Goal: Use online tool/utility: Utilize a website feature to perform a specific function

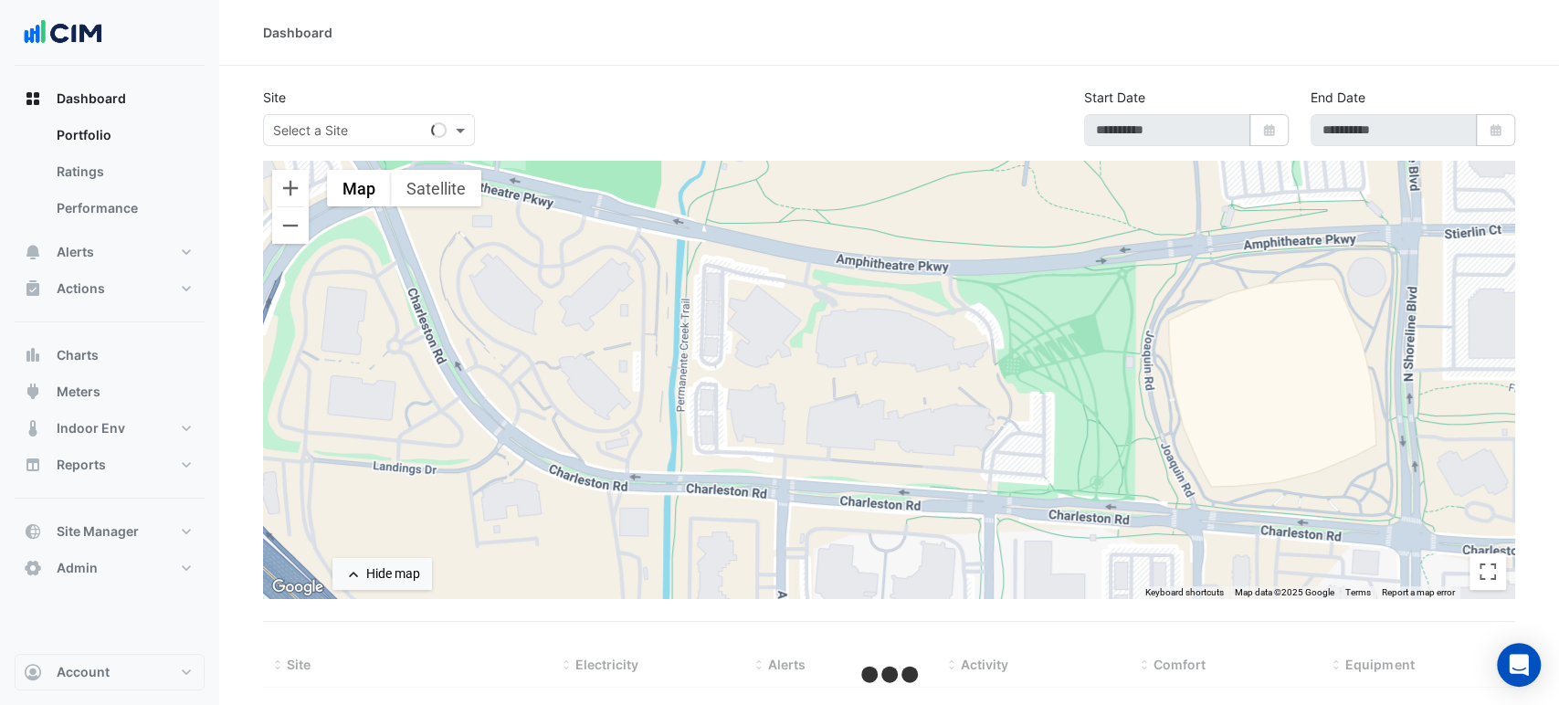
type input "**********"
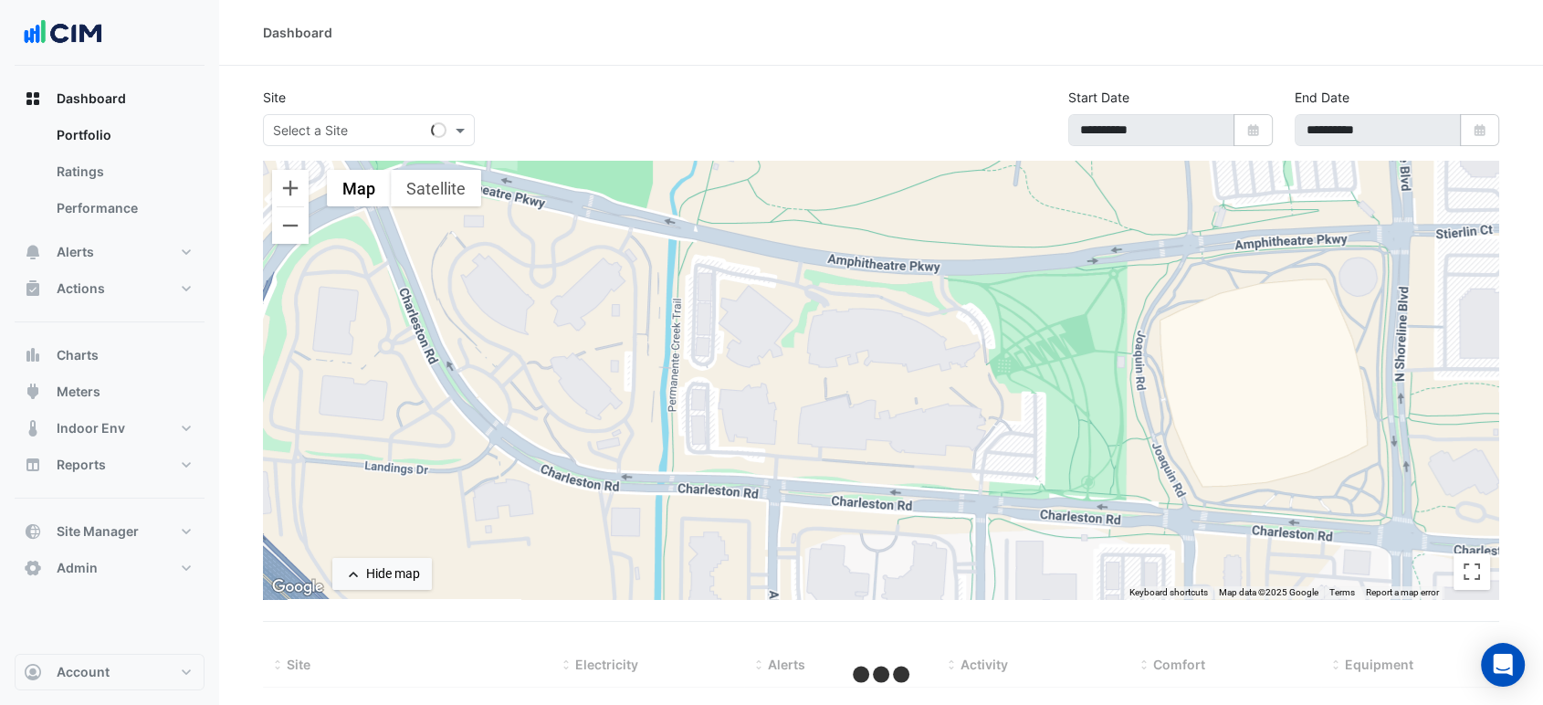
select select "***"
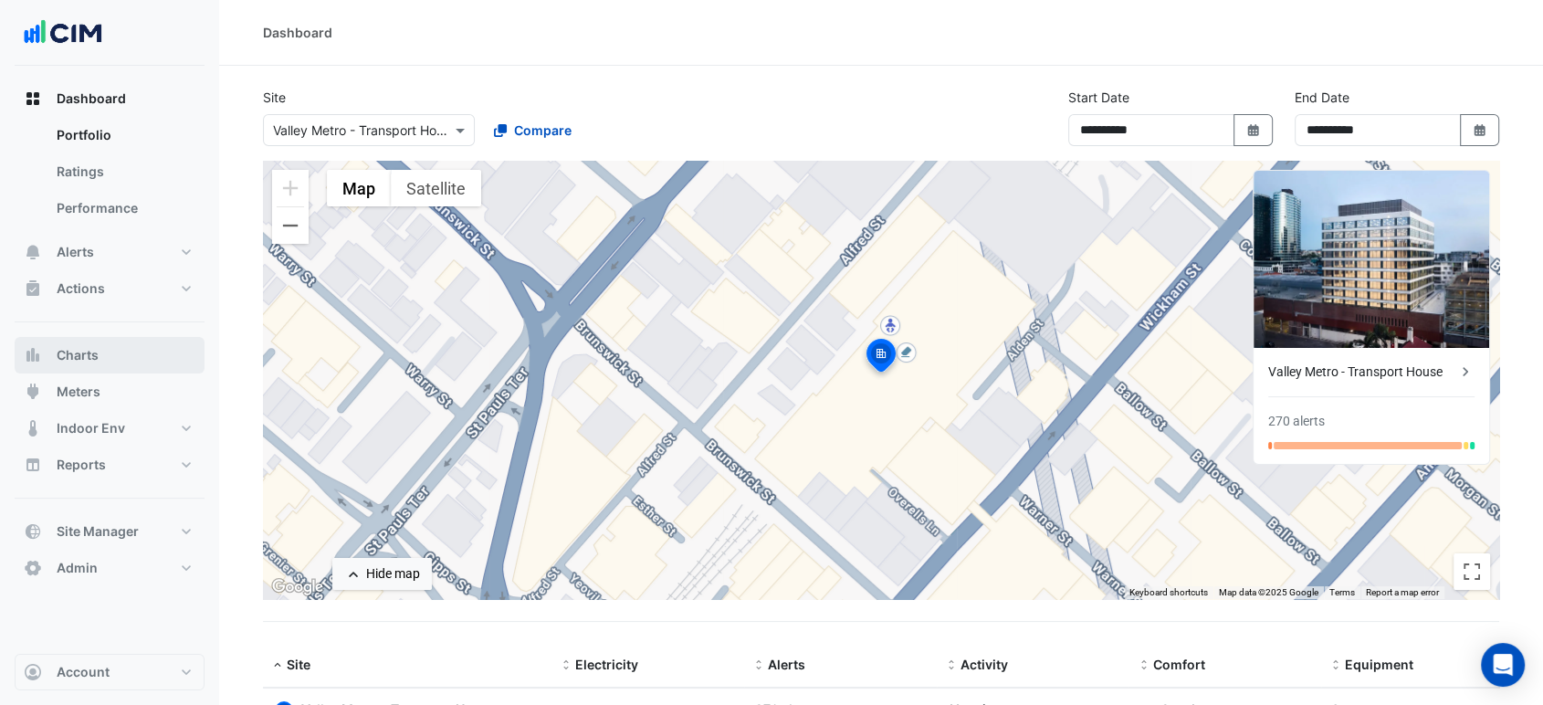
click at [100, 365] on button "Charts" at bounding box center [110, 355] width 190 height 37
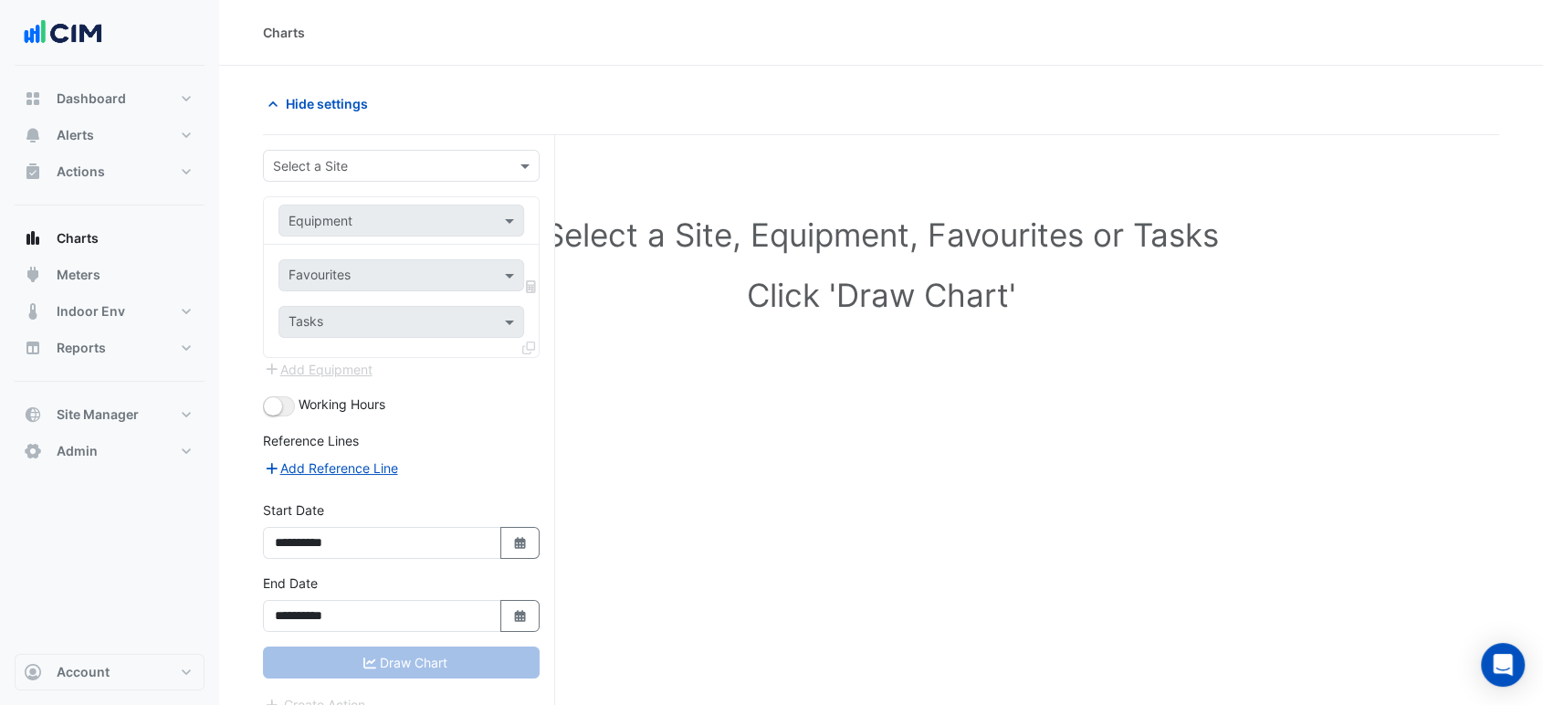
click at [366, 168] on input "text" at bounding box center [383, 166] width 220 height 19
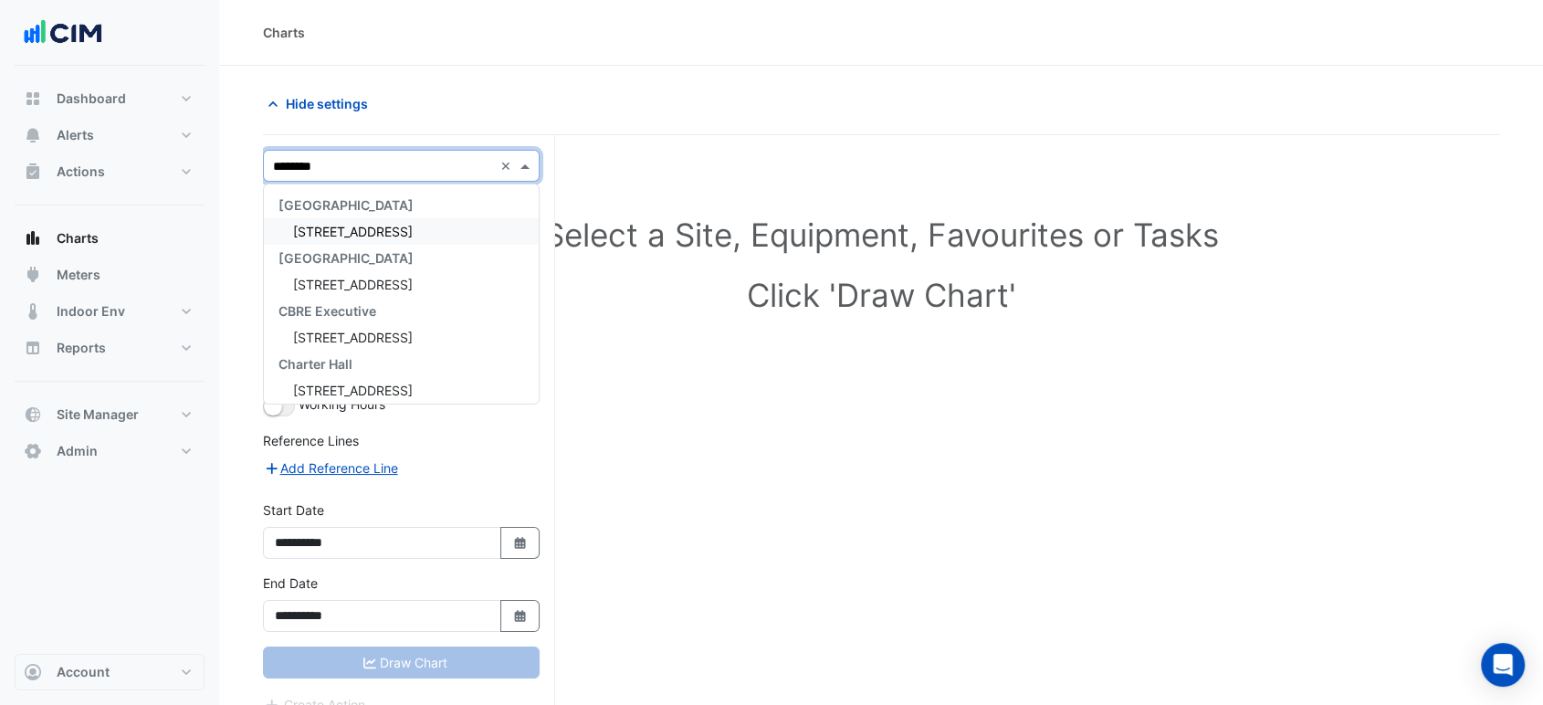
type input "*********"
click at [368, 239] on div "[STREET_ADDRESS]" at bounding box center [401, 231] width 275 height 26
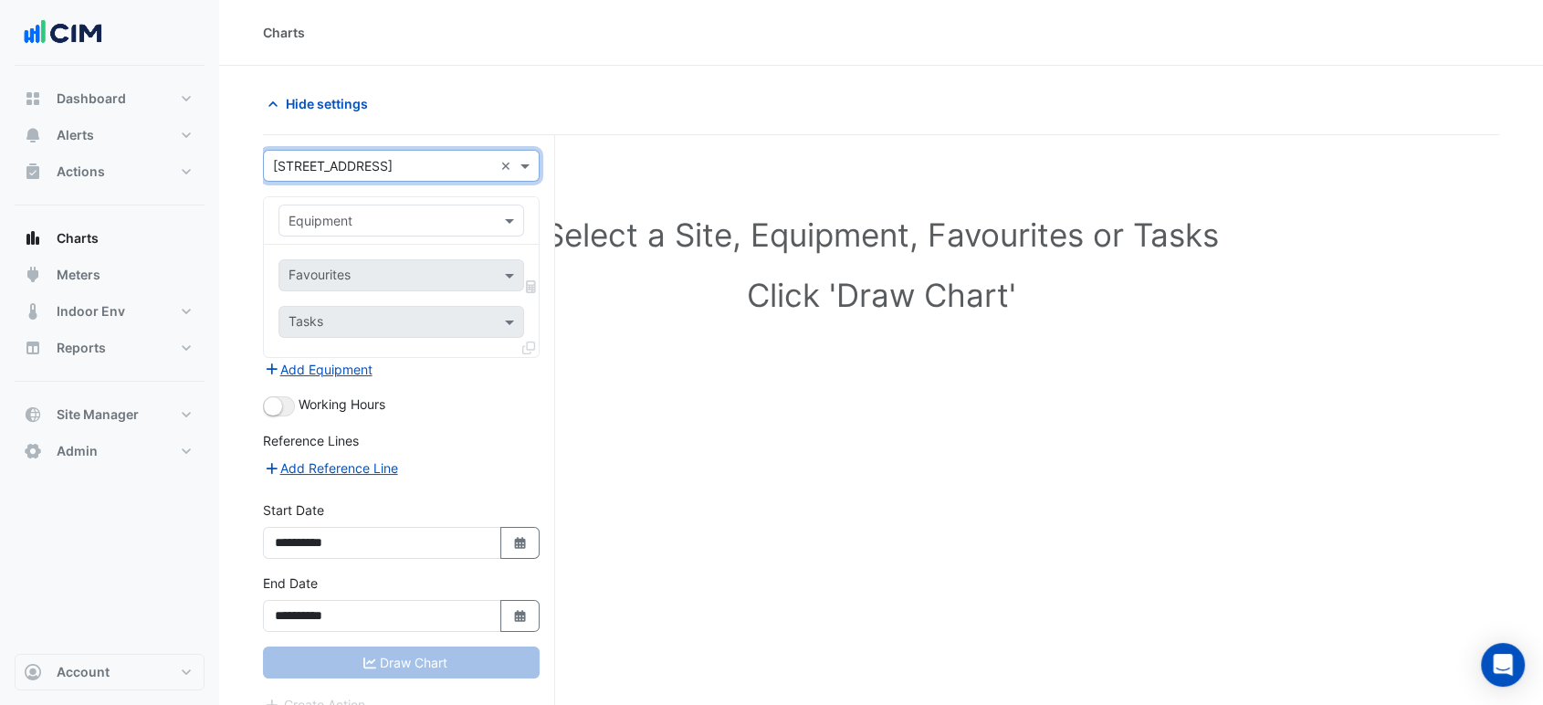
click at [367, 225] on input "text" at bounding box center [383, 221] width 189 height 19
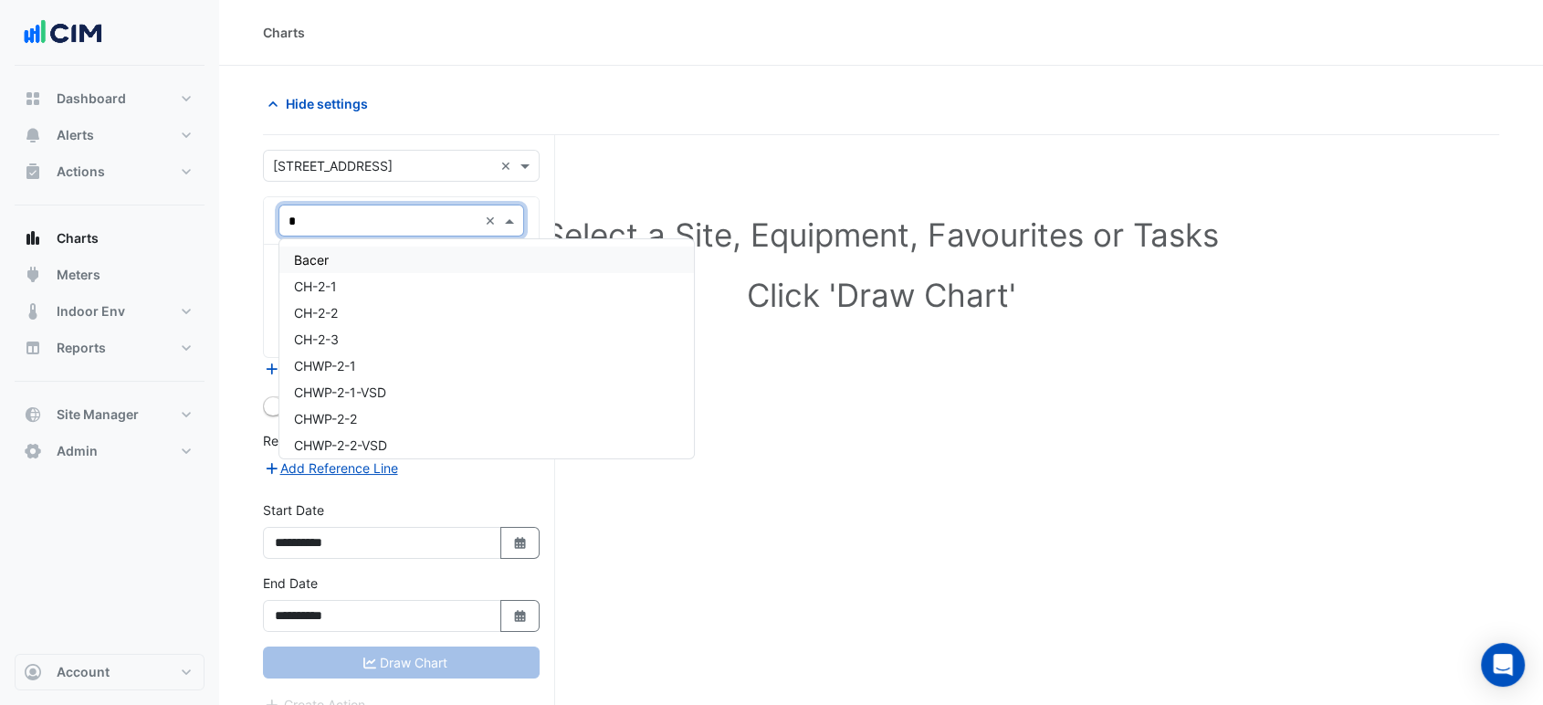
type input "**"
click at [334, 263] on span "CH-2-1" at bounding box center [315, 260] width 43 height 16
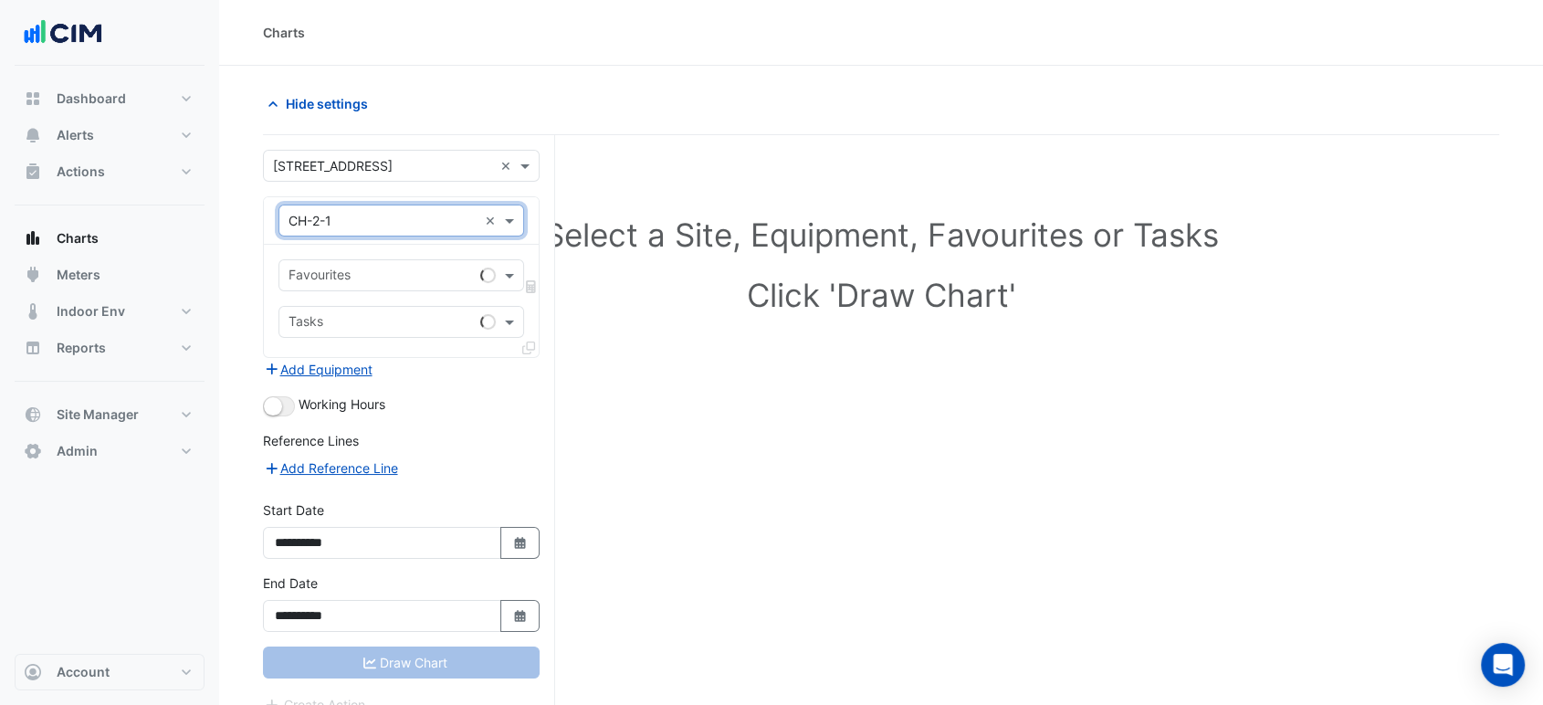
click at [333, 289] on div "Favourites" at bounding box center [402, 275] width 246 height 32
type input "**"
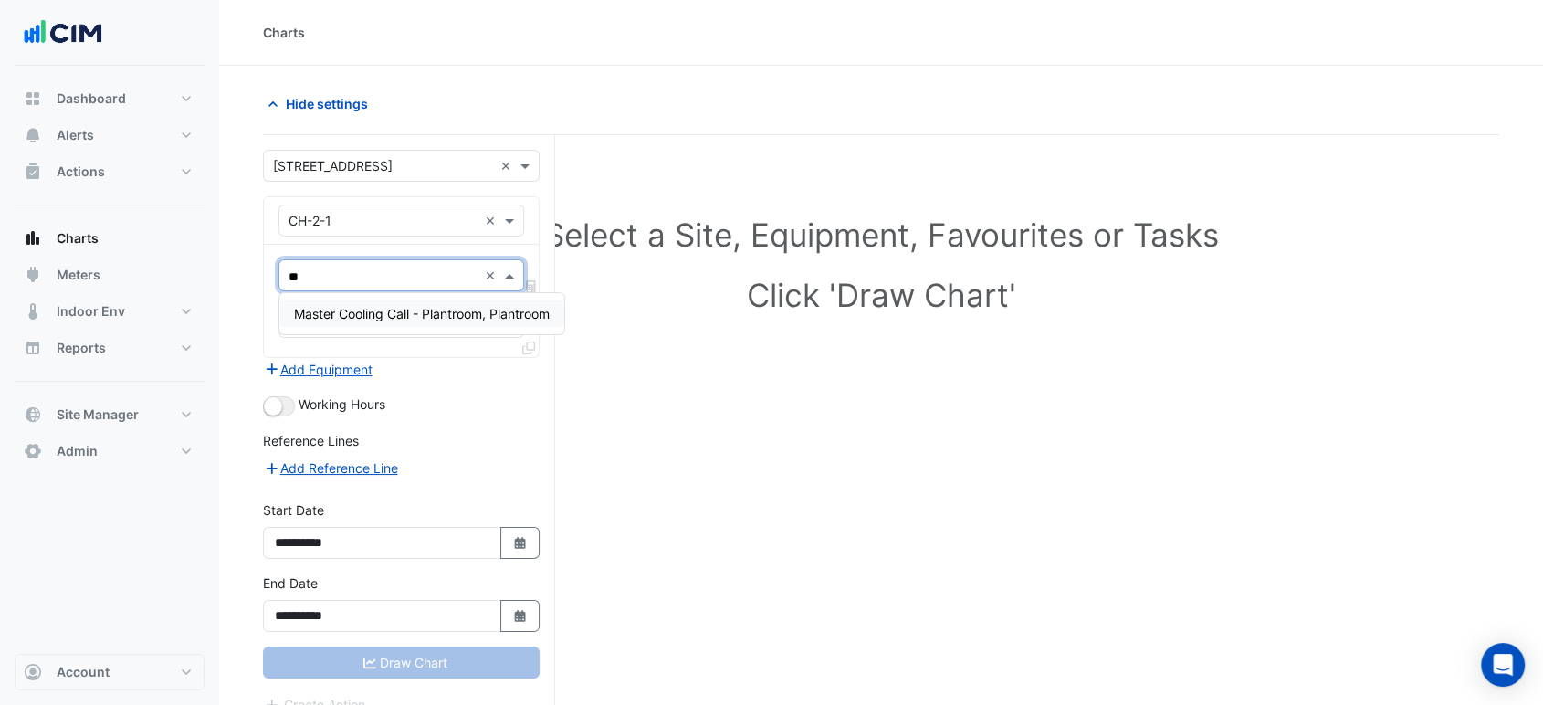
click at [409, 314] on span "Master Cooling Call - Plantroom, Plantroom" at bounding box center [422, 314] width 256 height 16
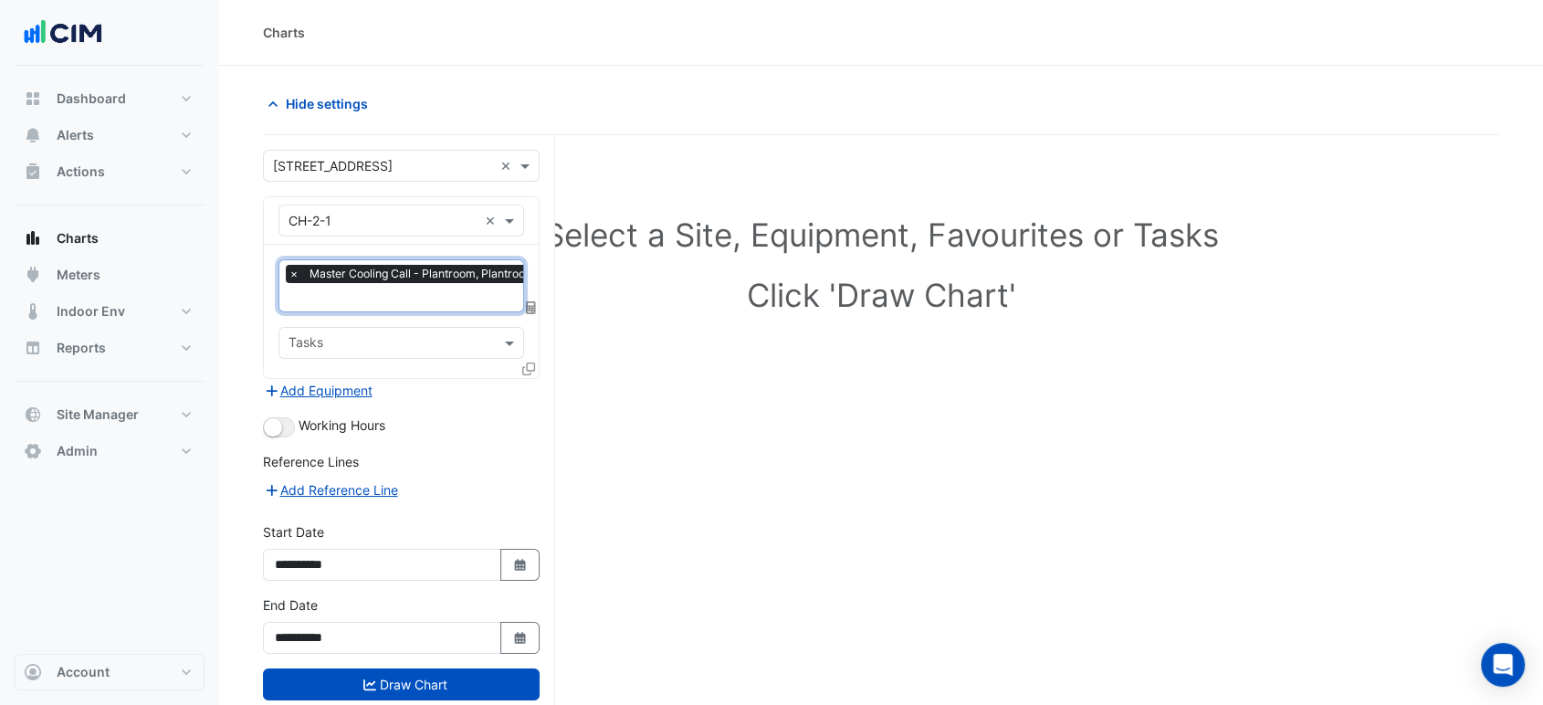
click at [409, 290] on input "text" at bounding box center [417, 298] width 256 height 19
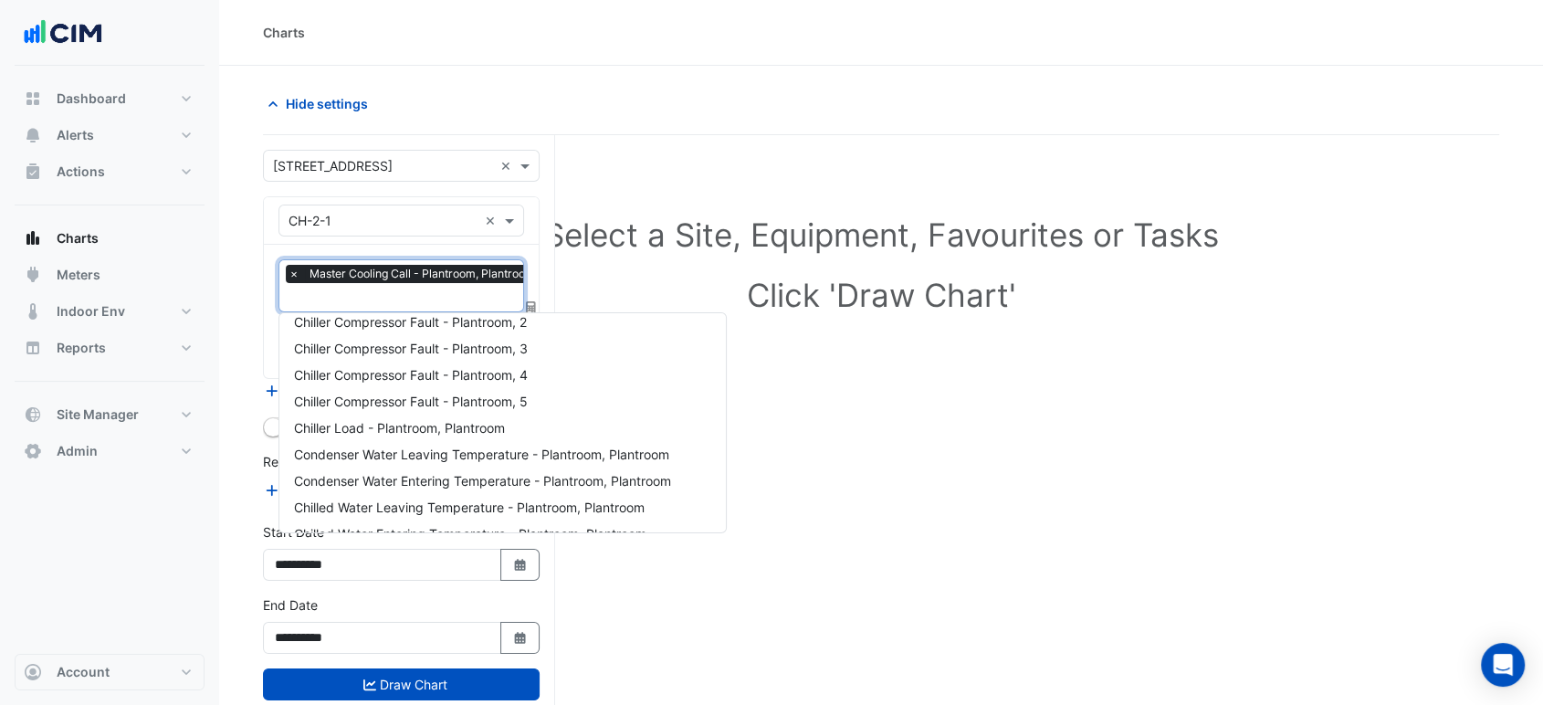
scroll to position [532, 0]
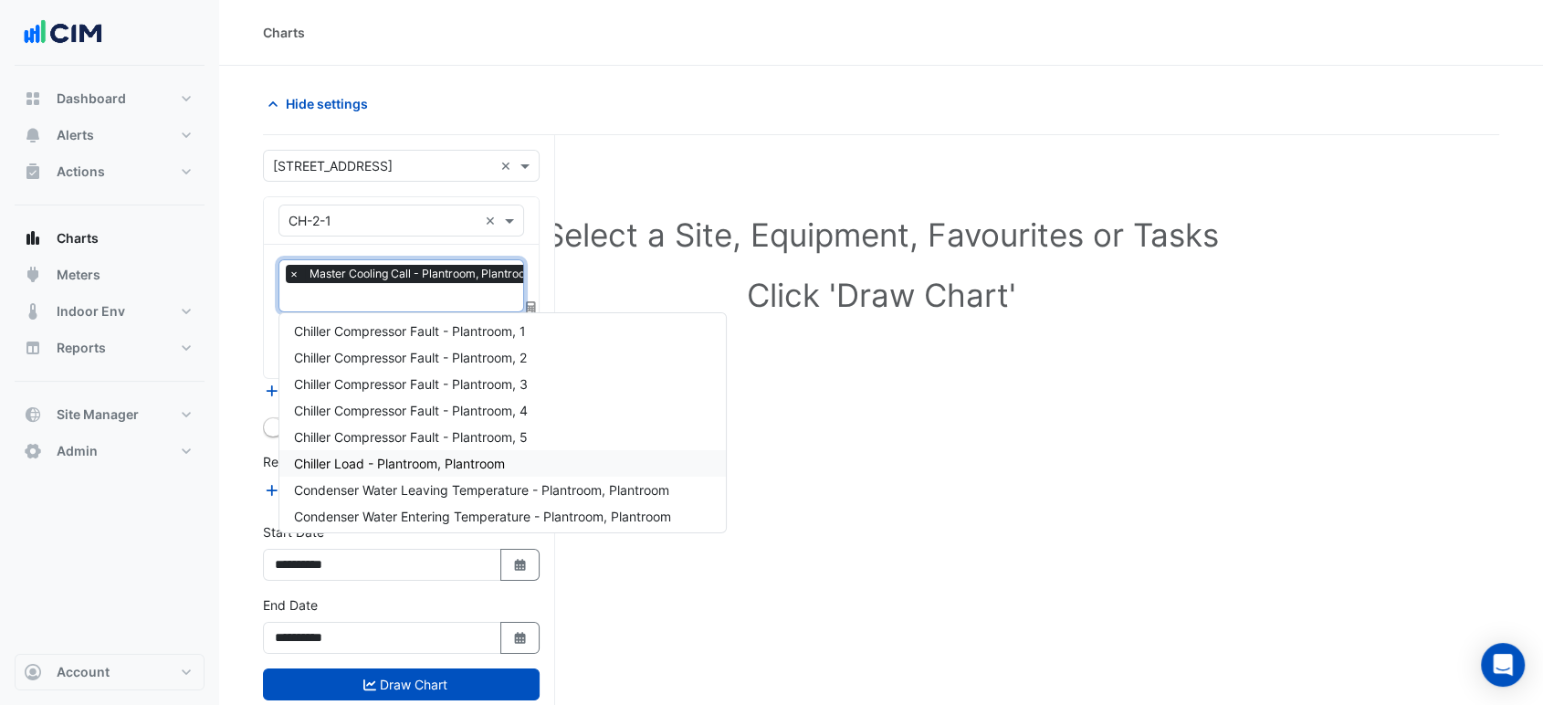
click at [504, 469] on span "Chiller Load - Plantroom, Plantroom" at bounding box center [399, 464] width 211 height 16
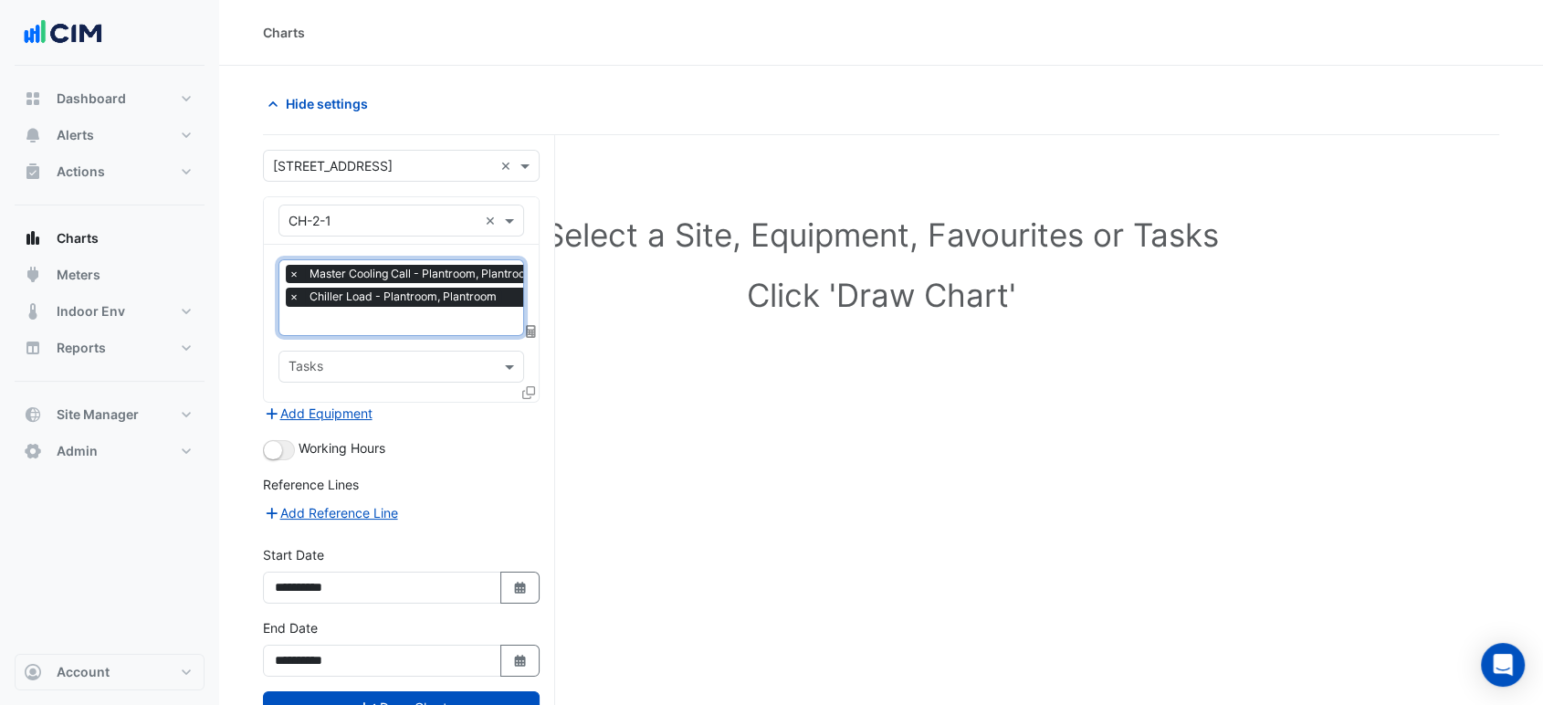
click at [533, 386] on icon at bounding box center [528, 392] width 13 height 13
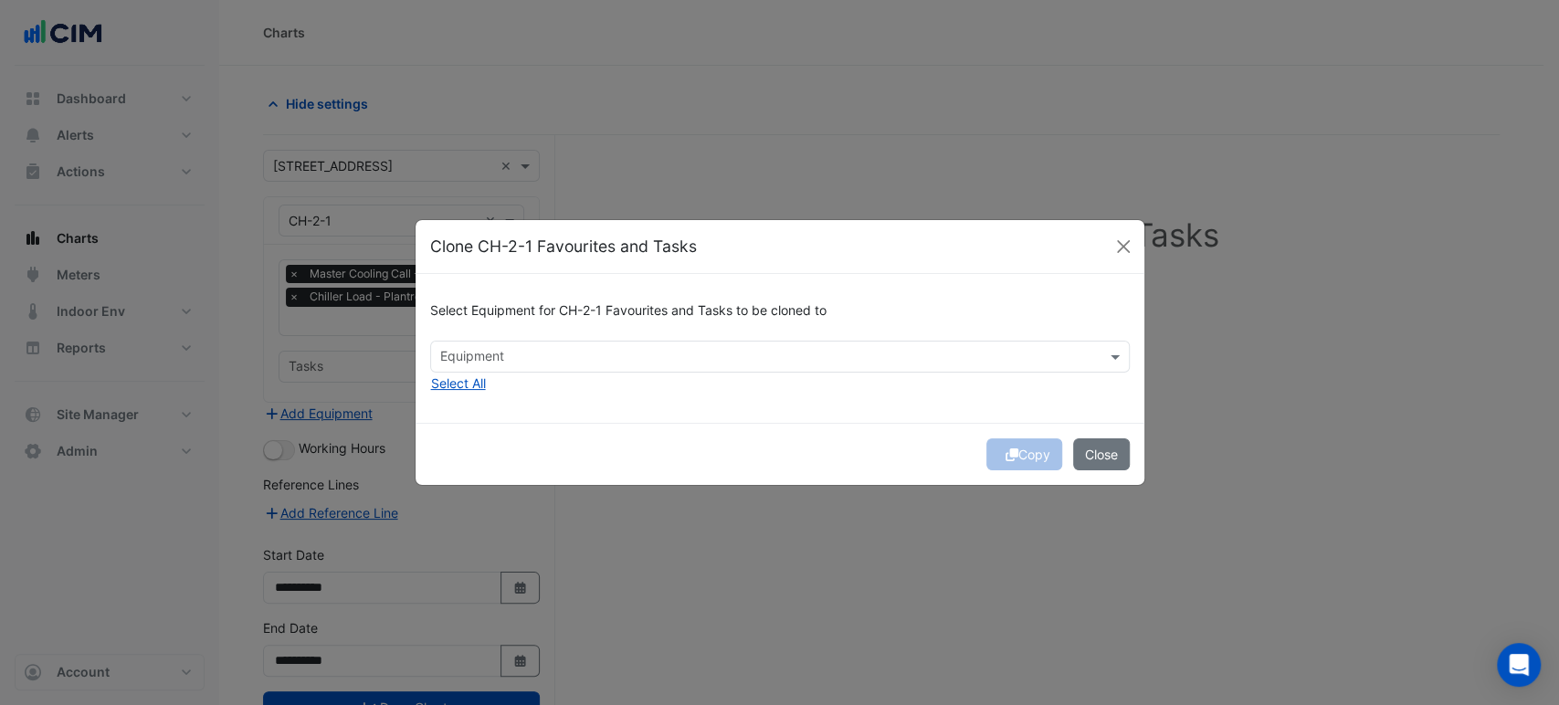
click at [581, 356] on input "text" at bounding box center [769, 358] width 658 height 19
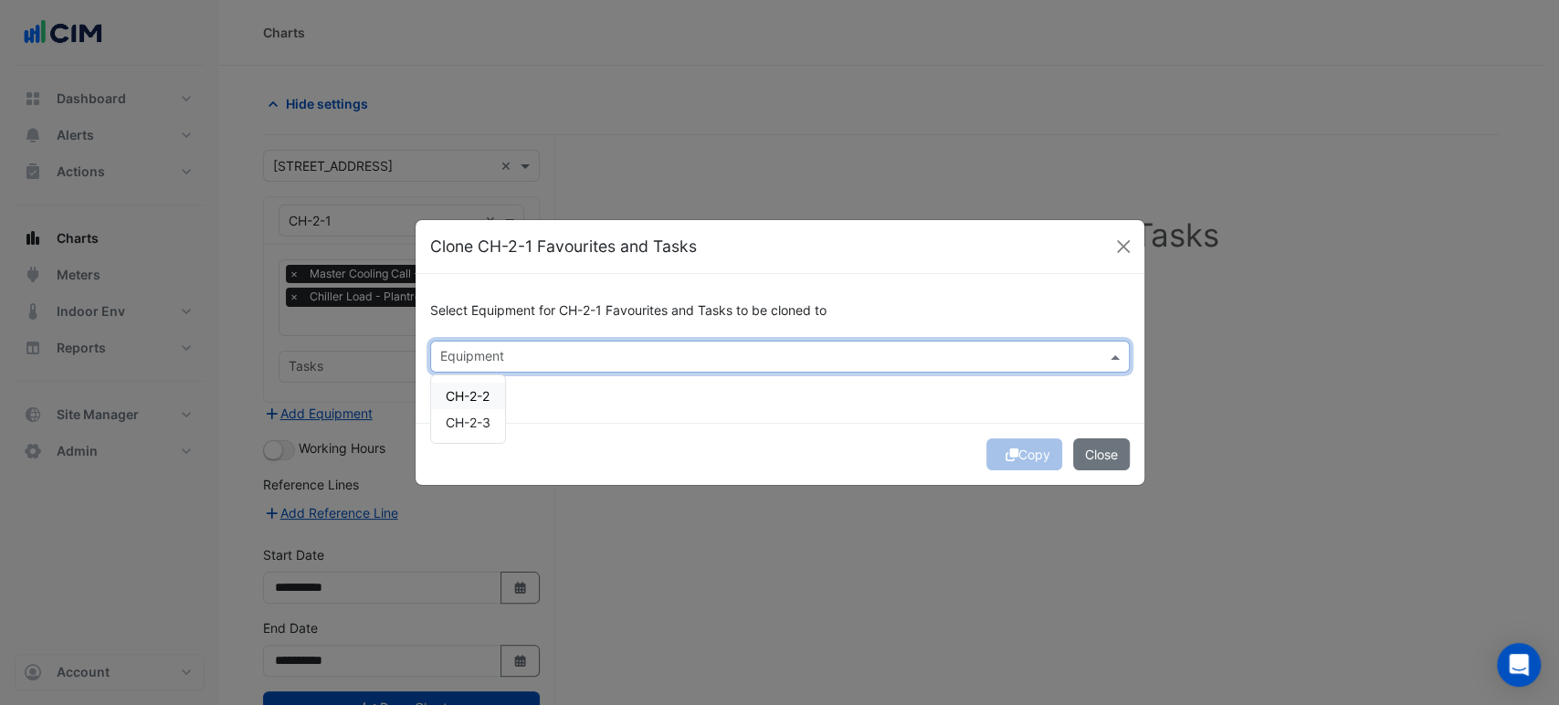
click at [478, 402] on span "CH-2-2" at bounding box center [468, 396] width 44 height 16
click at [478, 418] on span "CH-2-3" at bounding box center [468, 423] width 45 height 16
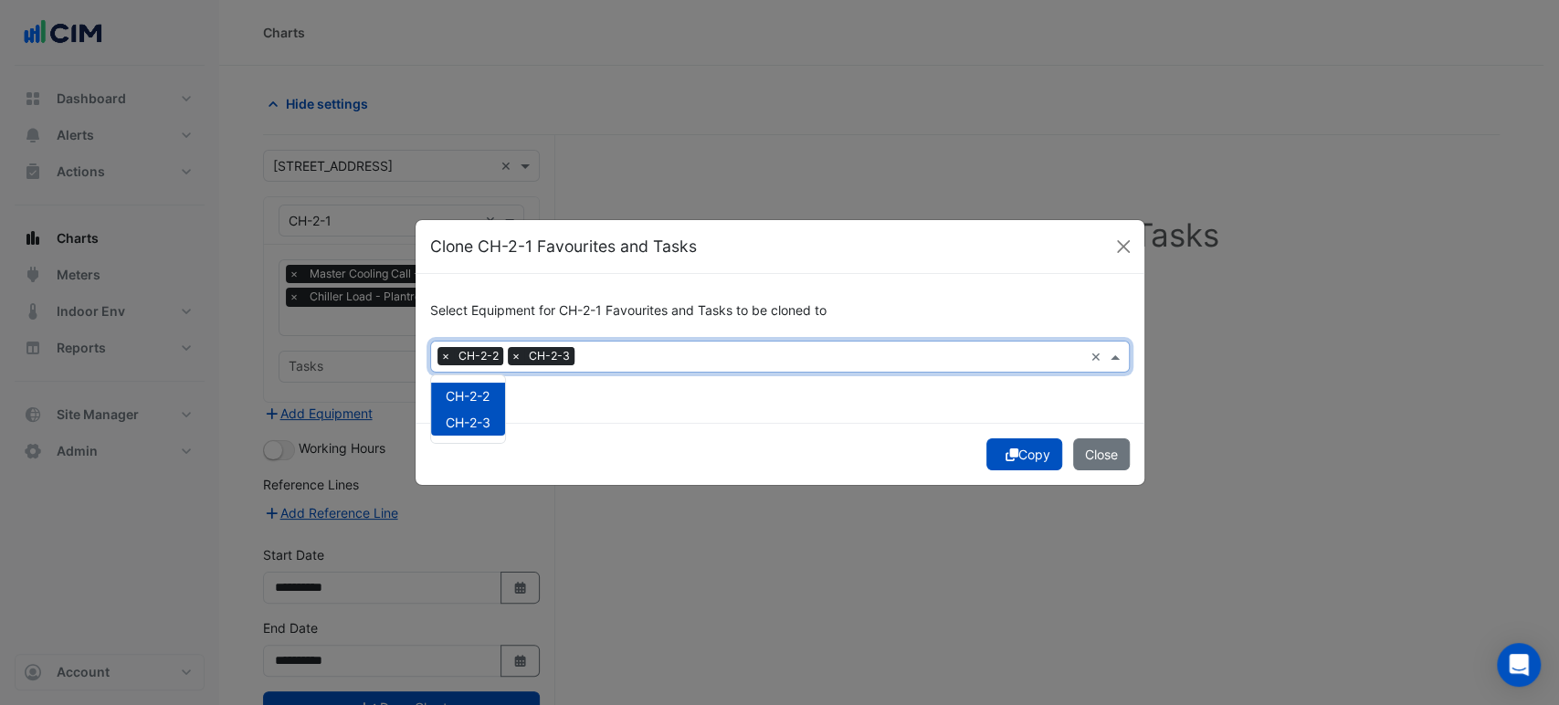
click at [1024, 457] on button "Copy" at bounding box center [1024, 454] width 76 height 32
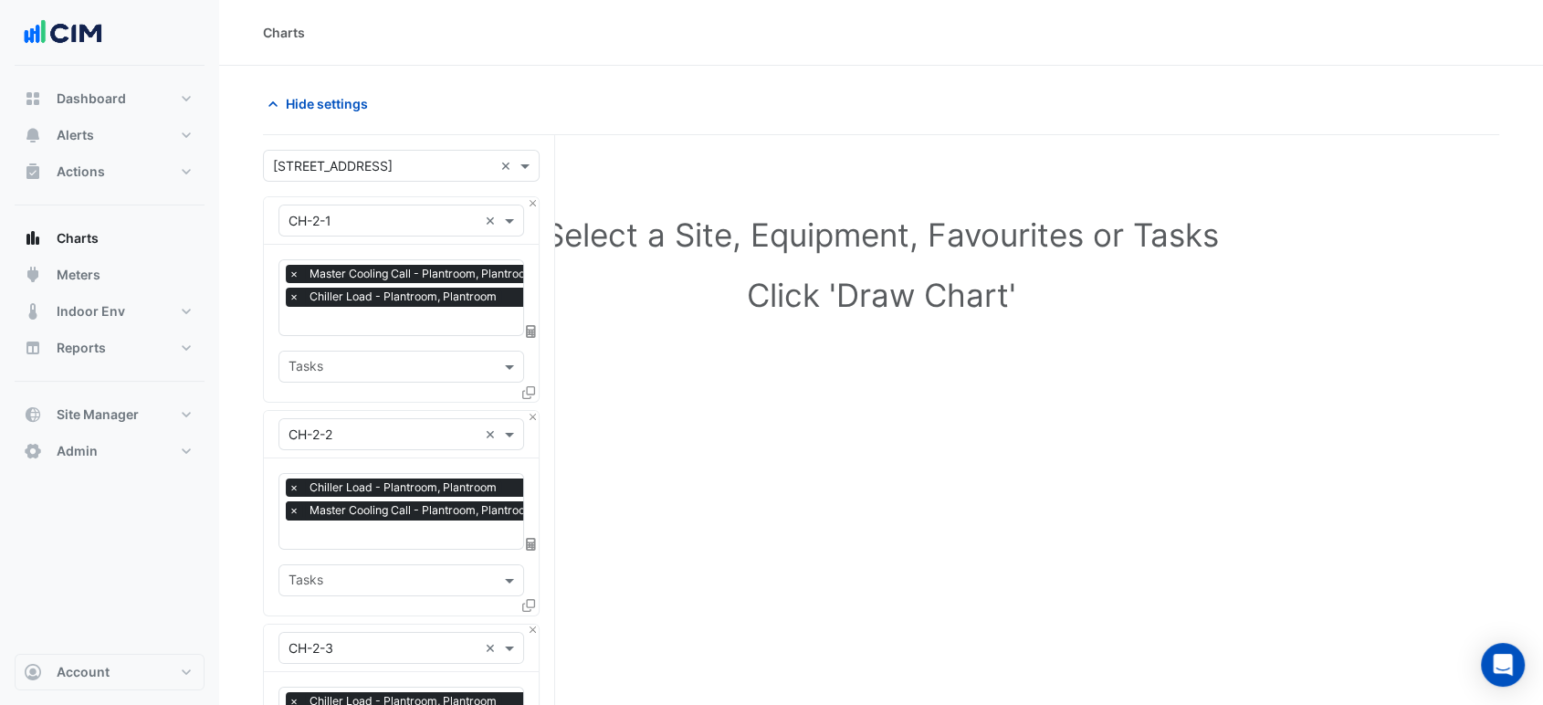
click at [299, 505] on span "×" at bounding box center [294, 510] width 16 height 18
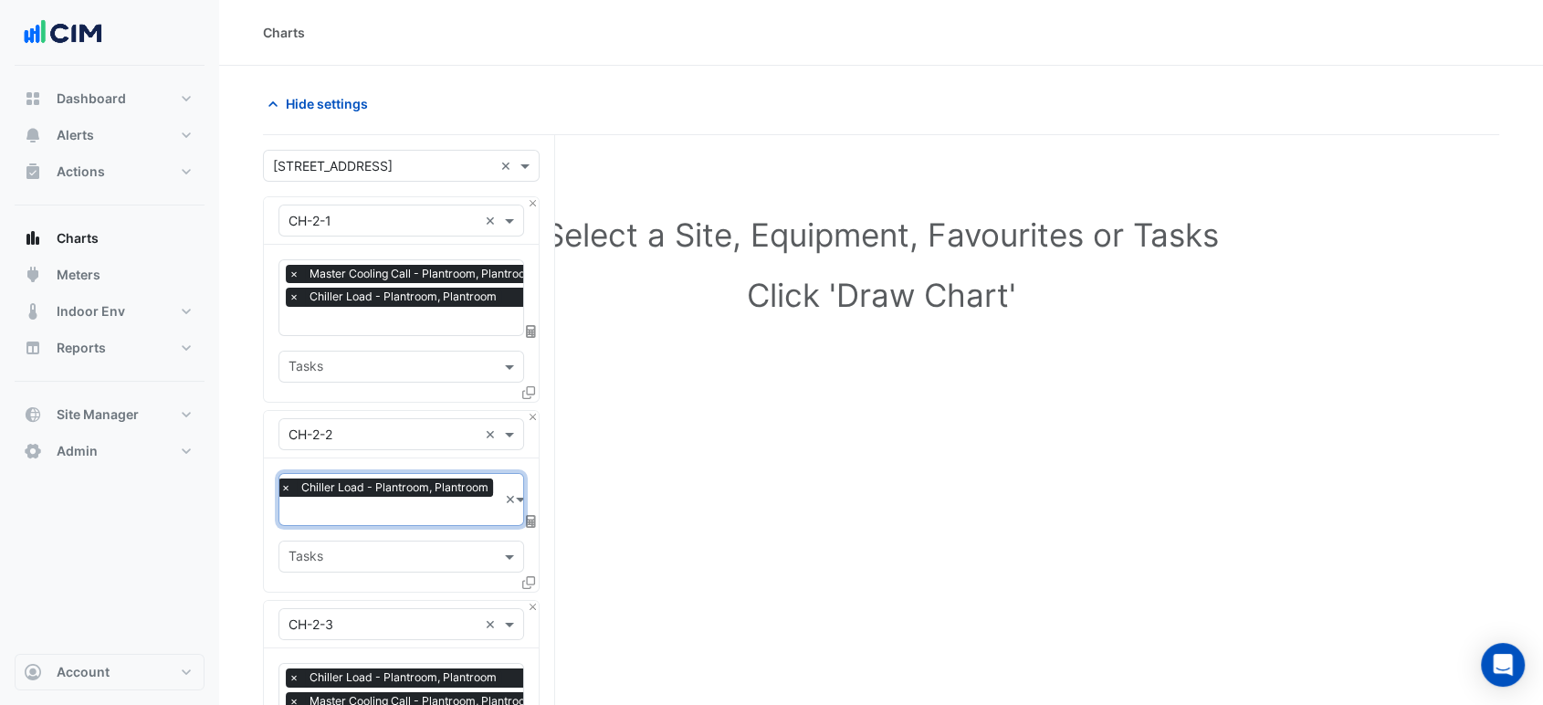
scroll to position [203, 0]
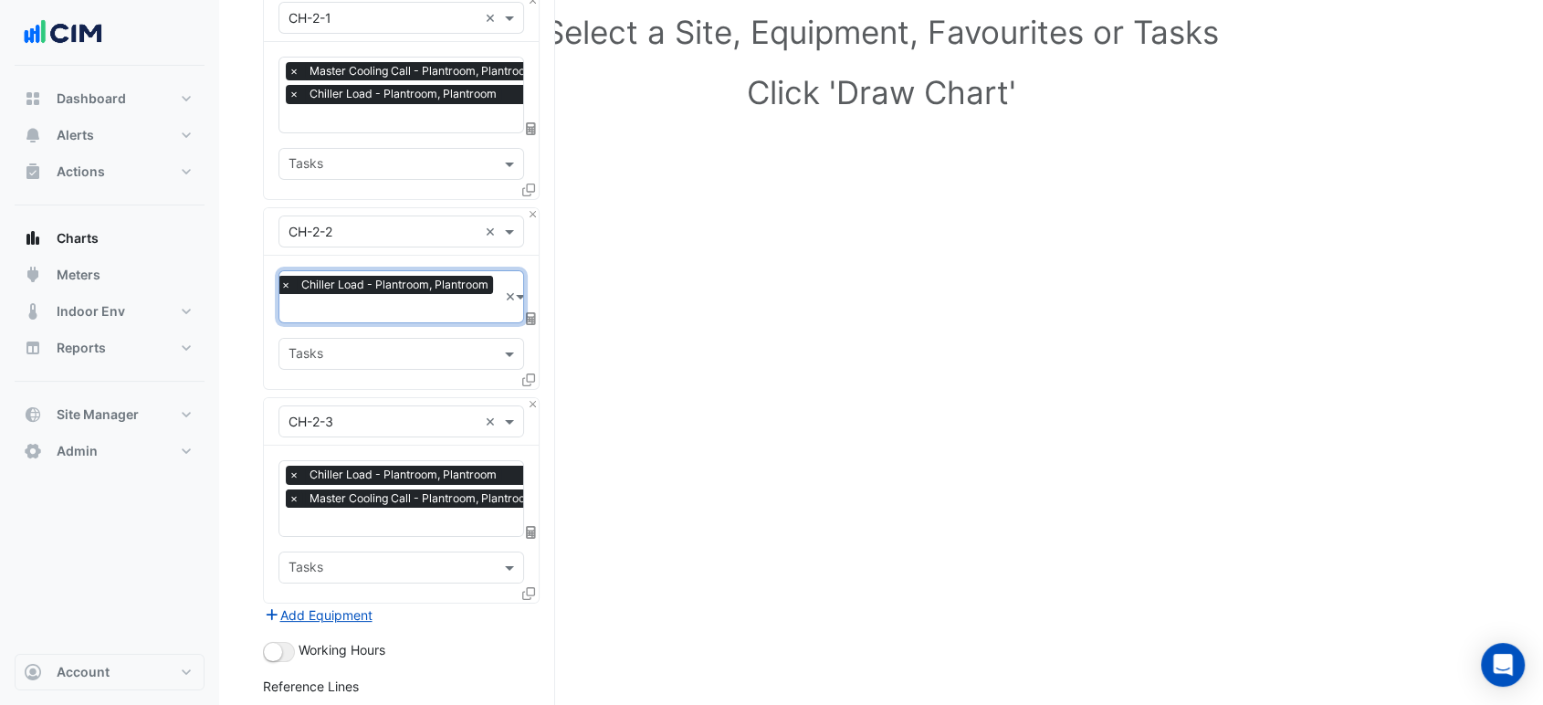
click at [289, 491] on span "×" at bounding box center [294, 498] width 16 height 18
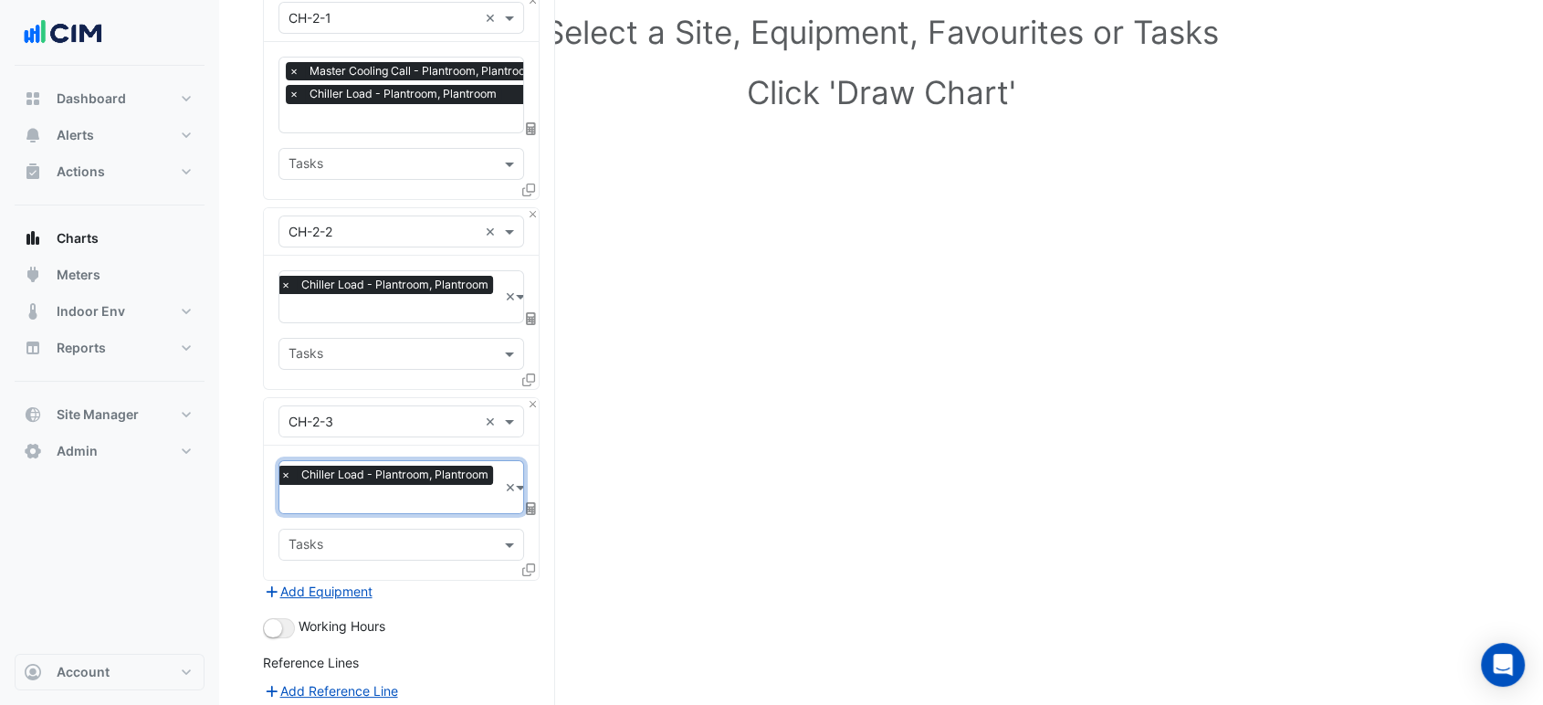
scroll to position [438, 0]
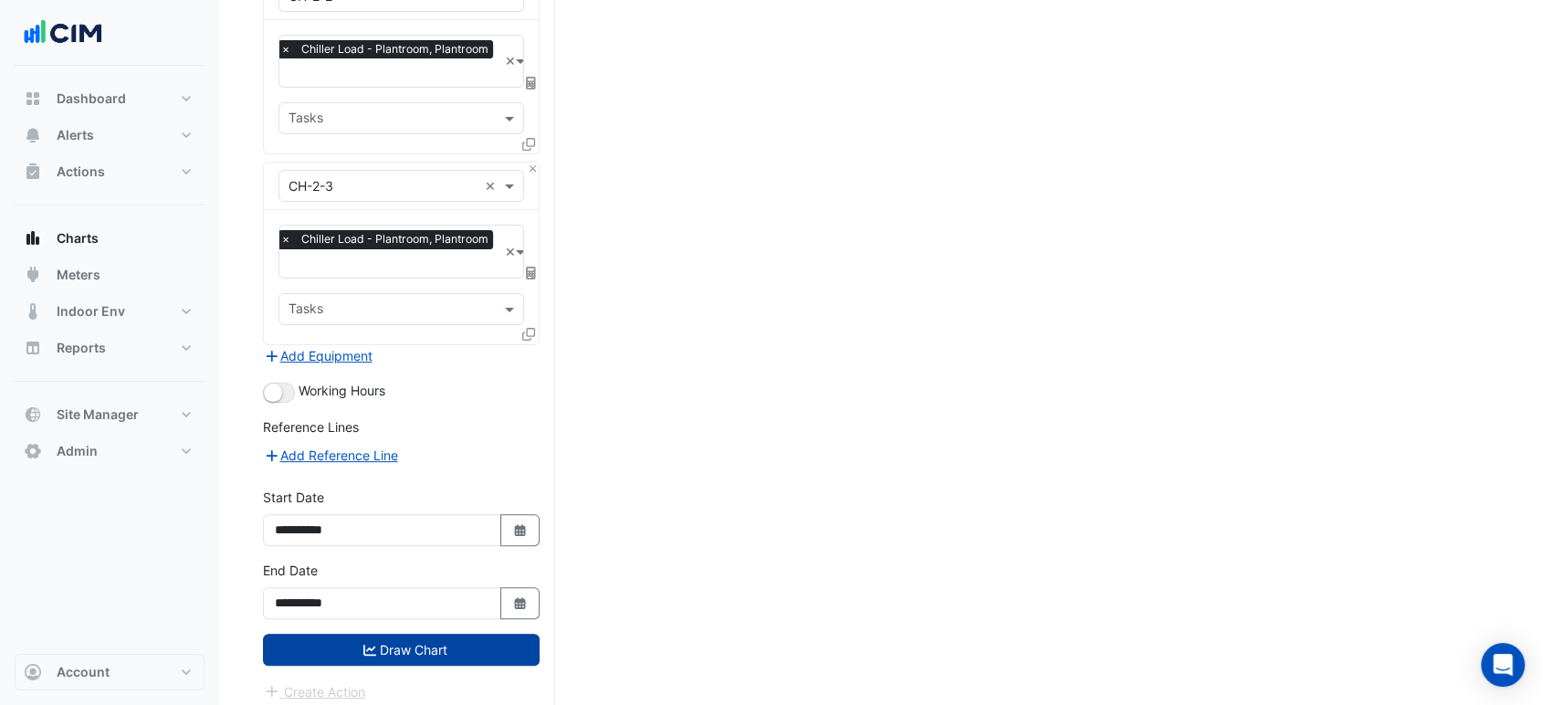
click at [314, 636] on button "Draw Chart" at bounding box center [401, 650] width 277 height 32
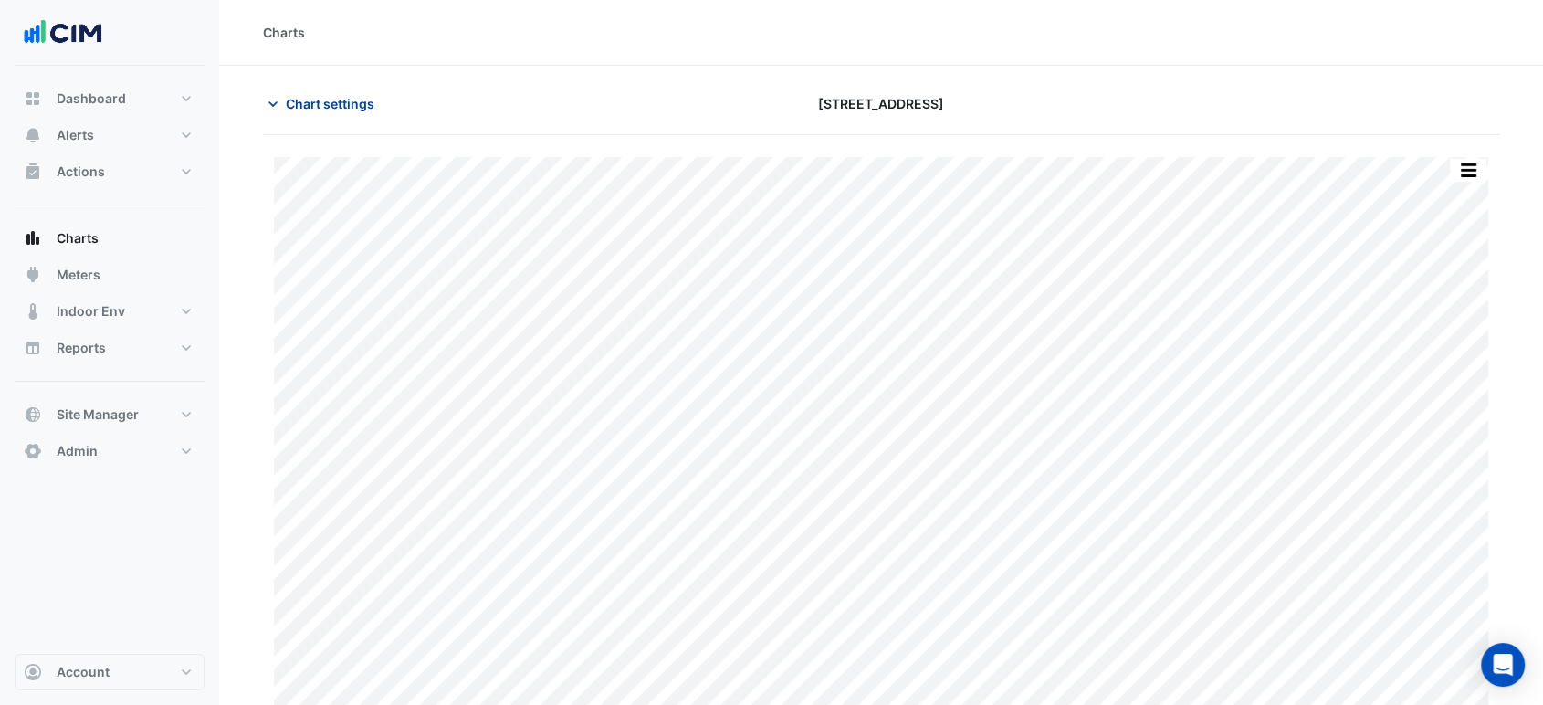
click at [339, 105] on span "Chart settings" at bounding box center [330, 103] width 89 height 19
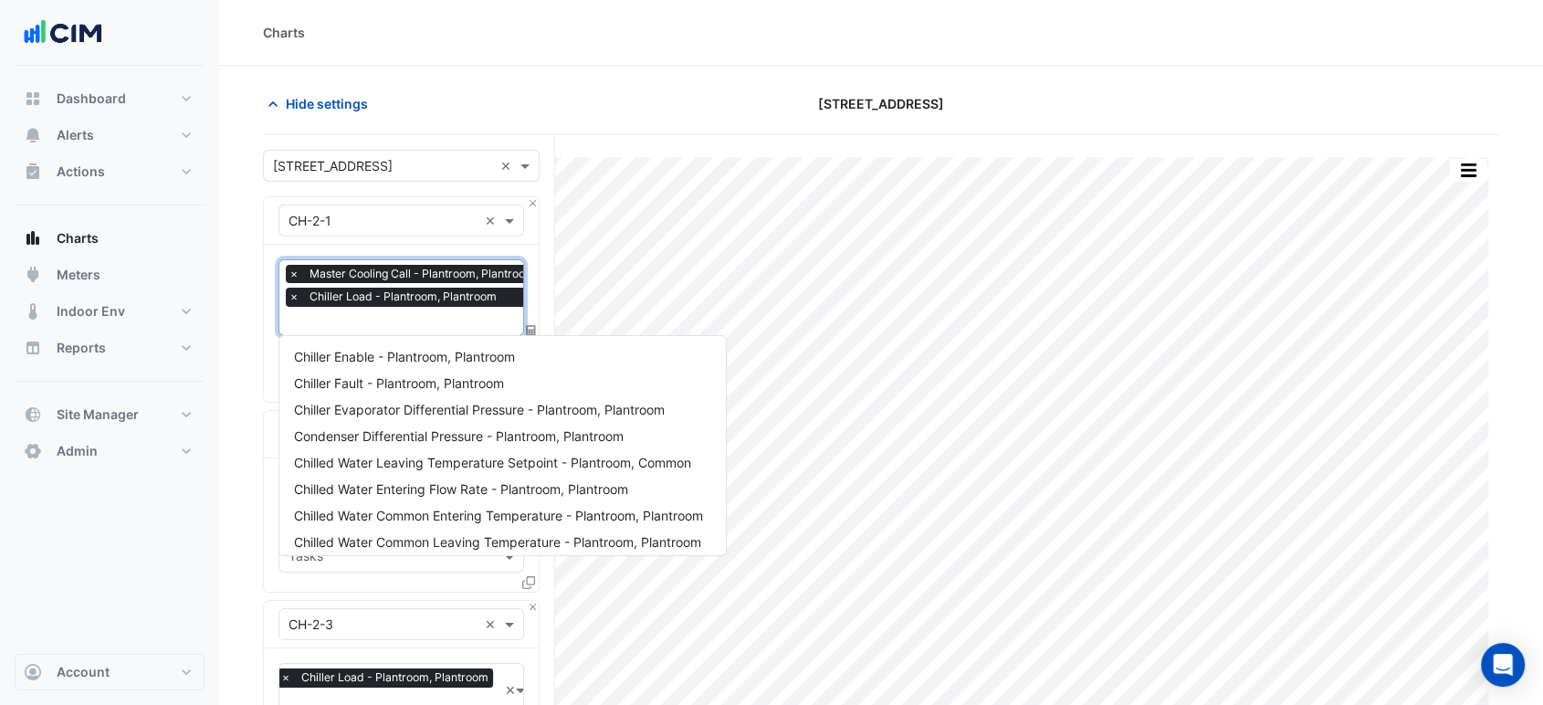
scroll to position [0, 8]
click at [397, 324] on input "text" at bounding box center [408, 322] width 256 height 19
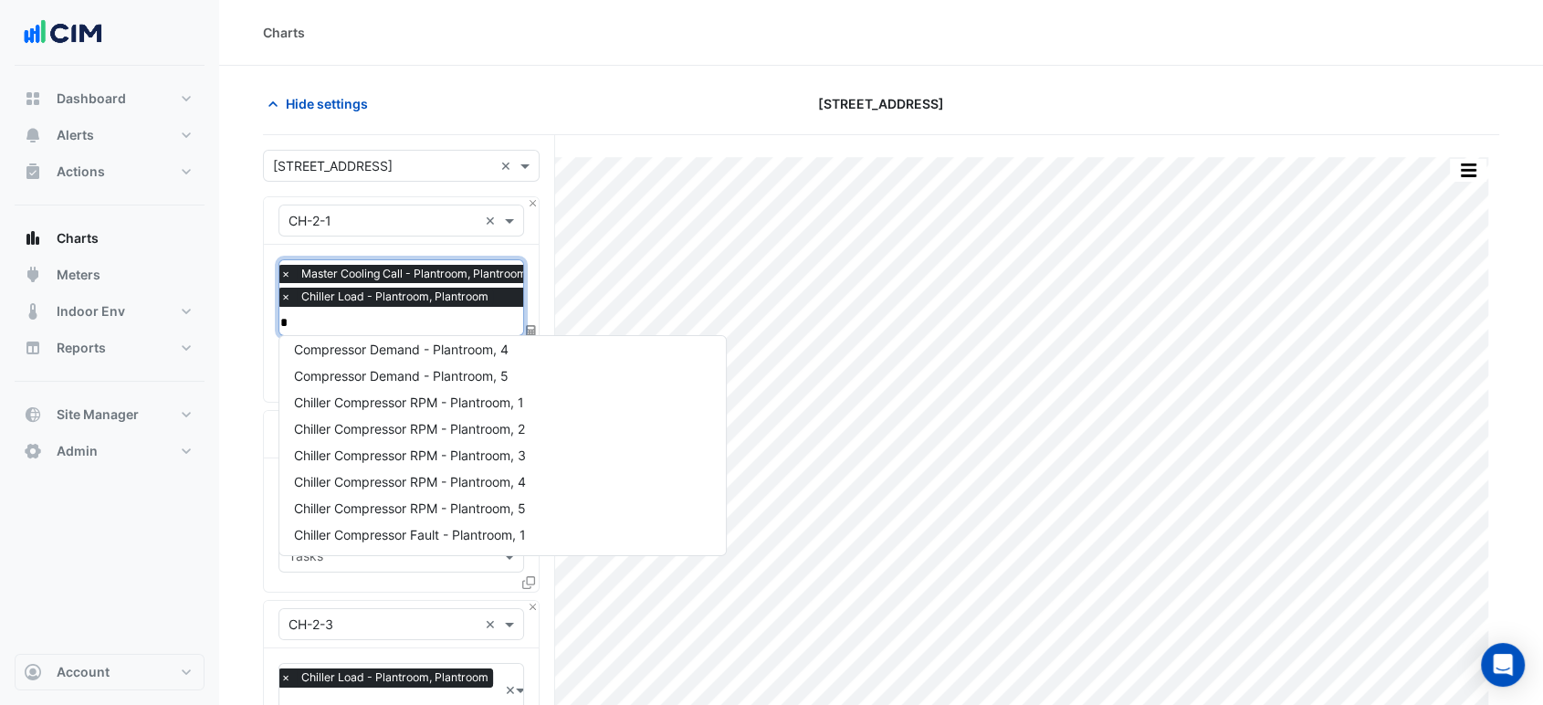
type input "**"
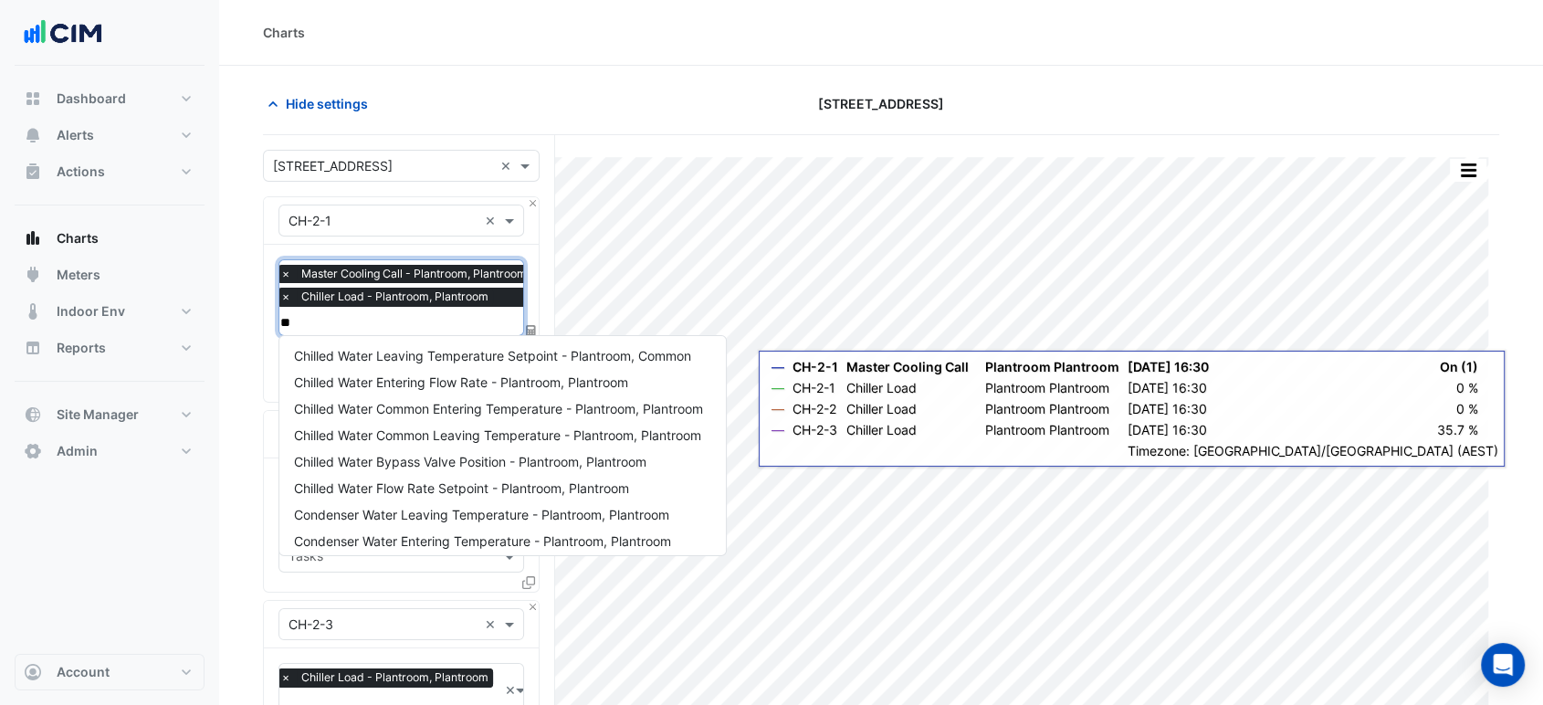
scroll to position [0, 0]
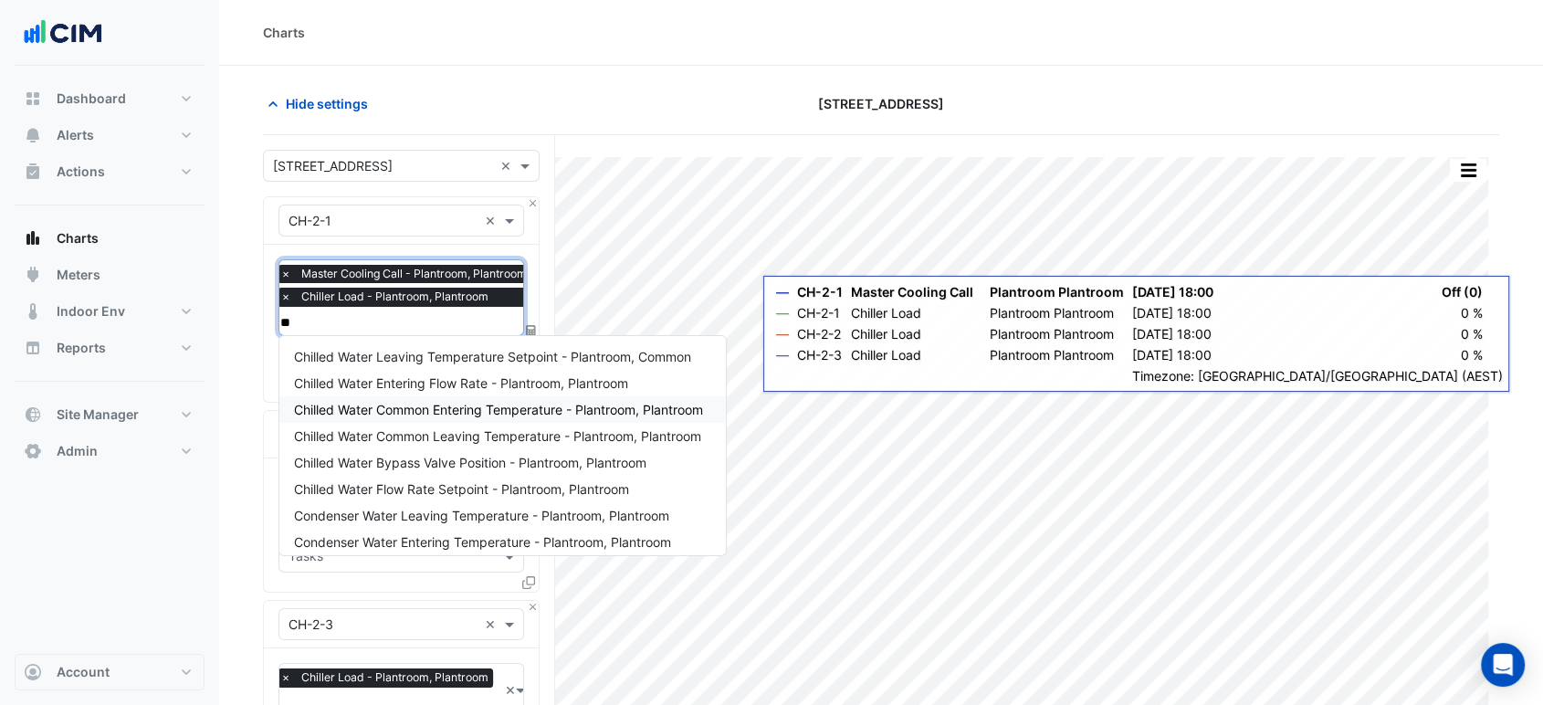
click at [526, 409] on span "Chilled Water Common Entering Temperature - Plantroom, Plantroom" at bounding box center [498, 410] width 409 height 16
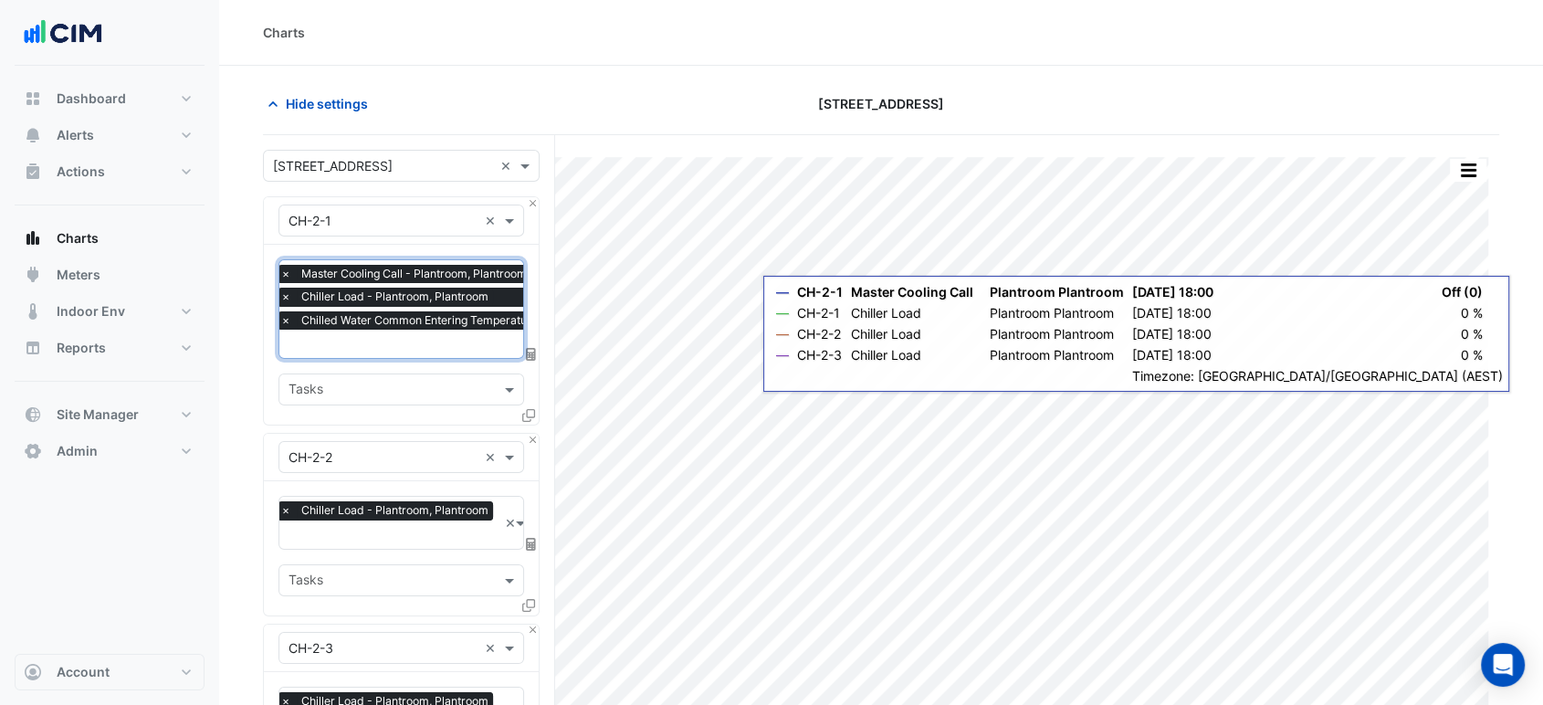
click at [394, 350] on input "text" at bounding box center [475, 345] width 391 height 19
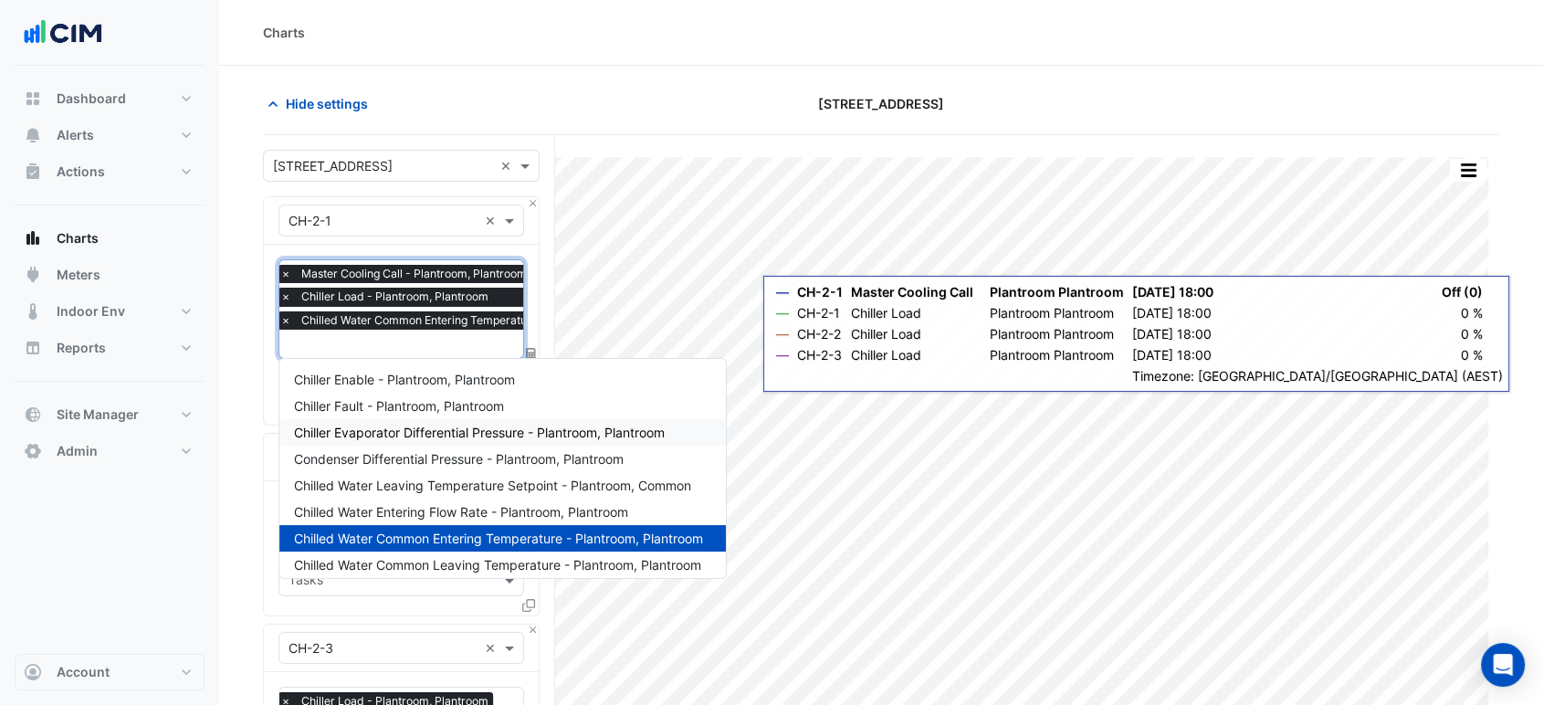
scroll to position [41, 0]
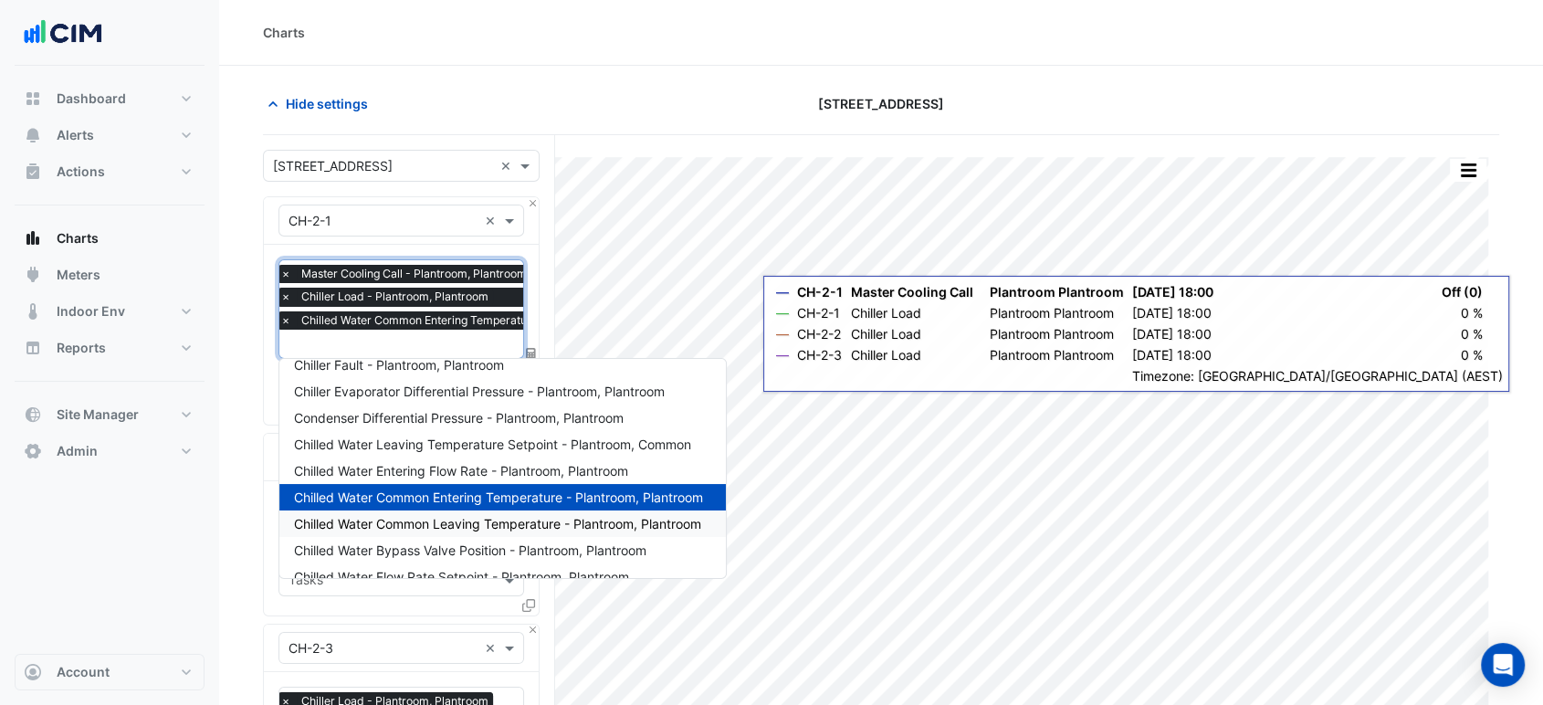
click at [502, 522] on span "Chilled Water Common Leaving Temperature - Plantroom, Plantroom" at bounding box center [497, 524] width 407 height 16
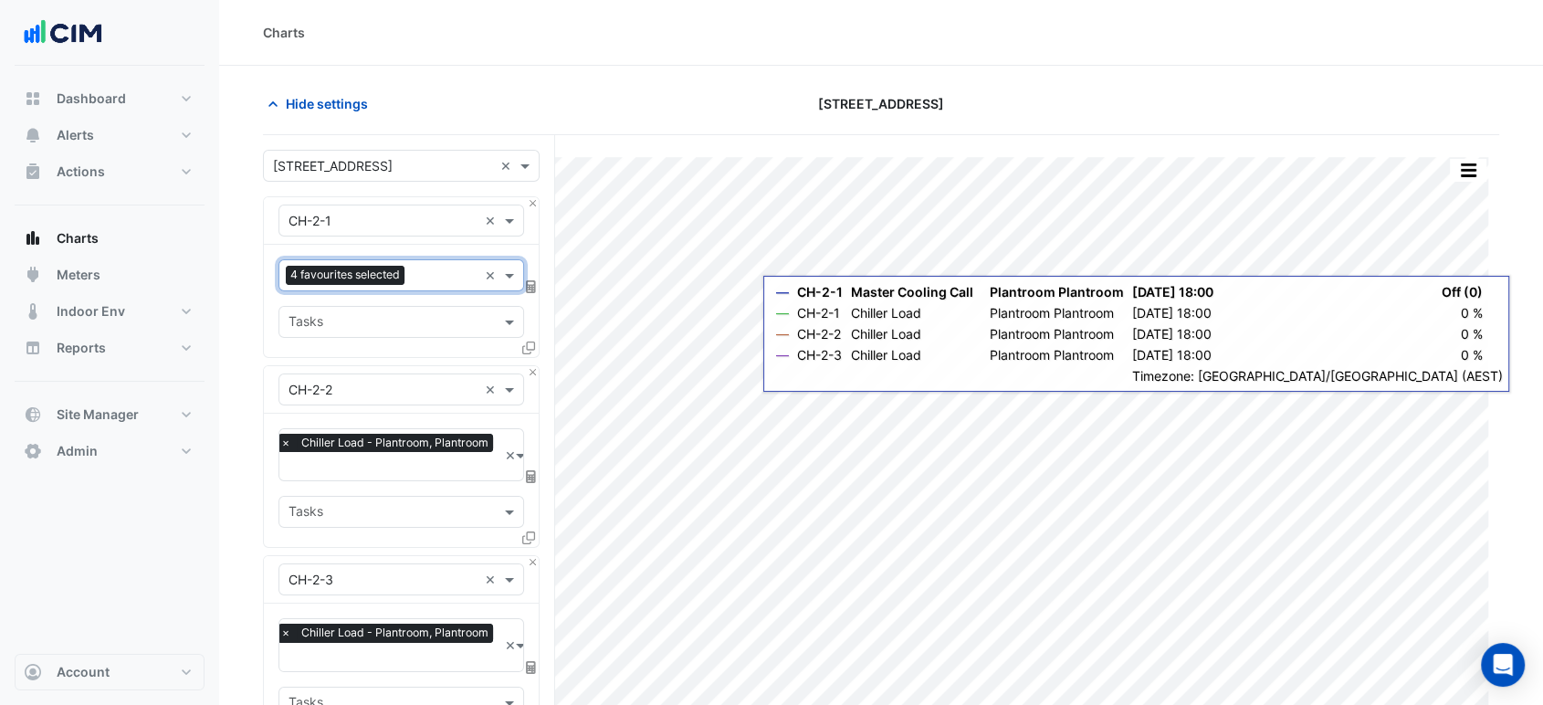
scroll to position [395, 0]
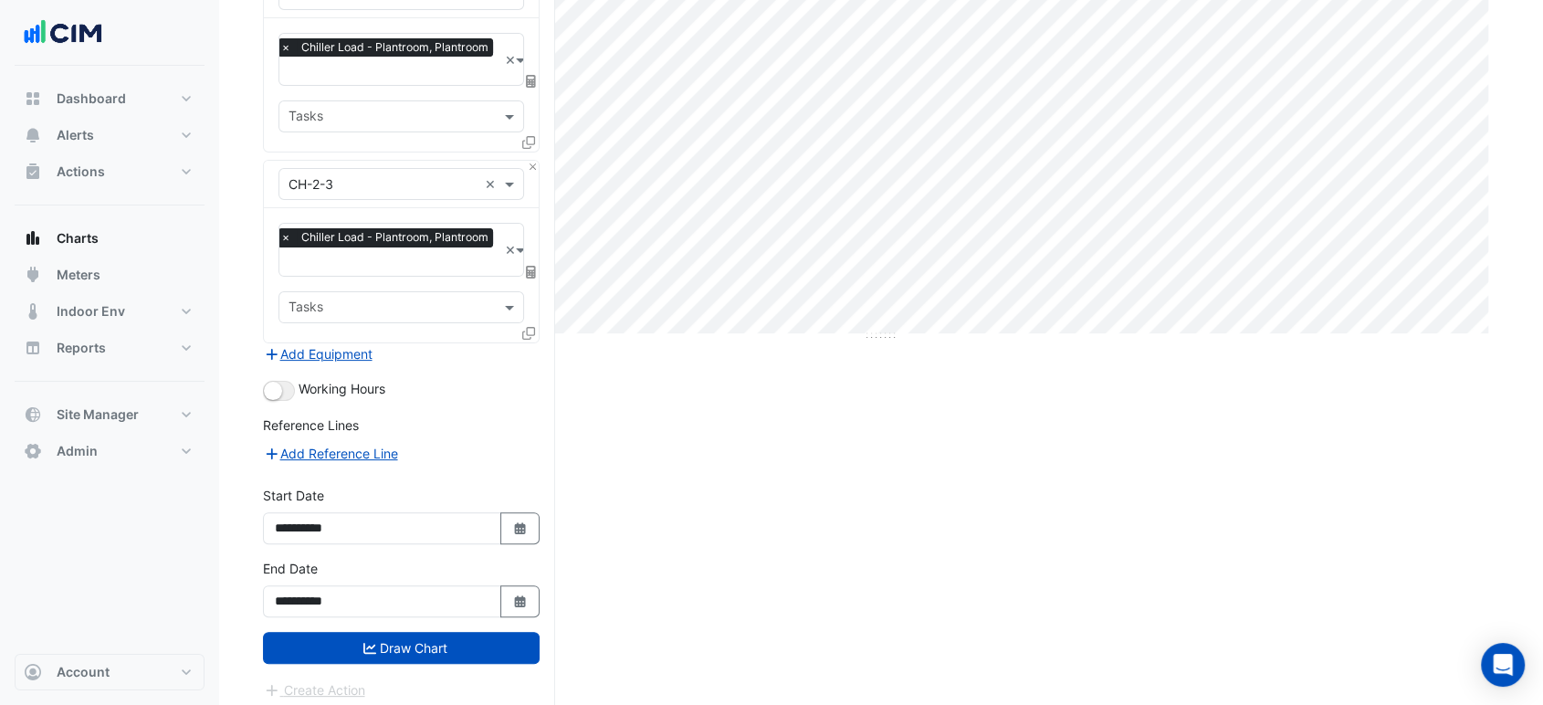
drag, startPoint x: 390, startPoint y: 635, endPoint x: 405, endPoint y: 613, distance: 26.3
click at [390, 636] on button "Draw Chart" at bounding box center [401, 648] width 277 height 32
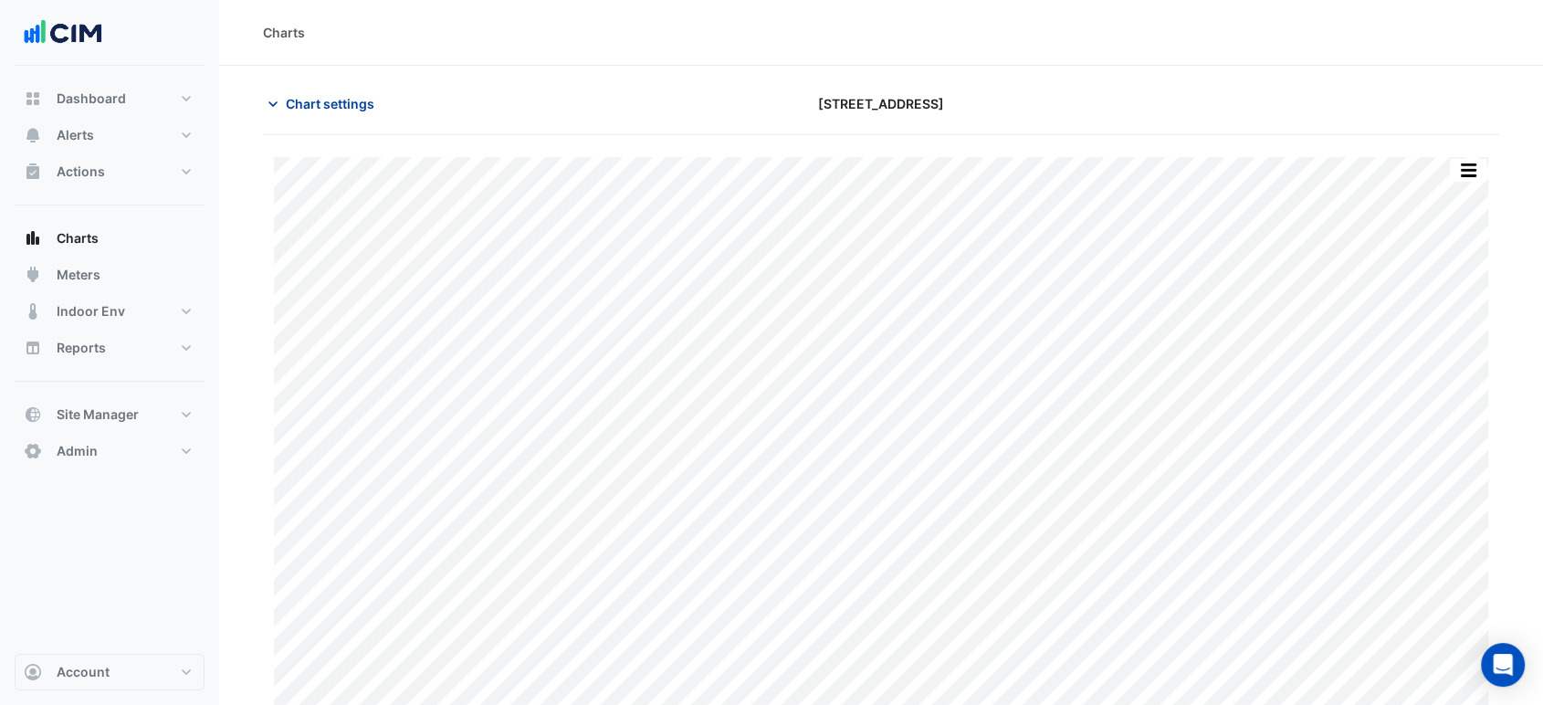
click at [313, 100] on span "Chart settings" at bounding box center [330, 103] width 89 height 19
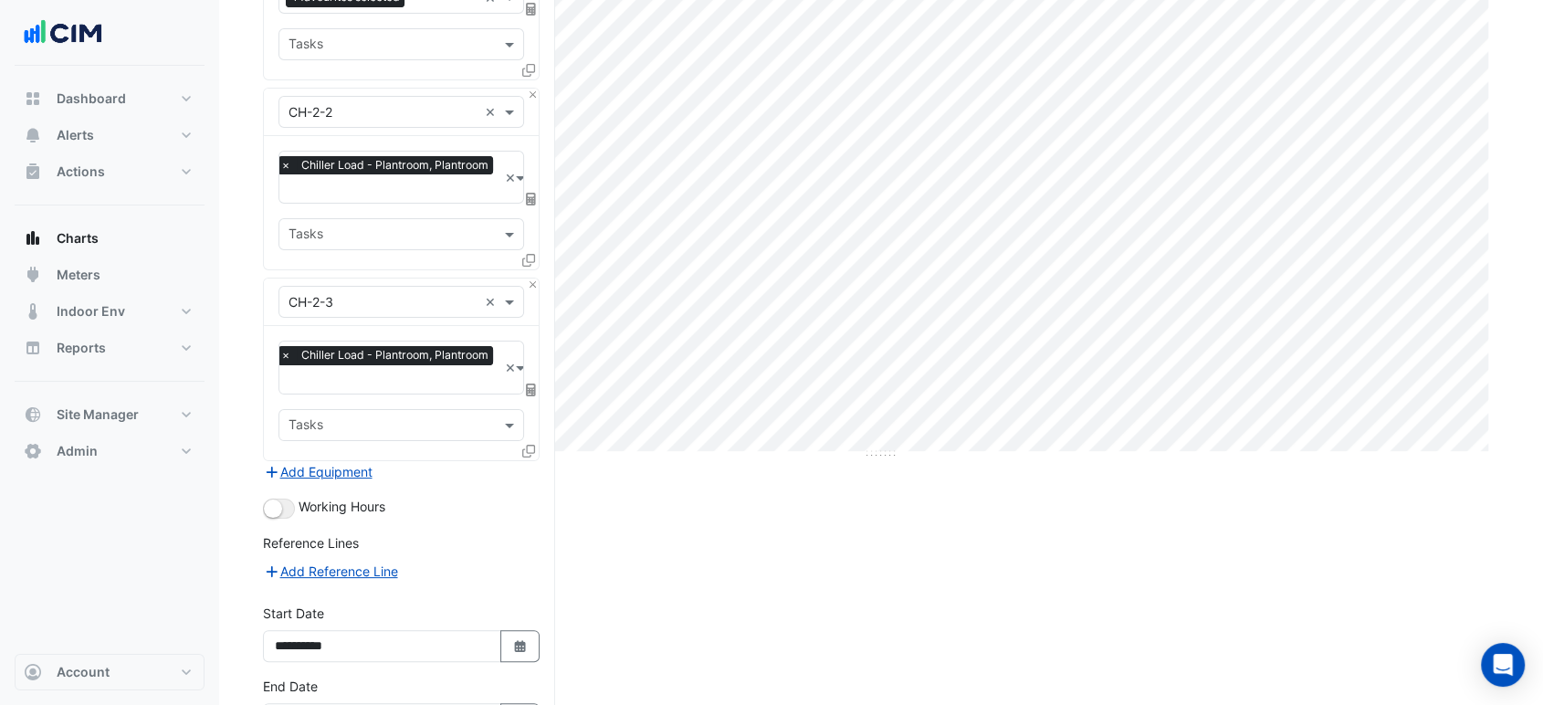
scroll to position [395, 0]
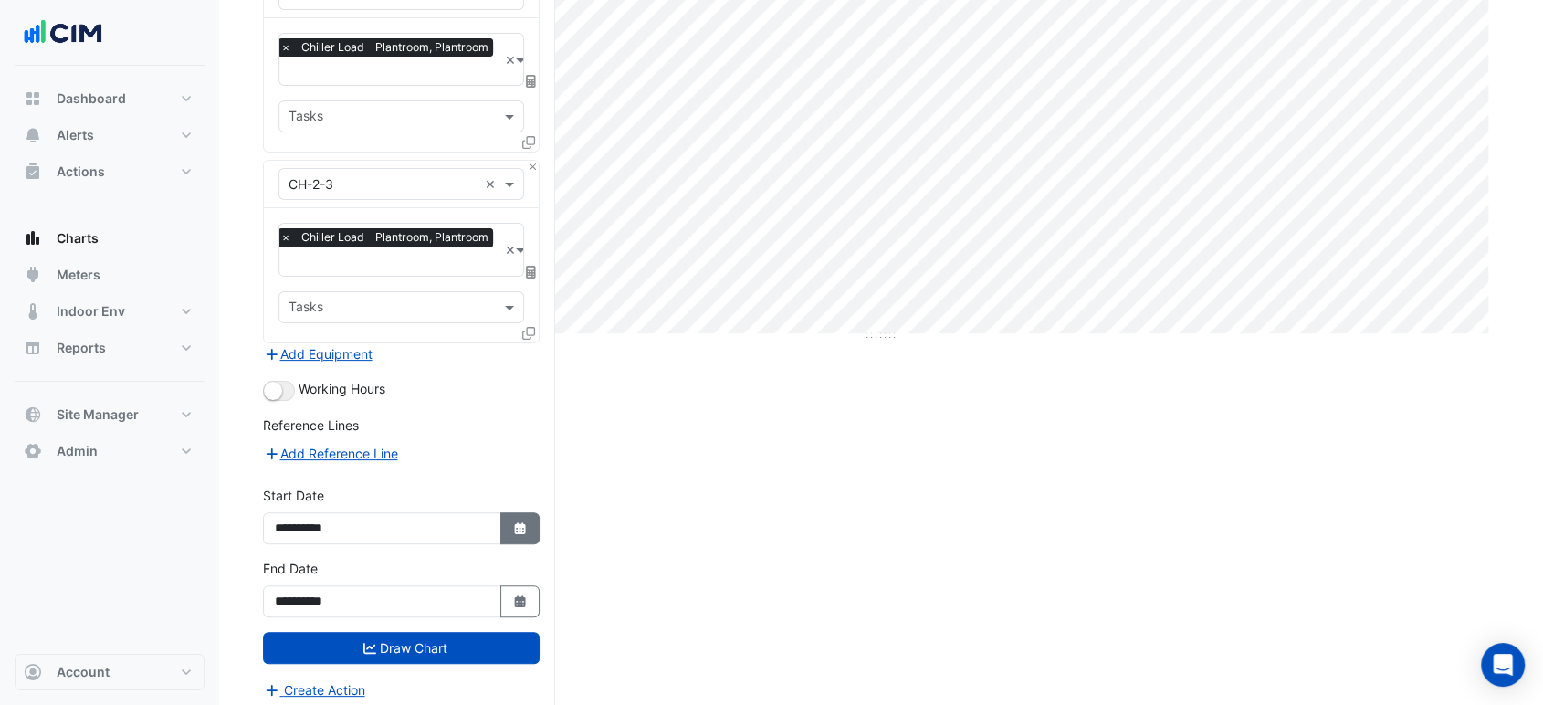
click at [517, 522] on icon "button" at bounding box center [519, 528] width 11 height 12
select select "*"
select select "****"
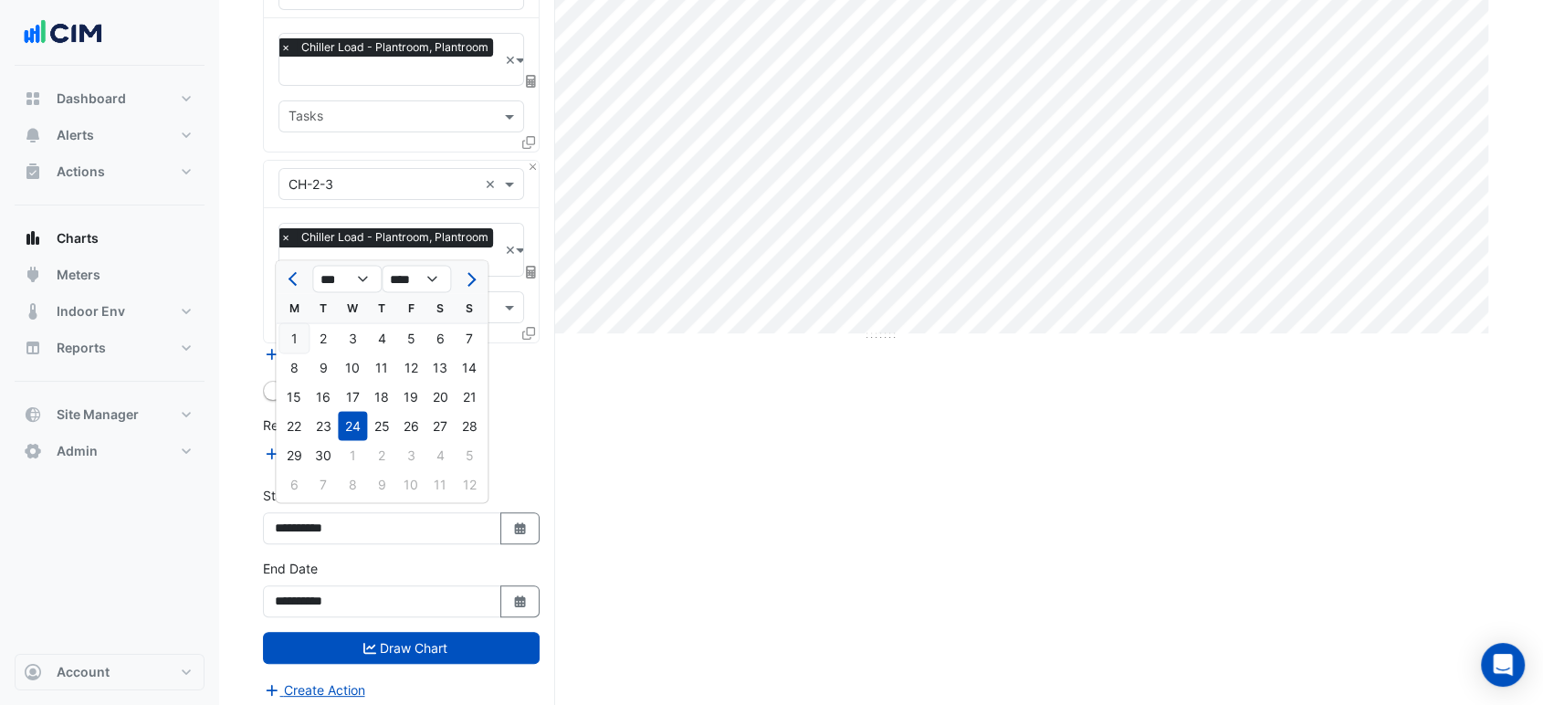
click at [283, 328] on div "1" at bounding box center [293, 337] width 29 height 29
type input "**********"
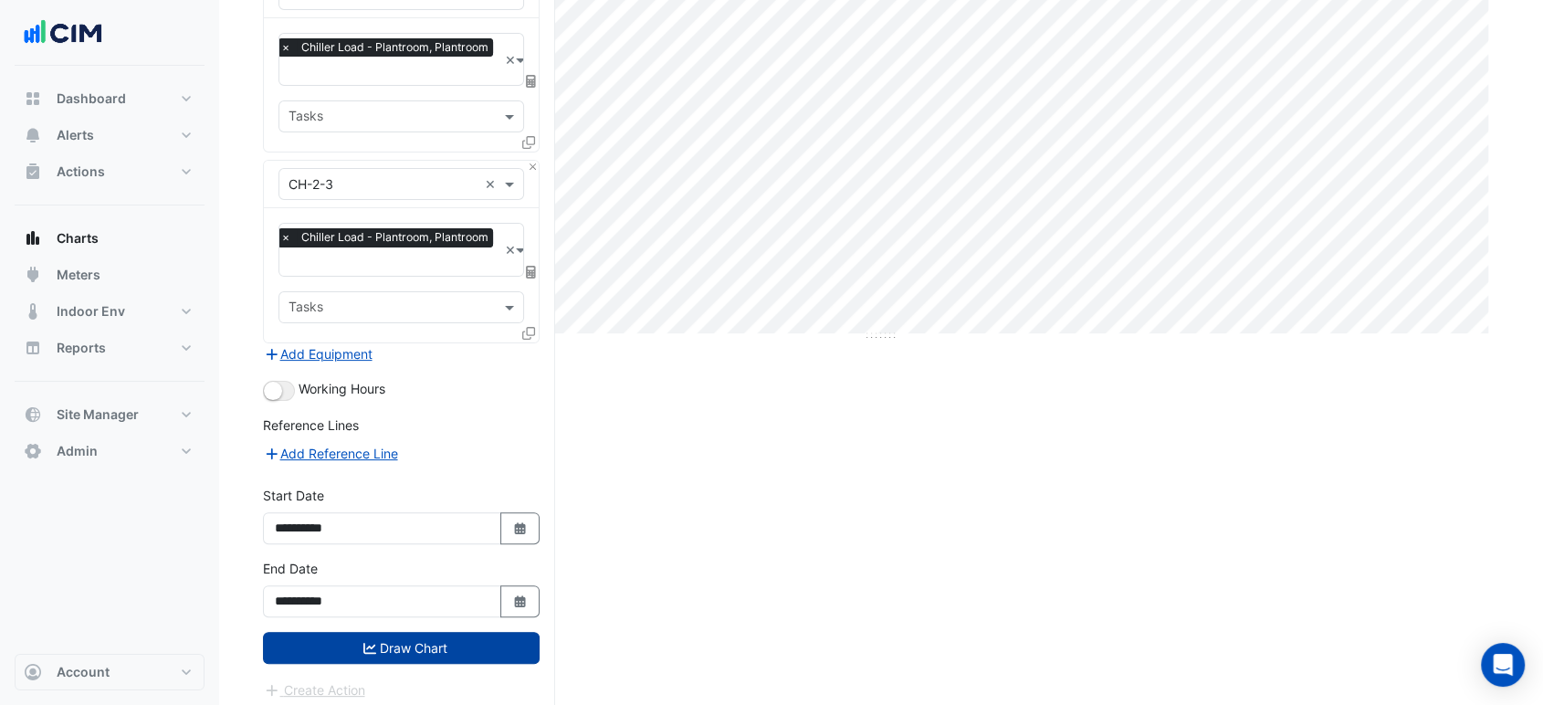
click at [342, 638] on button "Draw Chart" at bounding box center [401, 648] width 277 height 32
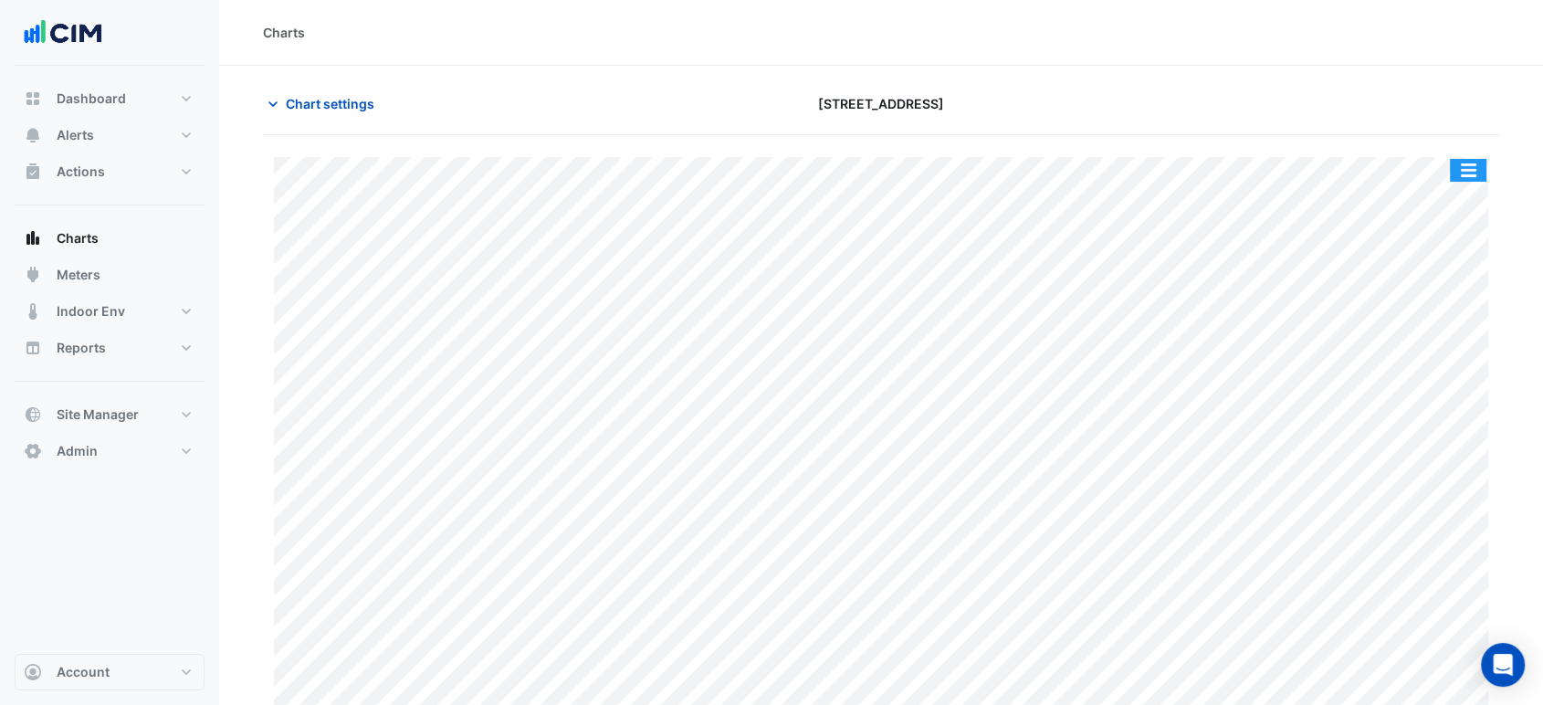
click at [1467, 176] on button "button" at bounding box center [1468, 170] width 37 height 23
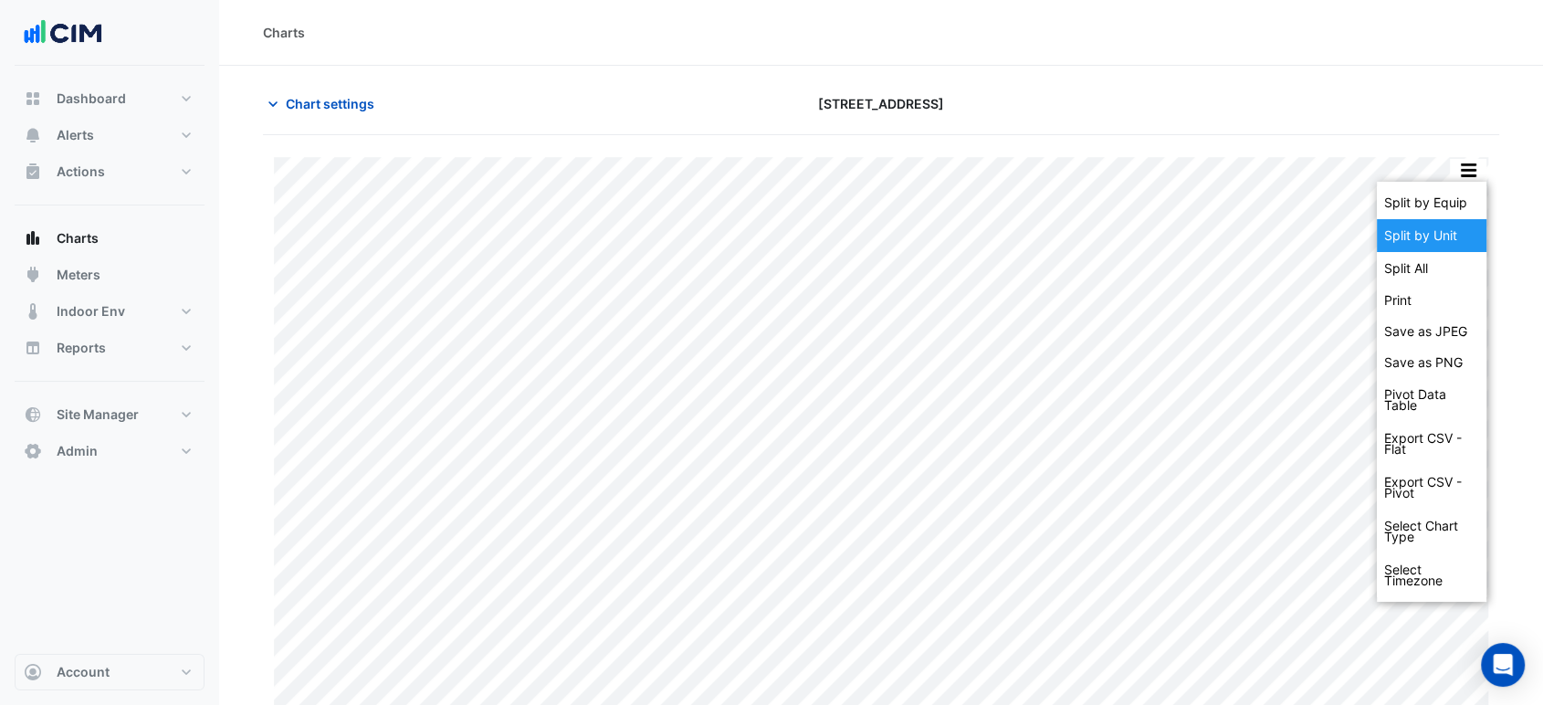
click at [1456, 226] on div "Split by Unit" at bounding box center [1432, 235] width 110 height 33
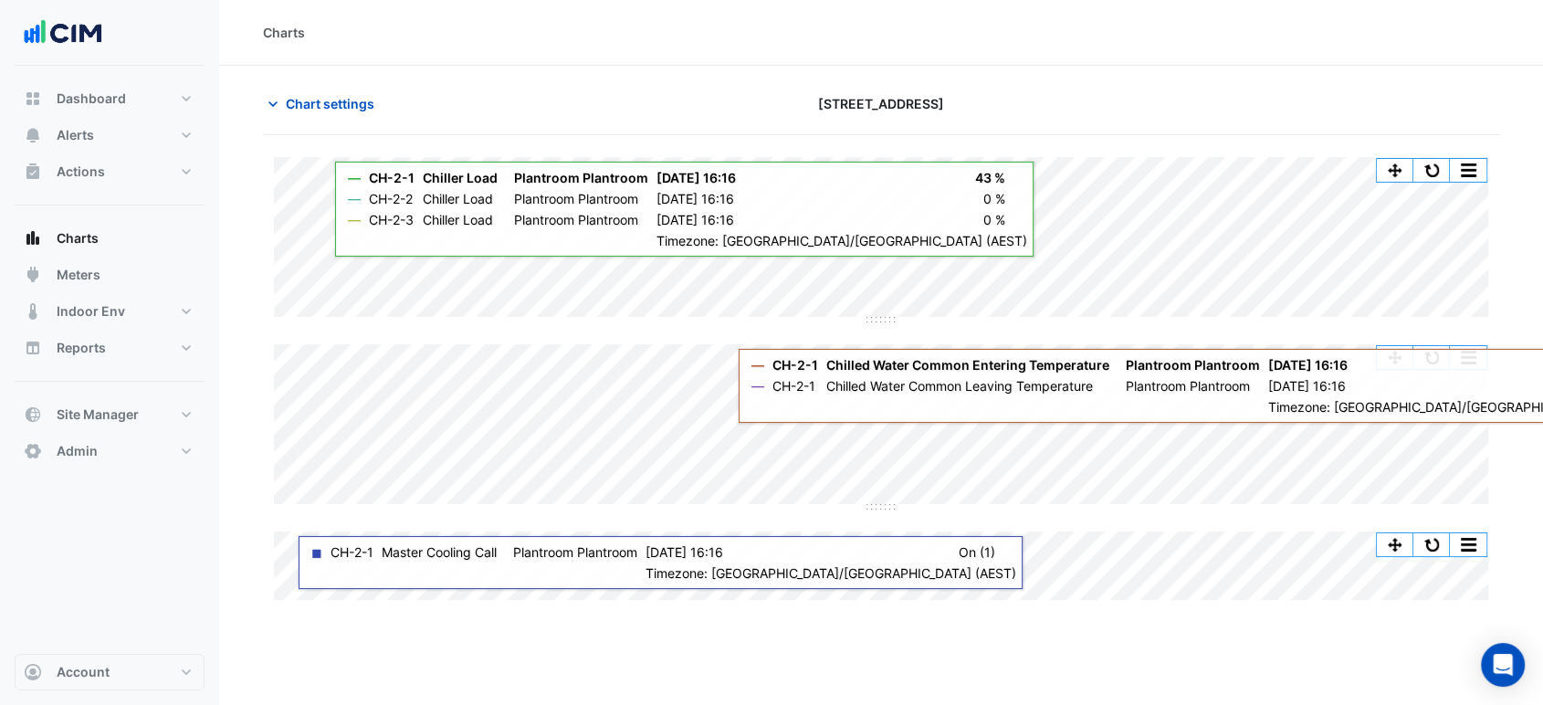
click at [878, 553] on div "Split by Equip Split All Split None Print Save as JPEG Save as PNG Pivot Data T…" at bounding box center [881, 378] width 1236 height 443
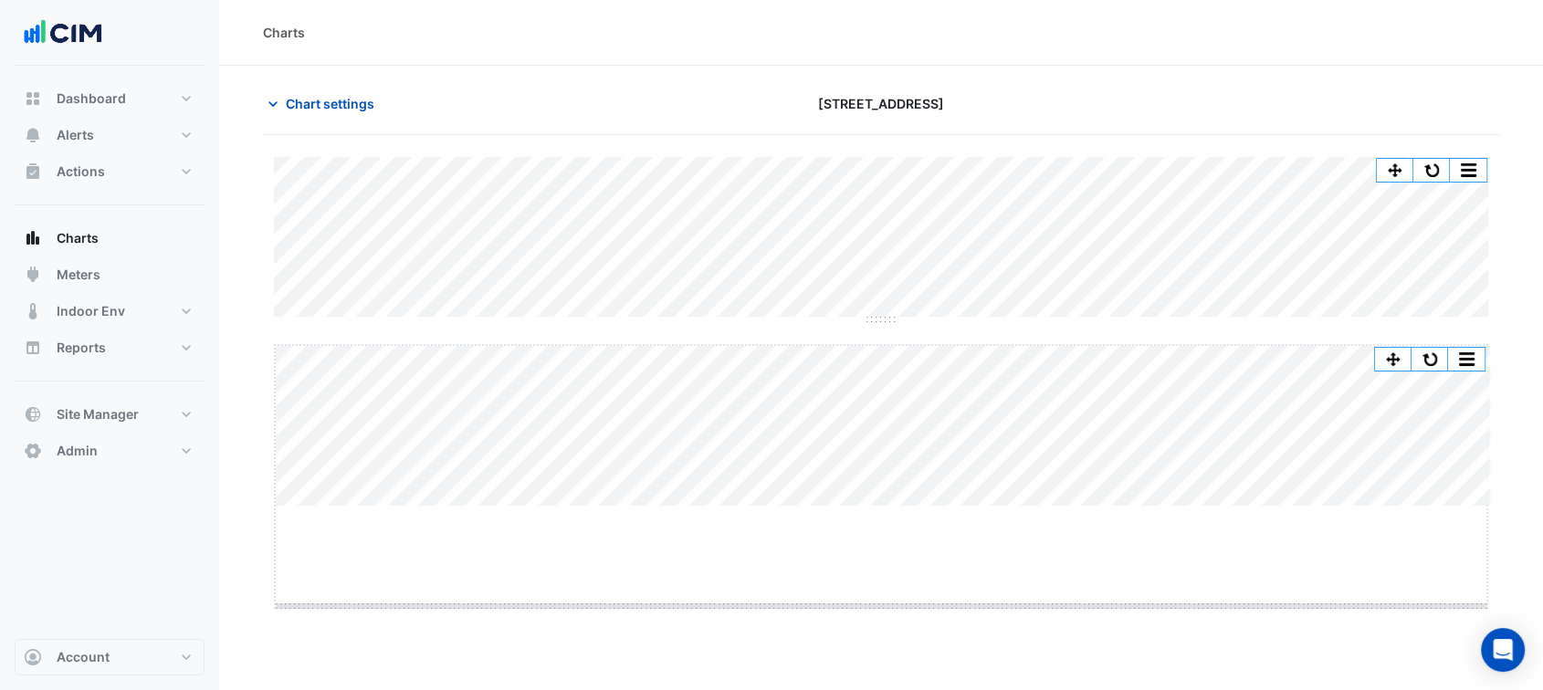
drag, startPoint x: 878, startPoint y: 507, endPoint x: 878, endPoint y: 607, distance: 100.4
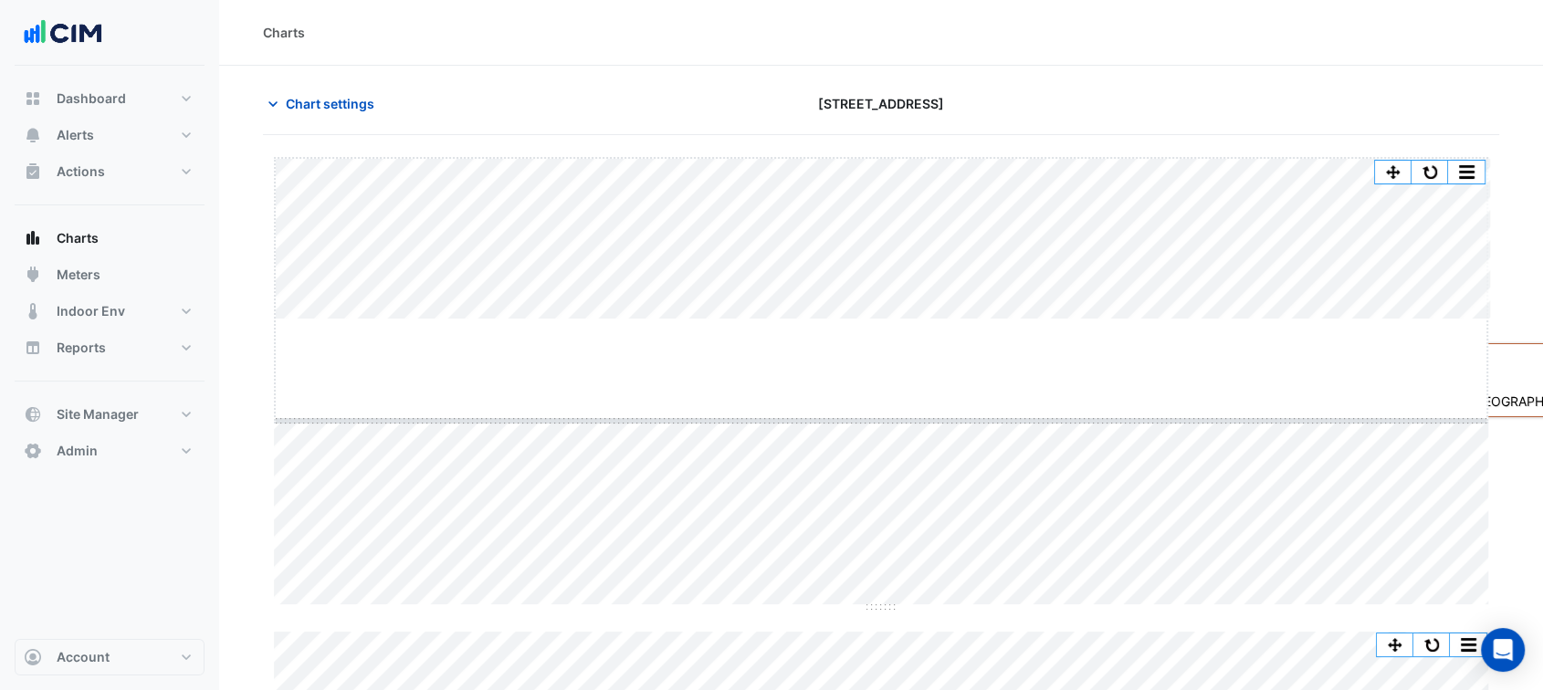
drag, startPoint x: 870, startPoint y: 320, endPoint x: 871, endPoint y: 425, distance: 105.0
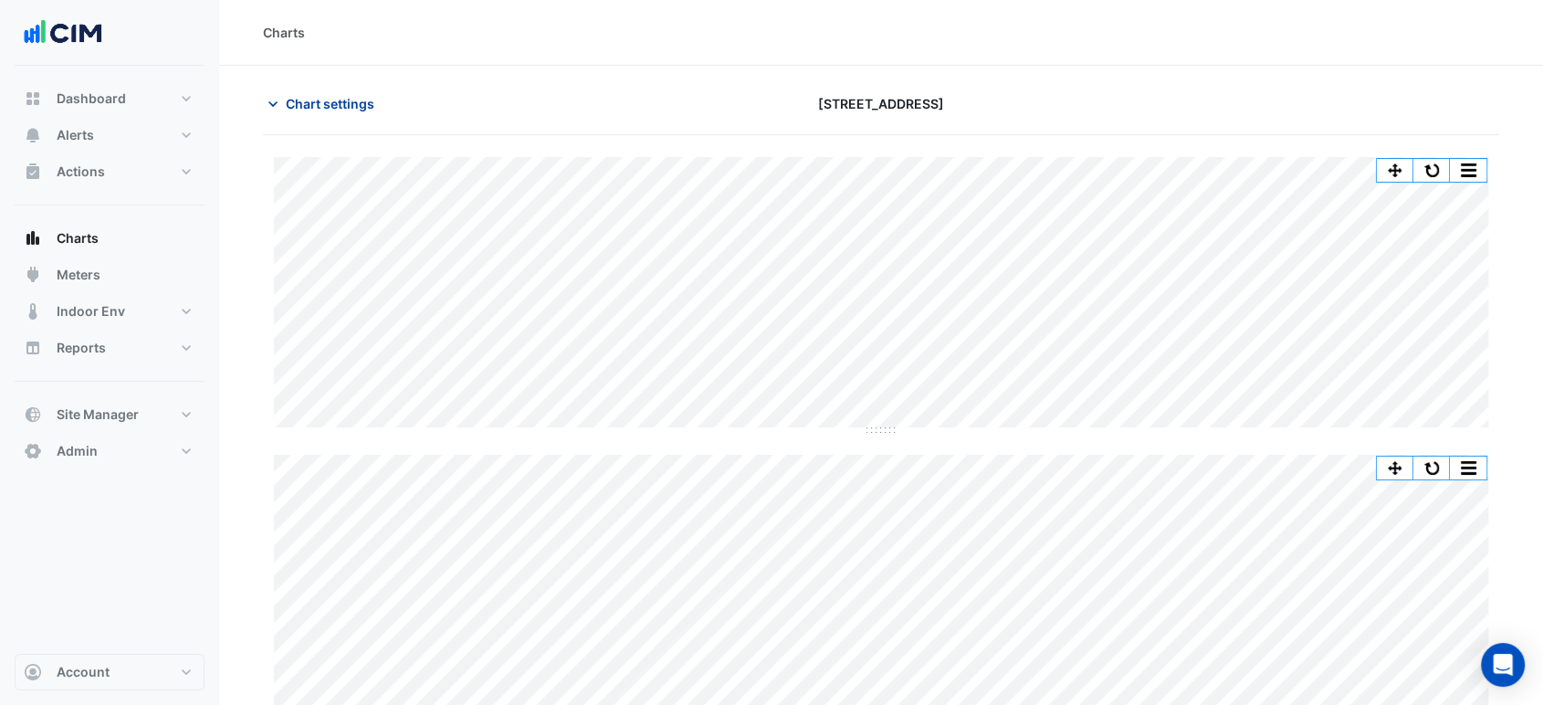
click at [343, 100] on span "Chart settings" at bounding box center [330, 103] width 89 height 19
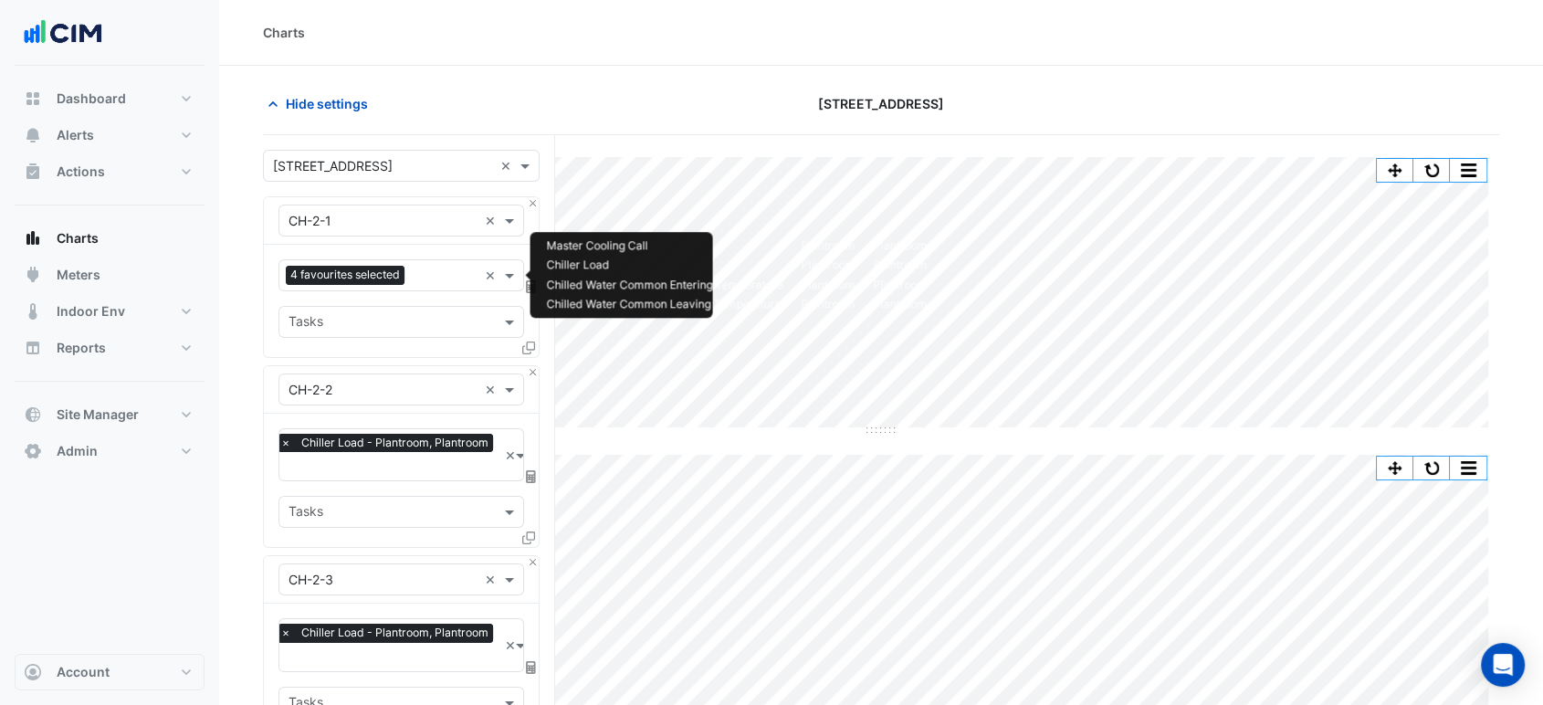
click at [414, 276] on input "text" at bounding box center [445, 277] width 66 height 19
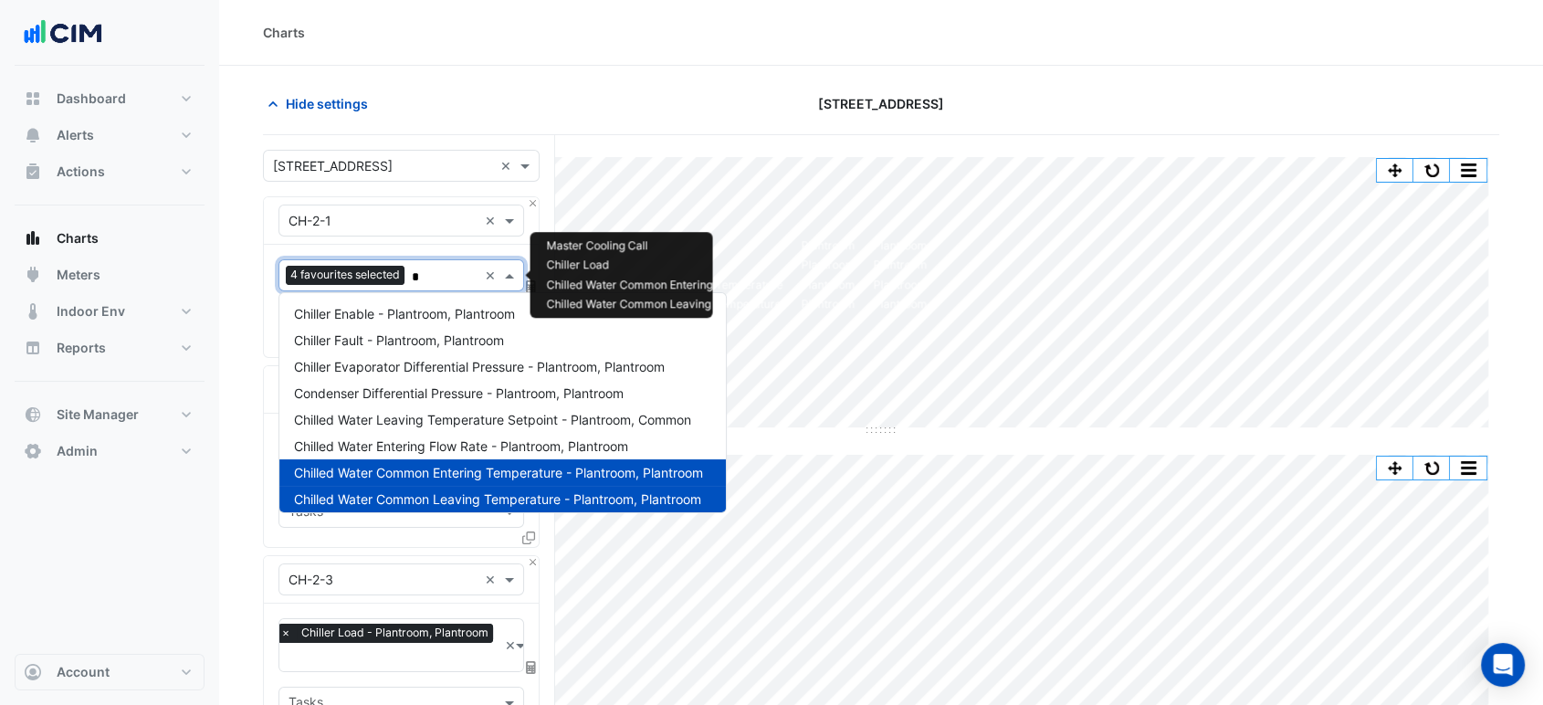
type input "**"
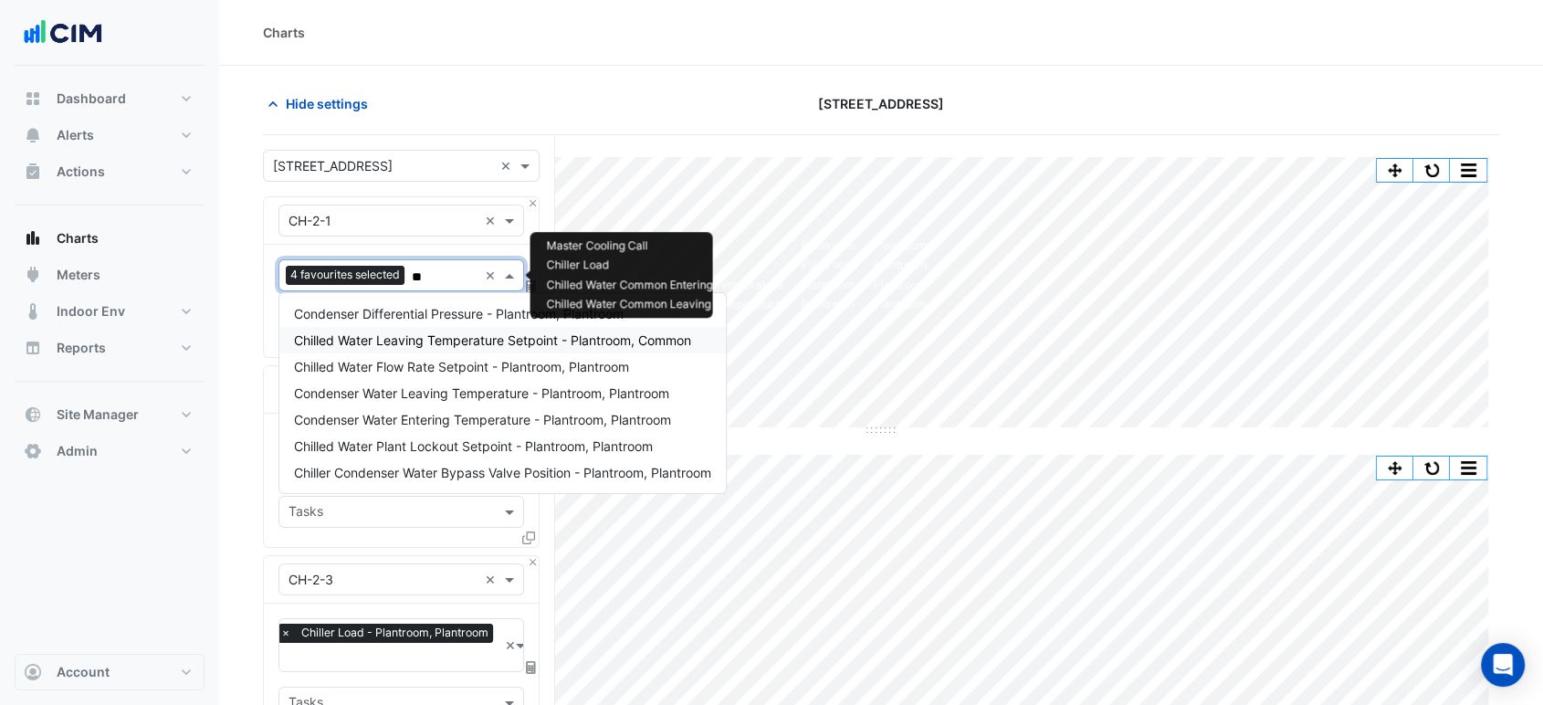
click at [446, 345] on span "Chilled Water Leaving Temperature Setpoint - Plantroom, Common" at bounding box center [492, 340] width 397 height 16
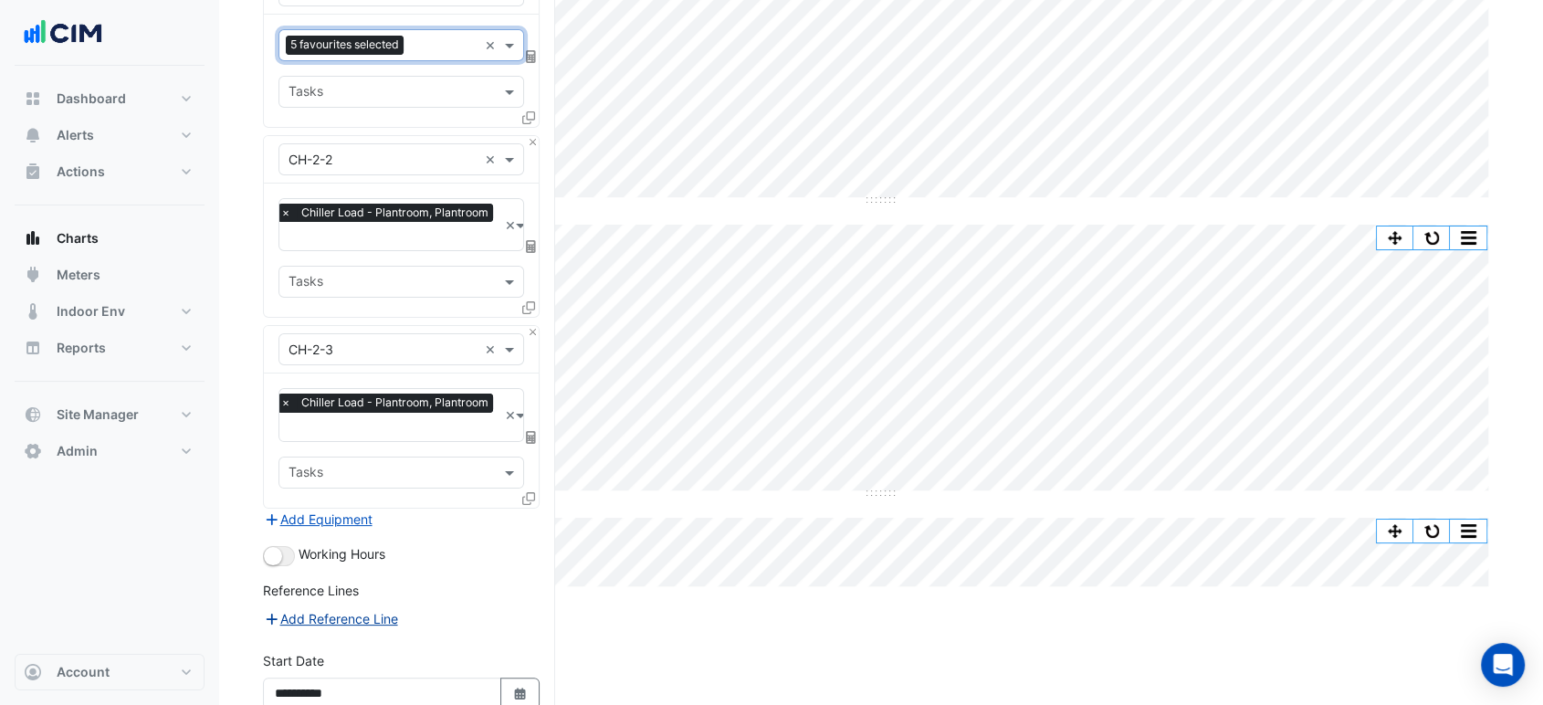
scroll to position [395, 0]
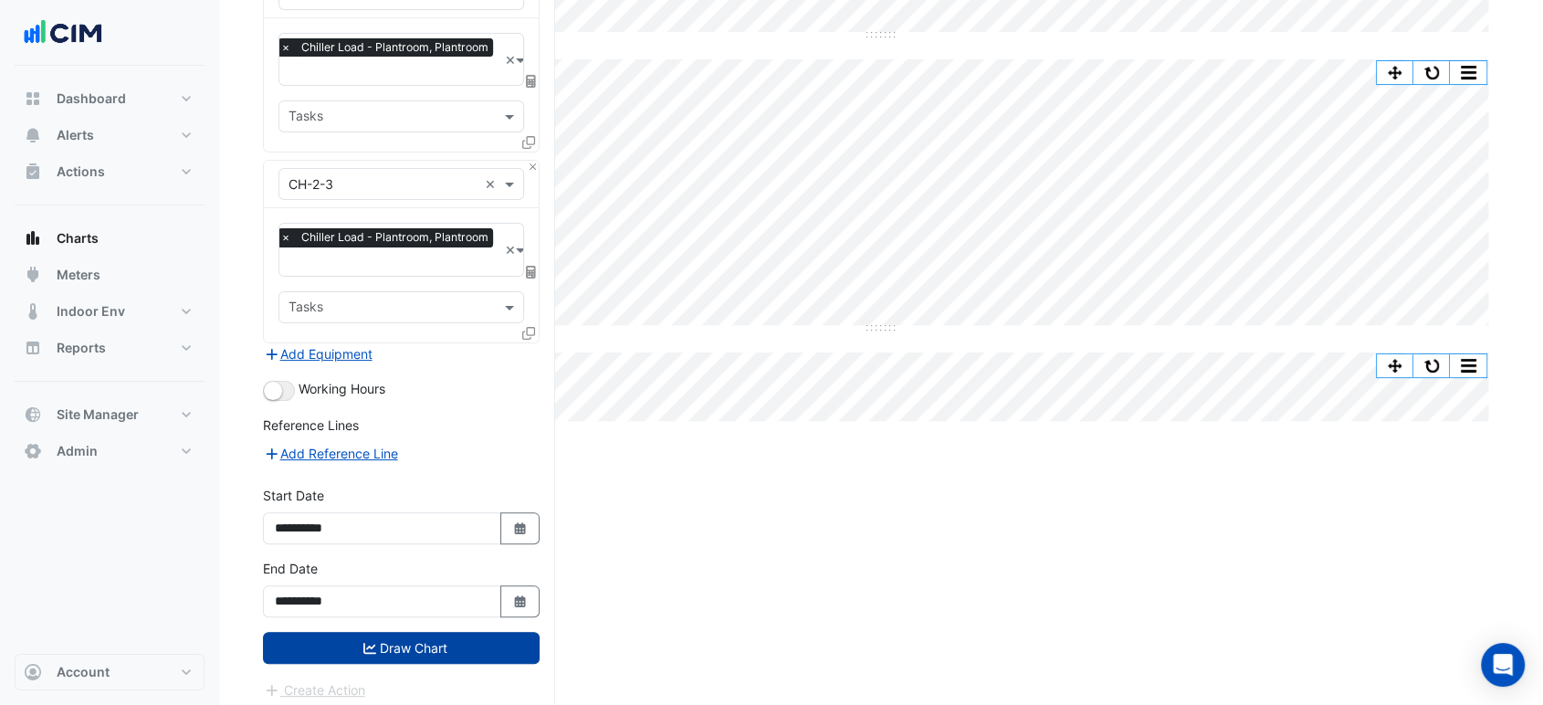
click at [366, 650] on button "Draw Chart" at bounding box center [401, 648] width 277 height 32
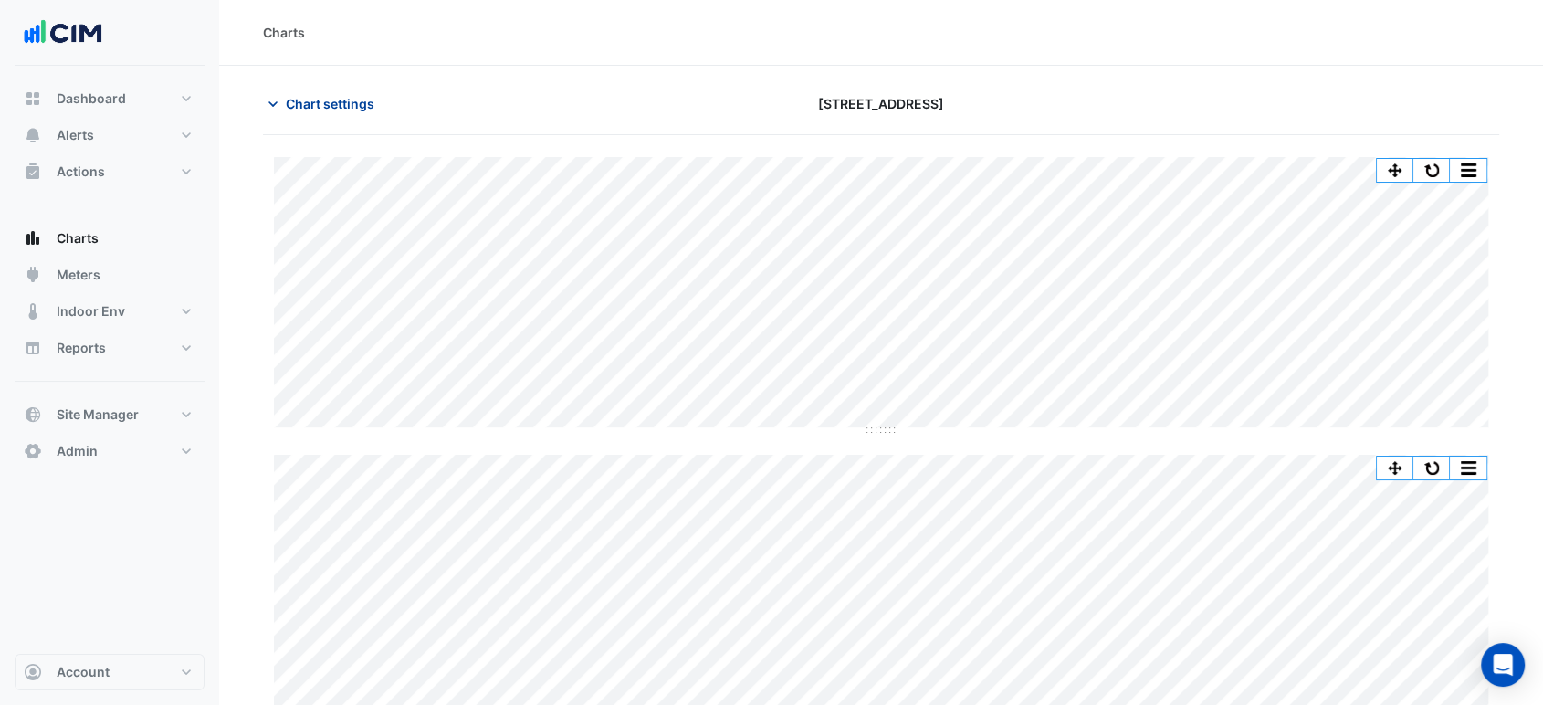
click at [354, 117] on button "Chart settings" at bounding box center [324, 104] width 123 height 32
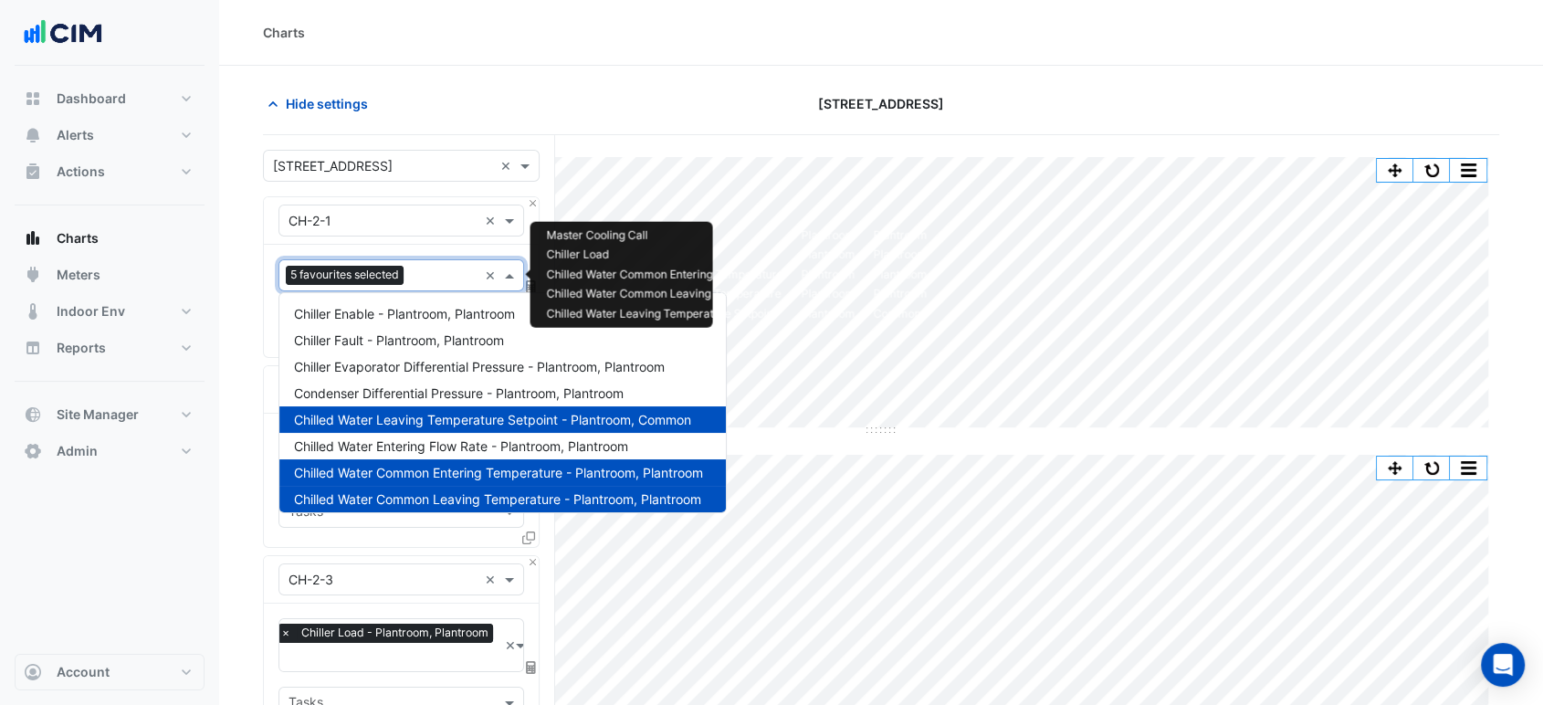
click at [435, 276] on input "text" at bounding box center [444, 277] width 67 height 19
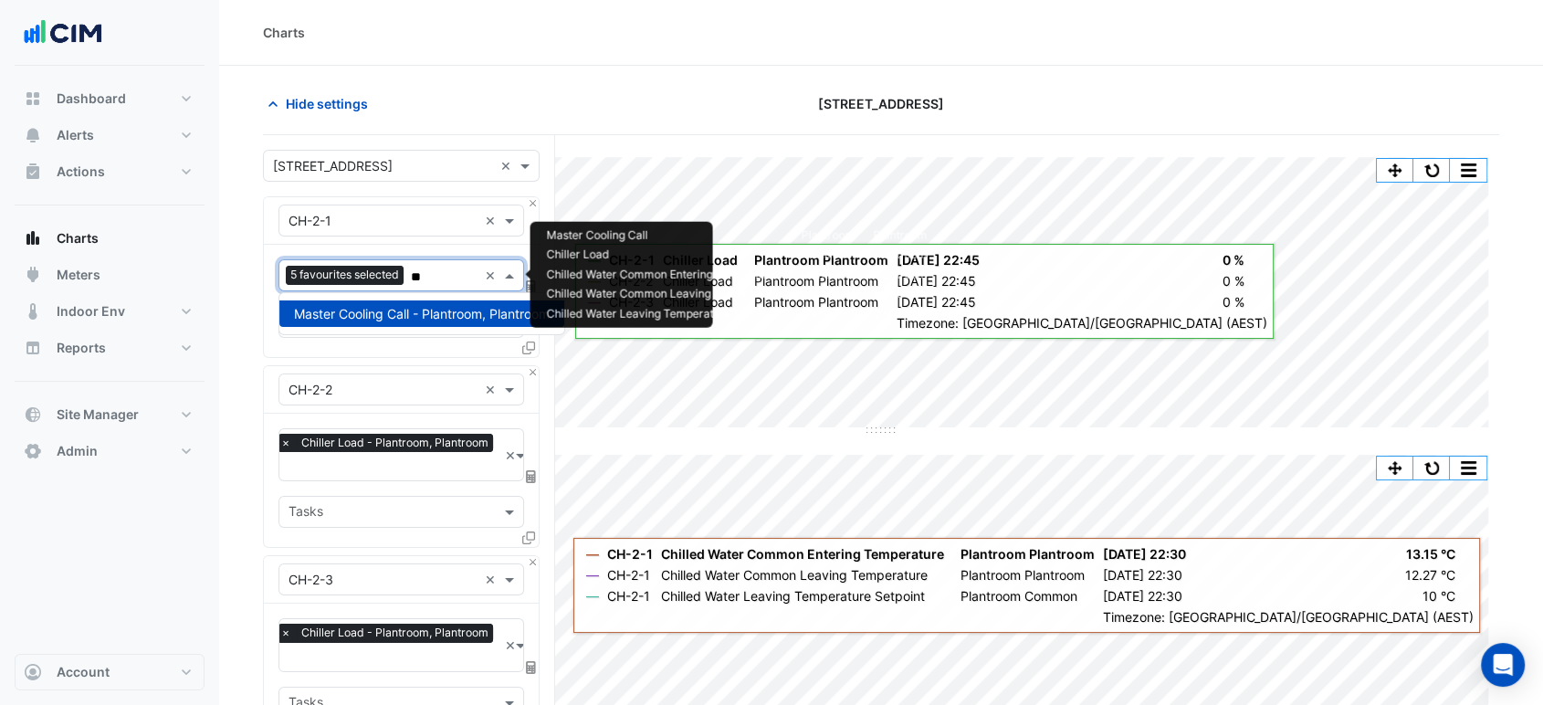
type input "**"
click at [245, 303] on section "Hide settings [STREET_ADDRESS] Split by Equip Split All Split None Print Save a…" at bounding box center [881, 588] width 1324 height 1045
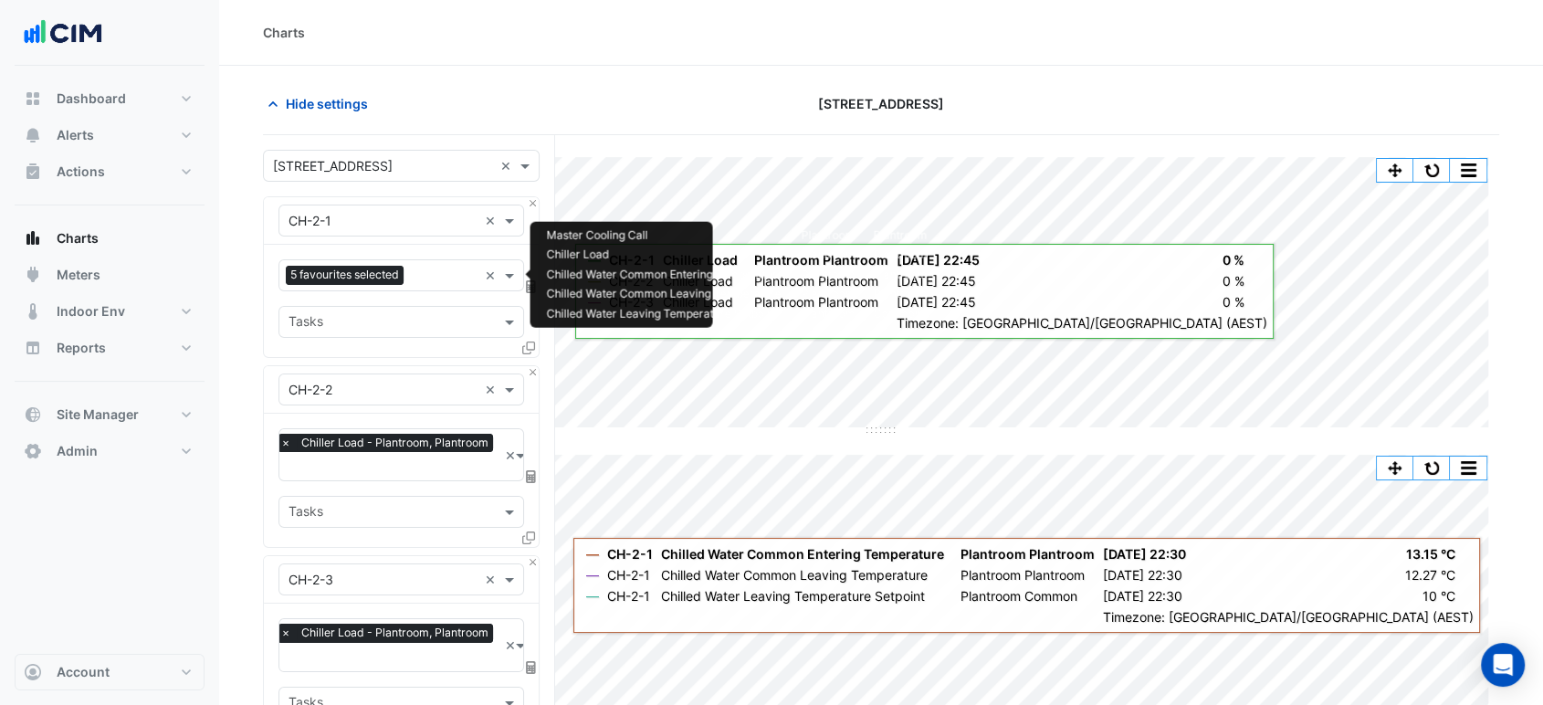
click at [416, 268] on input "text" at bounding box center [444, 277] width 67 height 19
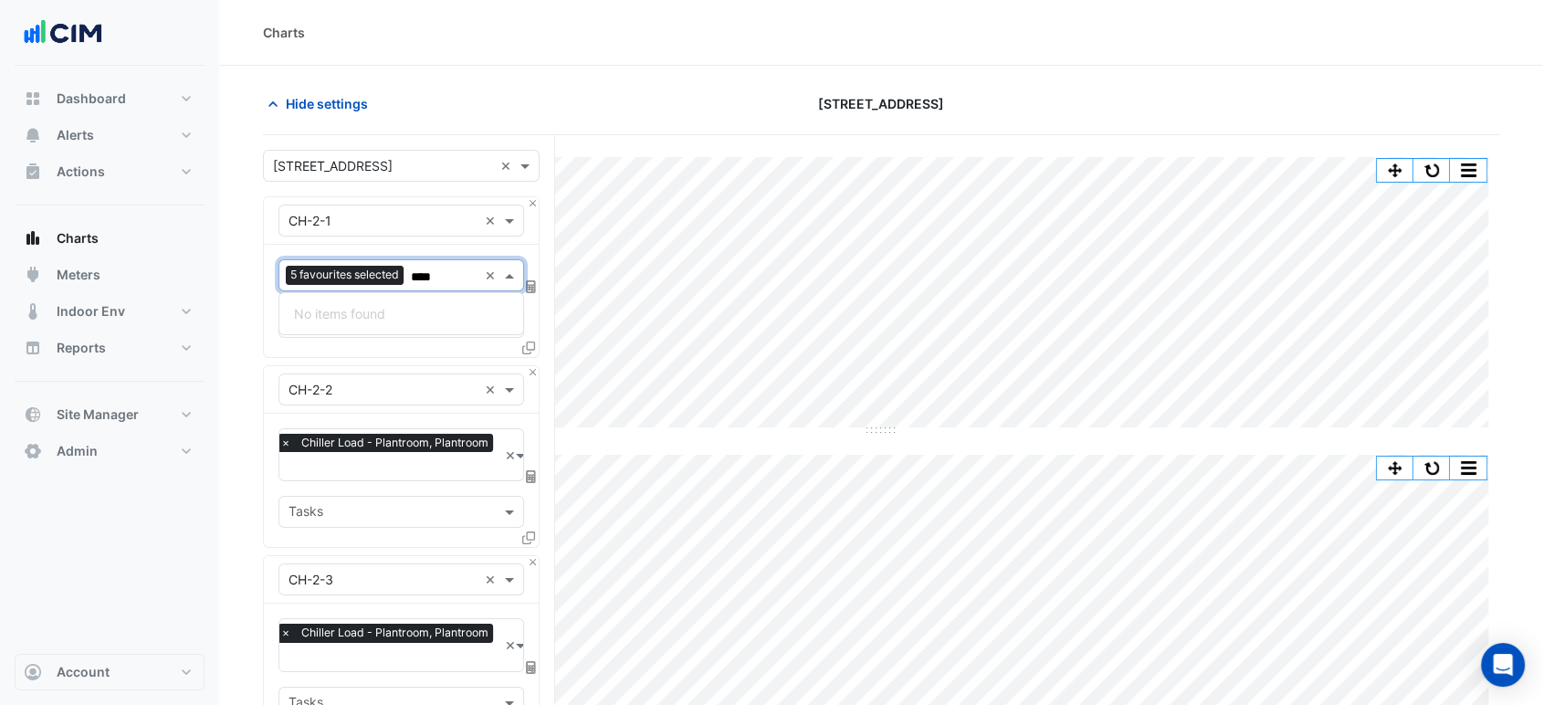
type input "****"
click at [244, 289] on section "Hide settings [STREET_ADDRESS] Split by Equip Split All Split None Print Save a…" at bounding box center [881, 588] width 1324 height 1045
click at [353, 109] on span "Hide settings" at bounding box center [327, 103] width 82 height 19
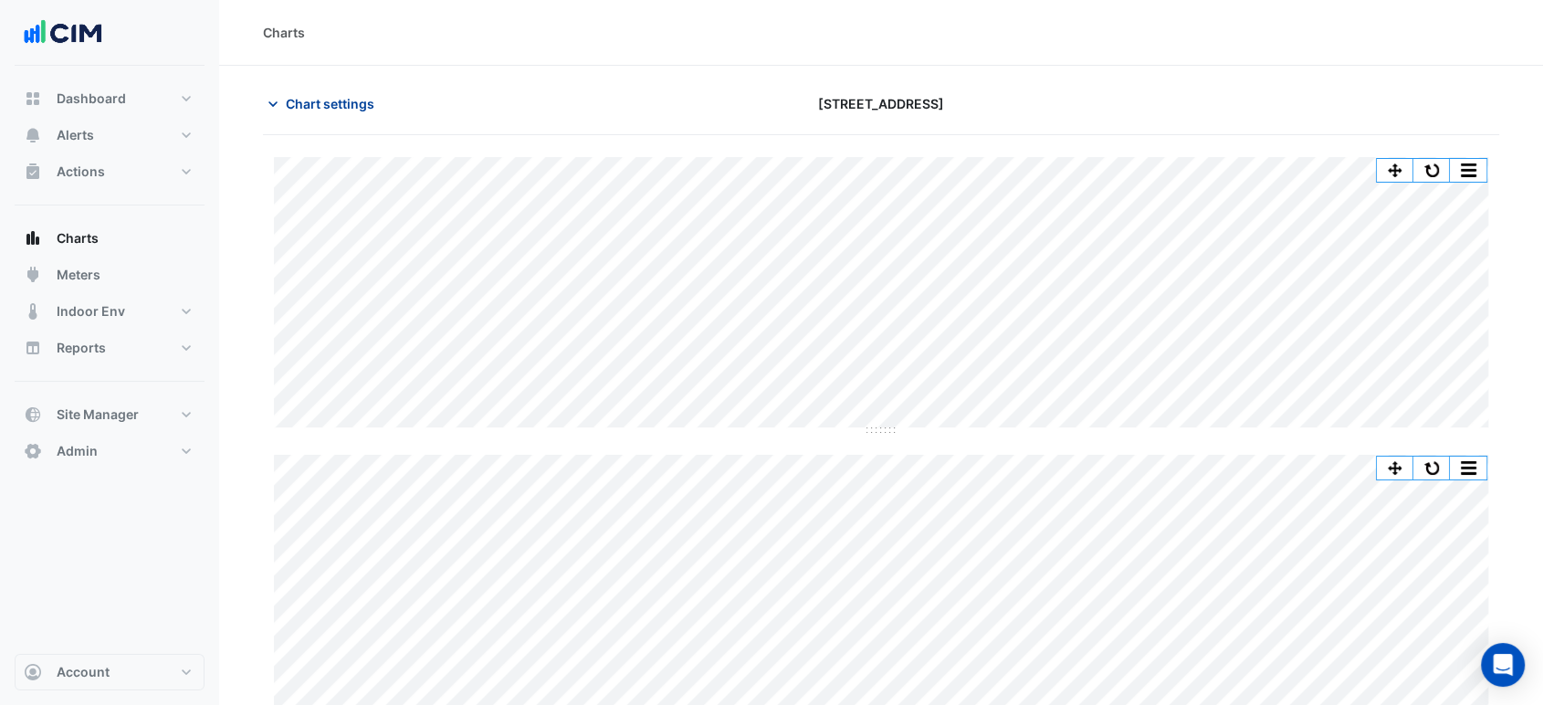
click at [349, 110] on span "Chart settings" at bounding box center [330, 103] width 89 height 19
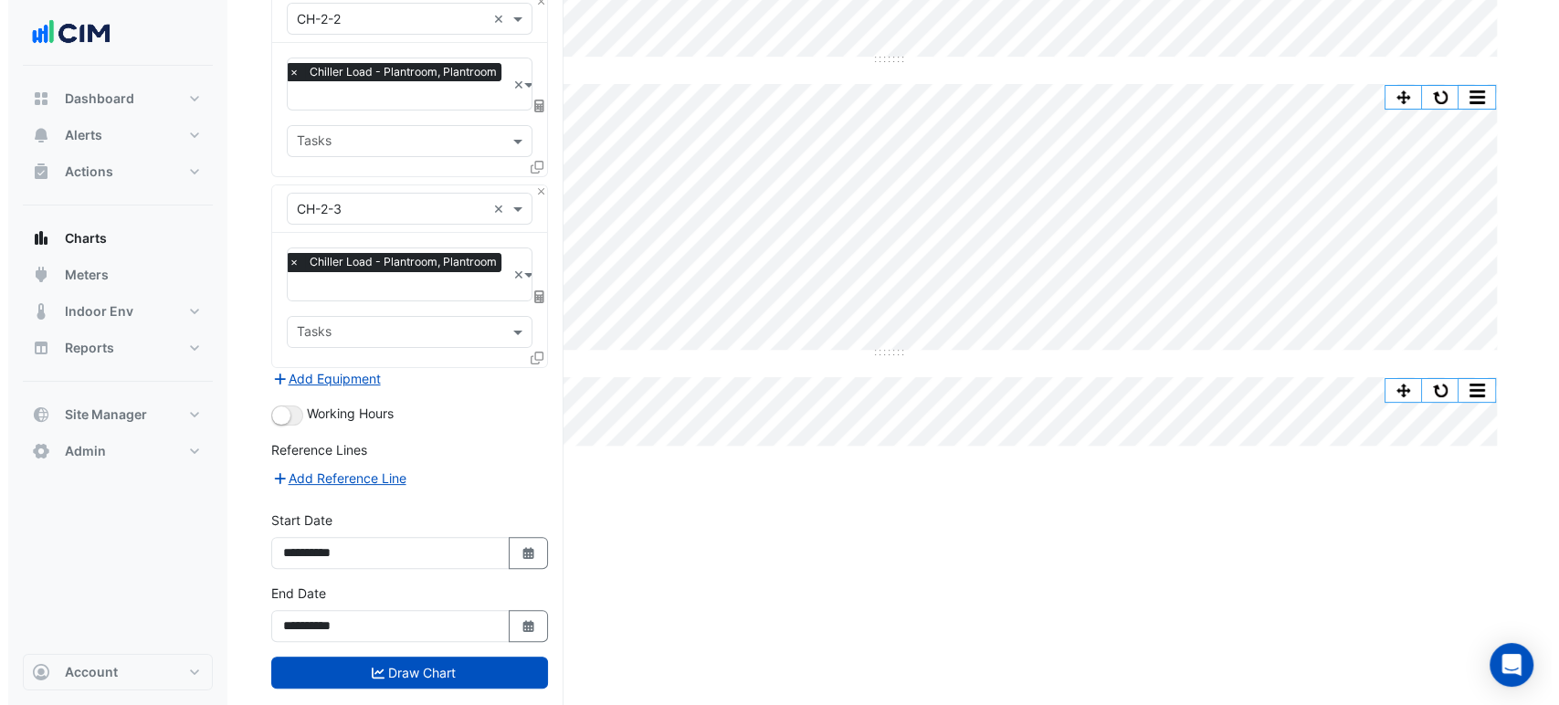
scroll to position [395, 0]
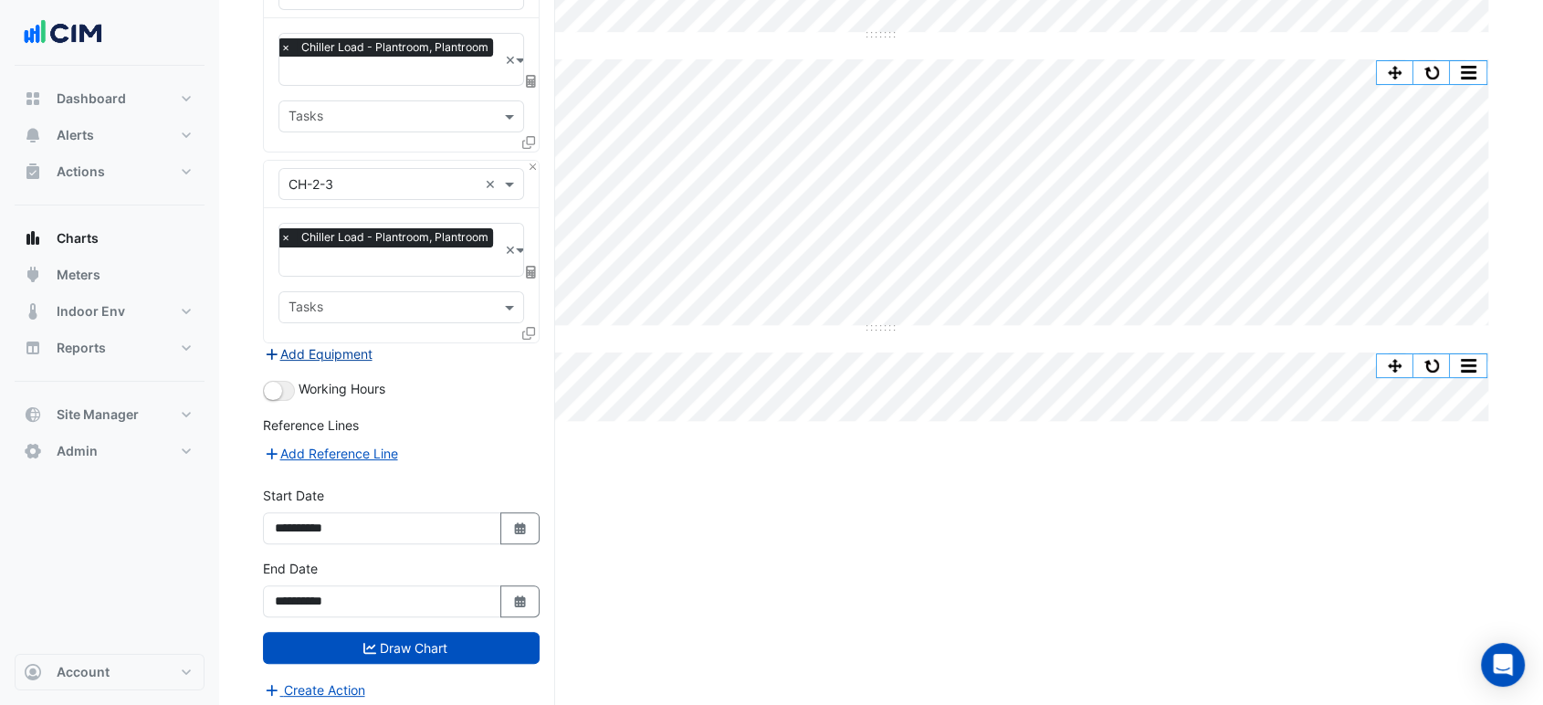
click at [300, 343] on button "Add Equipment" at bounding box center [318, 353] width 110 height 21
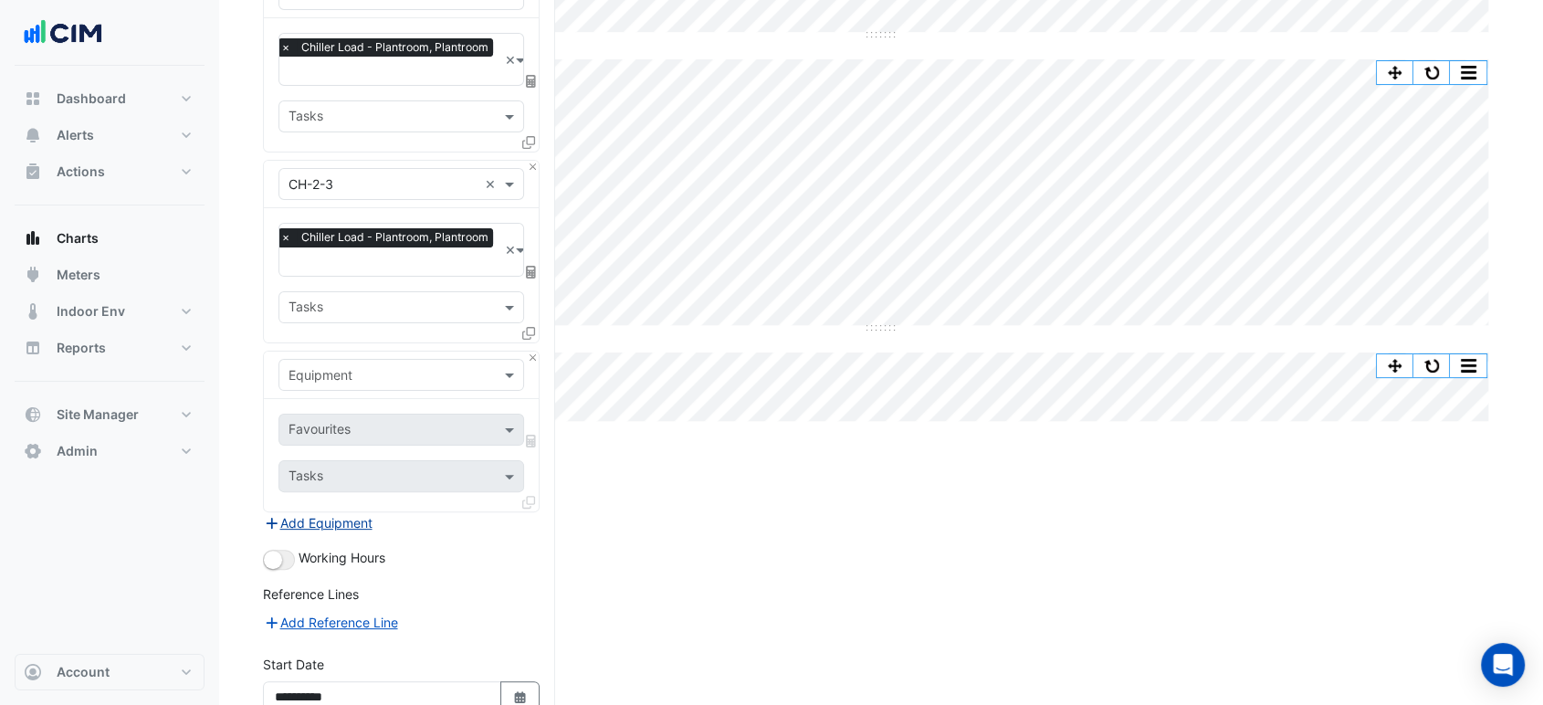
drag, startPoint x: 300, startPoint y: 342, endPoint x: 333, endPoint y: 371, distance: 44.0
click at [333, 371] on input "text" at bounding box center [383, 375] width 189 height 19
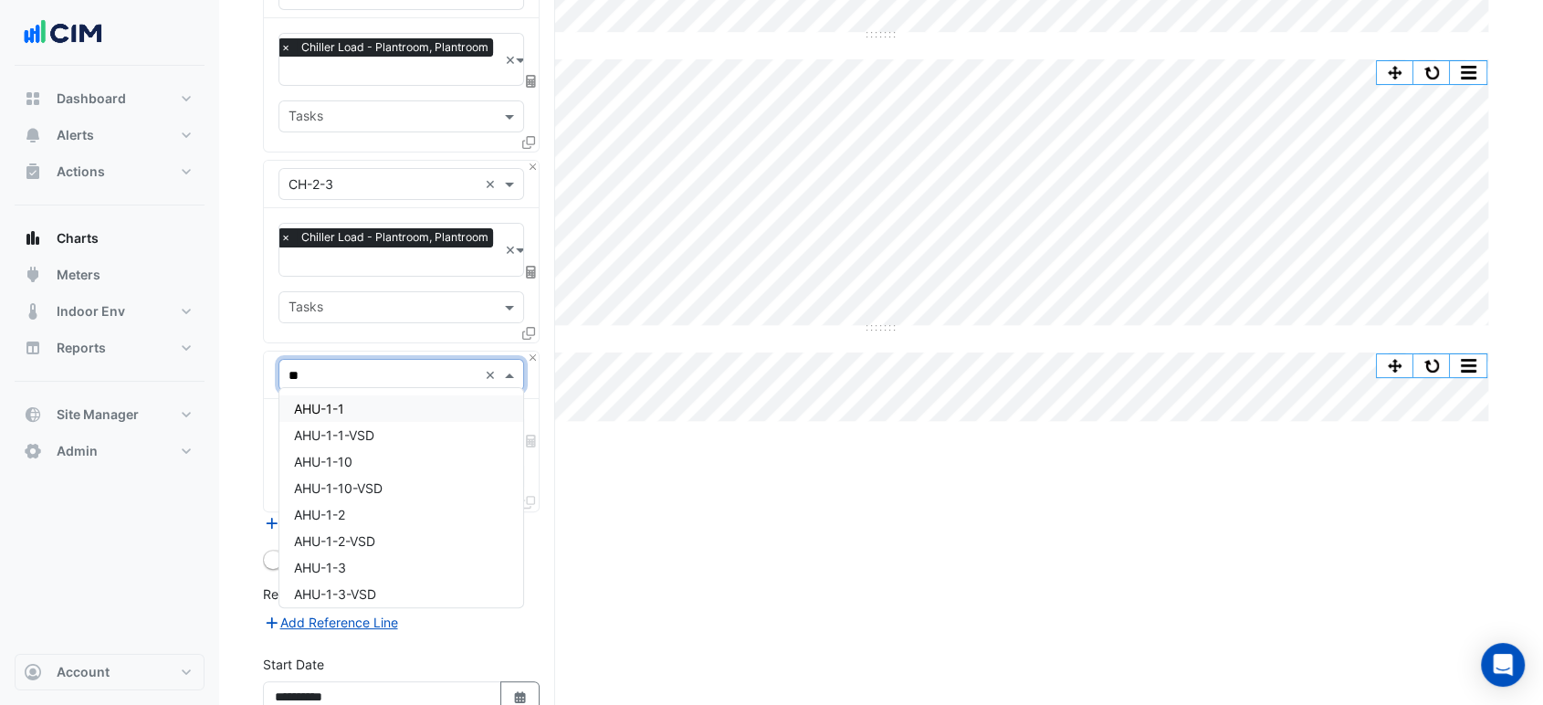
type input "***"
click at [343, 395] on div "AHU-1-1" at bounding box center [401, 408] width 244 height 26
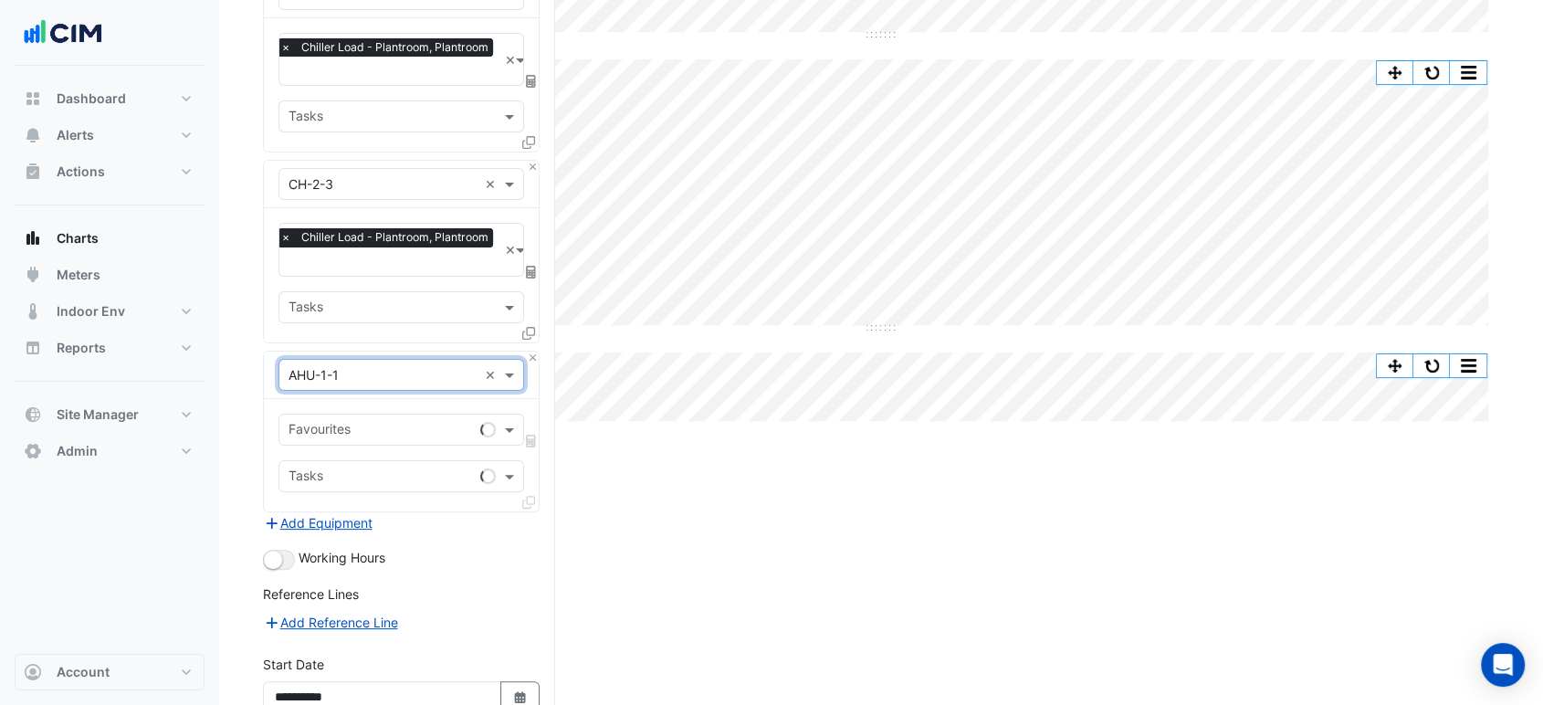
click at [343, 422] on input "text" at bounding box center [381, 431] width 184 height 19
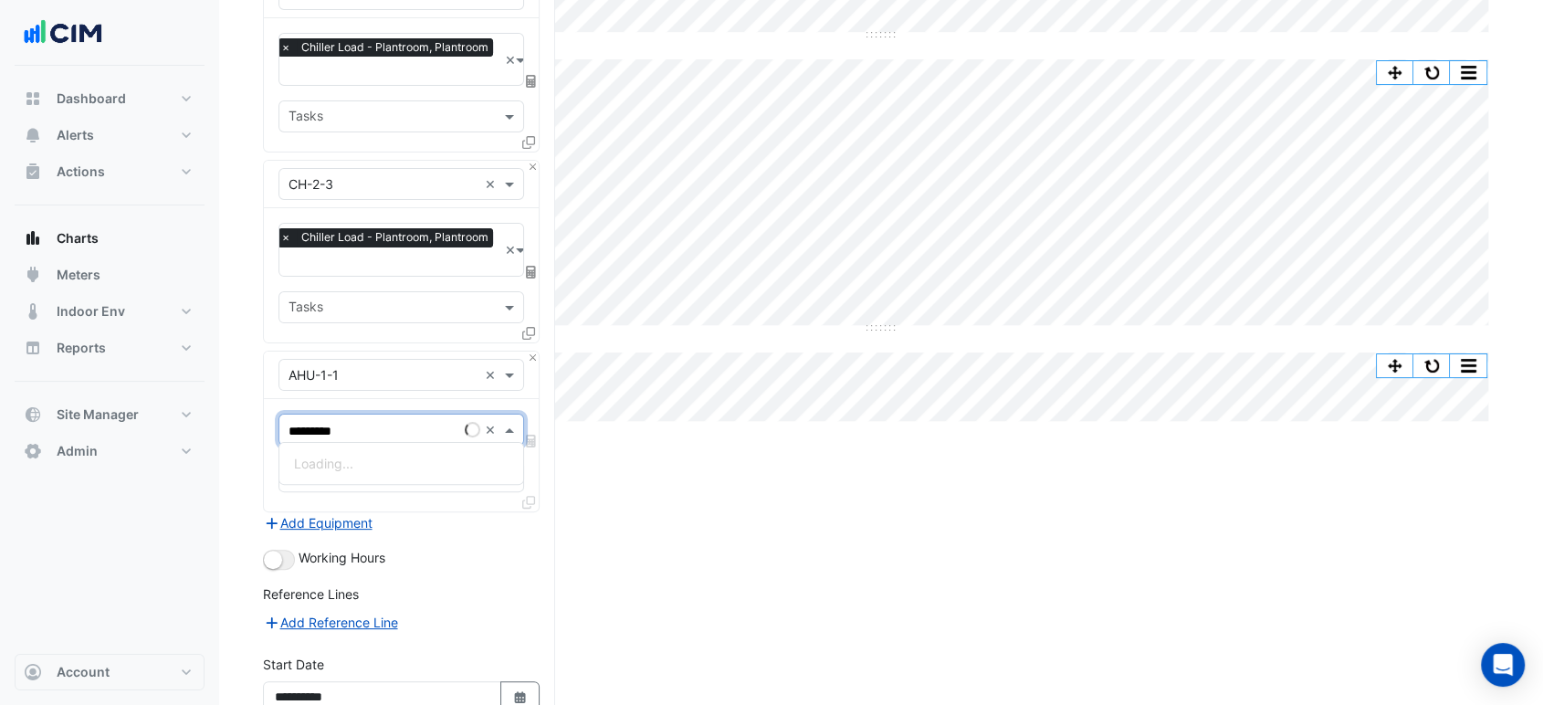
type input "*********"
drag, startPoint x: 403, startPoint y: 424, endPoint x: 252, endPoint y: 430, distance: 150.8
click at [252, 430] on section "Hide settings [STREET_ADDRESS] Split by Equip Split All Split None Print Save a…" at bounding box center [881, 277] width 1324 height 1214
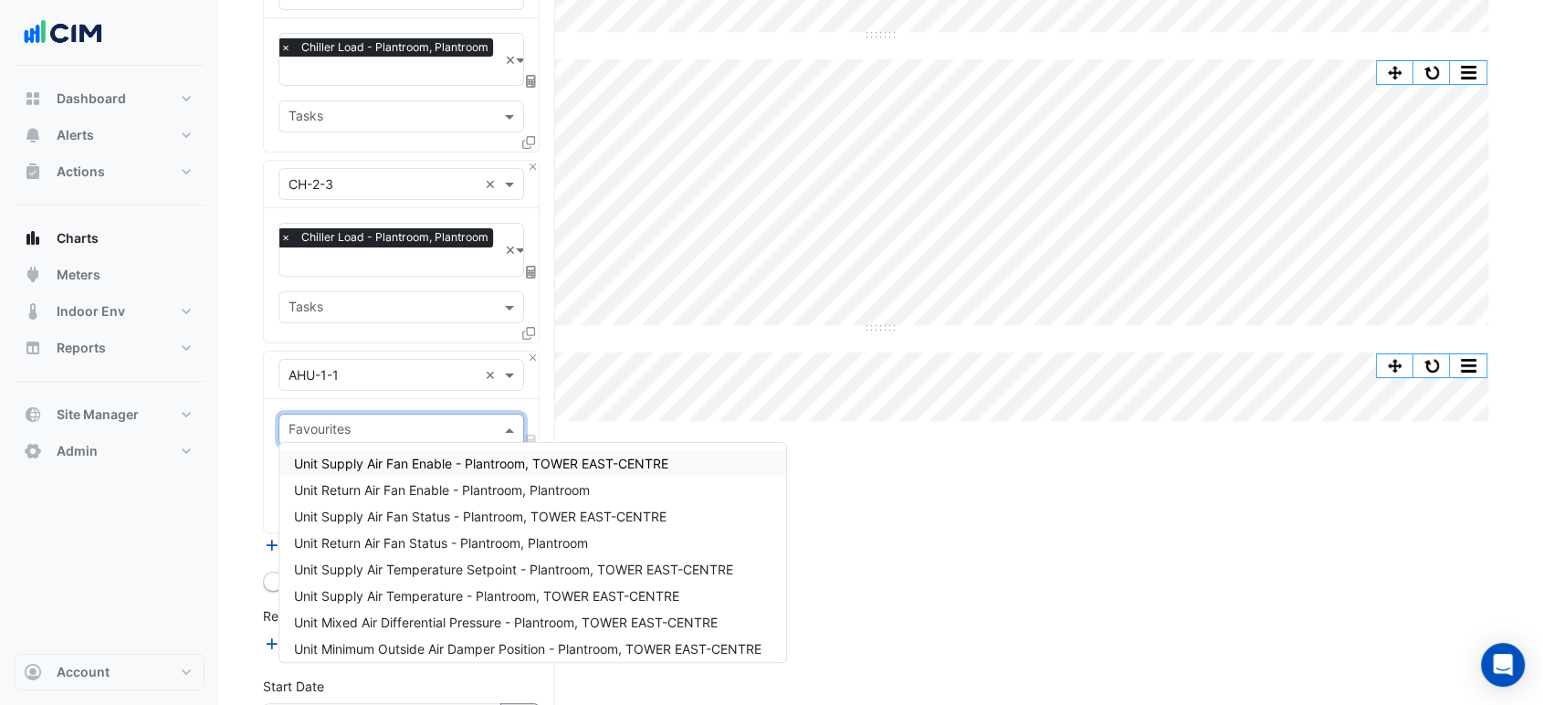
click at [335, 422] on input "text" at bounding box center [391, 431] width 205 height 19
click at [529, 568] on span "Unit Supply Air Temperature Setpoint - Plantroom, TOWER EAST-CENTRE" at bounding box center [513, 570] width 439 height 16
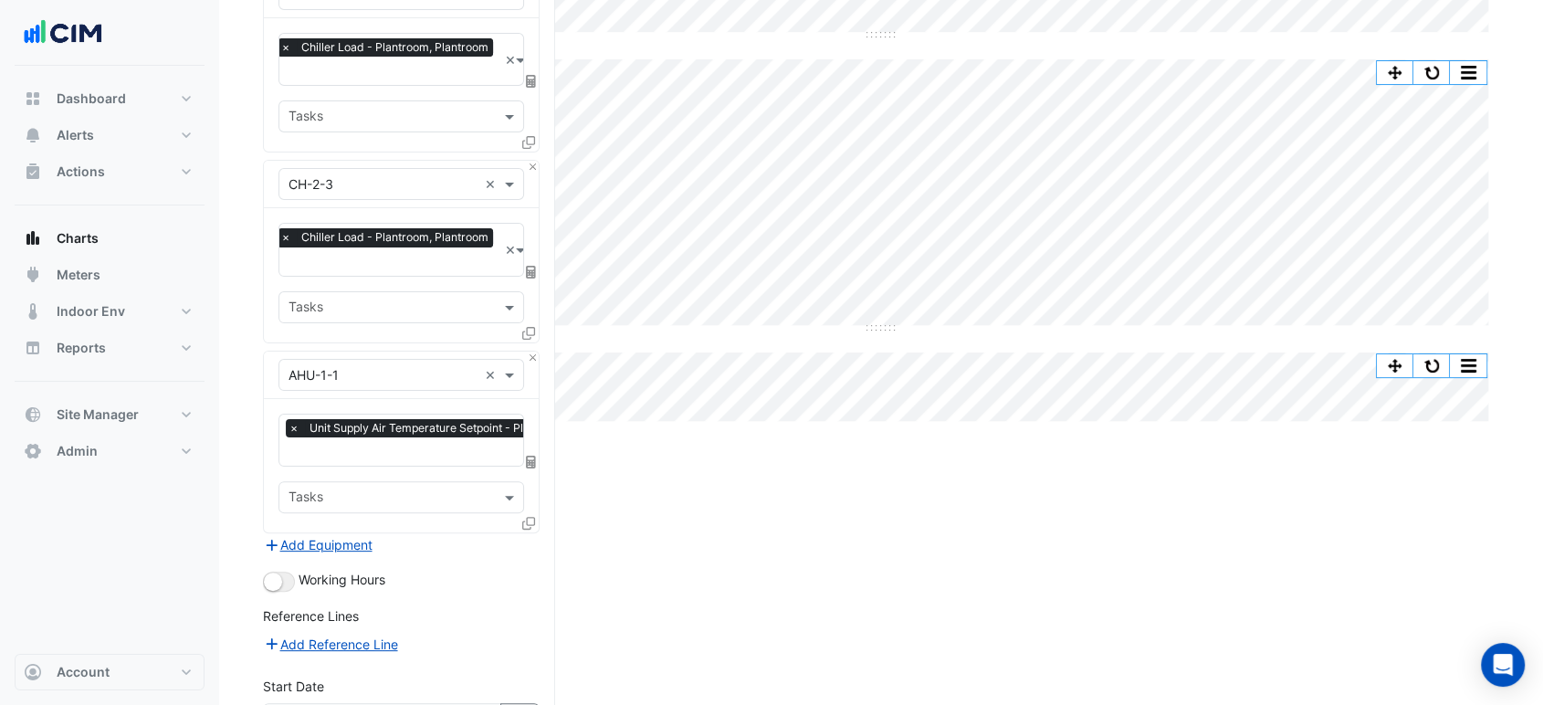
click at [531, 520] on icon at bounding box center [528, 523] width 13 height 13
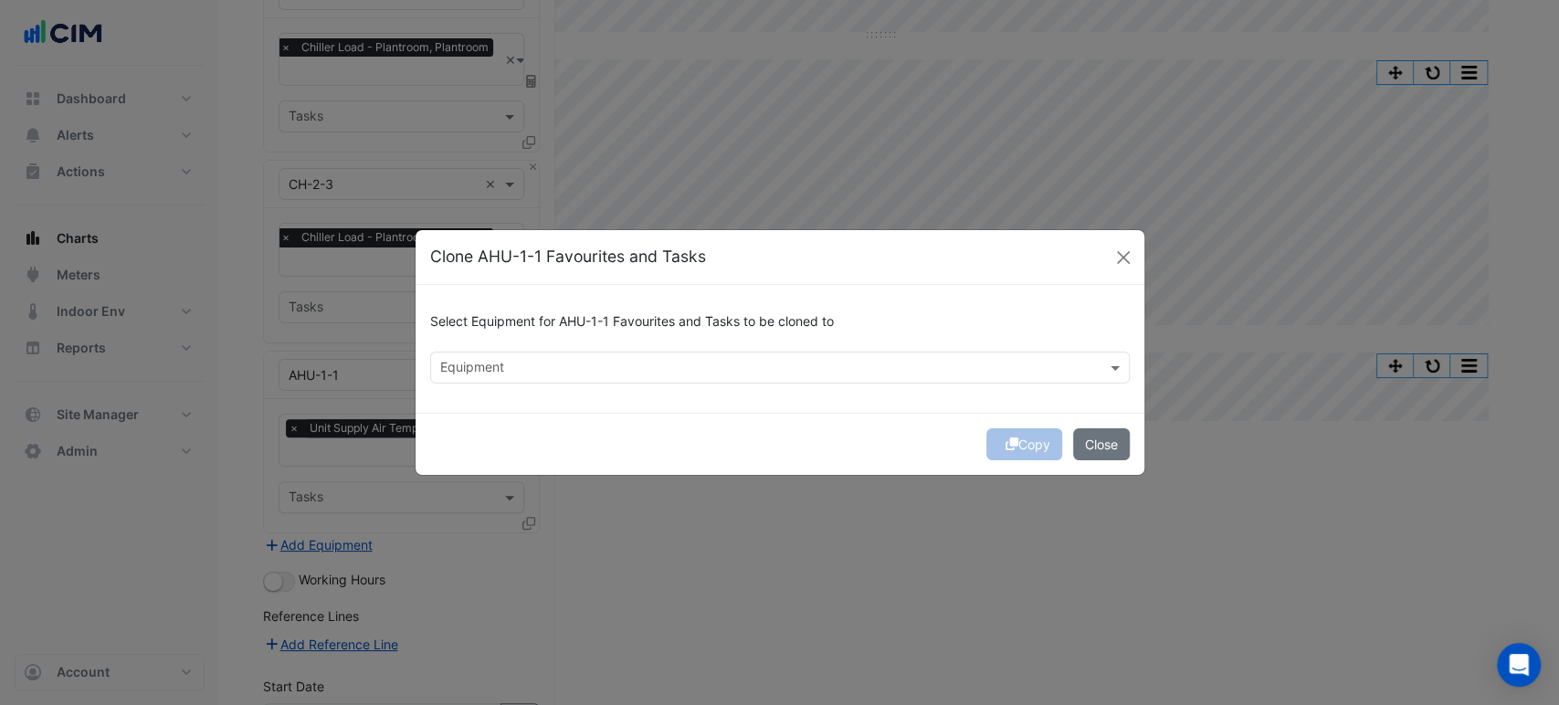
click at [519, 369] on input "text" at bounding box center [769, 369] width 658 height 19
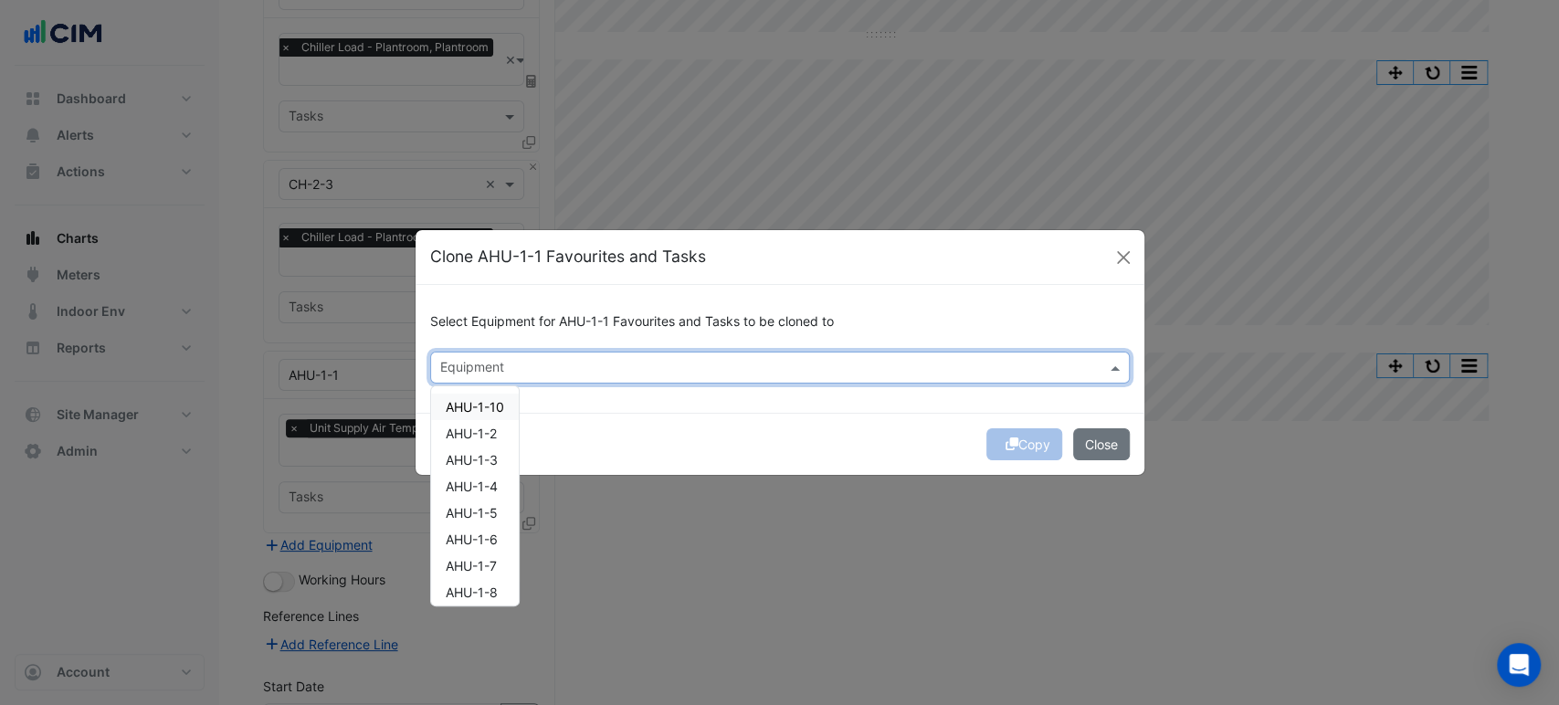
click at [501, 396] on div "AHU-1-10" at bounding box center [475, 407] width 88 height 26
click at [501, 422] on div "AHU-1-2" at bounding box center [475, 433] width 88 height 26
click at [503, 455] on div "AHU-1-3" at bounding box center [475, 460] width 88 height 26
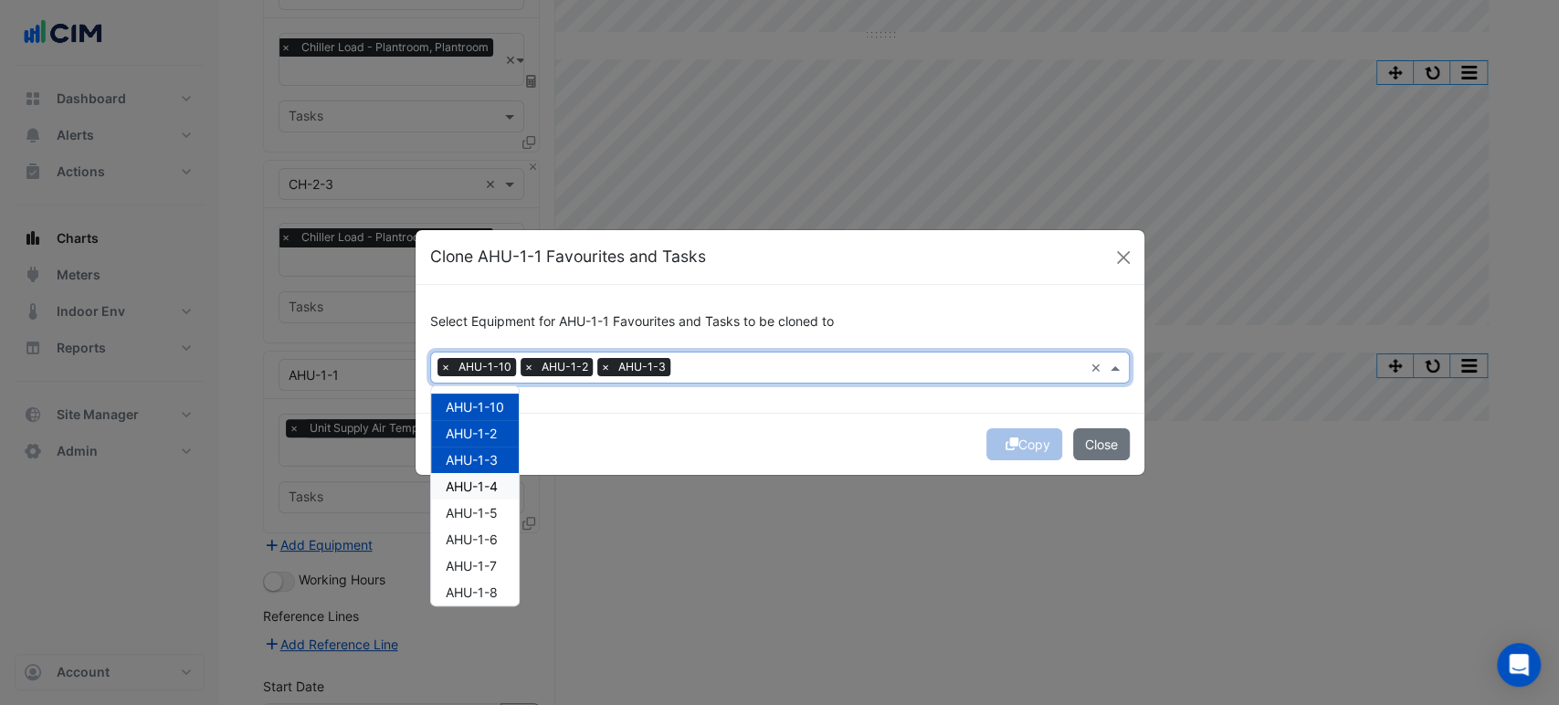
click at [504, 473] on div "AHU-1-4" at bounding box center [475, 486] width 88 height 26
drag, startPoint x: 504, startPoint y: 504, endPoint x: 506, endPoint y: 530, distance: 25.6
click at [504, 508] on div "AHU-1-5" at bounding box center [475, 513] width 88 height 26
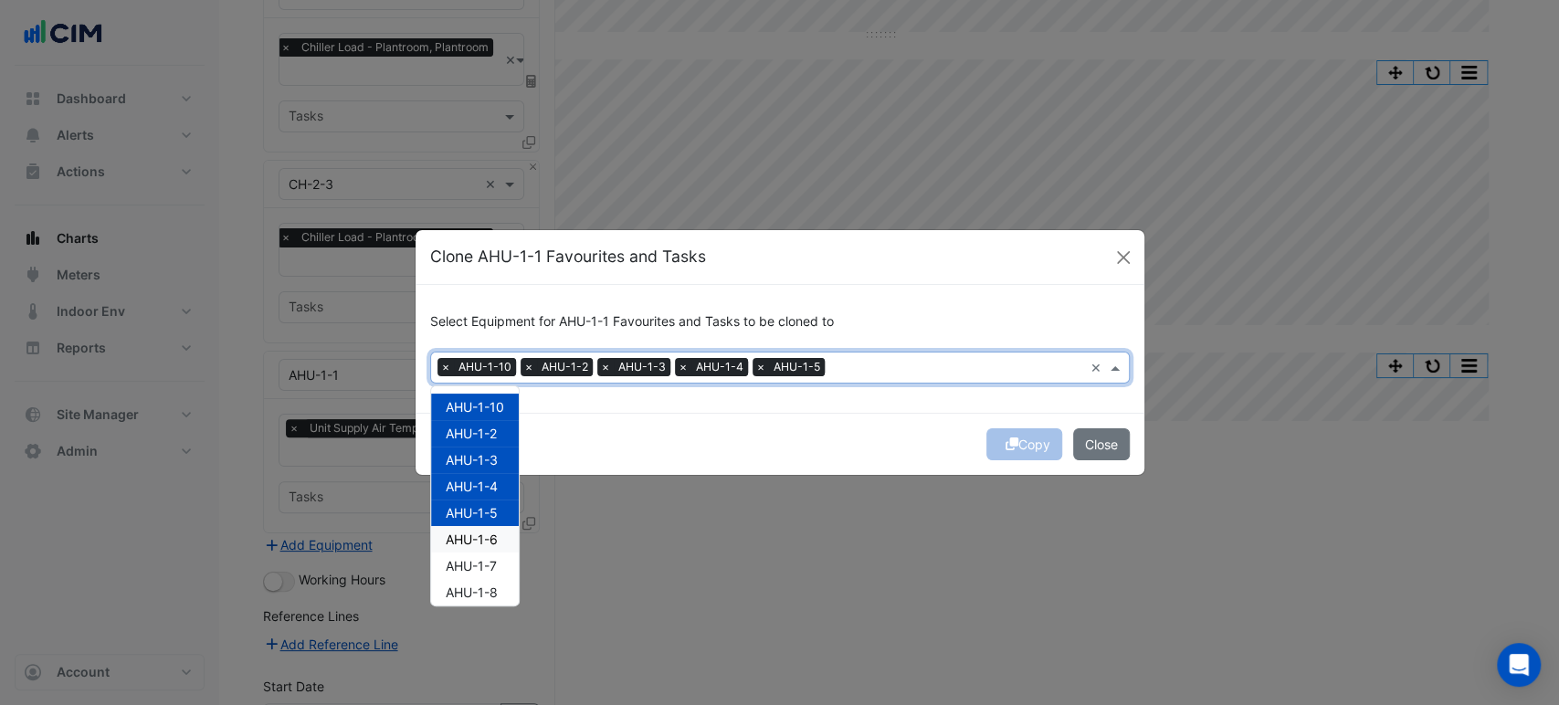
click at [506, 531] on div "AHU-1-6" at bounding box center [475, 539] width 88 height 26
click at [511, 561] on div "AHU-1-7" at bounding box center [475, 565] width 88 height 26
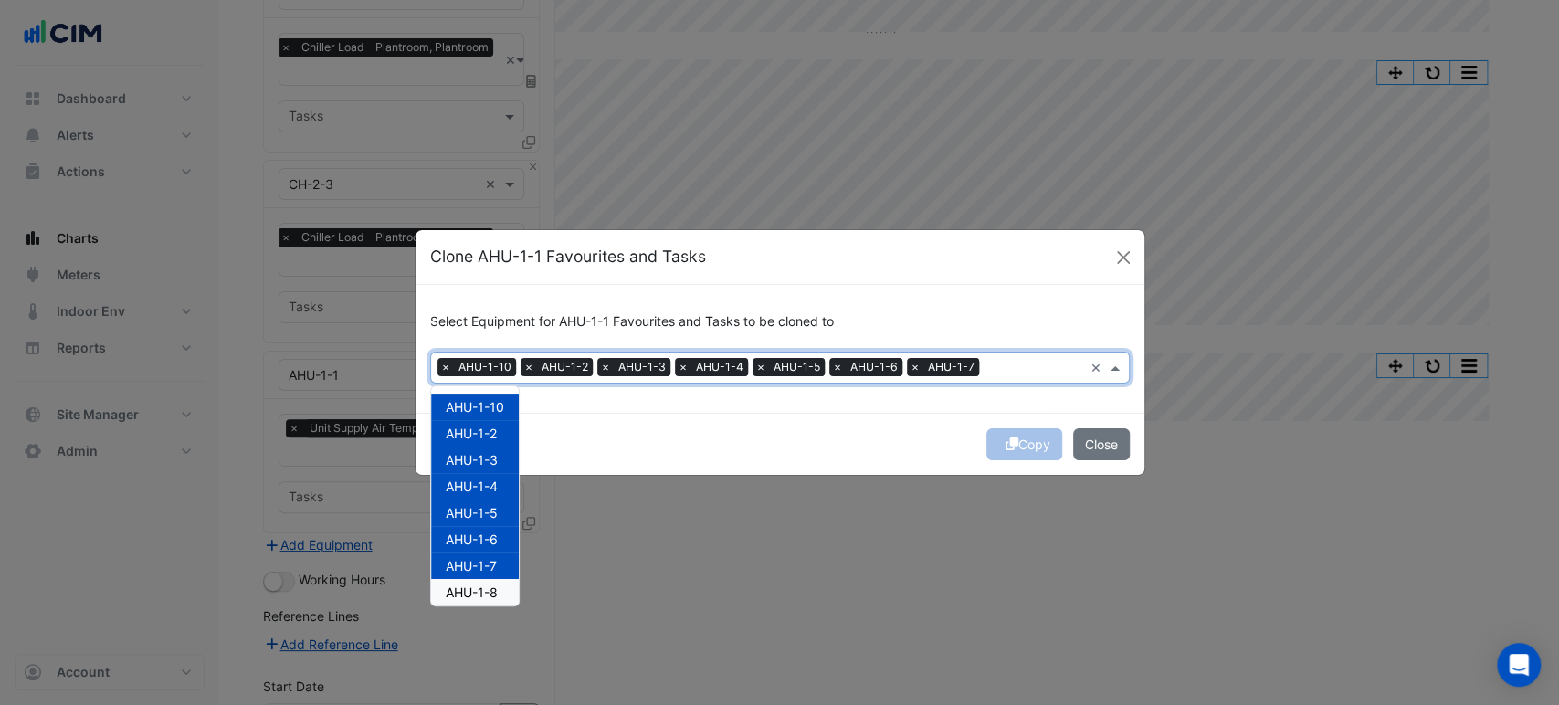
click at [515, 587] on div "AHU-1-8" at bounding box center [475, 592] width 88 height 26
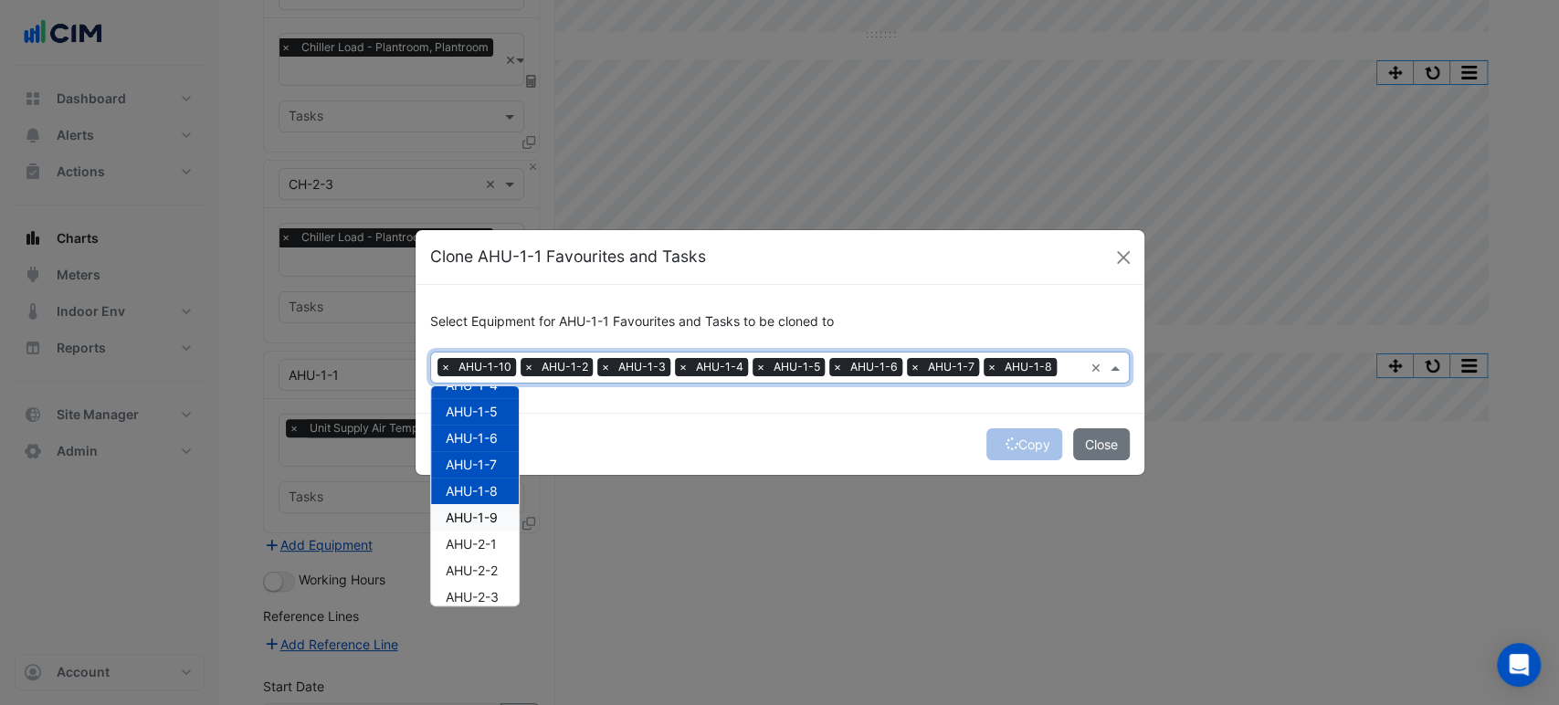
click at [475, 521] on span "AHU-1-9" at bounding box center [472, 518] width 52 height 16
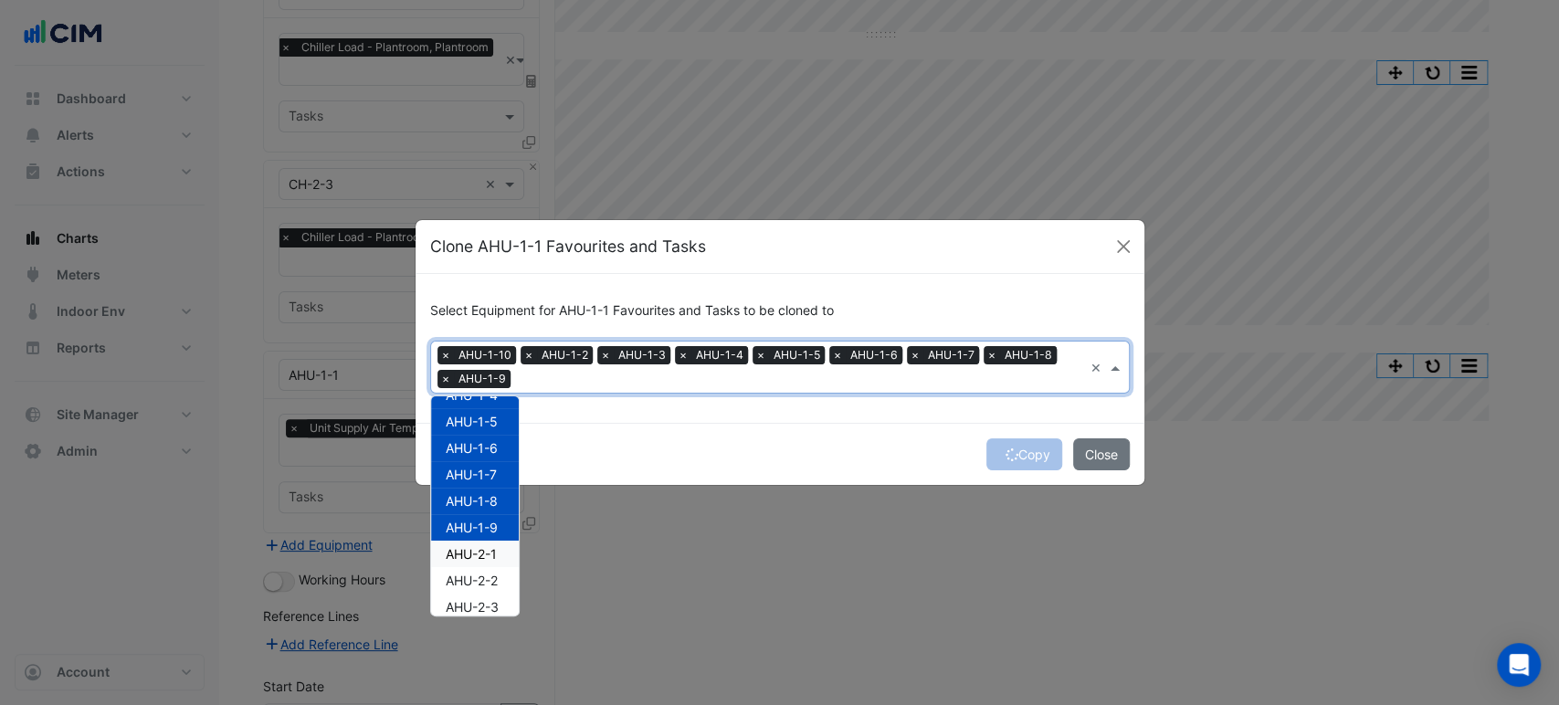
click at [478, 541] on div "AHU-2-1" at bounding box center [475, 554] width 88 height 26
click at [476, 567] on div "AHU-2-2" at bounding box center [475, 580] width 88 height 26
click at [478, 589] on div "AHU-2-2" at bounding box center [475, 580] width 88 height 26
click at [478, 574] on span "AHU-2-2" at bounding box center [472, 581] width 52 height 16
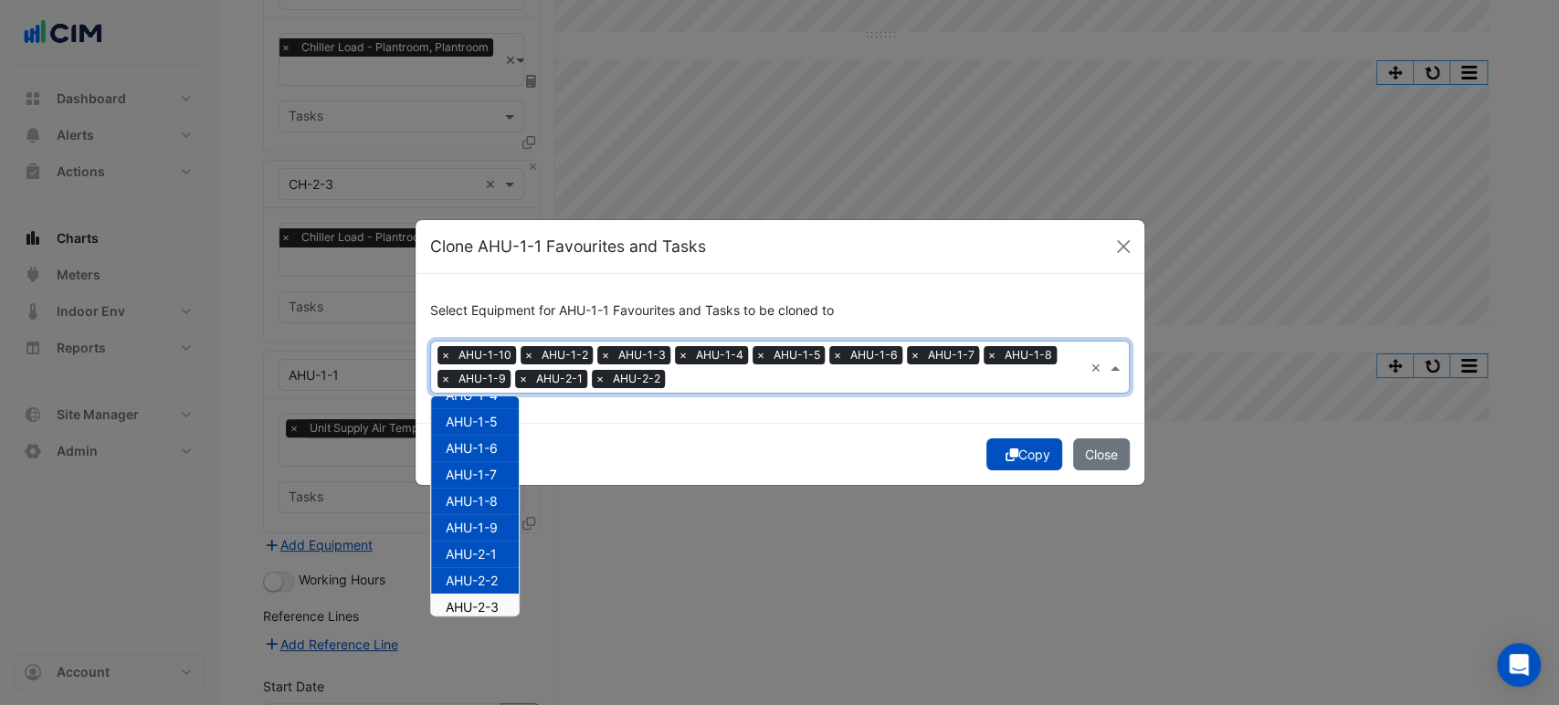
click at [482, 605] on span "AHU-2-3" at bounding box center [472, 607] width 53 height 16
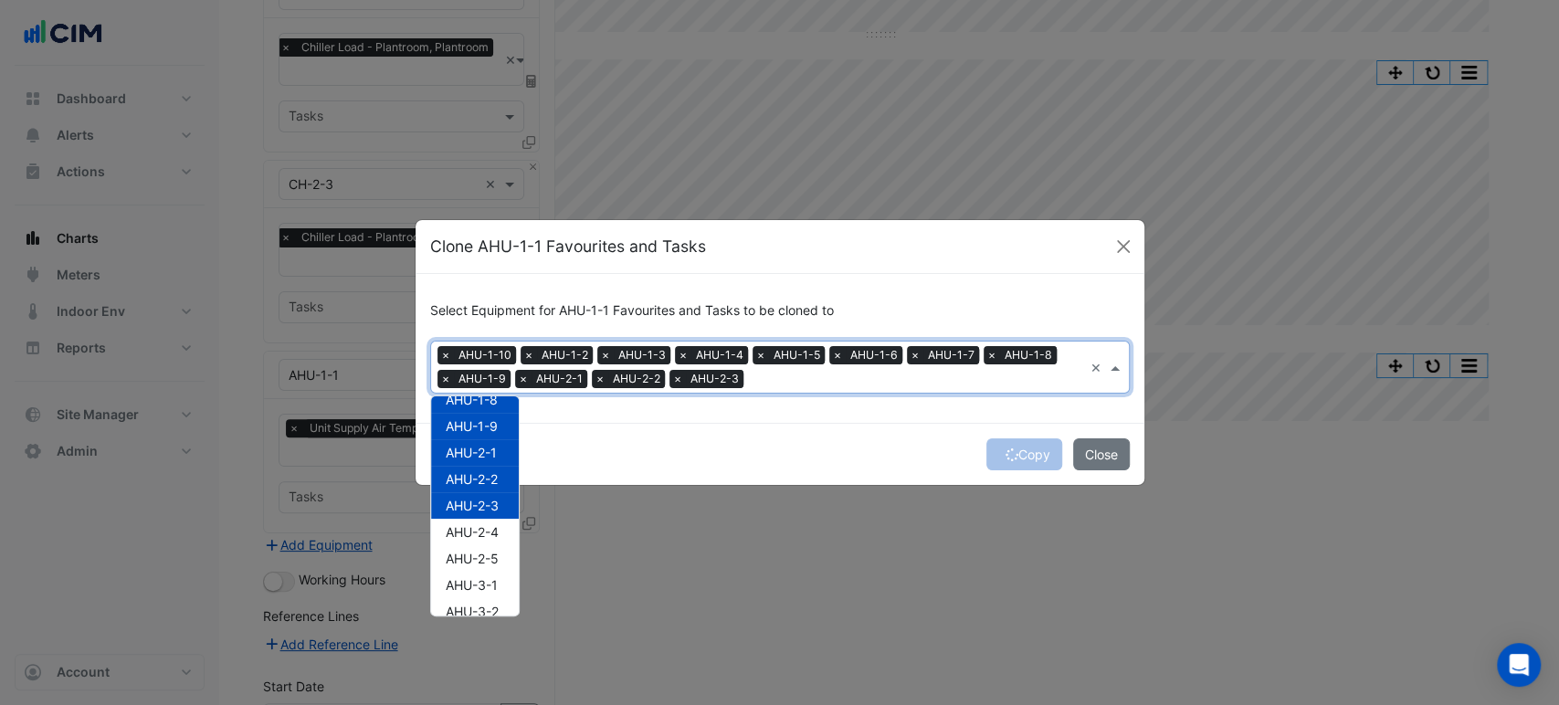
scroll to position [270, 0]
click at [488, 465] on span "AHU-2-4" at bounding box center [472, 465] width 53 height 16
click at [484, 500] on div "AHU-2-5" at bounding box center [475, 491] width 88 height 26
click at [482, 520] on span "AHU-3-1" at bounding box center [472, 518] width 52 height 16
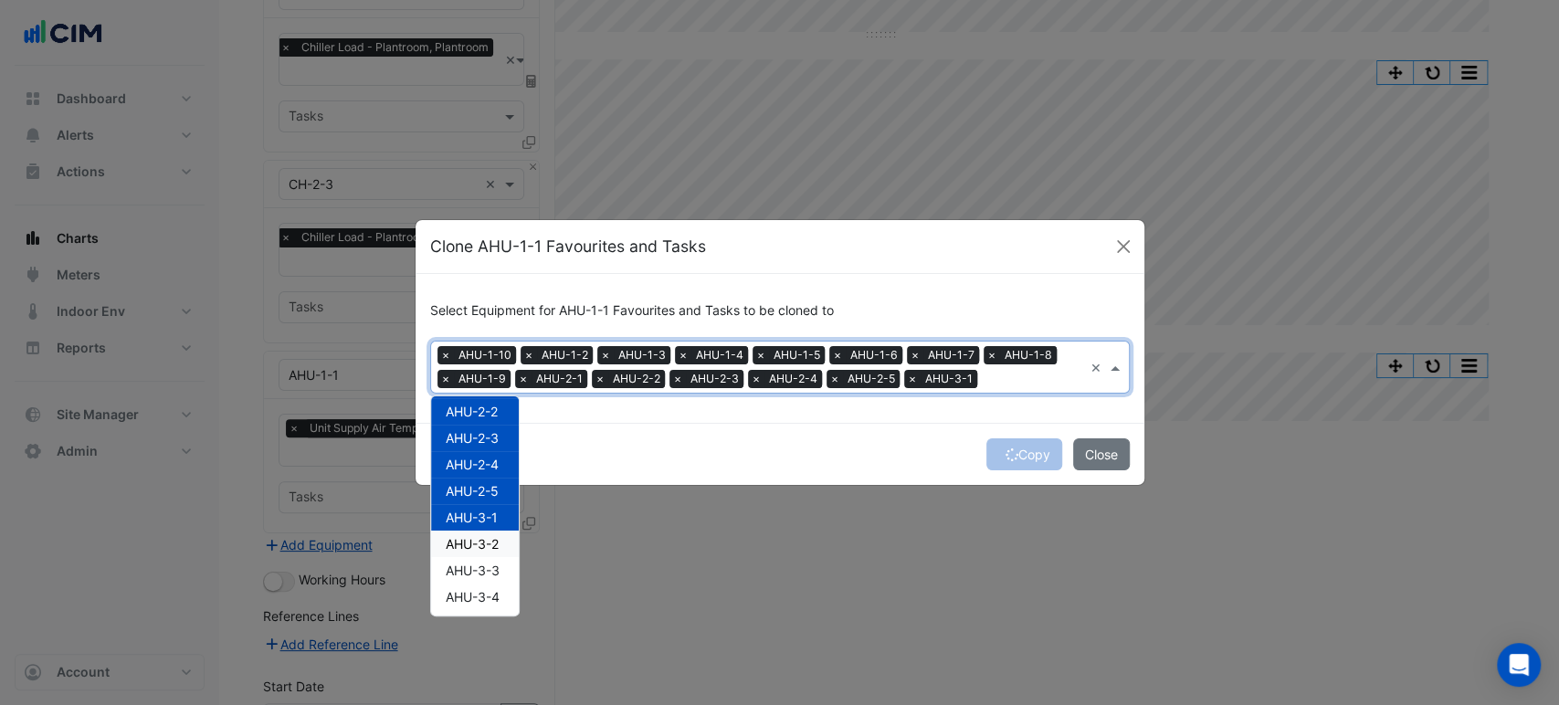
click at [475, 541] on span "AHU-3-2" at bounding box center [472, 544] width 53 height 16
click at [475, 569] on span "AHU-3-3" at bounding box center [473, 571] width 54 height 16
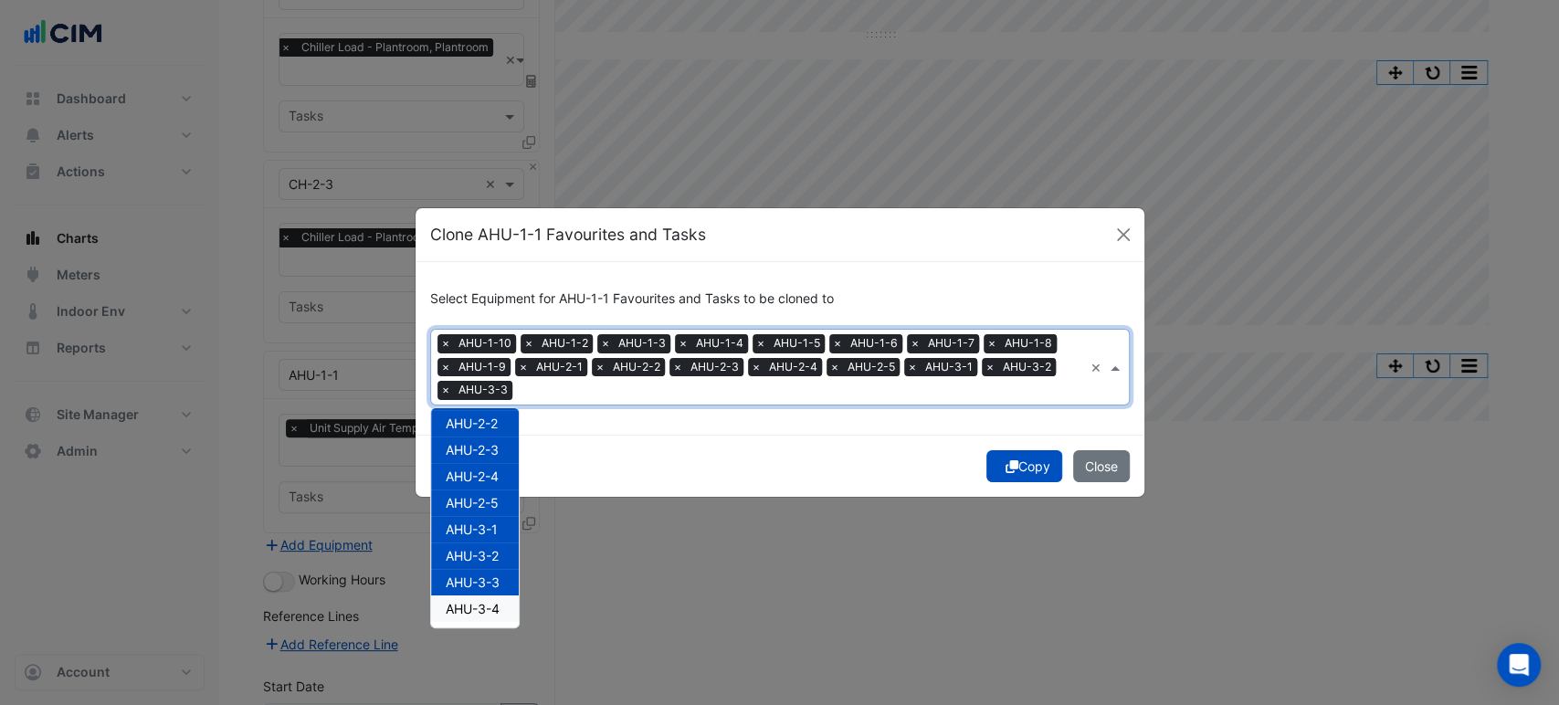
click at [470, 601] on span "AHU-3-4" at bounding box center [473, 609] width 54 height 16
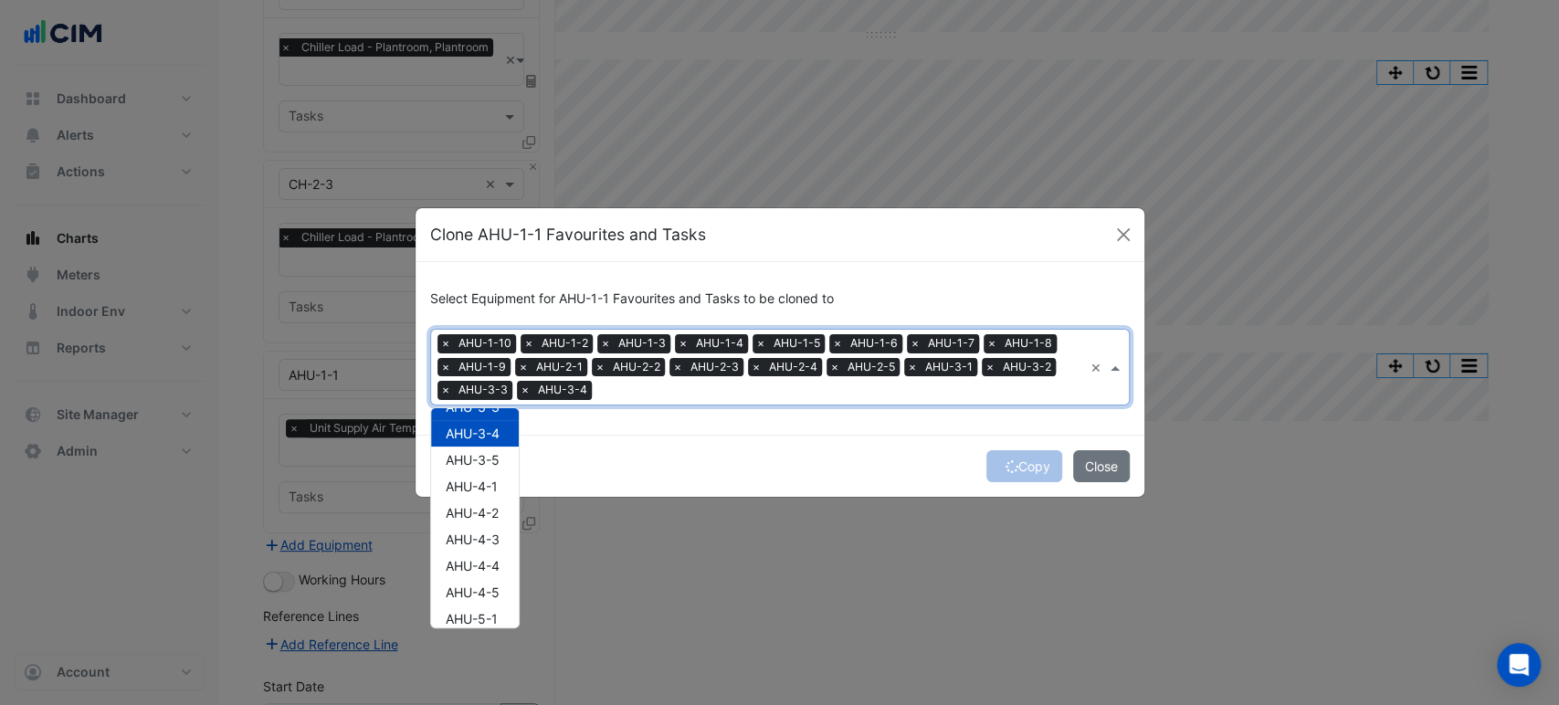
scroll to position [458, 0]
click at [493, 447] on span "AHU-3-5" at bounding box center [473, 447] width 54 height 16
click at [488, 481] on div "AHU-4-1" at bounding box center [475, 473] width 88 height 26
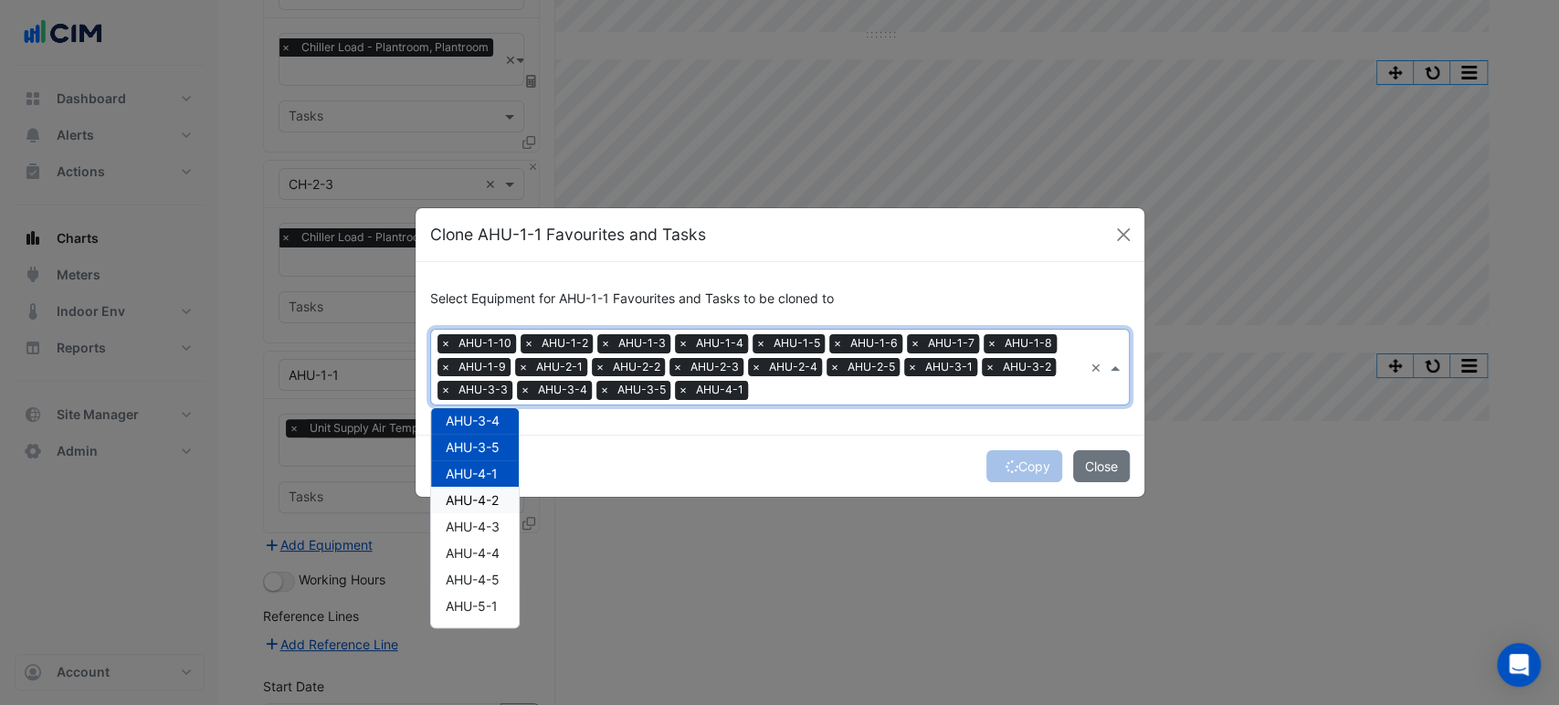
click at [489, 500] on span "AHU-4-2" at bounding box center [472, 500] width 53 height 16
click at [484, 520] on span "AHU-4-3" at bounding box center [473, 527] width 54 height 16
click at [479, 549] on span "AHU-4-4" at bounding box center [473, 553] width 54 height 16
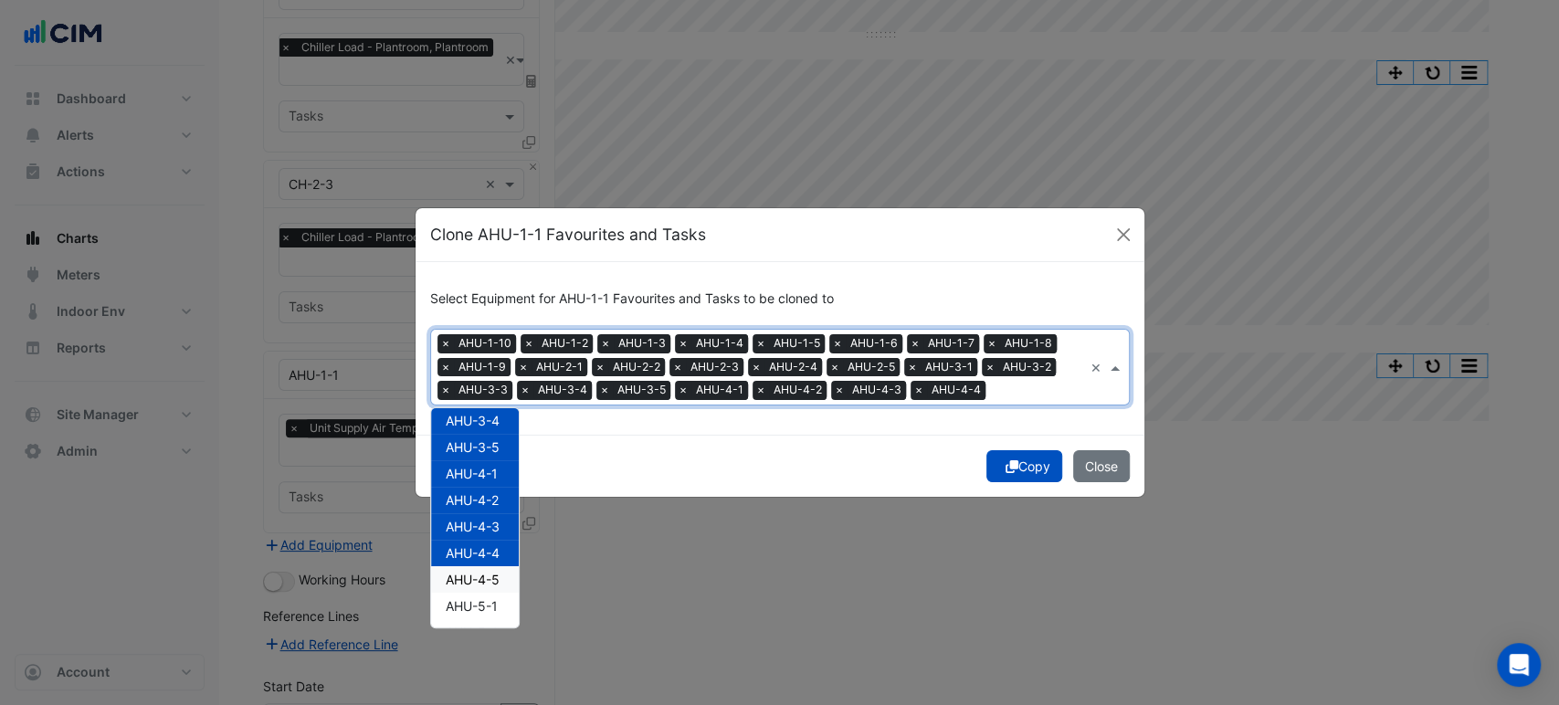
drag, startPoint x: 481, startPoint y: 574, endPoint x: 482, endPoint y: 601, distance: 26.5
click at [481, 577] on span "AHU-4-5" at bounding box center [473, 580] width 54 height 16
click at [482, 607] on span "AHU-5-1" at bounding box center [472, 606] width 52 height 16
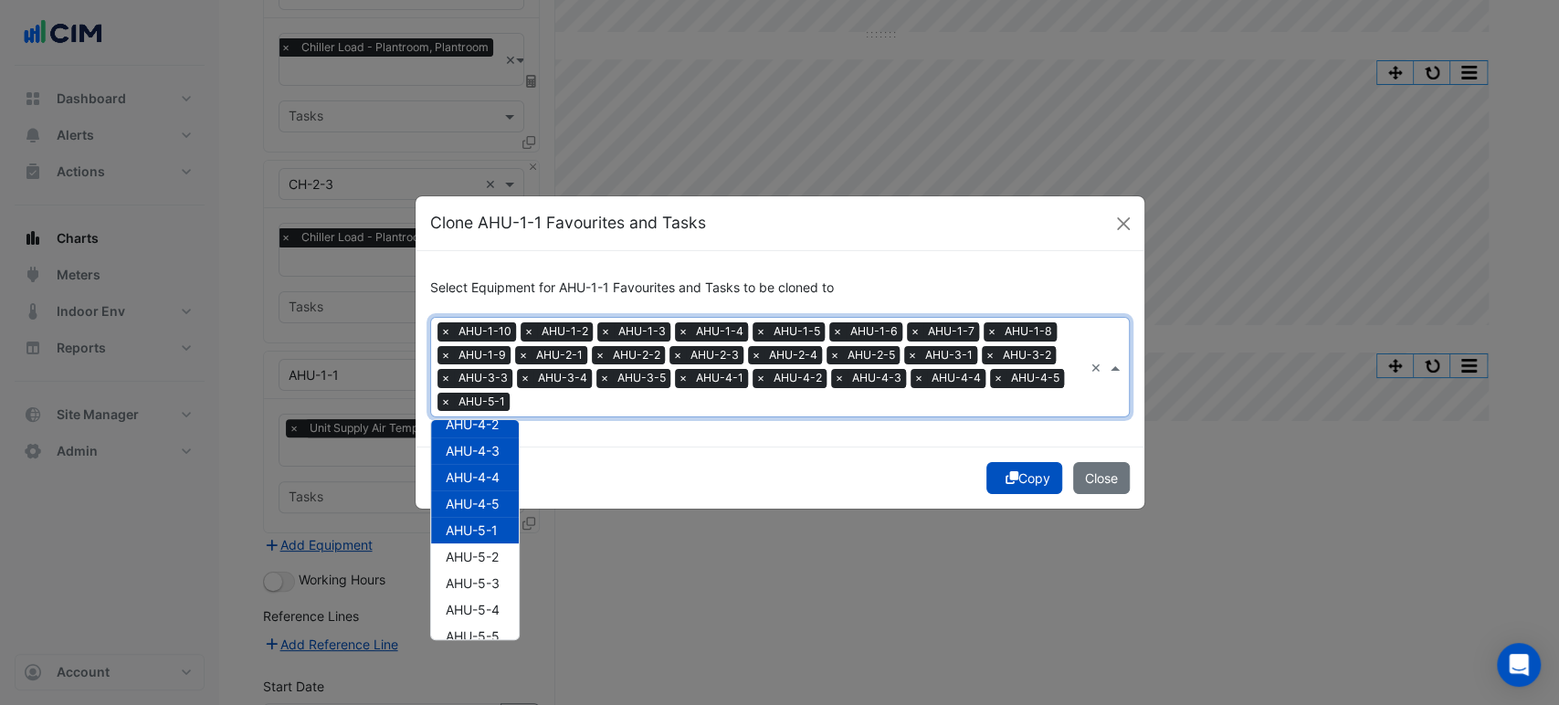
scroll to position [636, 0]
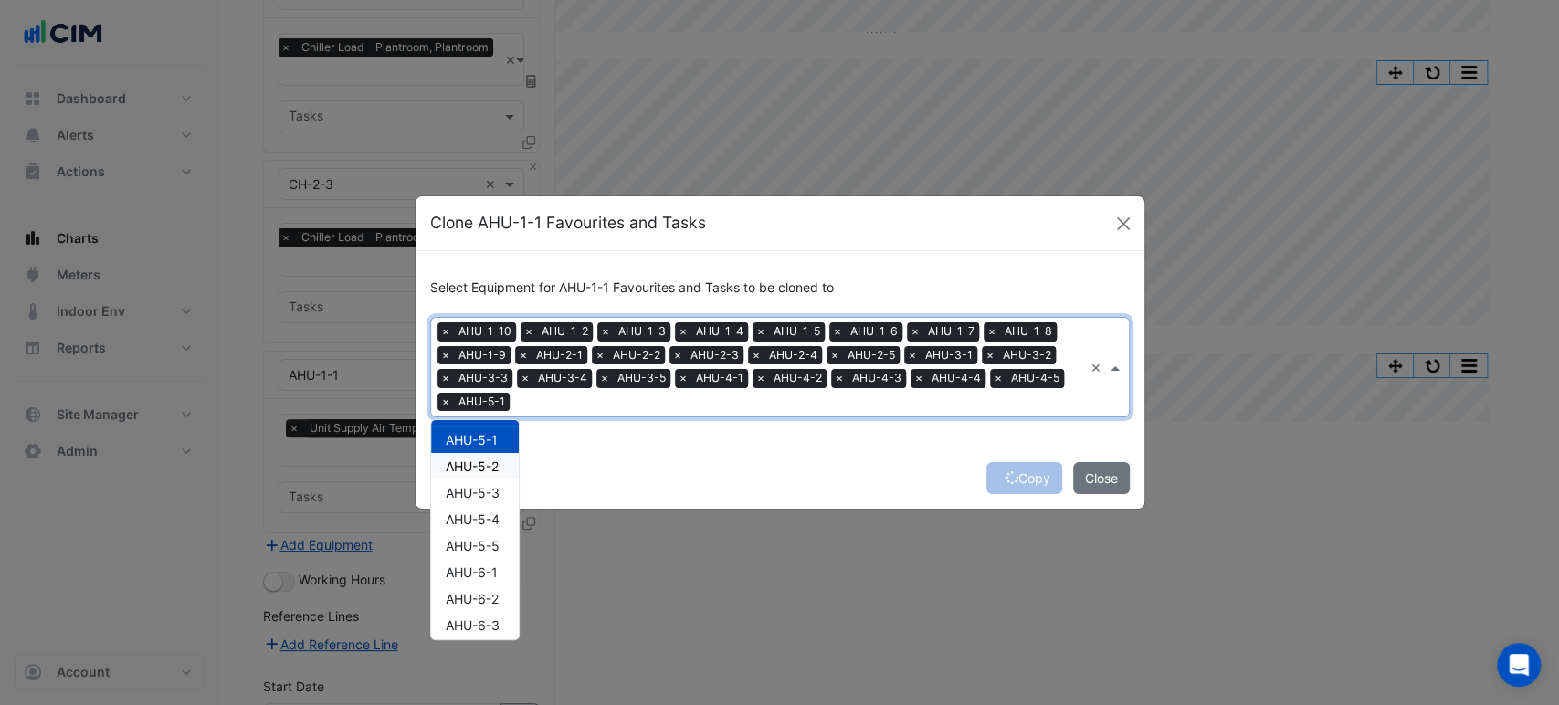
click at [485, 466] on span "AHU-5-2" at bounding box center [472, 466] width 53 height 16
click at [483, 494] on span "AHU-5-3" at bounding box center [473, 493] width 54 height 16
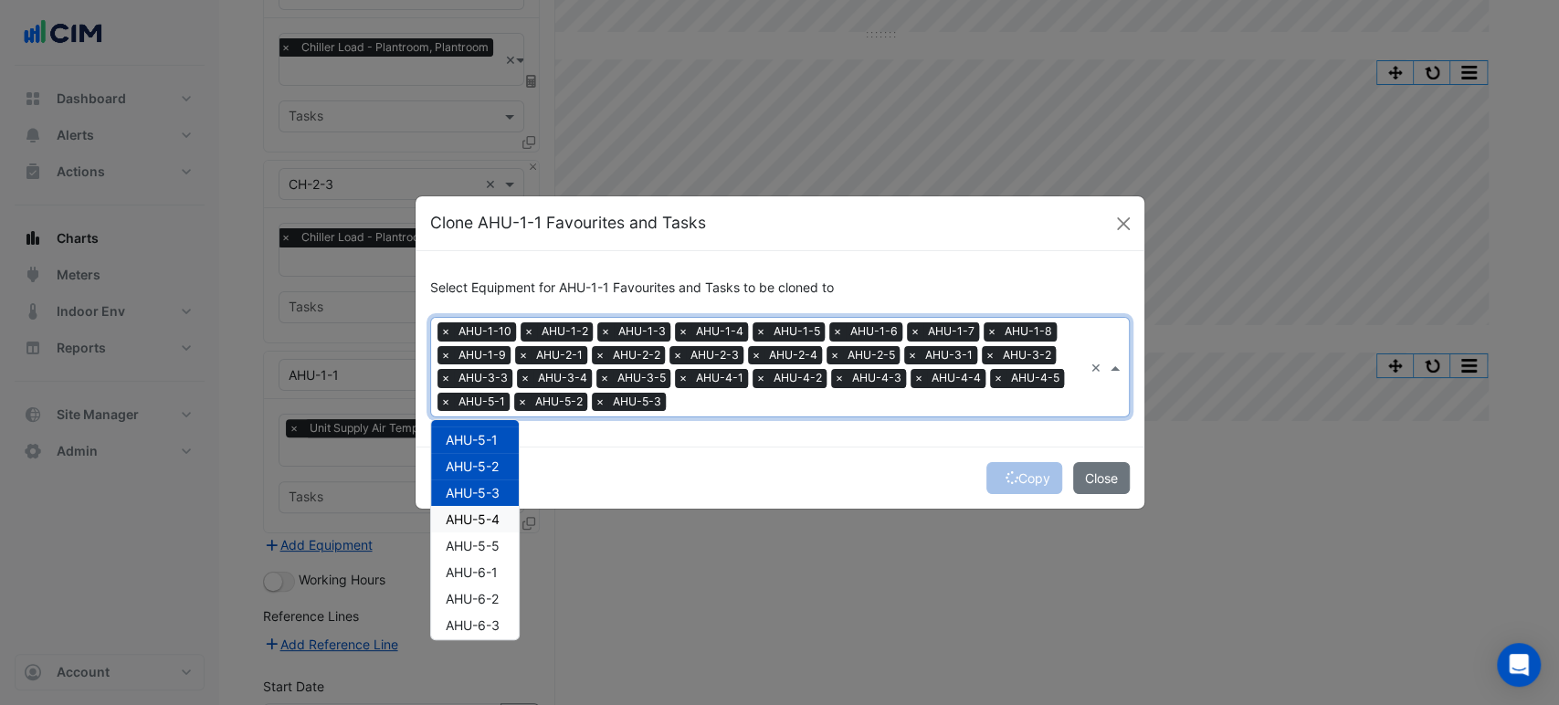
click at [483, 512] on span "AHU-5-4" at bounding box center [473, 519] width 54 height 16
click at [483, 531] on div "AHU-1-10 AHU-1-2 AHU-1-3 AHU-1-4 AHU-1-5 AHU-1-6 AHU-1-7 AHU-1-8 AHU-1-9 AHU-2-…" at bounding box center [475, 228] width 88 height 874
click at [484, 548] on span "AHU-5-5" at bounding box center [473, 546] width 54 height 16
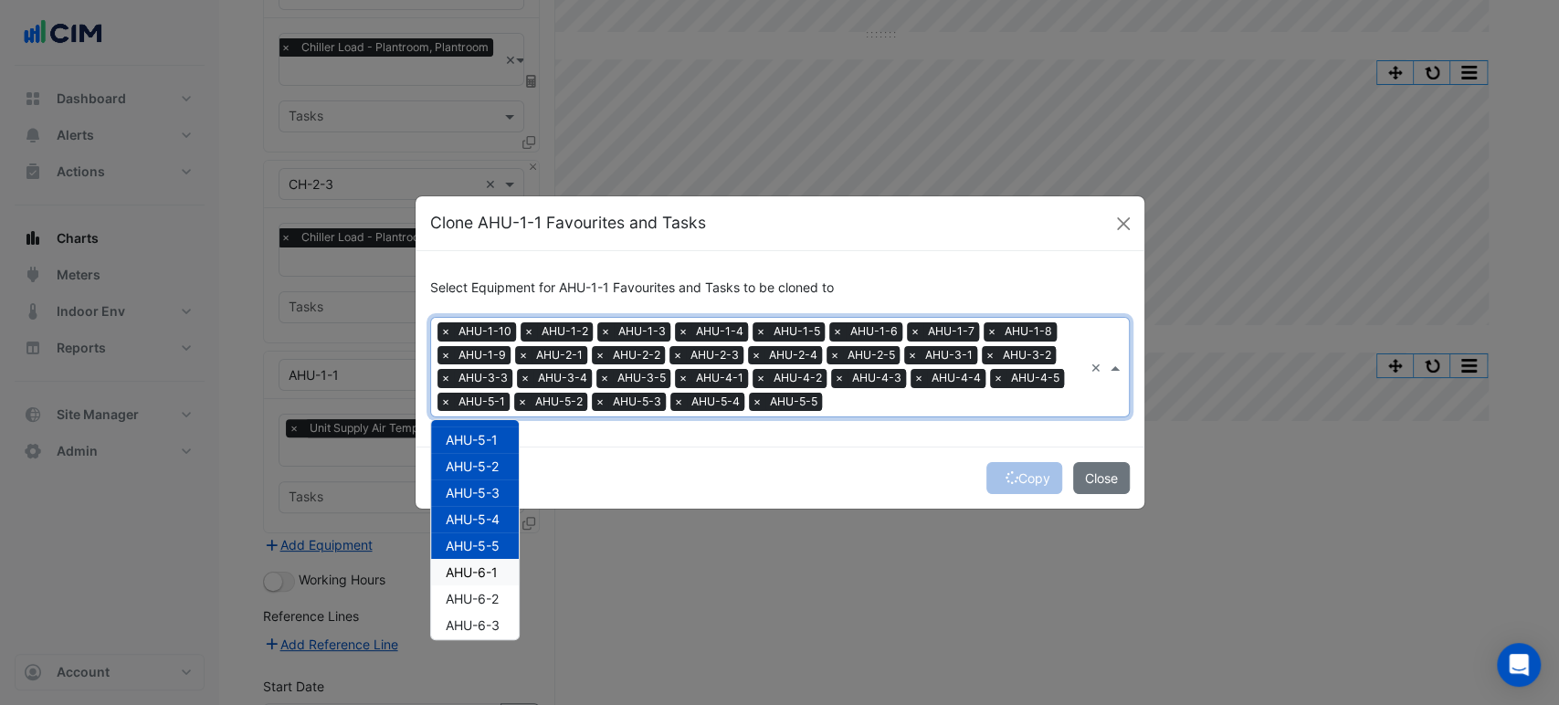
click at [485, 571] on span "AHU-6-1" at bounding box center [472, 572] width 52 height 16
click at [482, 598] on span "AHU-6-2" at bounding box center [472, 599] width 53 height 16
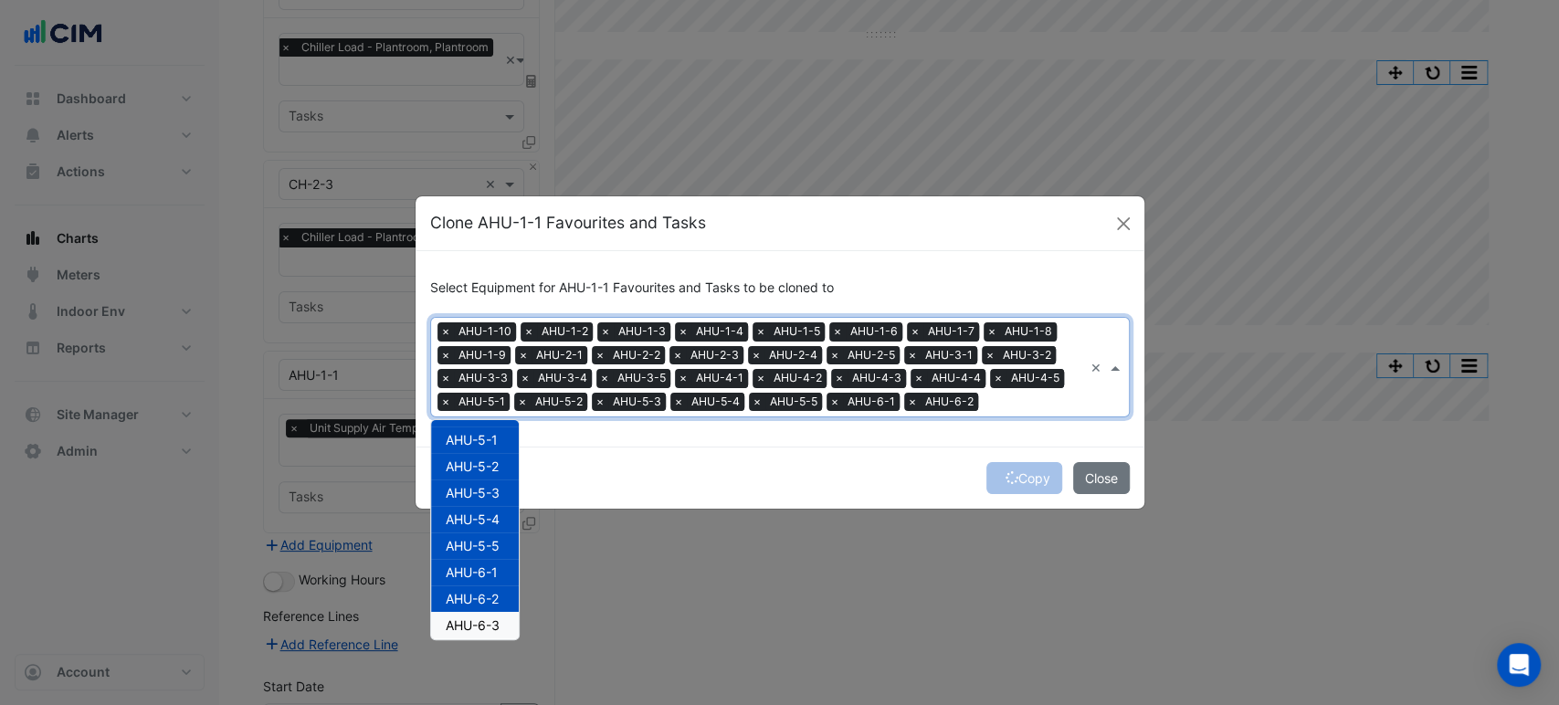
click at [482, 626] on span "AHU-6-3" at bounding box center [473, 625] width 54 height 16
drag, startPoint x: 533, startPoint y: 586, endPoint x: 535, endPoint y: 612, distance: 25.6
click at [535, 612] on ngb-modal-window "Clone AHU-1-1 Favourites and Tasks Select Equipment for AHU-1-1 Favourites and …" at bounding box center [779, 352] width 1559 height 705
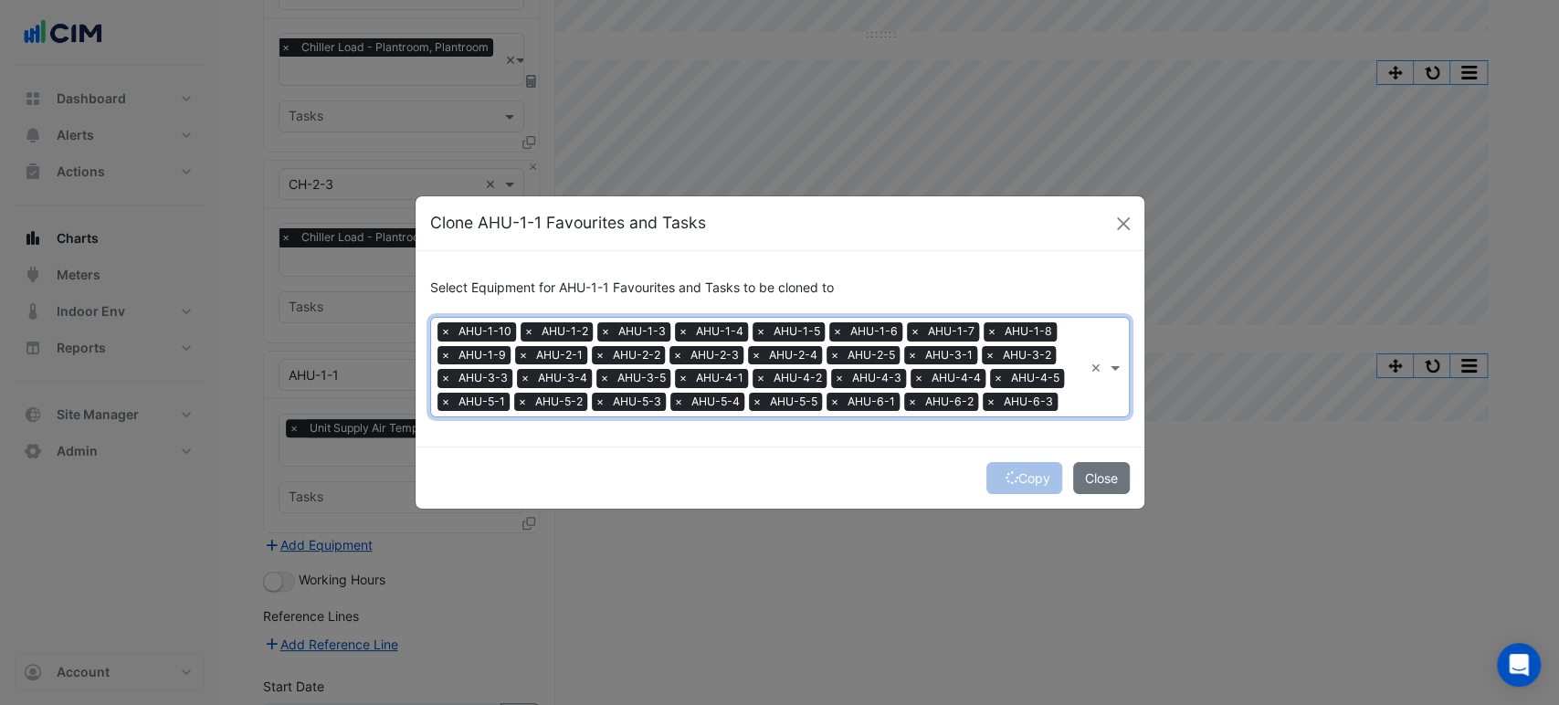
click at [532, 592] on ngb-modal-window "Clone AHU-1-1 Favourites and Tasks Select Equipment for AHU-1-1 Favourites and …" at bounding box center [779, 352] width 1559 height 705
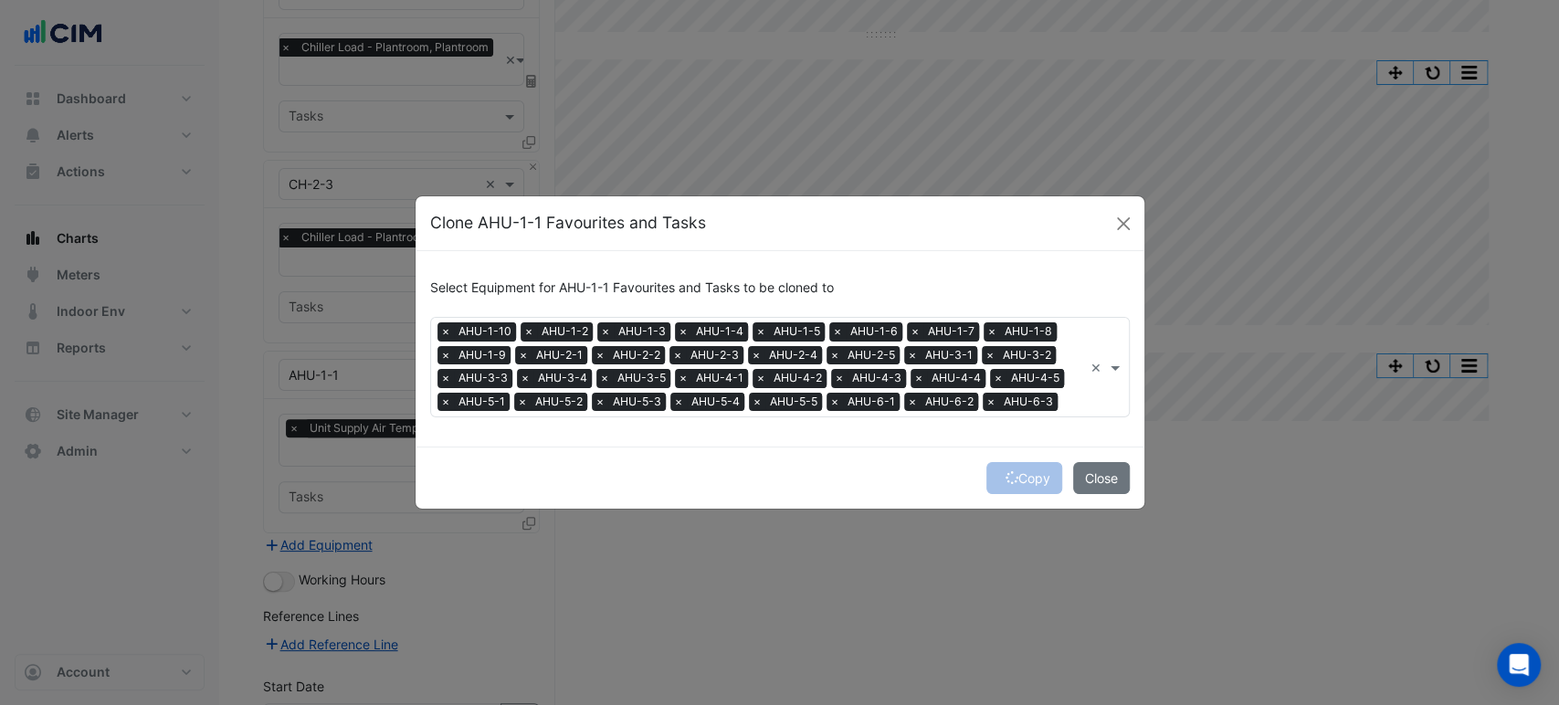
click at [1067, 388] on div "× AHU-1-10 × AHU-1-2 × AHU-1-3 × AHU-1-4 × AHU-1-5 × AHU-1-6 × AHU-1-7 × AHU-1-…" at bounding box center [757, 367] width 652 height 98
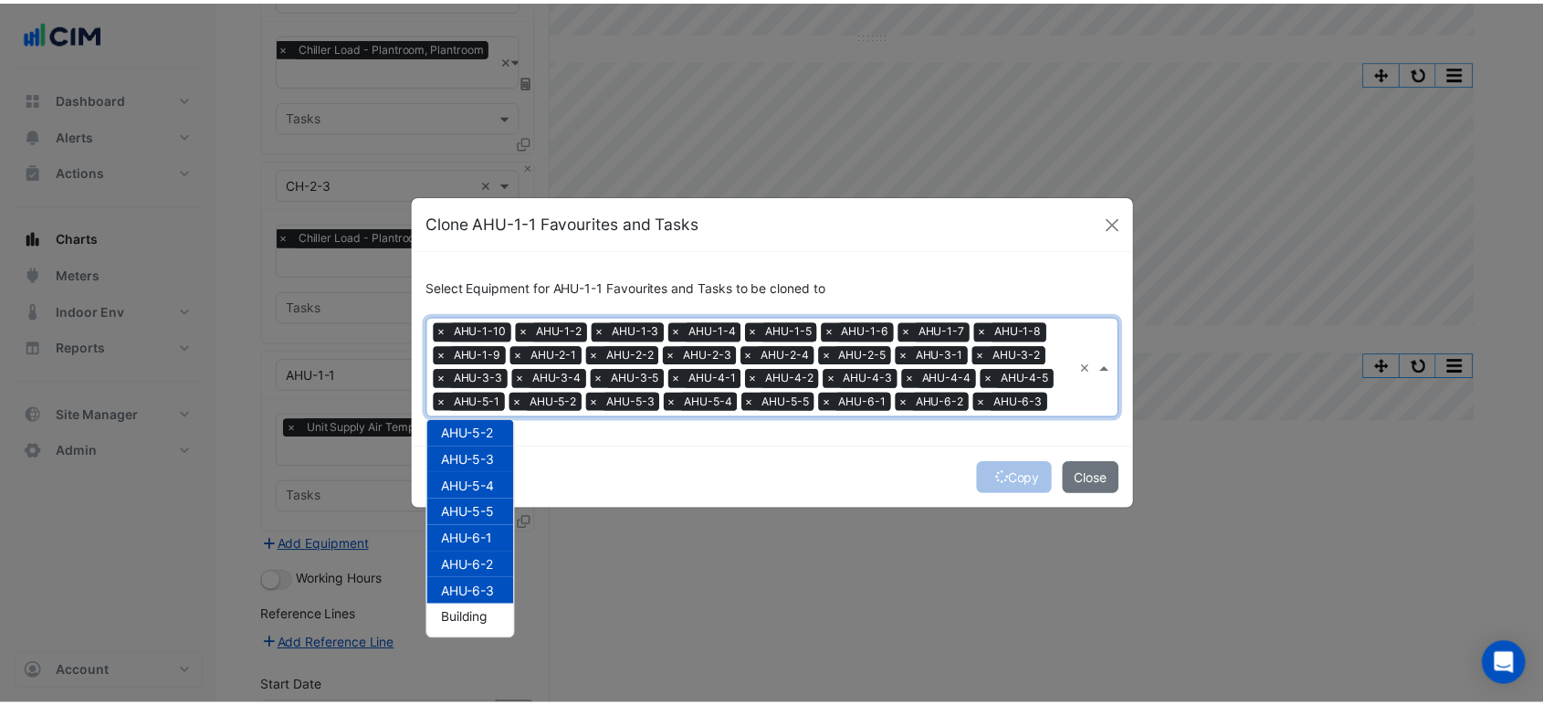
scroll to position [668, 0]
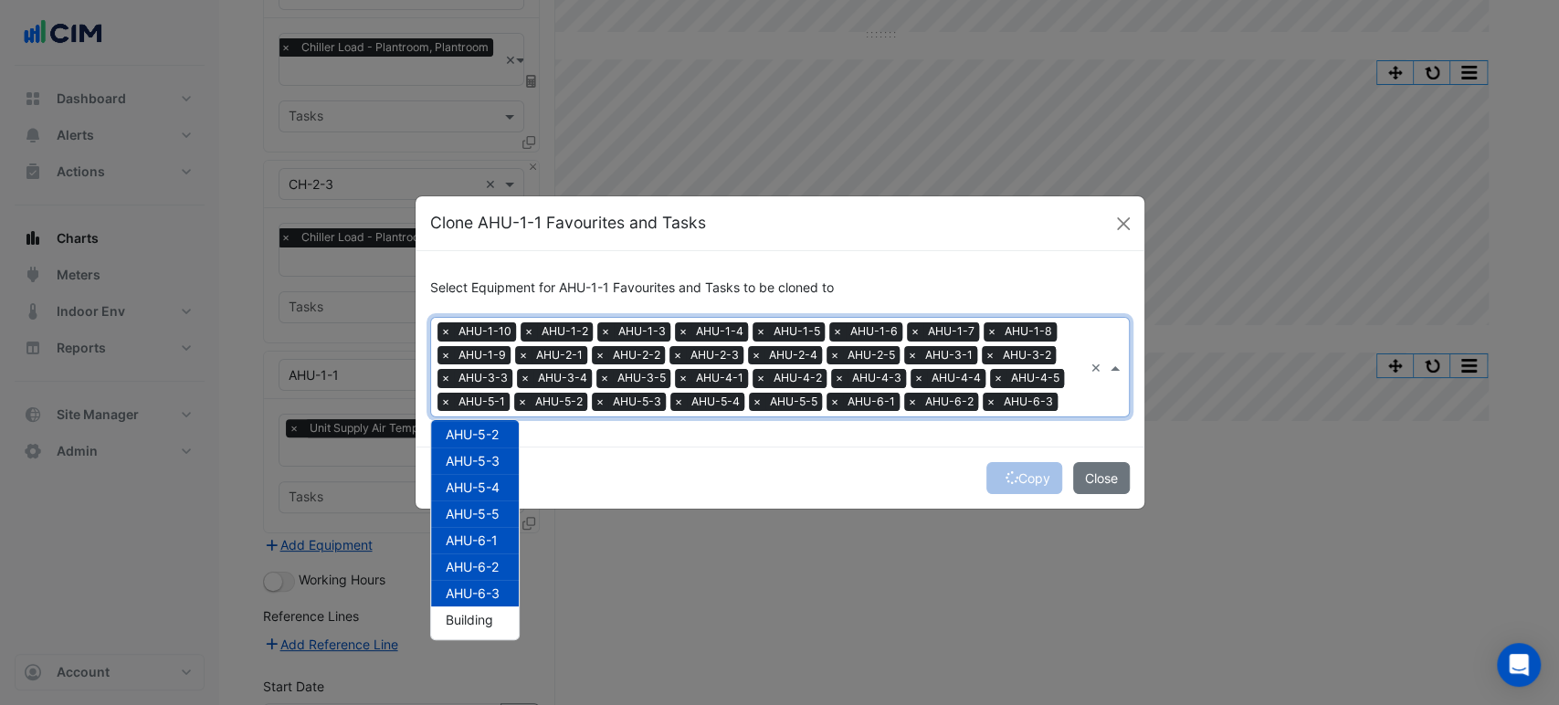
click at [702, 475] on div "Copy Close" at bounding box center [779, 478] width 729 height 62
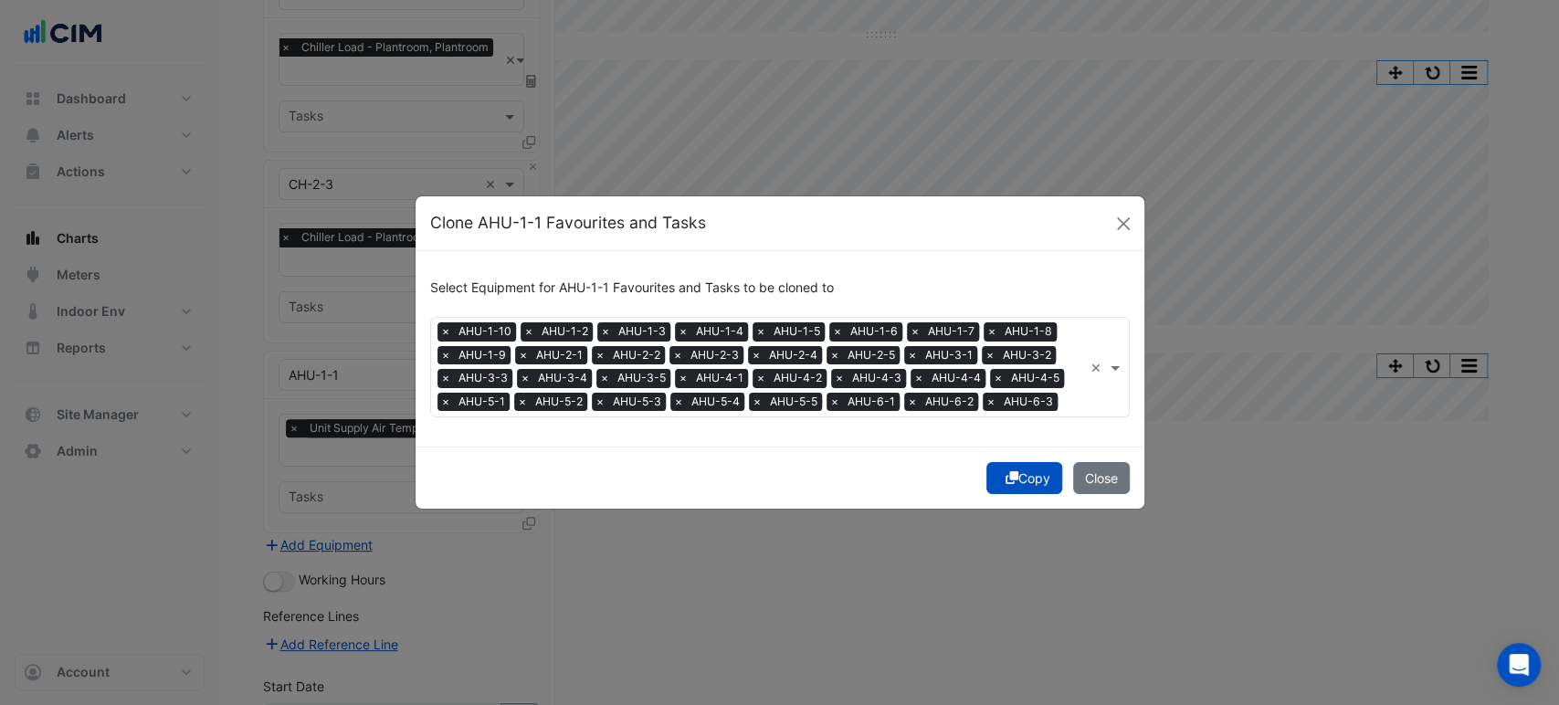
drag, startPoint x: 1006, startPoint y: 480, endPoint x: 756, endPoint y: 474, distance: 250.3
click at [1007, 479] on icon "submit" at bounding box center [1011, 477] width 13 height 13
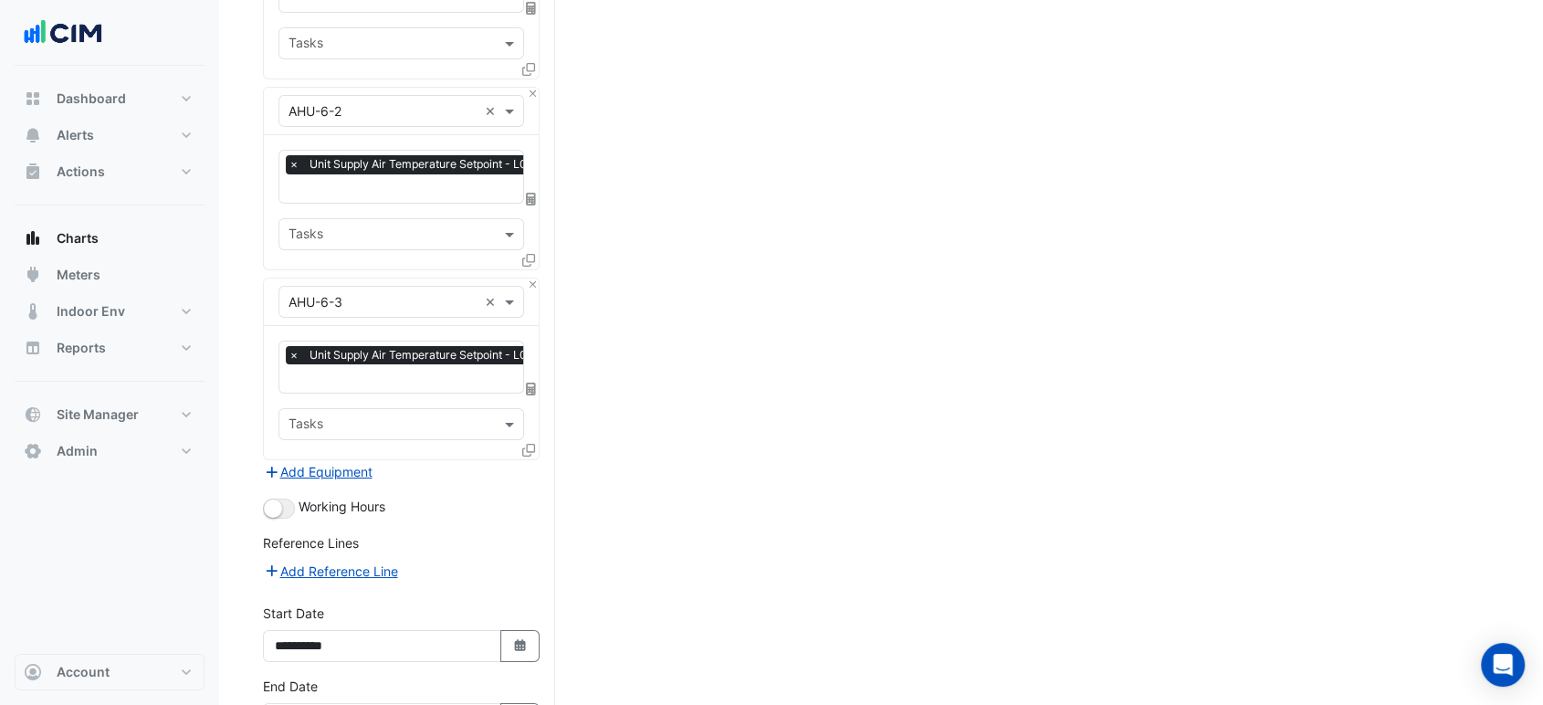
scroll to position [6598, 0]
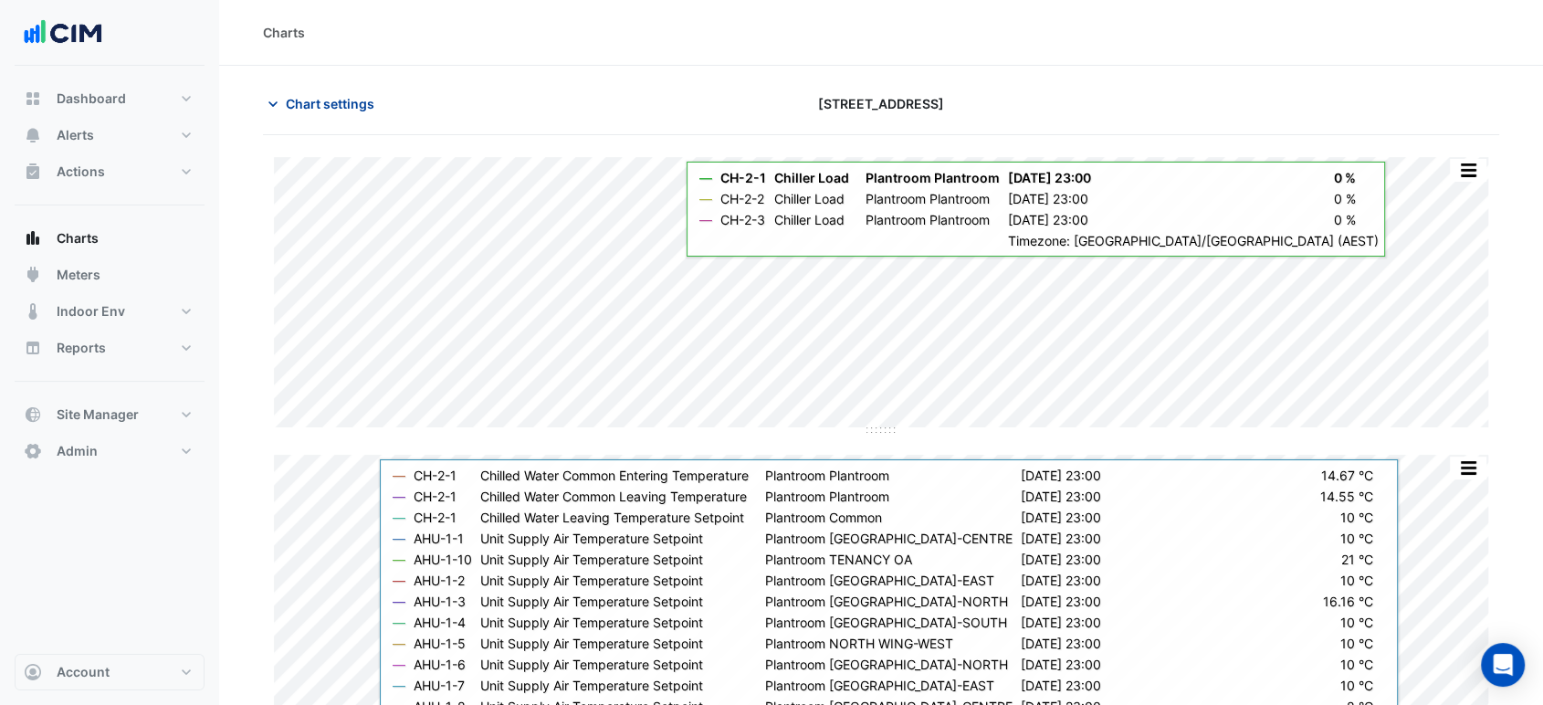
click at [334, 111] on span "Chart settings" at bounding box center [330, 103] width 89 height 19
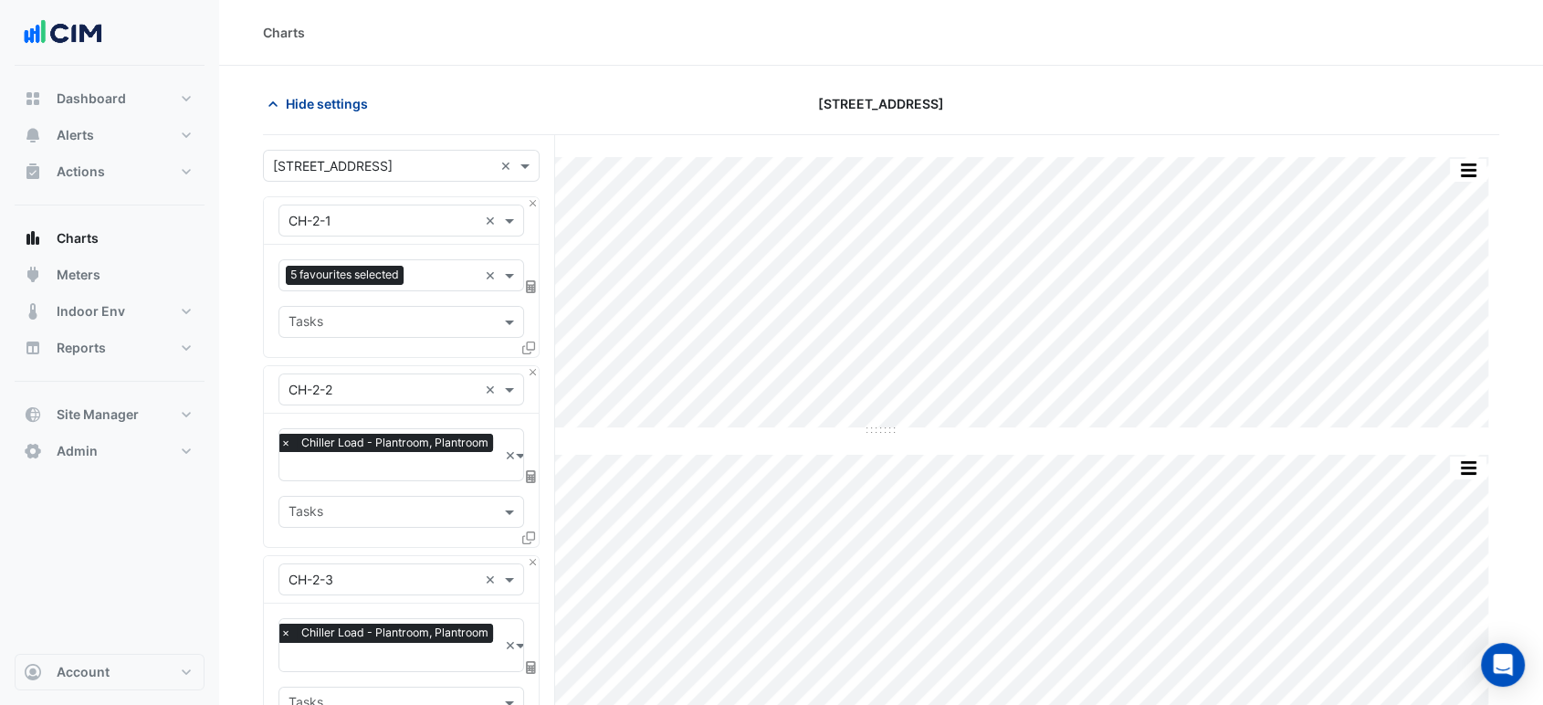
click at [341, 97] on span "Hide settings" at bounding box center [327, 103] width 82 height 19
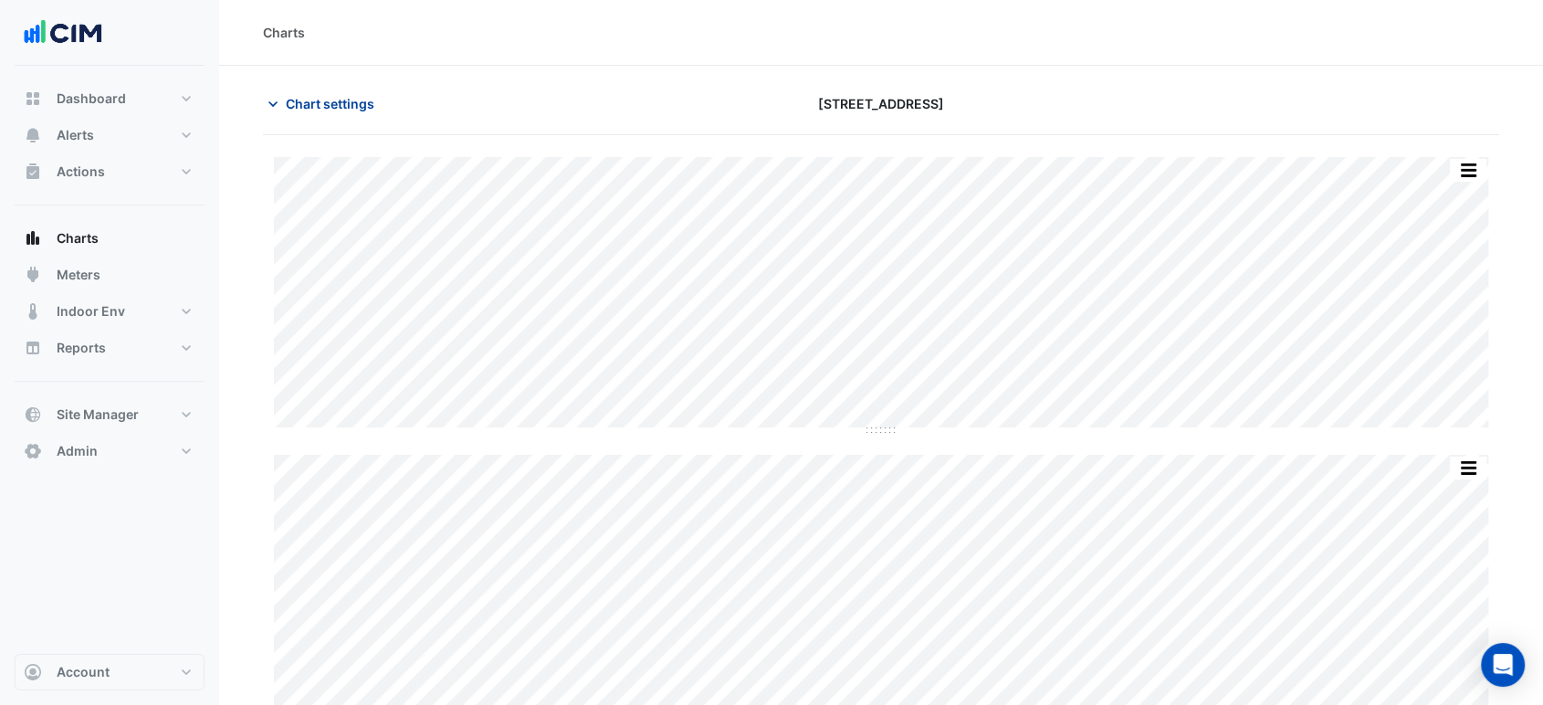
click at [348, 102] on span "Chart settings" at bounding box center [330, 103] width 89 height 19
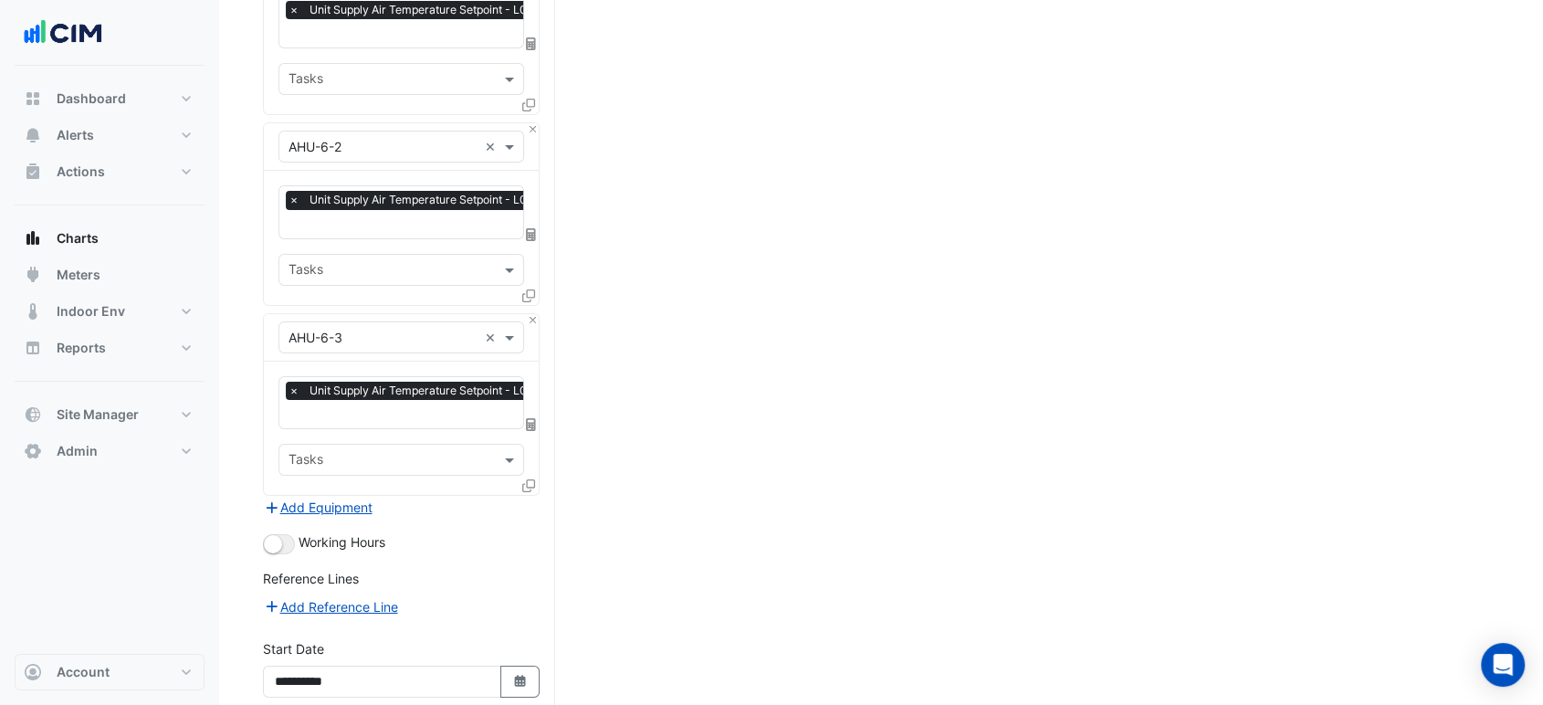
scroll to position [6598, 0]
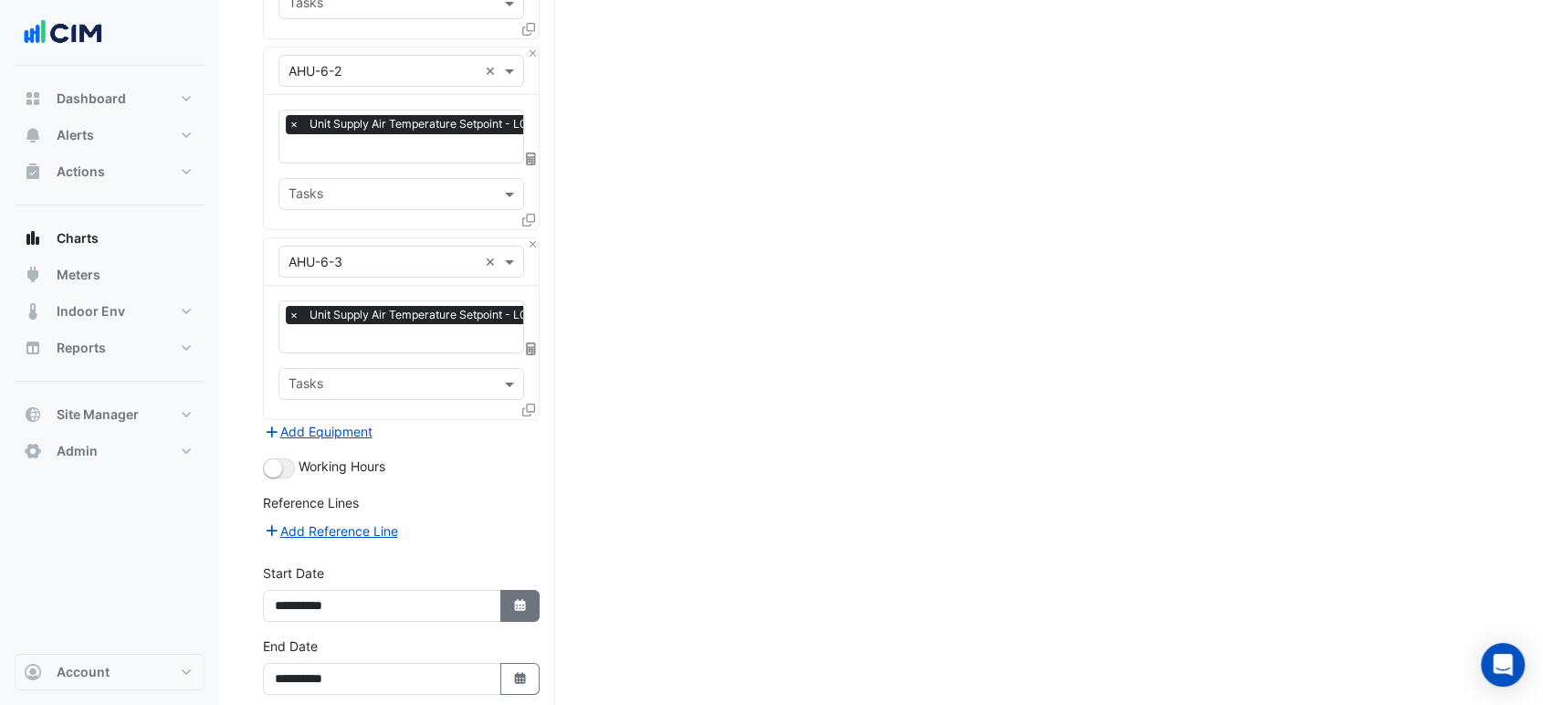
click at [530, 590] on button "Select Date" at bounding box center [520, 606] width 40 height 32
select select "*"
select select "****"
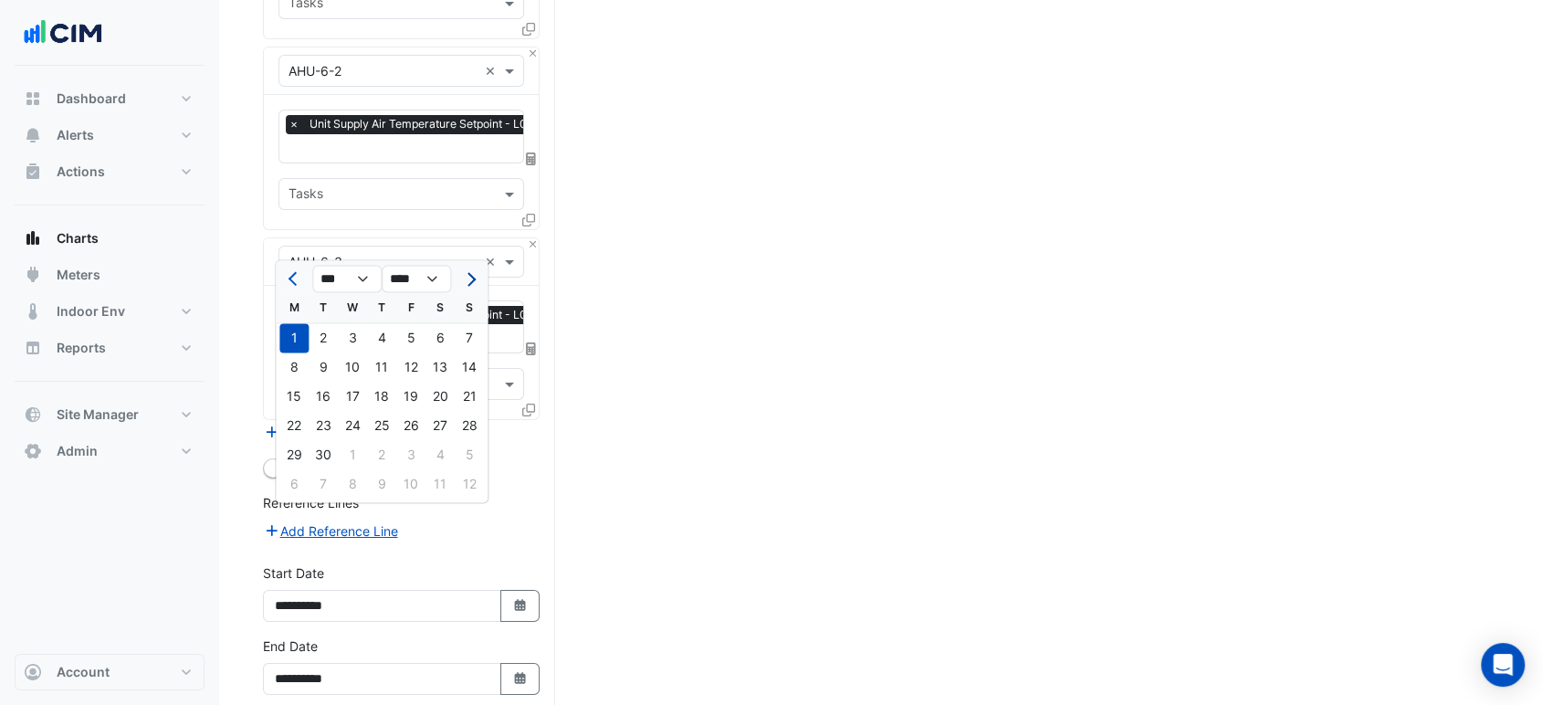
click at [471, 275] on span "Next month" at bounding box center [469, 279] width 14 height 14
select select "**"
click at [286, 340] on div "29" at bounding box center [293, 337] width 29 height 29
type input "**********"
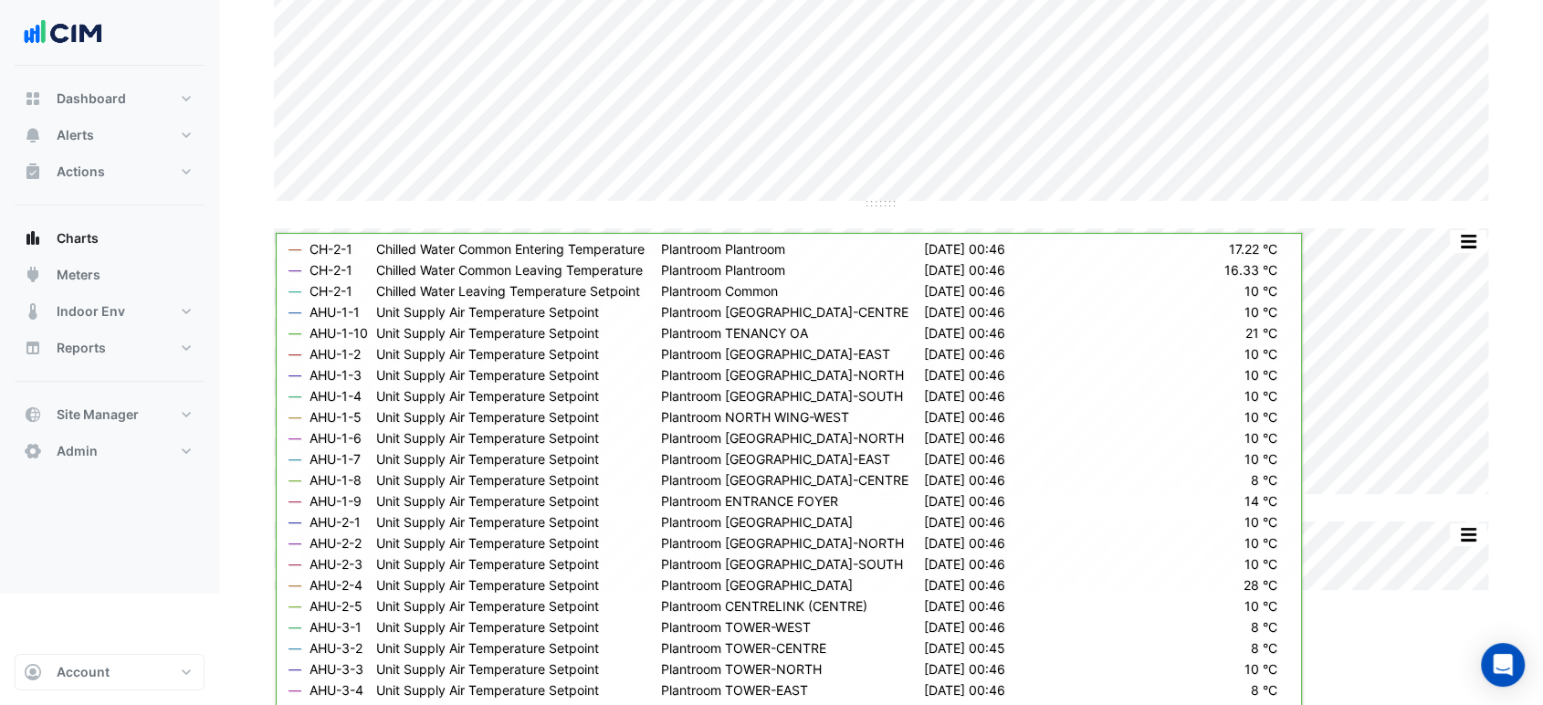
scroll to position [114, 0]
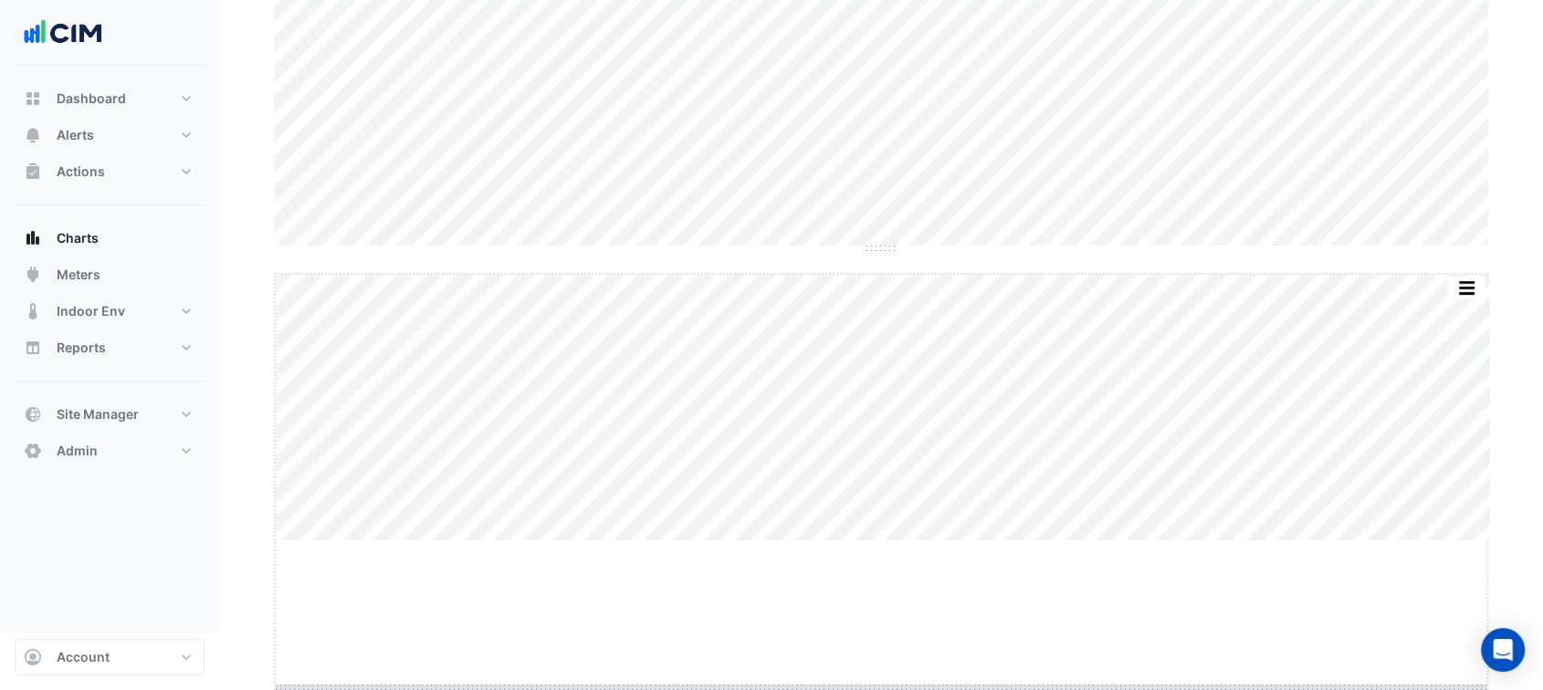
drag, startPoint x: 884, startPoint y: 606, endPoint x: 892, endPoint y: 752, distance: 146.3
click at [892, 633] on html "Charts Chart settings [STREET_ADDRESS] Split by Equip Split All Split None Prin…" at bounding box center [771, 225] width 1543 height 815
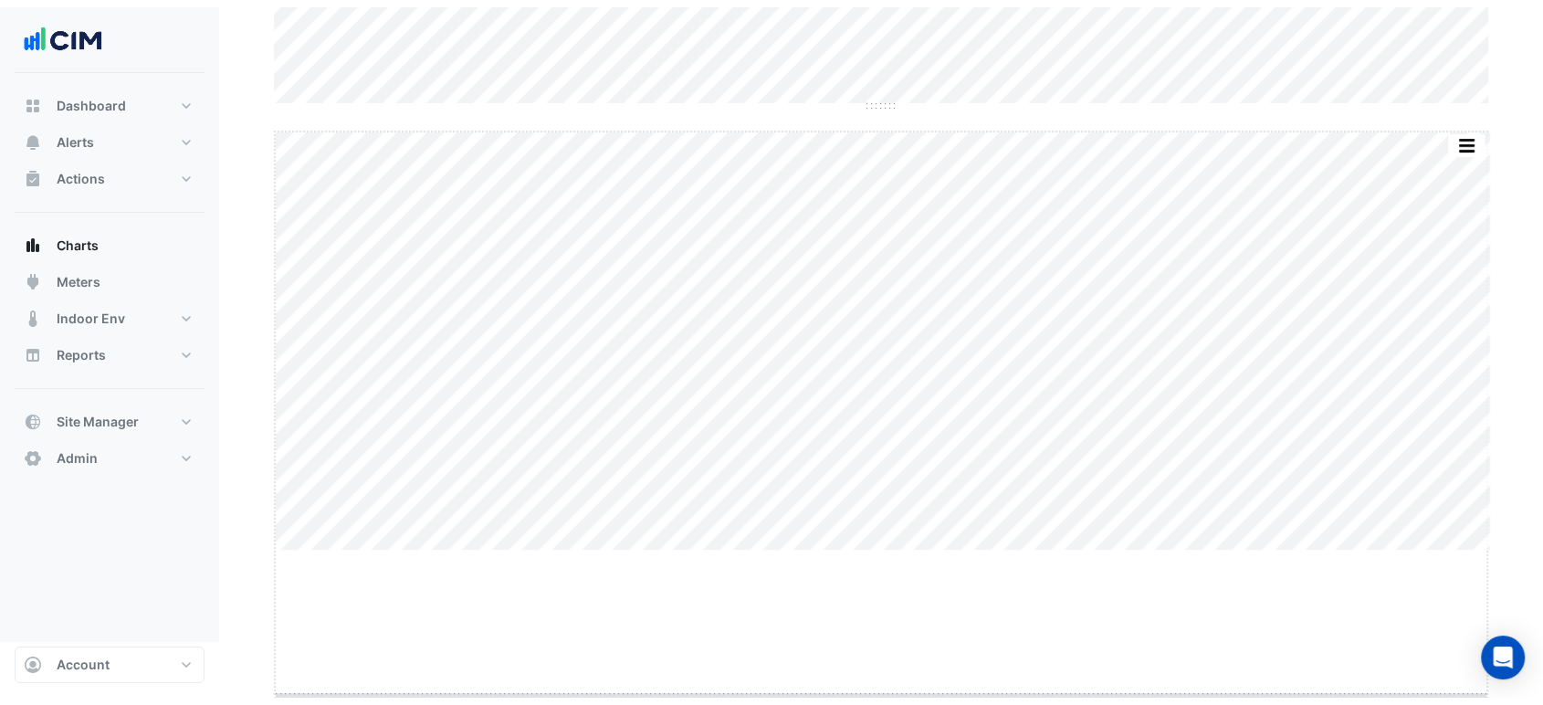
scroll to position [332, 0]
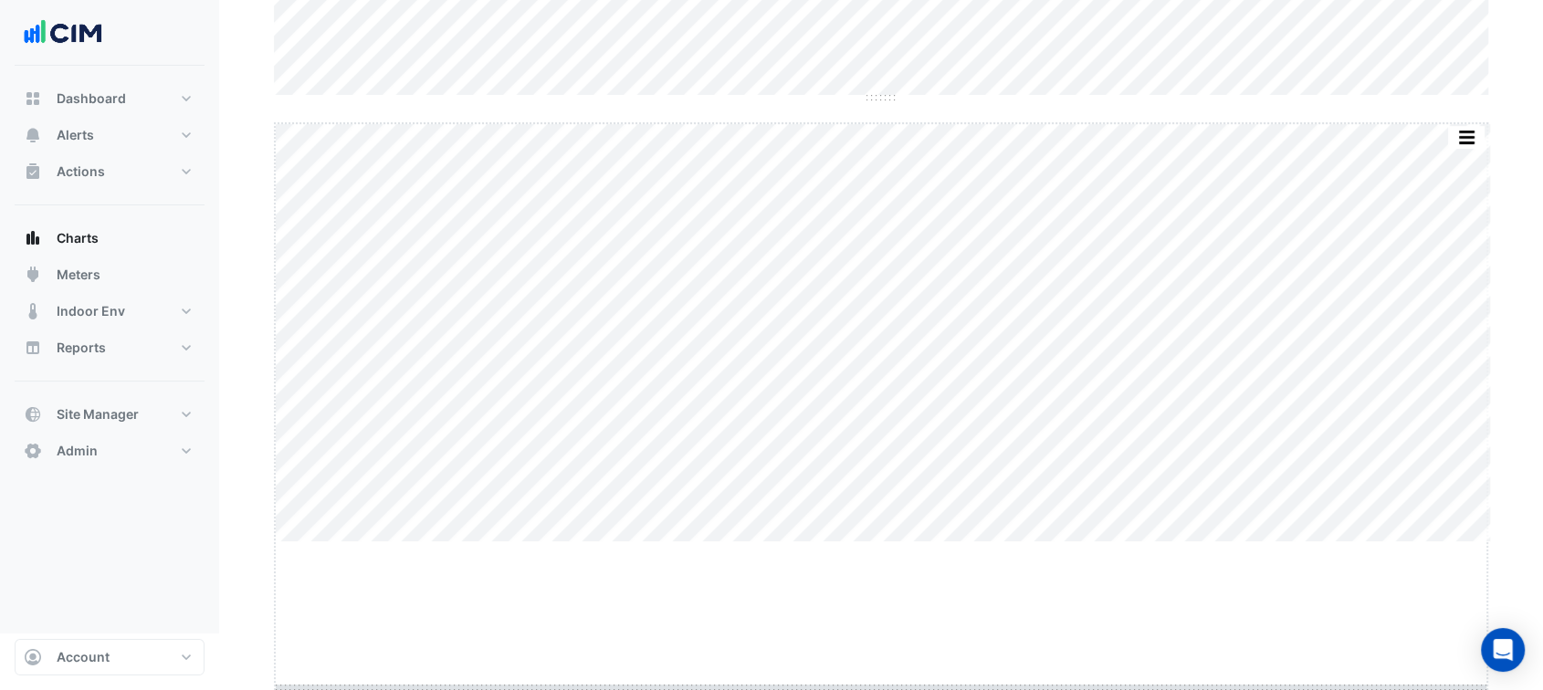
drag, startPoint x: 885, startPoint y: 608, endPoint x: 884, endPoint y: 752, distance: 144.3
click at [884, 634] on html "Charts Chart settings [STREET_ADDRESS] Split by Equip Split All Split None Prin…" at bounding box center [771, 151] width 1543 height 966
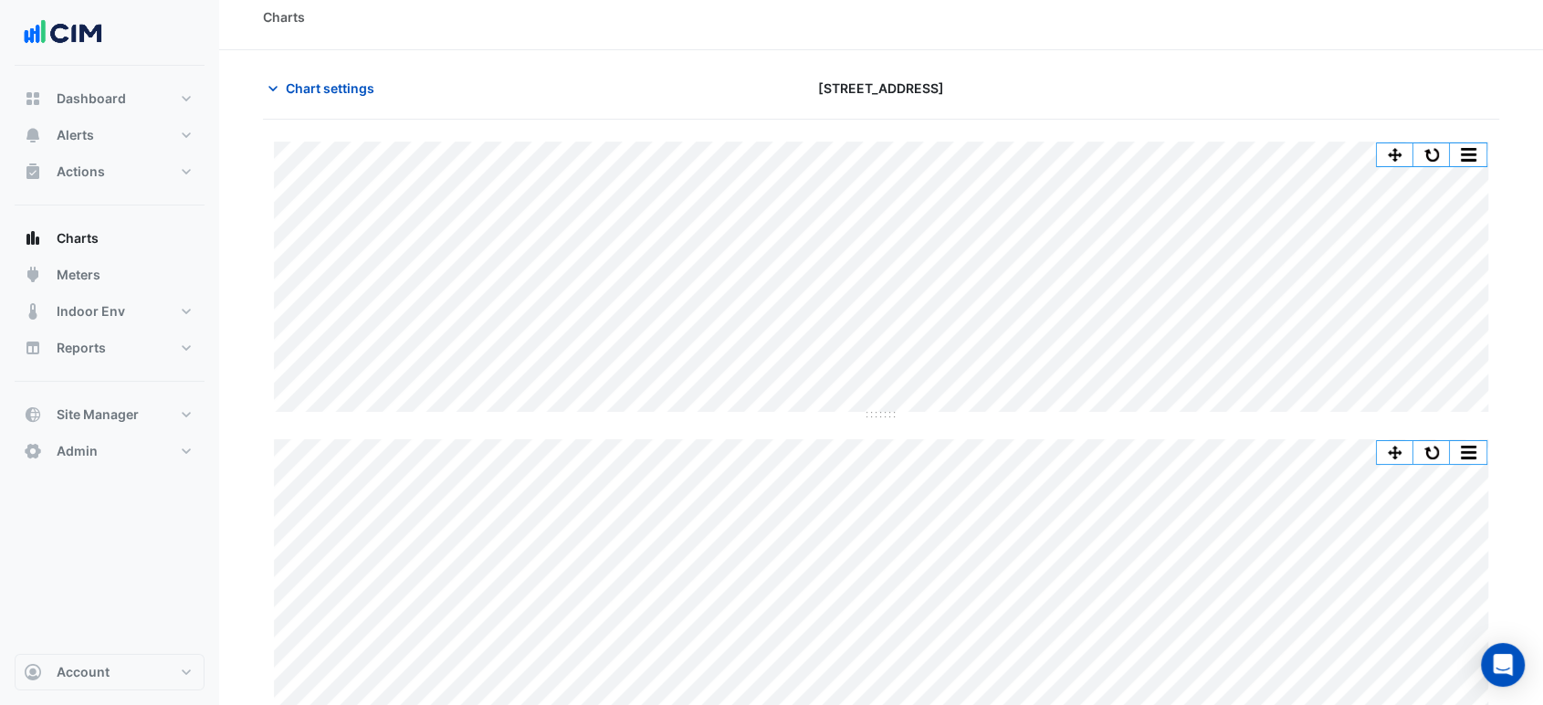
scroll to position [15, 0]
click at [365, 79] on span "Chart settings" at bounding box center [330, 88] width 89 height 19
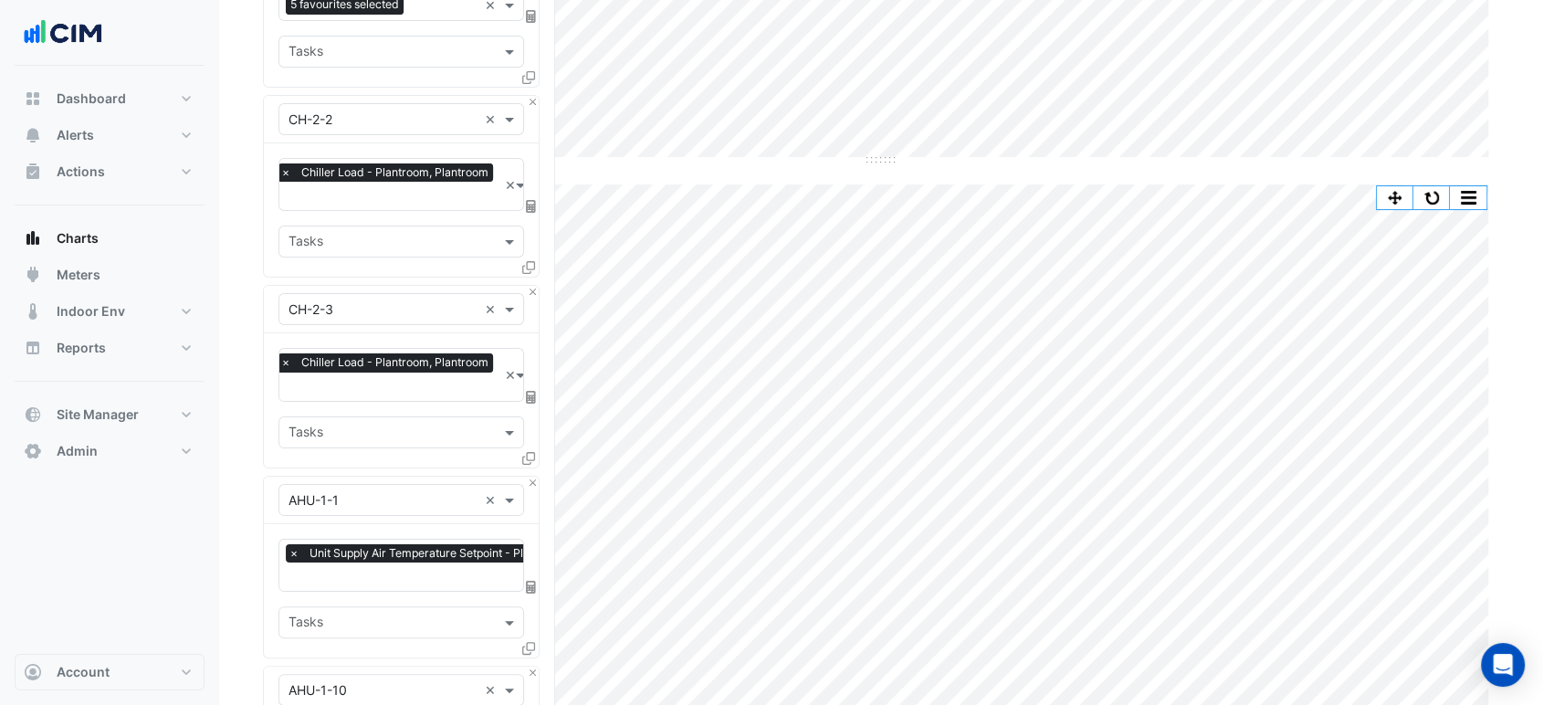
scroll to position [420, 0]
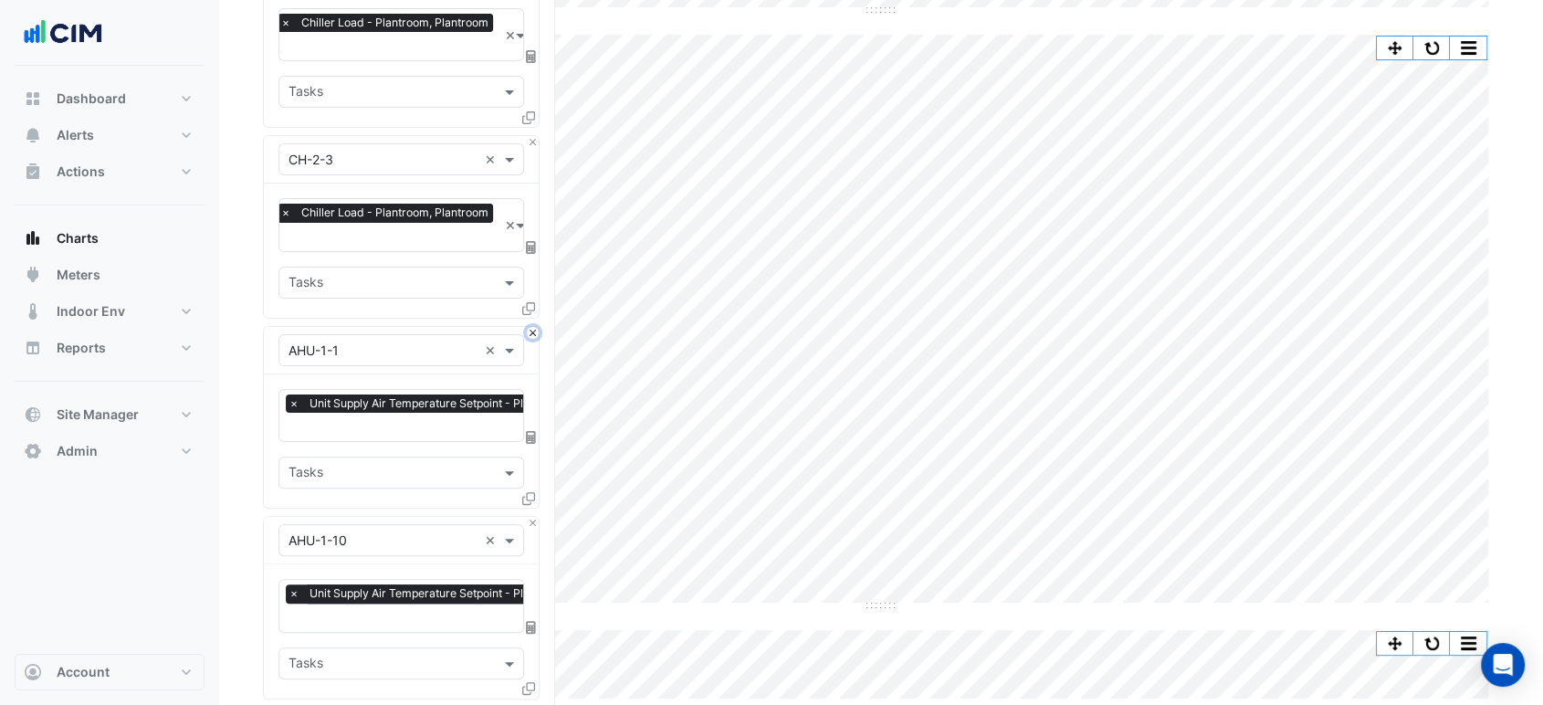
click at [535, 327] on button "Close" at bounding box center [533, 333] width 12 height 12
click at [531, 330] on button "Close" at bounding box center [533, 333] width 12 height 12
click at [531, 517] on button "Close" at bounding box center [533, 523] width 12 height 12
click at [531, 330] on button "Close" at bounding box center [533, 333] width 12 height 12
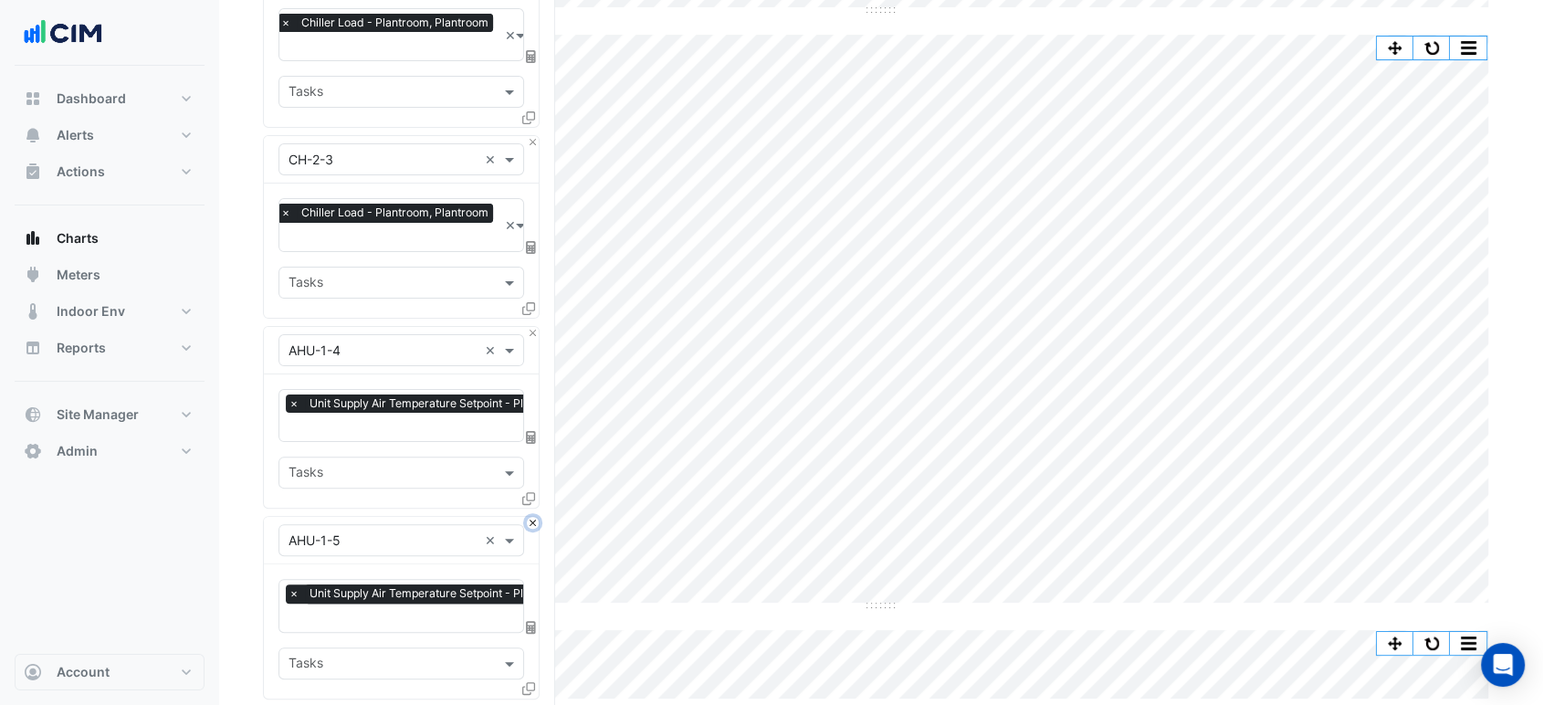
click at [531, 517] on button "Close" at bounding box center [533, 523] width 12 height 12
click at [531, 330] on button "Close" at bounding box center [533, 333] width 12 height 12
click at [531, 517] on button "Close" at bounding box center [533, 523] width 12 height 12
click at [531, 330] on button "Close" at bounding box center [533, 333] width 12 height 12
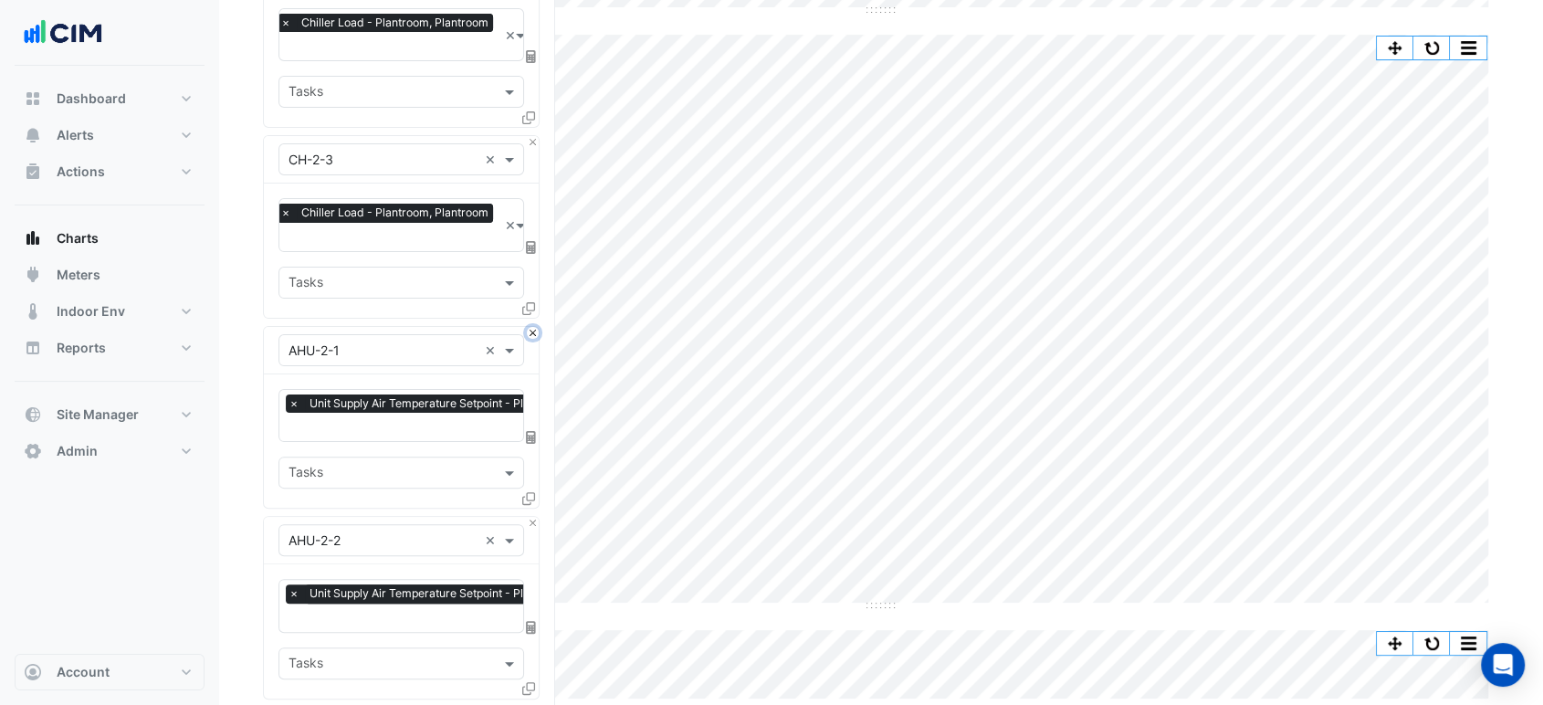
click at [531, 330] on button "Close" at bounding box center [533, 333] width 12 height 12
click at [531, 517] on button "Close" at bounding box center [533, 523] width 12 height 12
click at [531, 330] on button "Close" at bounding box center [533, 333] width 12 height 12
click at [531, 517] on button "Close" at bounding box center [533, 523] width 12 height 12
click at [531, 330] on button "Close" at bounding box center [533, 333] width 12 height 12
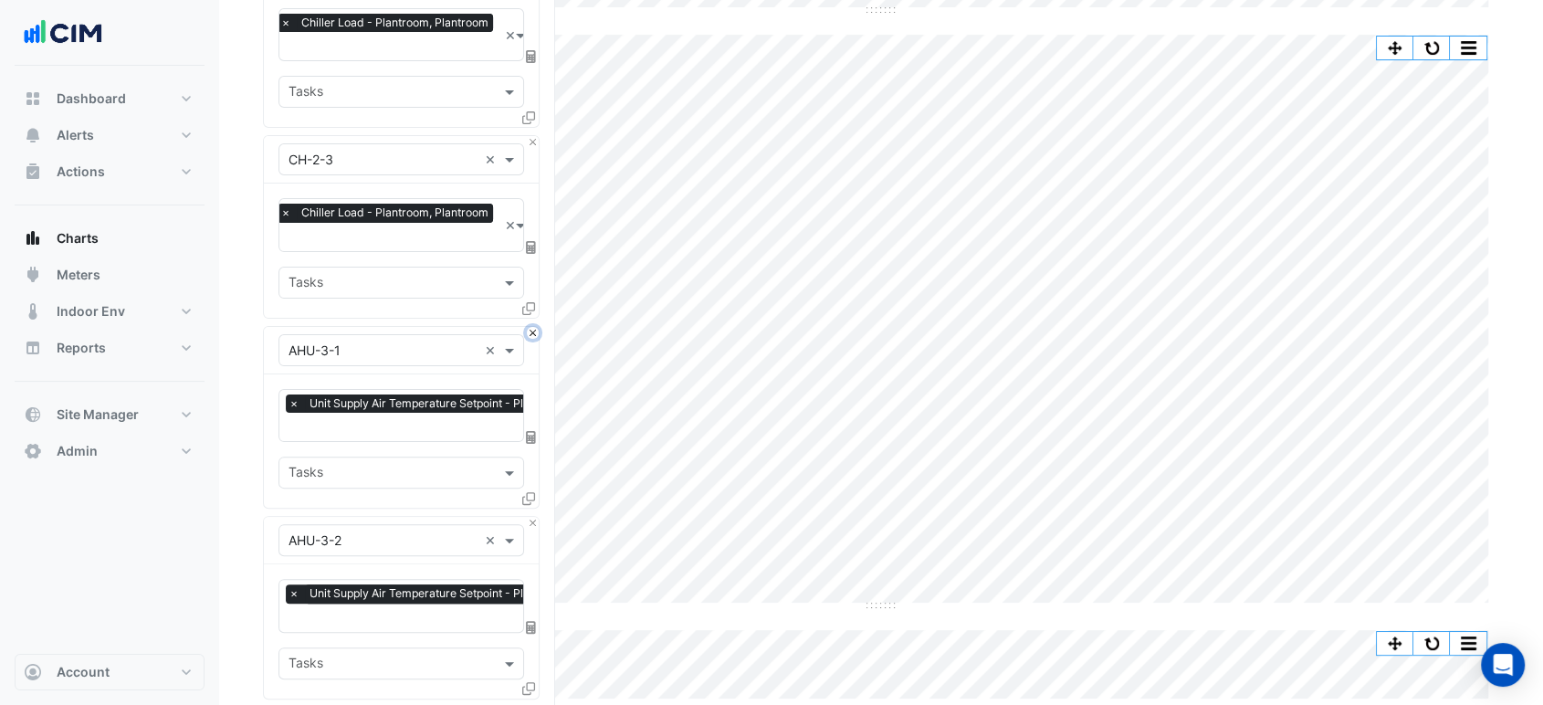
click at [531, 330] on button "Close" at bounding box center [533, 333] width 12 height 12
click at [531, 517] on button "Close" at bounding box center [533, 523] width 12 height 12
click at [531, 330] on button "Close" at bounding box center [533, 333] width 12 height 12
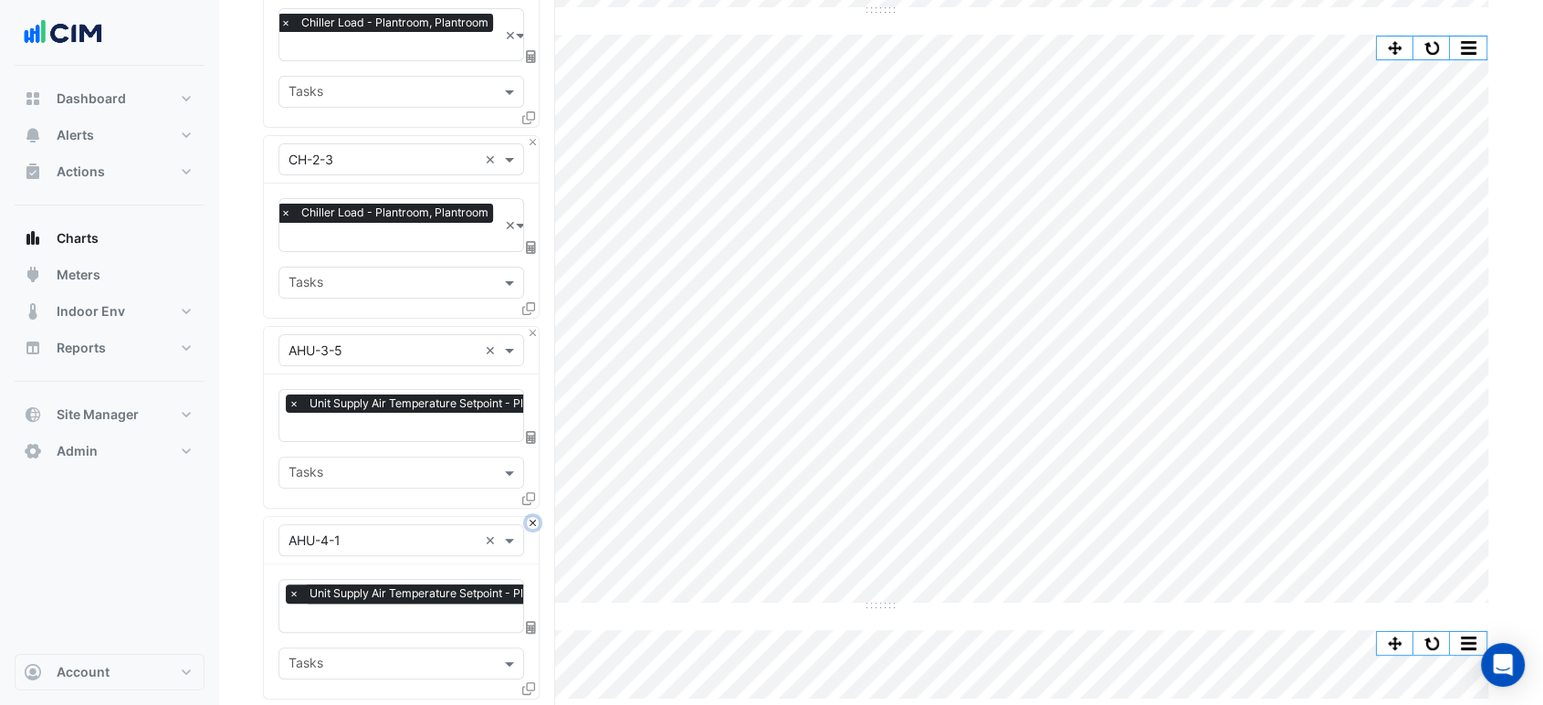
click at [531, 517] on button "Close" at bounding box center [533, 523] width 12 height 12
click at [531, 330] on button "Close" at bounding box center [533, 333] width 12 height 12
click at [531, 517] on button "Close" at bounding box center [533, 523] width 12 height 12
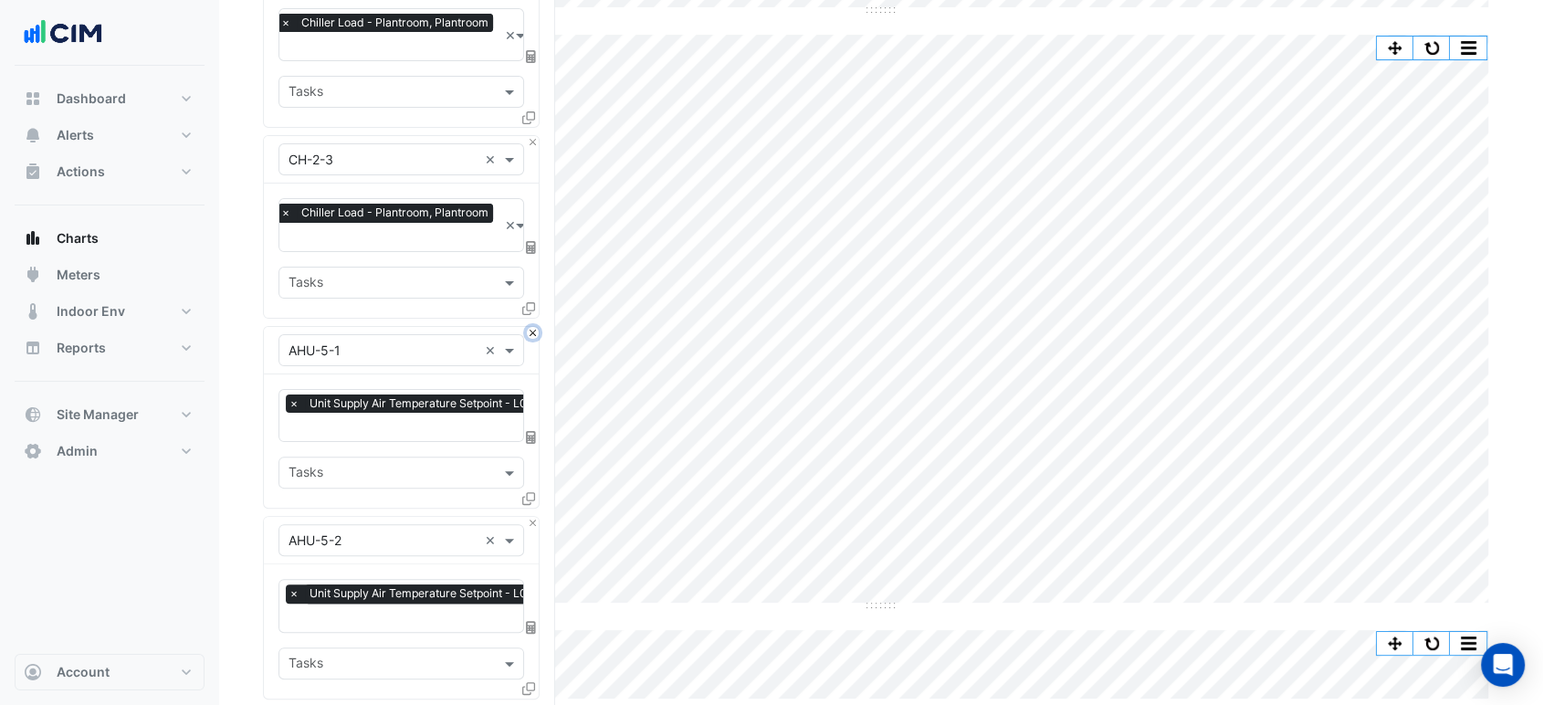
click at [531, 330] on button "Close" at bounding box center [533, 333] width 12 height 12
click at [531, 517] on button "Close" at bounding box center [533, 523] width 12 height 12
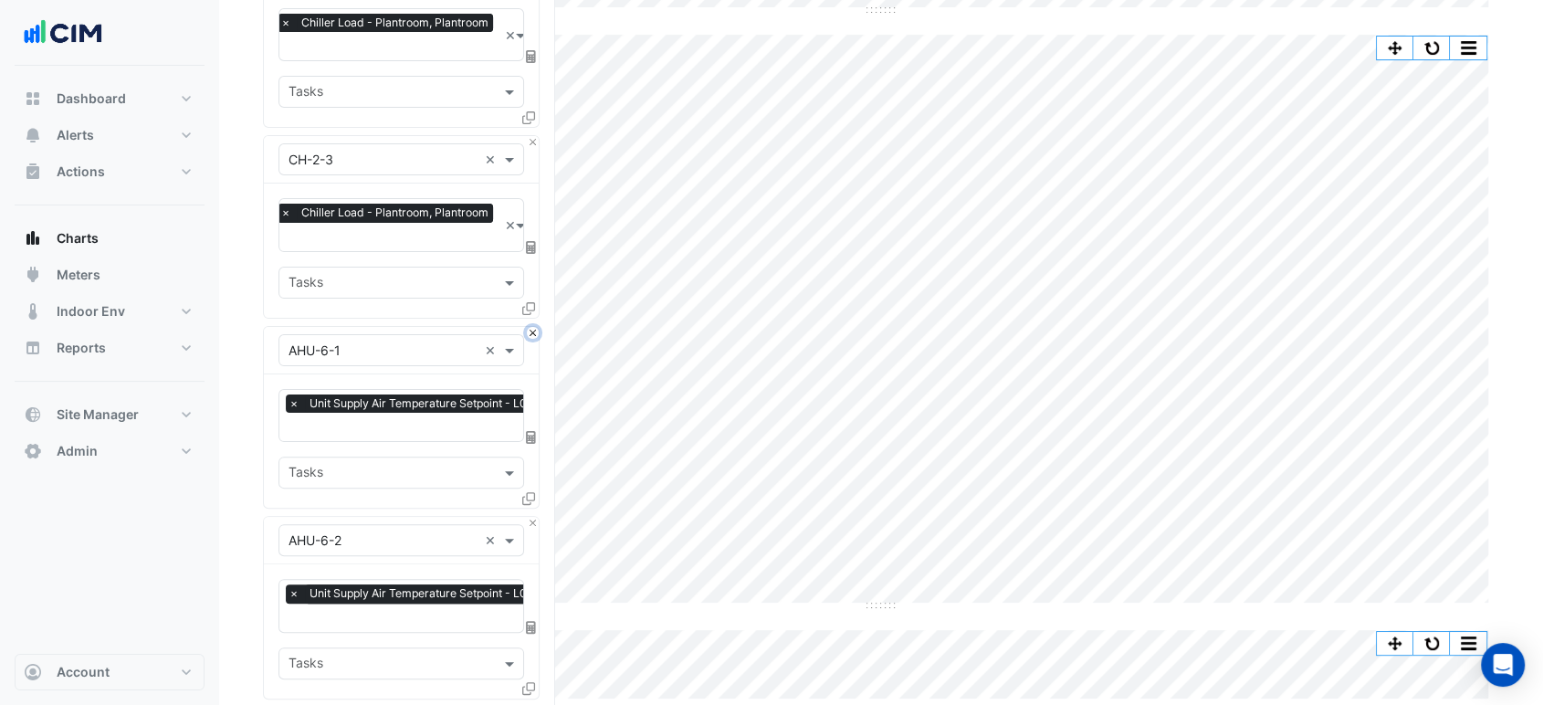
click at [531, 330] on button "Close" at bounding box center [533, 333] width 12 height 12
click at [531, 517] on button "Close" at bounding box center [533, 523] width 12 height 12
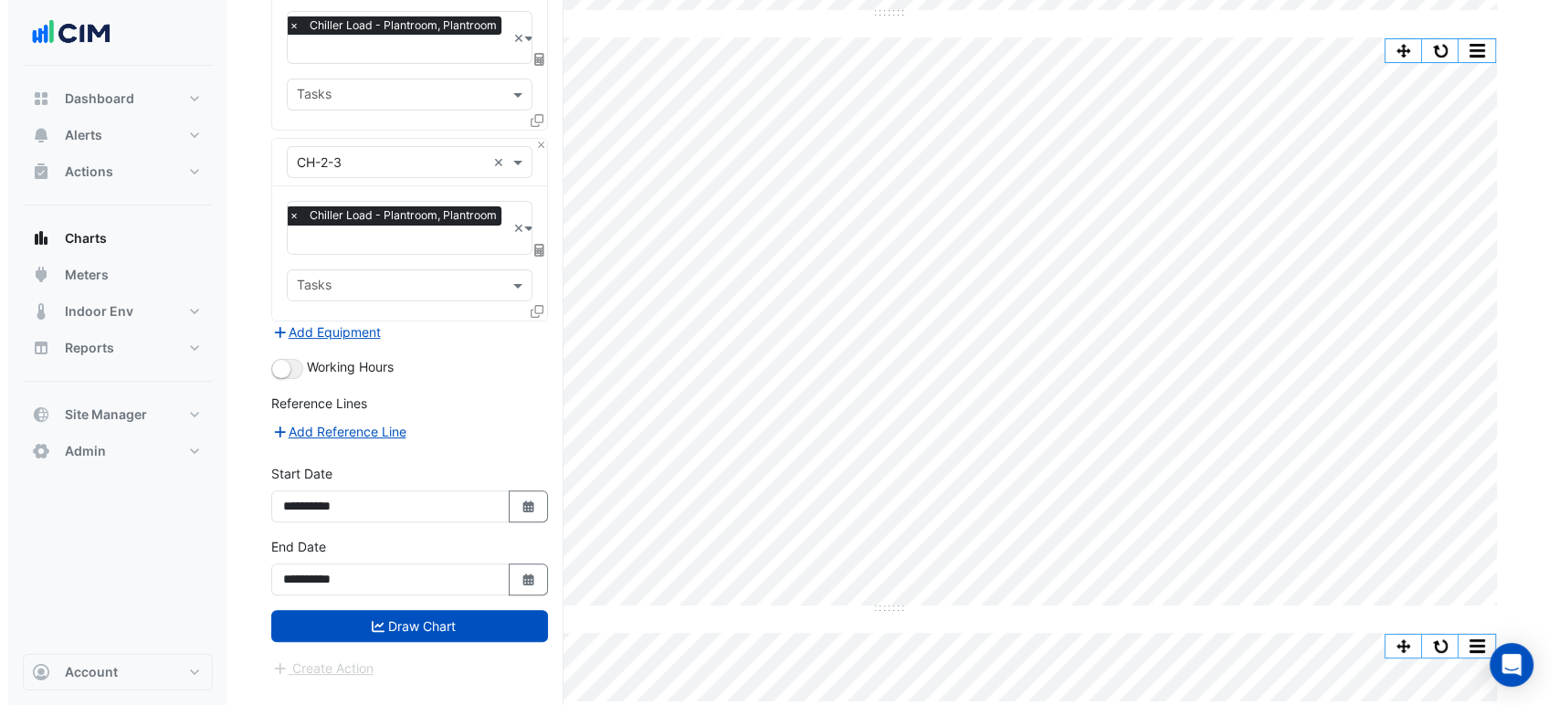
scroll to position [416, 0]
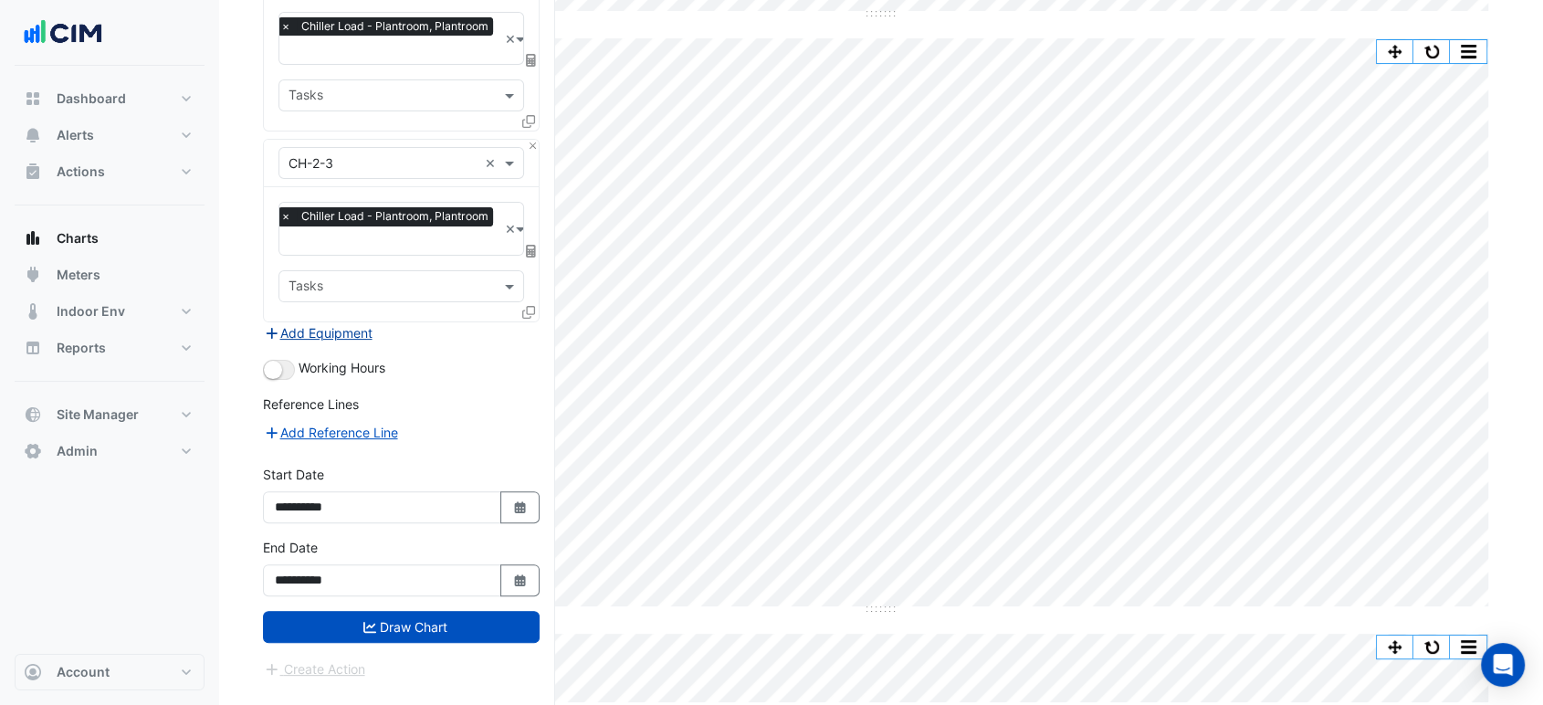
click at [316, 325] on button "Add Equipment" at bounding box center [318, 332] width 110 height 21
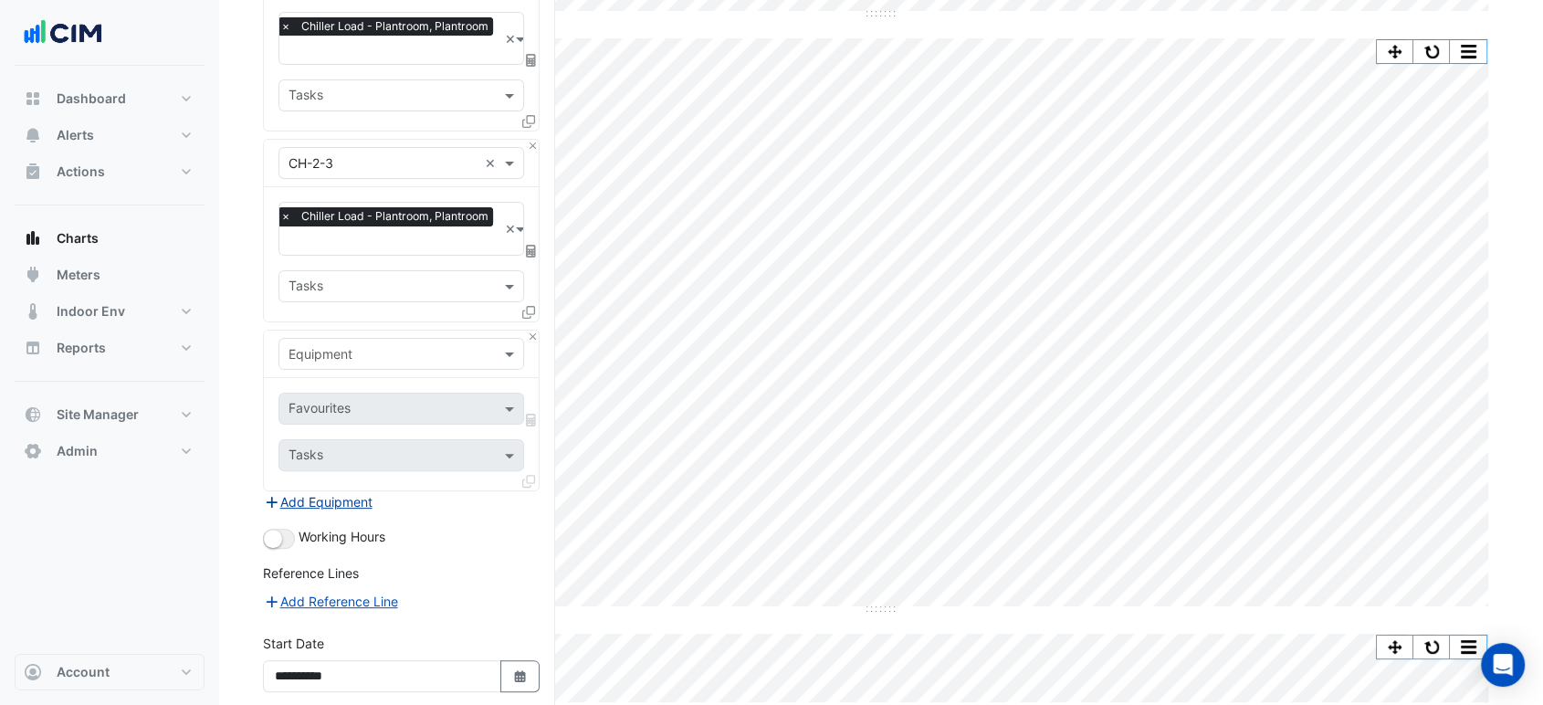
click at [373, 355] on input "text" at bounding box center [383, 354] width 189 height 19
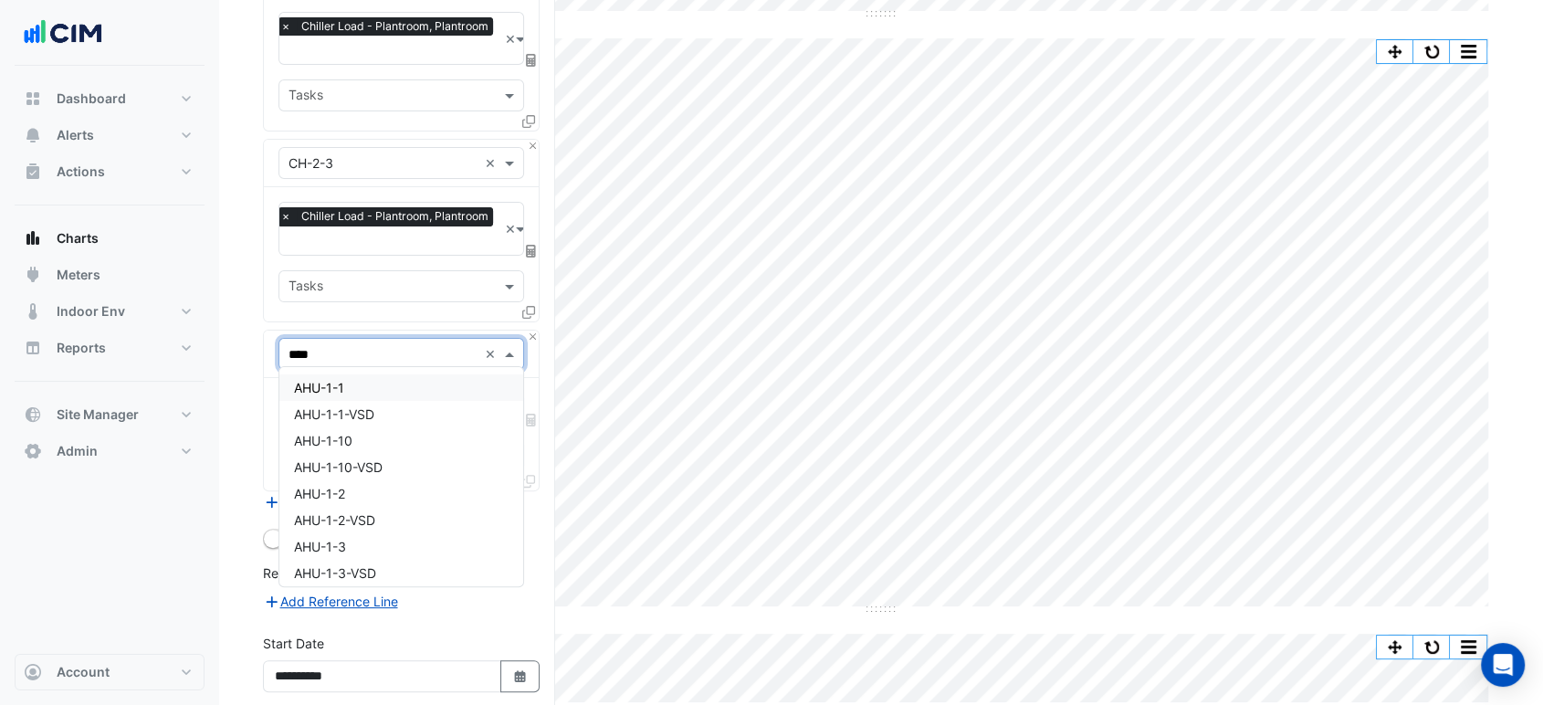
type input "*****"
click at [379, 383] on div "AHU-1-1" at bounding box center [401, 387] width 244 height 26
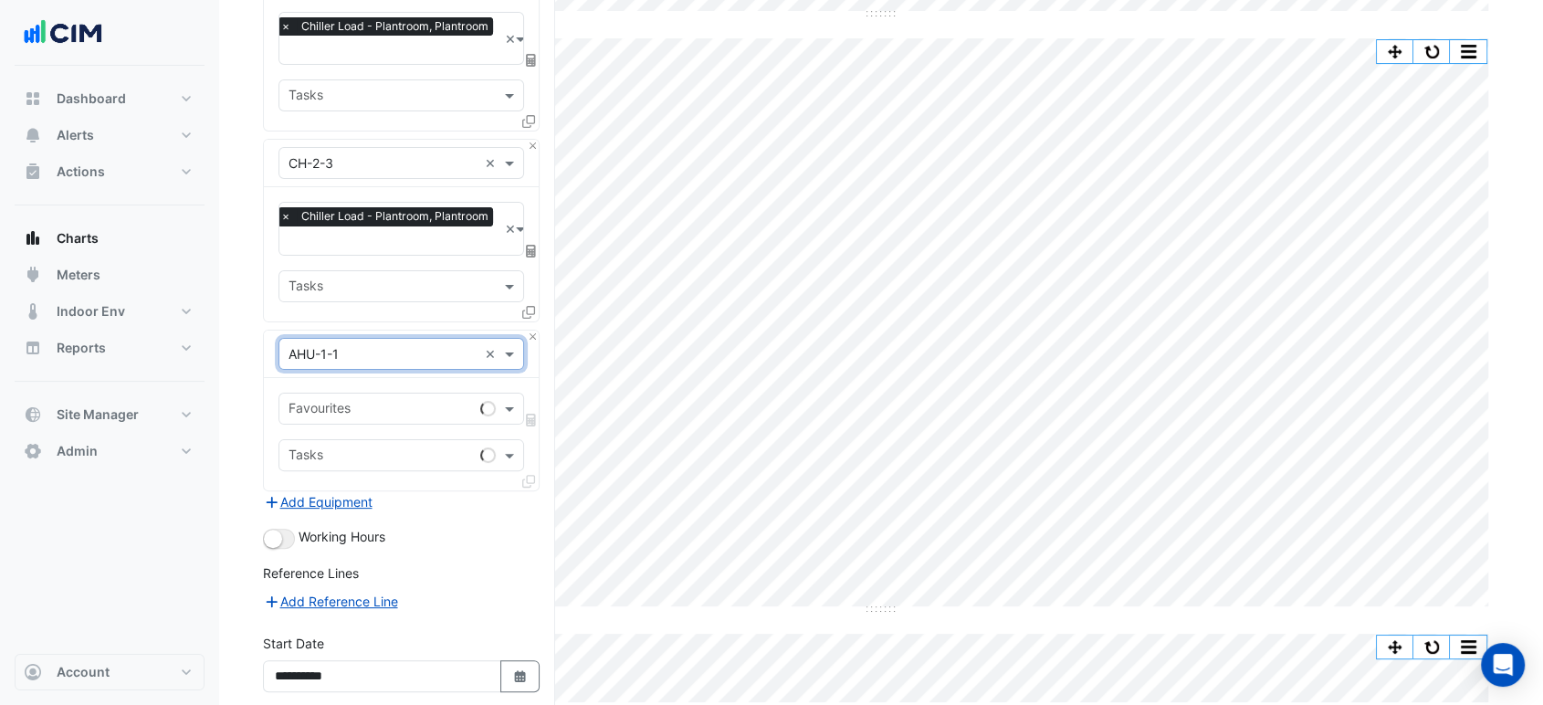
click at [377, 410] on input "text" at bounding box center [381, 410] width 184 height 19
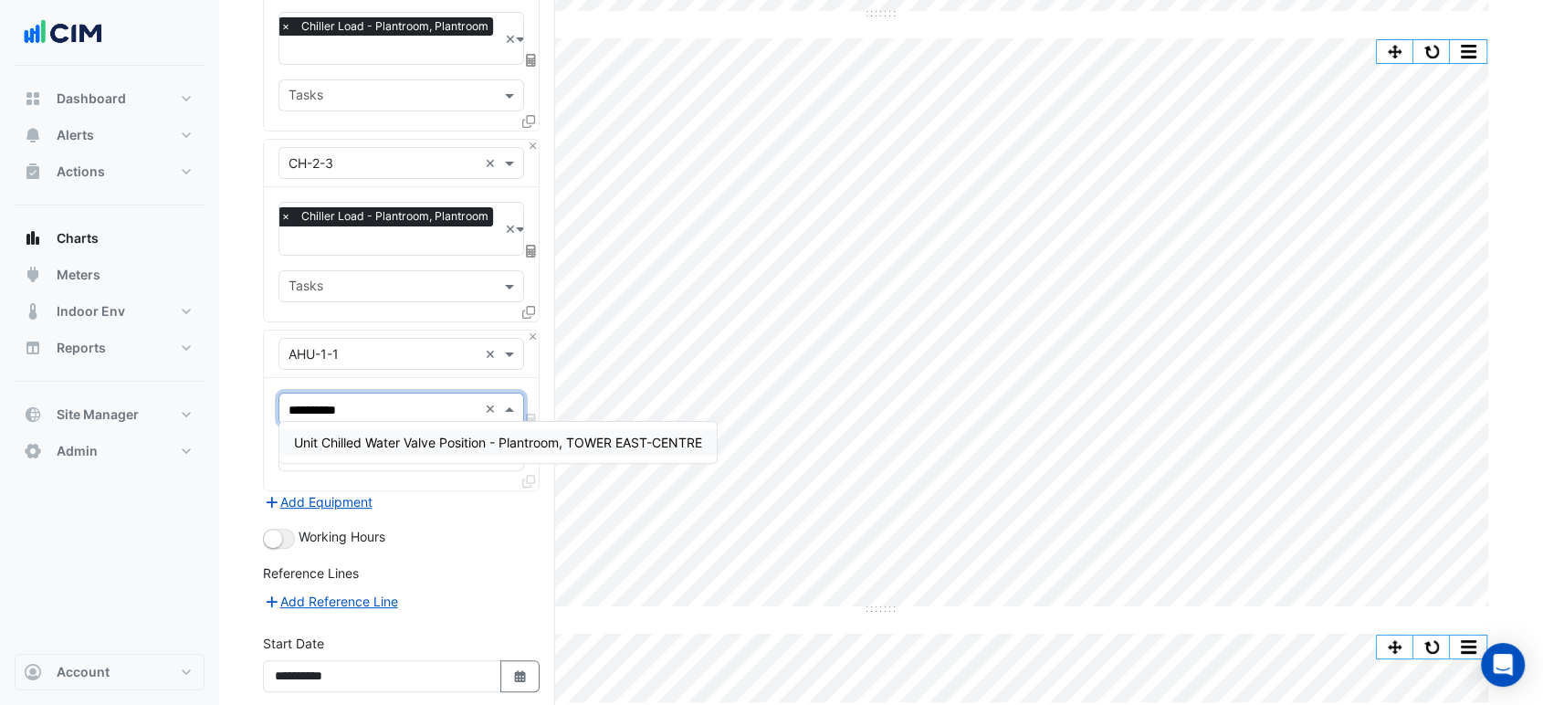
type input "**********"
click at [379, 431] on div "Unit Chilled Water Valve Position - Plantroom, TOWER EAST-CENTRE" at bounding box center [497, 442] width 437 height 26
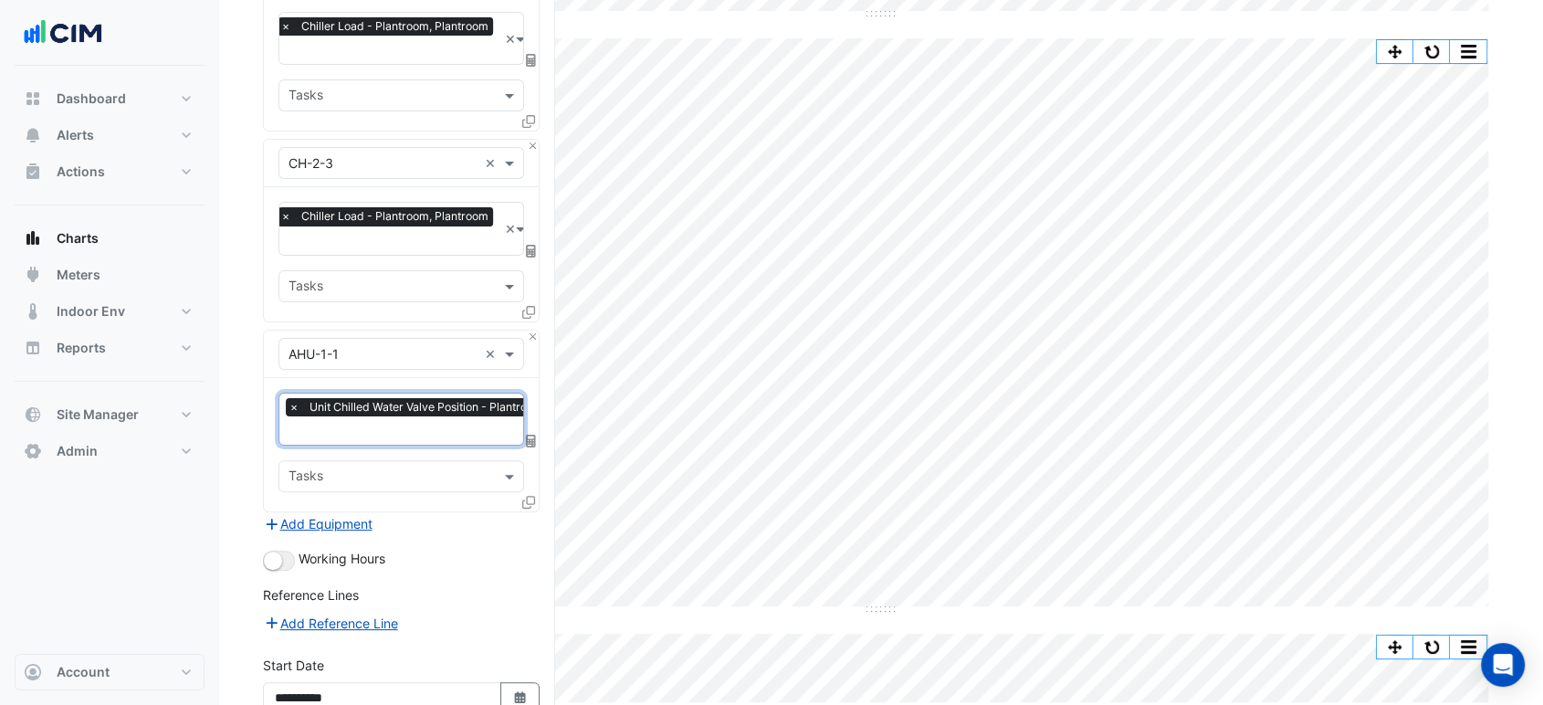
drag, startPoint x: 531, startPoint y: 478, endPoint x: 537, endPoint y: 491, distance: 15.1
click at [533, 485] on div "× Unit Chilled Water Valve Position - Plantroom, TOWER EAST-CENTRE × Tasks" at bounding box center [401, 444] width 275 height 133
click at [537, 492] on div at bounding box center [530, 505] width 16 height 26
click at [531, 496] on icon at bounding box center [528, 502] width 13 height 13
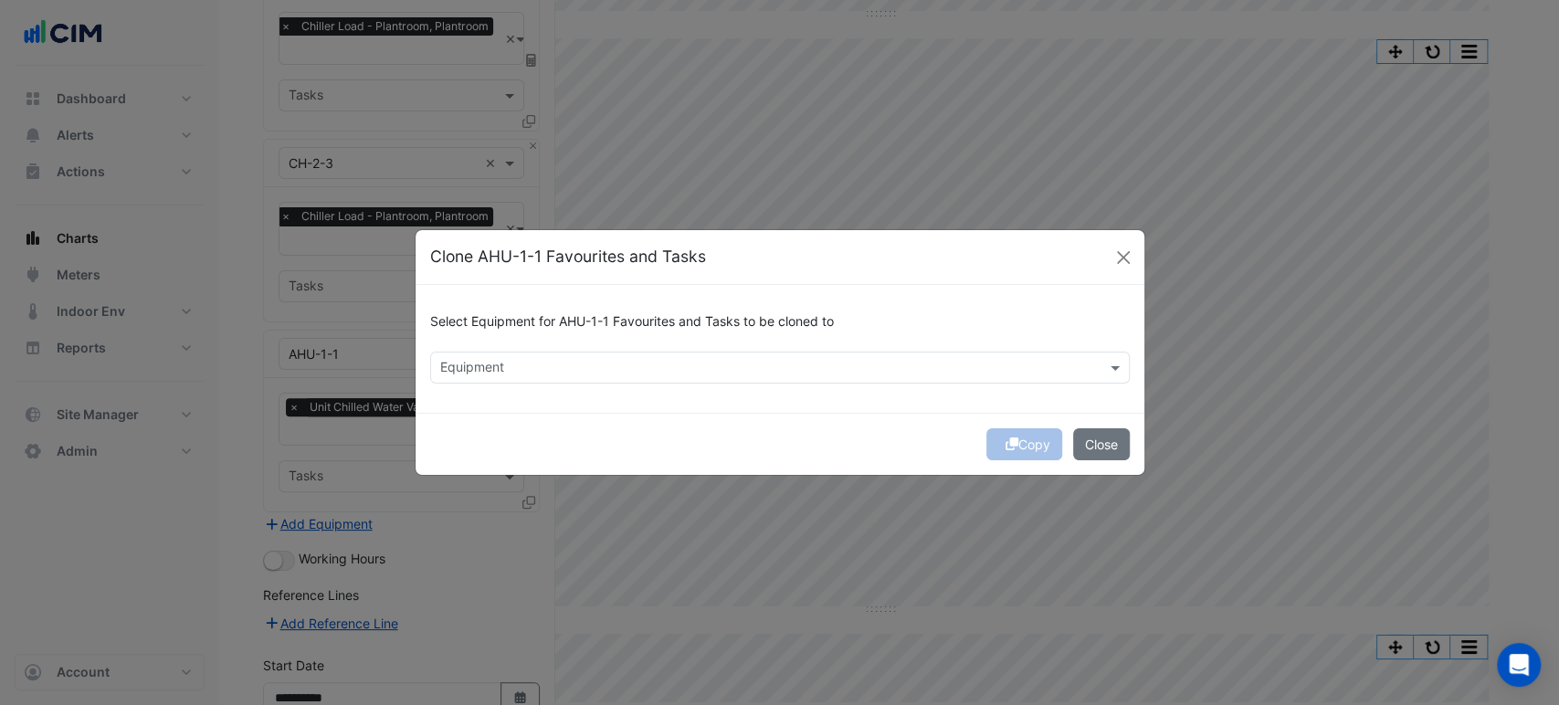
click at [504, 369] on input "text" at bounding box center [769, 369] width 658 height 19
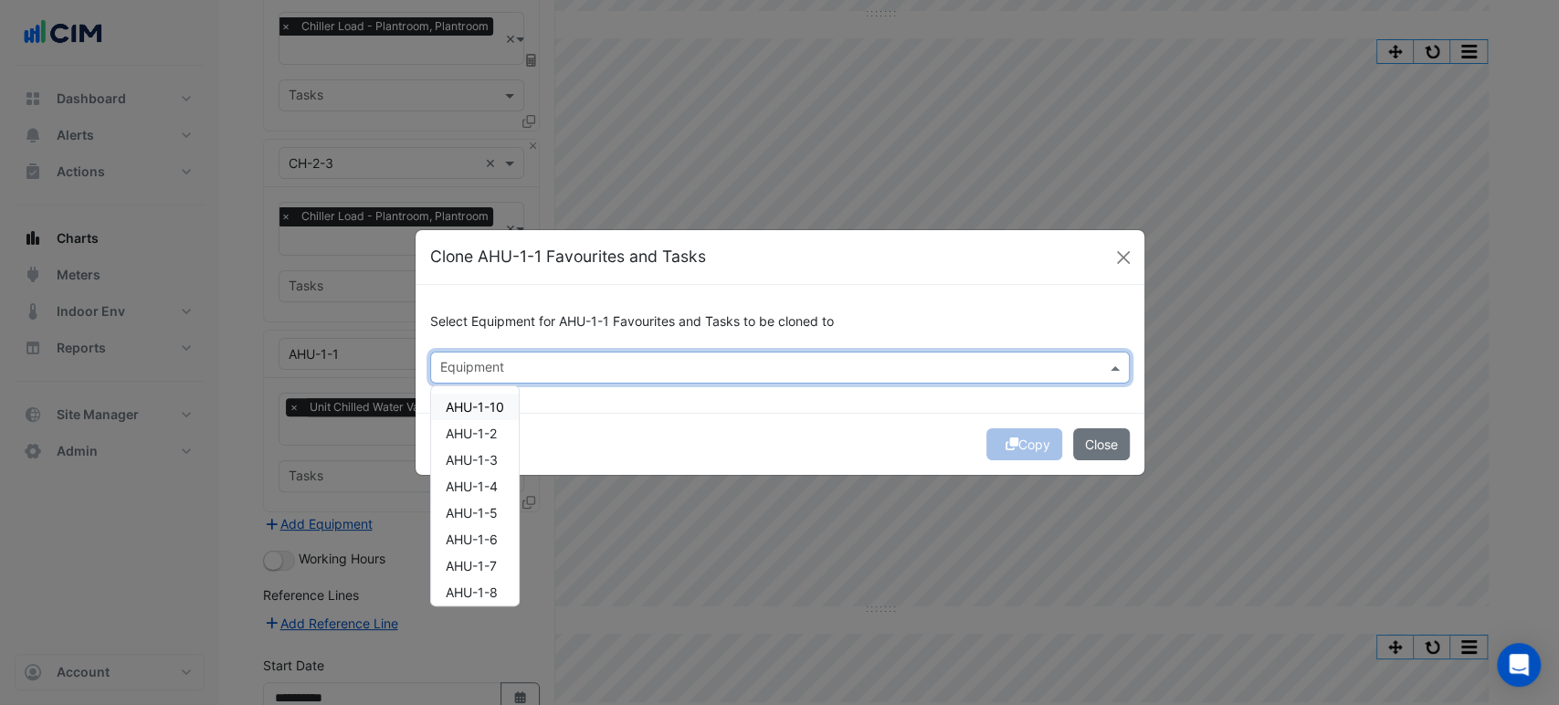
click at [497, 401] on span "AHU-1-10" at bounding box center [475, 407] width 58 height 16
drag, startPoint x: 498, startPoint y: 430, endPoint x: 497, endPoint y: 451, distance: 21.0
click at [498, 432] on div "AHU-1-2" at bounding box center [475, 433] width 88 height 26
drag, startPoint x: 496, startPoint y: 451, endPoint x: 494, endPoint y: 465, distance: 13.8
click at [496, 452] on span "AHU-1-3" at bounding box center [472, 460] width 52 height 16
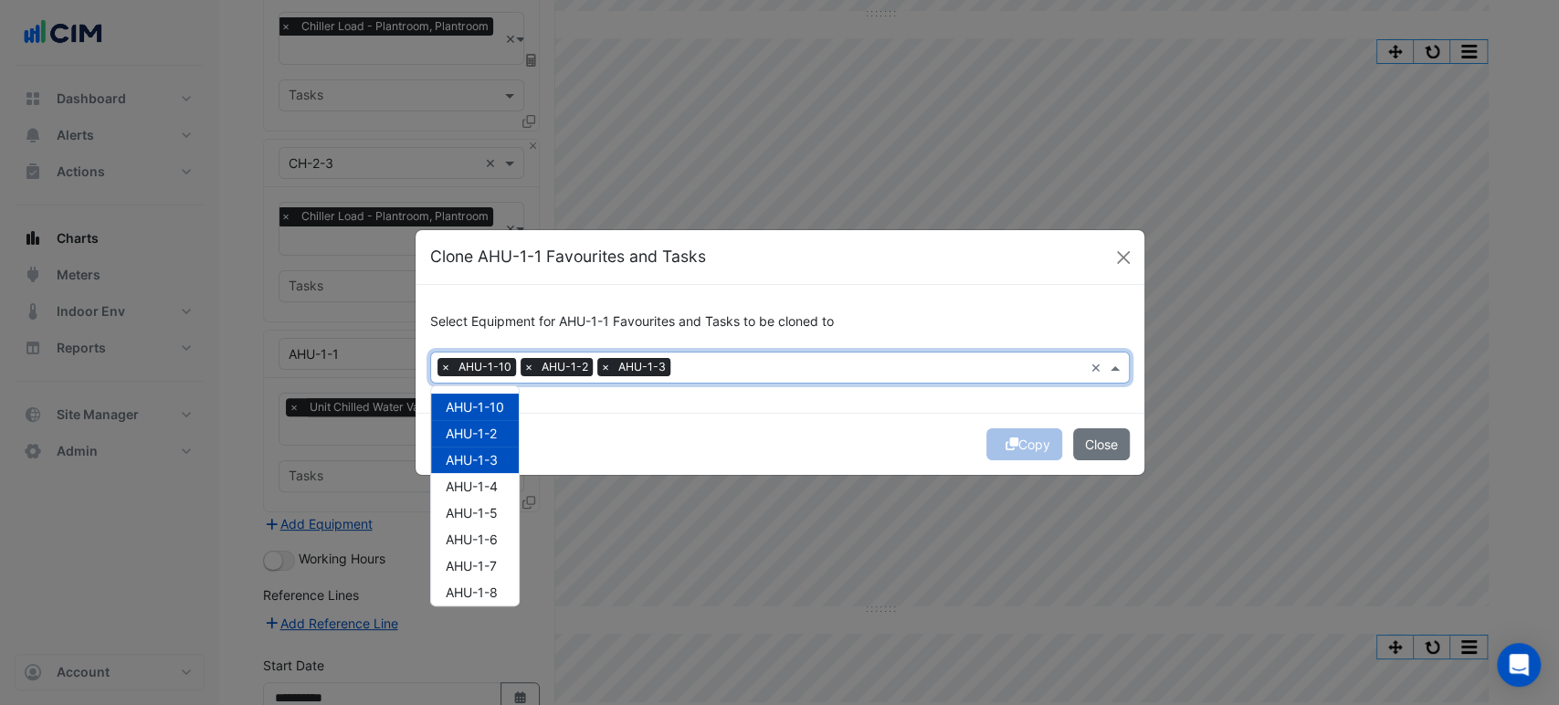
click at [494, 405] on span "AHU-1-10" at bounding box center [475, 407] width 58 height 16
click at [488, 489] on span "AHU-1-4" at bounding box center [472, 486] width 52 height 16
drag, startPoint x: 489, startPoint y: 513, endPoint x: 492, endPoint y: 526, distance: 13.1
click at [489, 517] on span "AHU-1-5" at bounding box center [472, 513] width 52 height 16
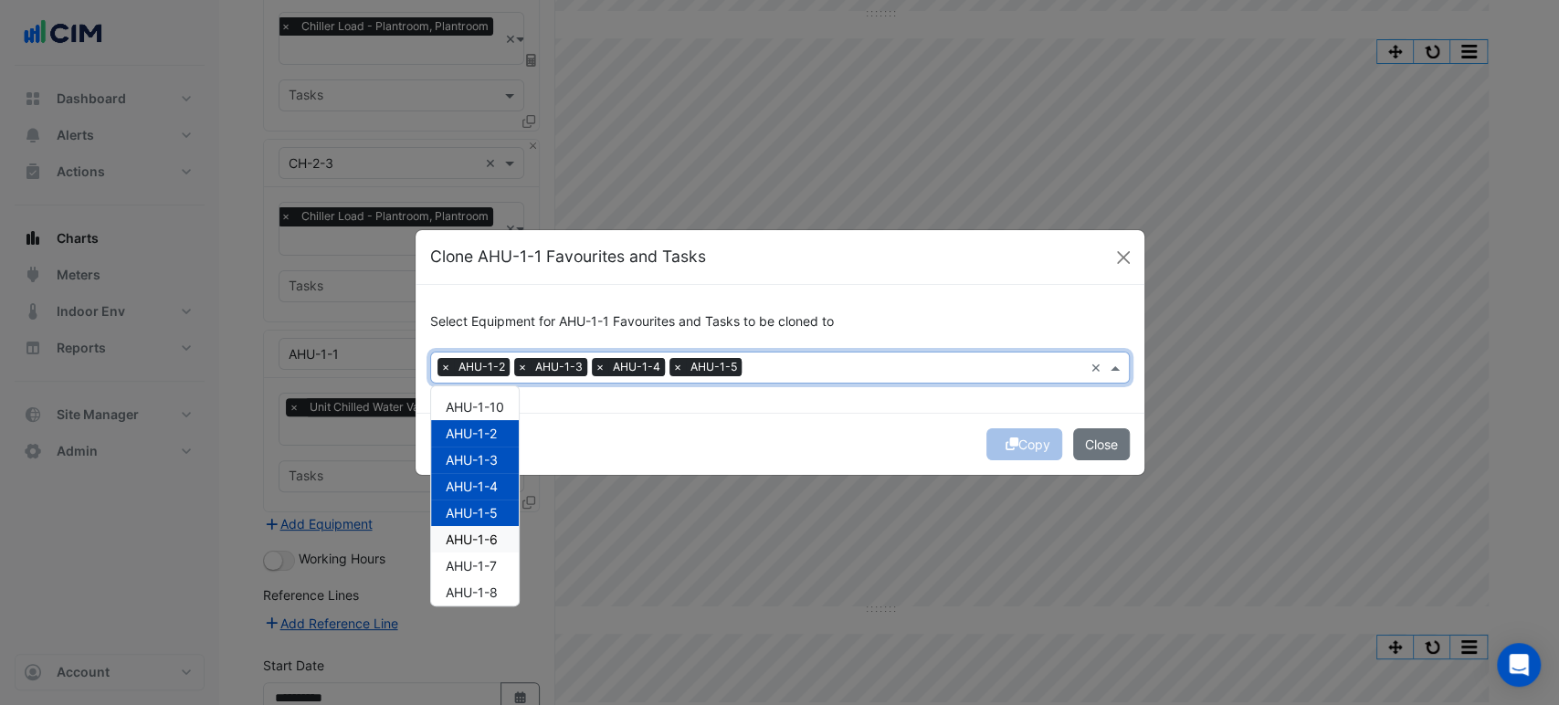
drag, startPoint x: 494, startPoint y: 549, endPoint x: 487, endPoint y: 573, distance: 24.8
click at [494, 551] on div "AHU-1-6" at bounding box center [475, 539] width 88 height 26
click at [487, 573] on span "AHU-1-7" at bounding box center [471, 566] width 51 height 16
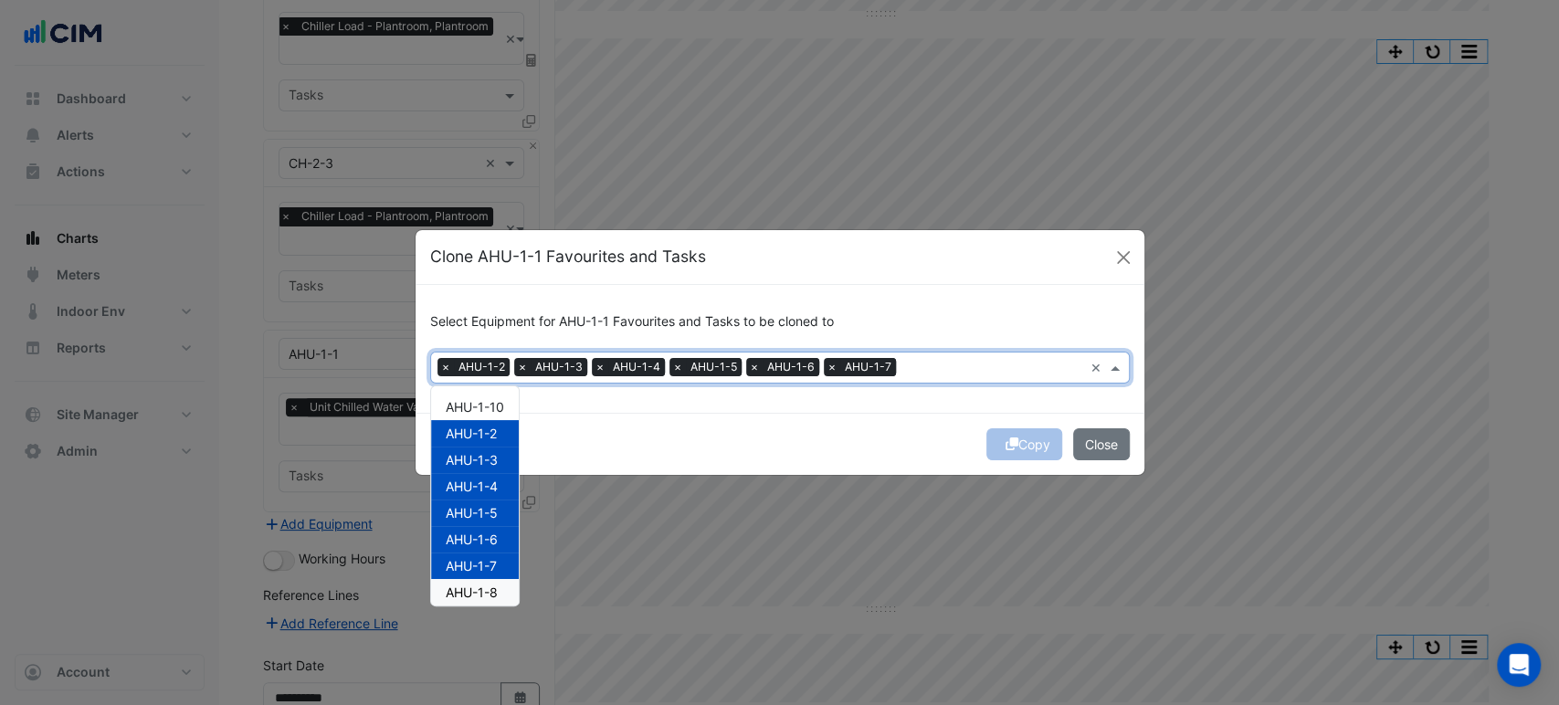
click at [484, 591] on span "AHU-1-8" at bounding box center [472, 592] width 52 height 16
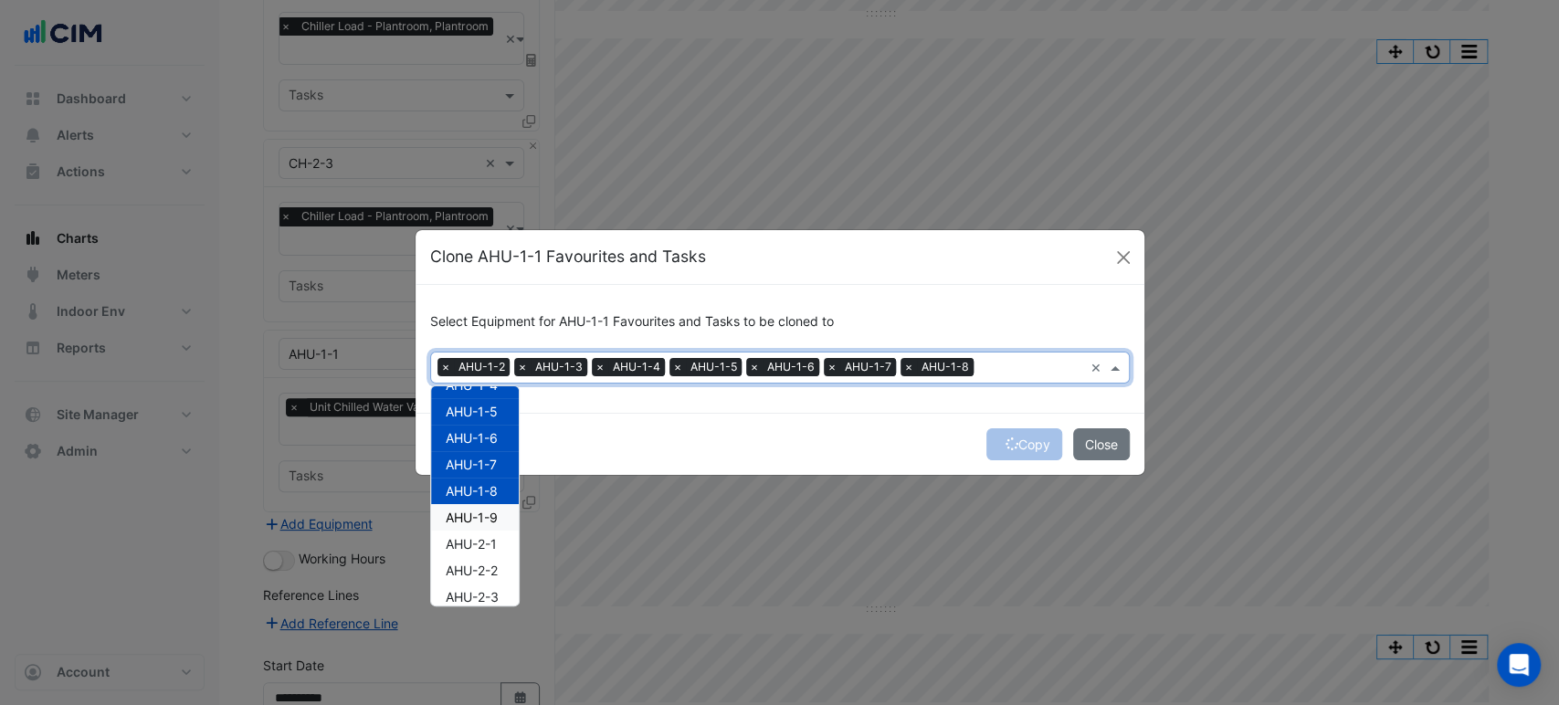
click at [482, 513] on span "AHU-1-9" at bounding box center [472, 518] width 52 height 16
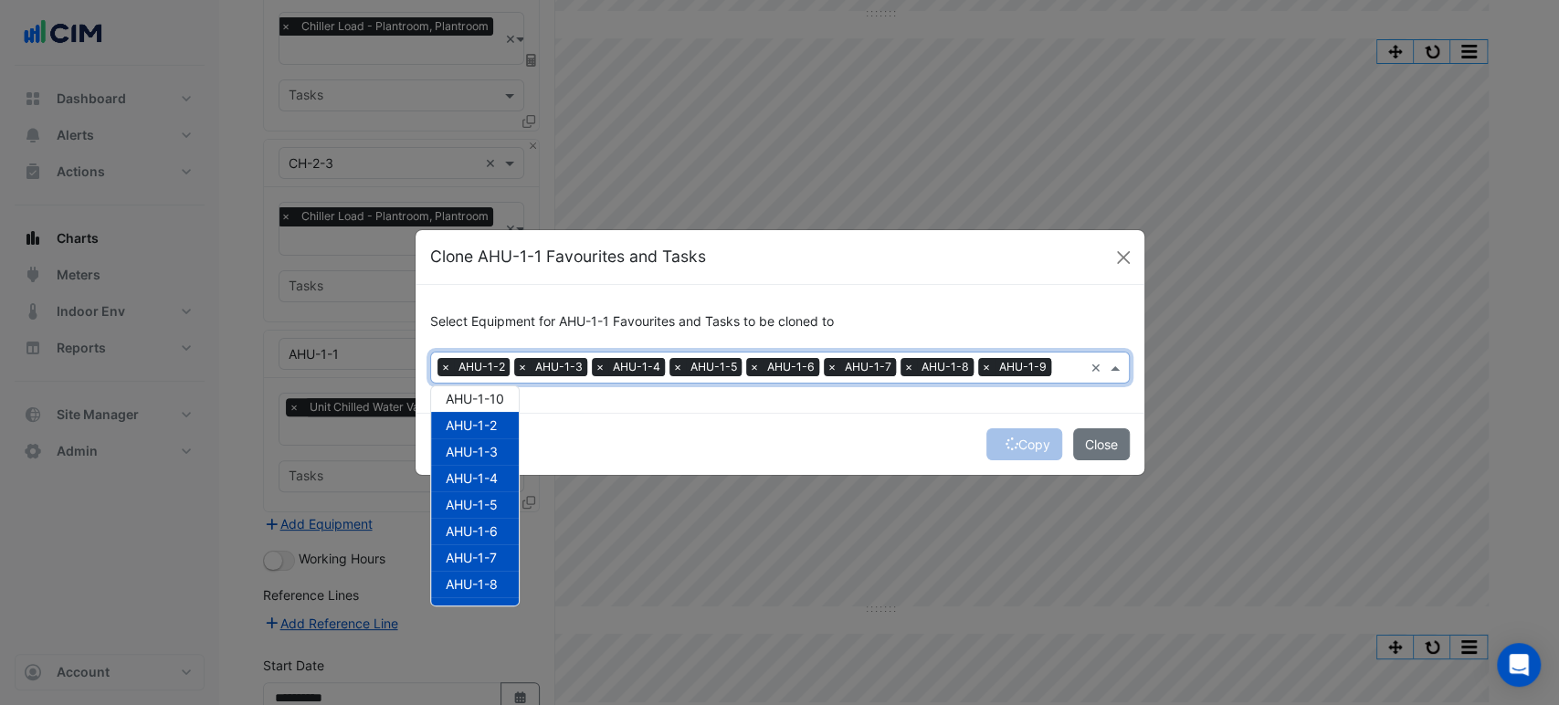
scroll to position [0, 0]
click at [481, 404] on span "AHU-1-10" at bounding box center [475, 407] width 58 height 16
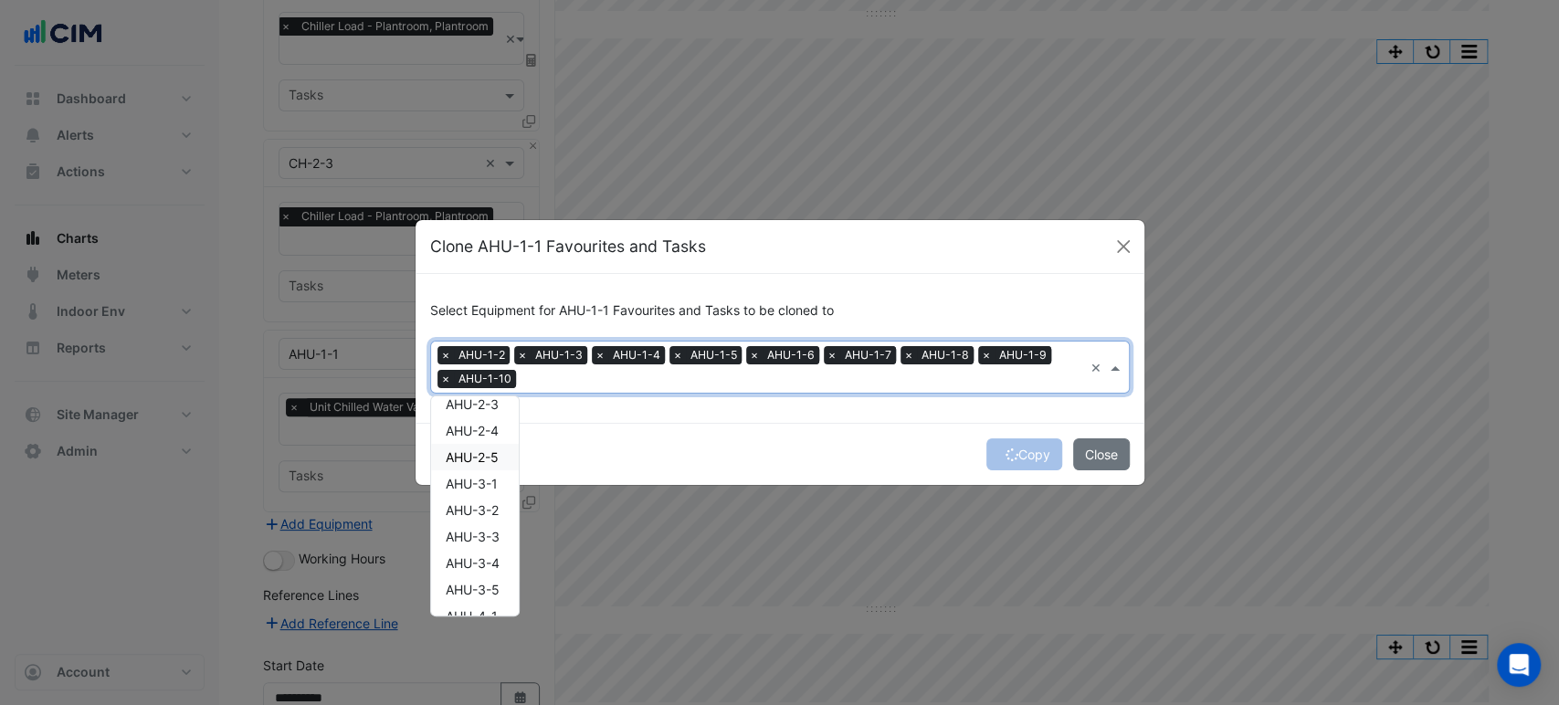
scroll to position [203, 0]
click at [482, 453] on span "AHU-2-1" at bounding box center [471, 453] width 51 height 16
click at [482, 476] on span "AHU-2-2" at bounding box center [472, 479] width 52 height 16
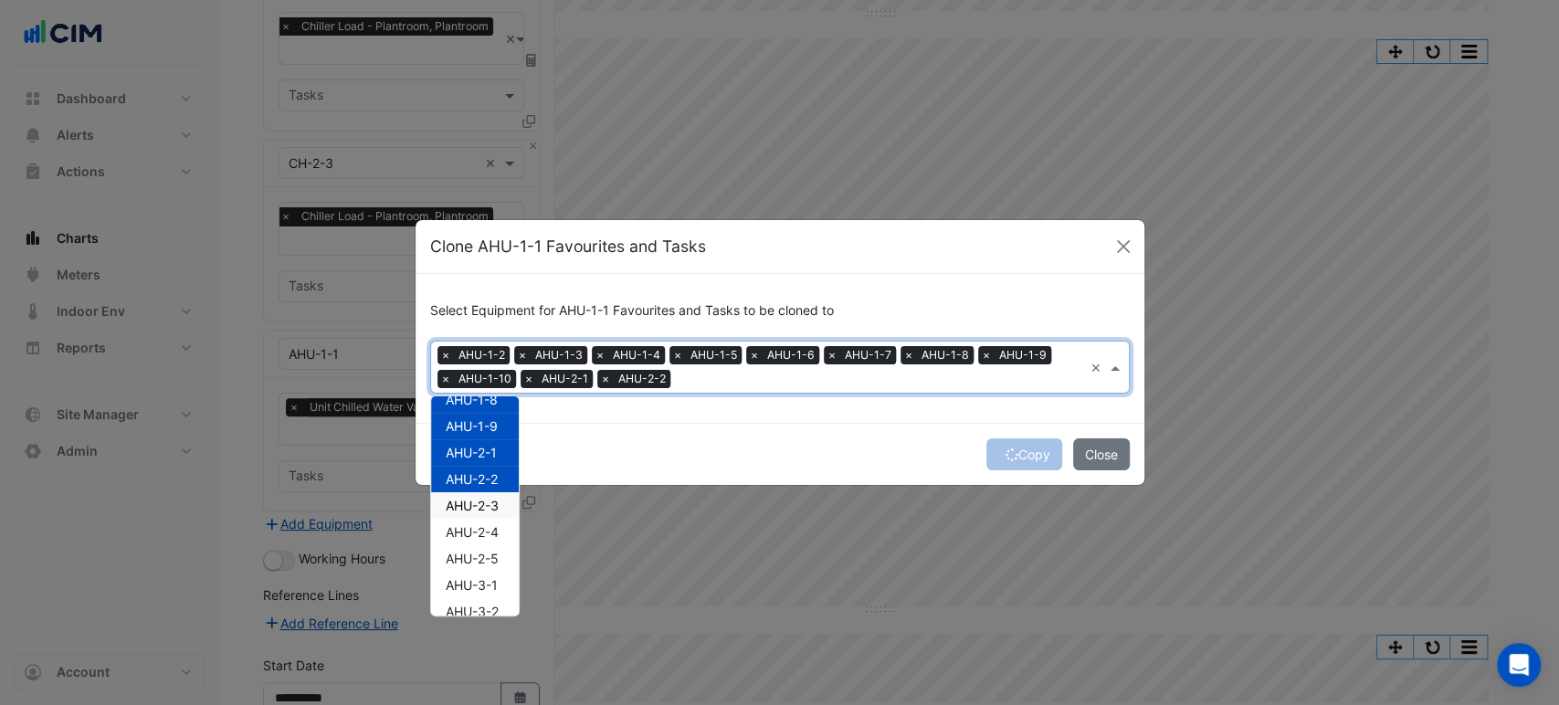
click at [480, 500] on span "AHU-2-3" at bounding box center [472, 506] width 53 height 16
click at [475, 521] on div "AHU-2-4" at bounding box center [475, 532] width 88 height 26
click at [478, 545] on div "AHU-2-5" at bounding box center [475, 558] width 88 height 26
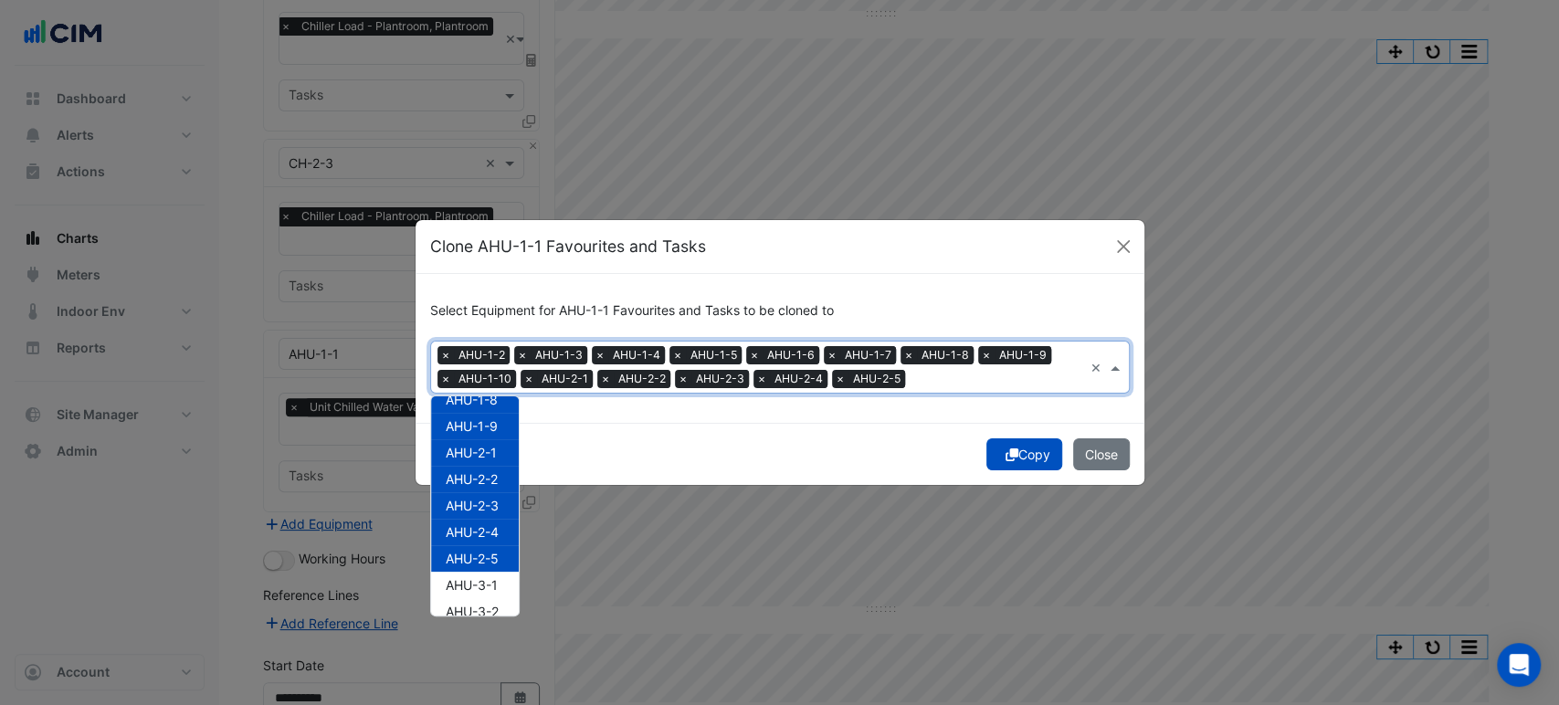
click at [474, 570] on div "AHU-2-5" at bounding box center [475, 558] width 88 height 26
click at [472, 594] on div "AHU-3-1" at bounding box center [475, 585] width 88 height 26
click at [476, 583] on span "AHU-3-1" at bounding box center [472, 585] width 52 height 16
click at [480, 556] on span "AHU-2-5" at bounding box center [472, 559] width 53 height 16
click at [481, 581] on span "AHU-3-1" at bounding box center [472, 585] width 52 height 16
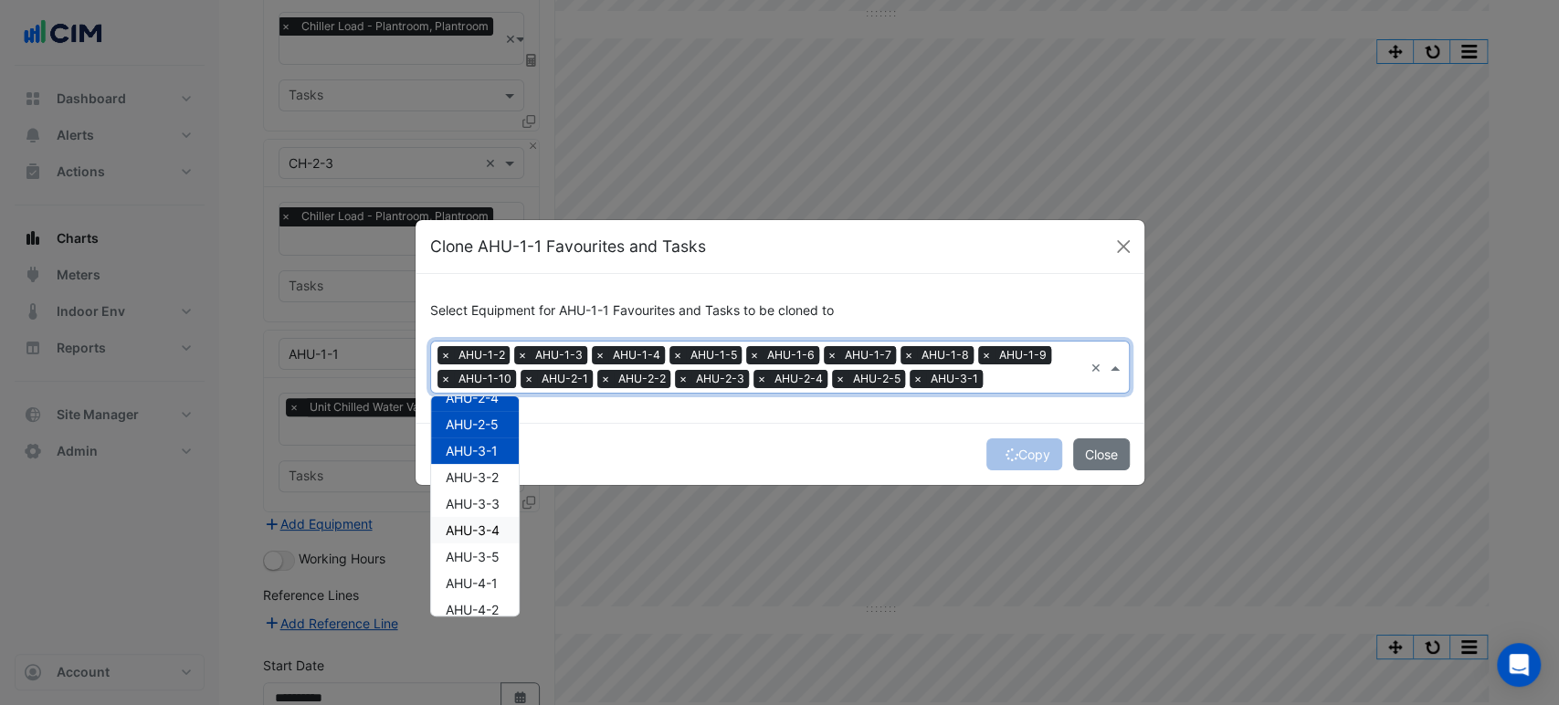
scroll to position [304, 0]
click at [483, 504] on span "AHU-3-2" at bounding box center [472, 510] width 53 height 16
click at [482, 536] on span "AHU-3-3" at bounding box center [473, 537] width 54 height 16
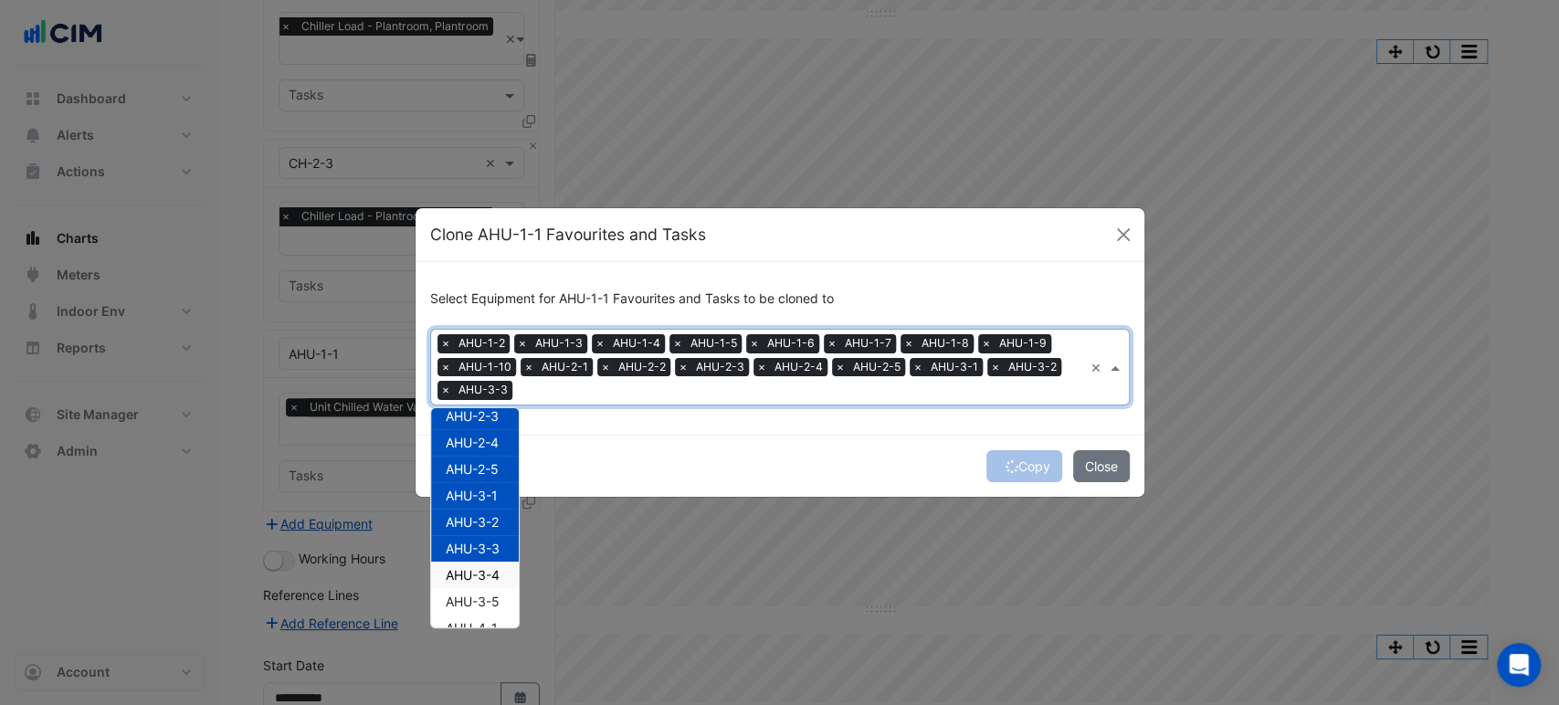
click at [474, 581] on span "AHU-3-4" at bounding box center [473, 575] width 54 height 16
click at [476, 598] on span "AHU-3-5" at bounding box center [473, 602] width 54 height 16
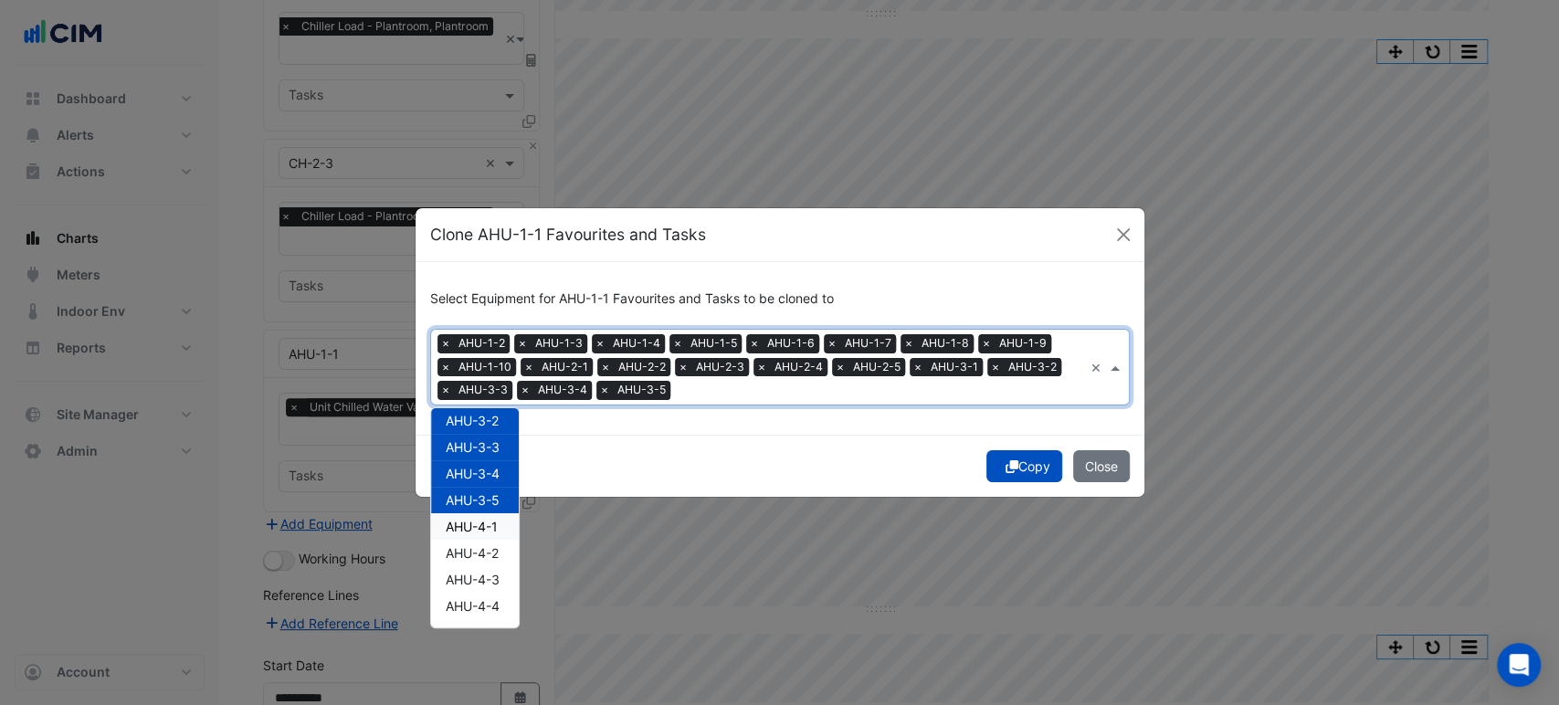
click at [489, 528] on span "AHU-4-1" at bounding box center [472, 527] width 52 height 16
click at [489, 550] on span "AHU-4-2" at bounding box center [472, 553] width 53 height 16
click at [484, 573] on span "AHU-4-3" at bounding box center [473, 580] width 54 height 16
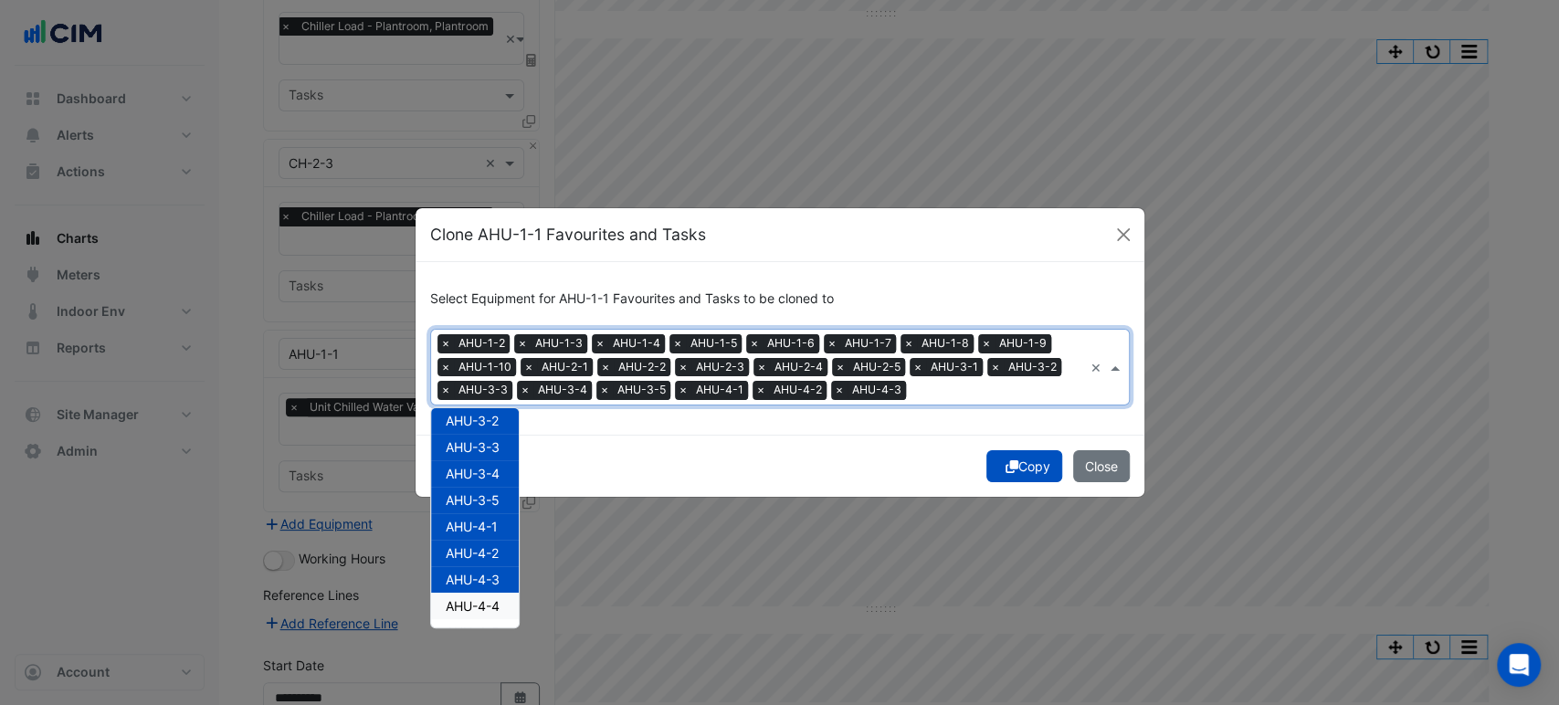
click at [478, 598] on span "AHU-4-4" at bounding box center [473, 606] width 54 height 16
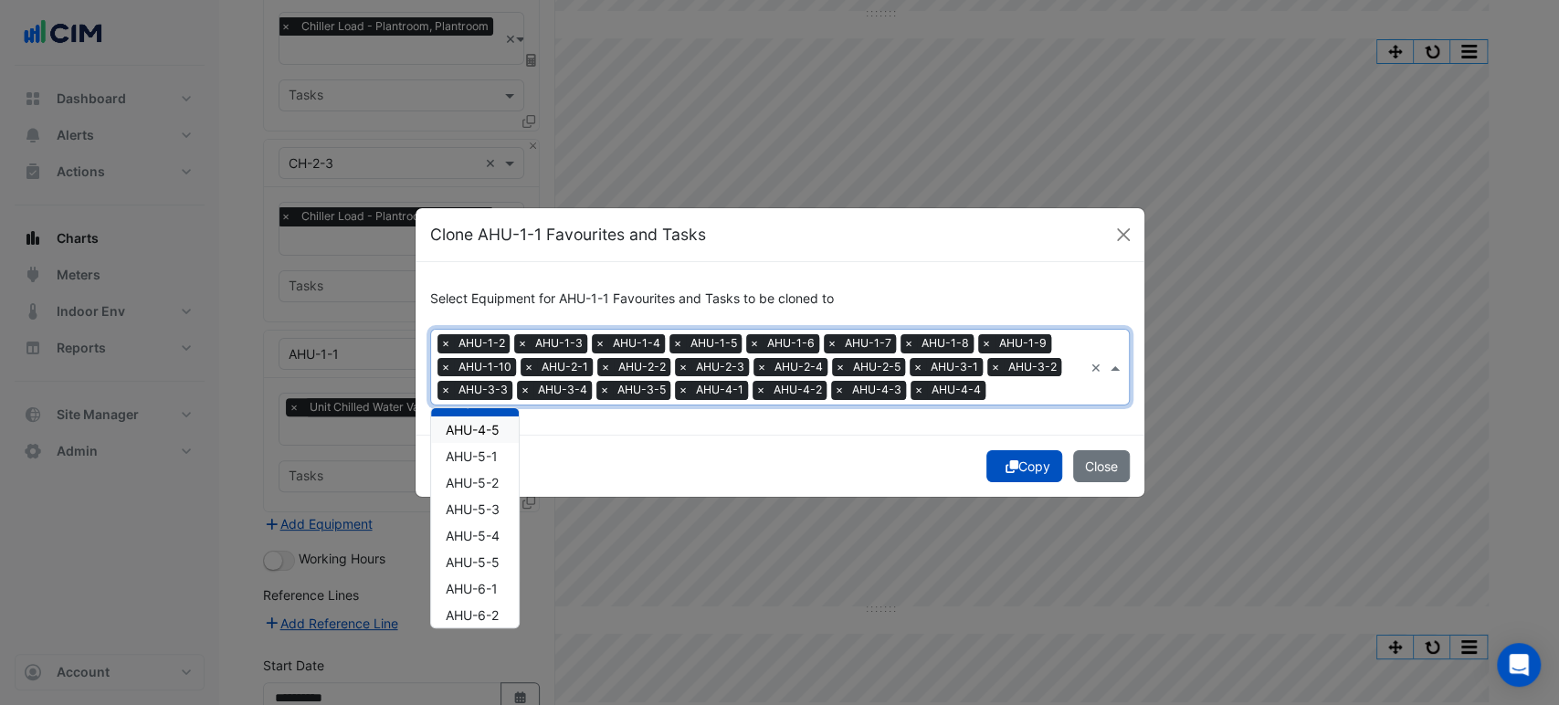
click at [487, 426] on span "AHU-4-5" at bounding box center [473, 430] width 54 height 16
click at [489, 457] on span "AHU-5-1" at bounding box center [472, 456] width 52 height 16
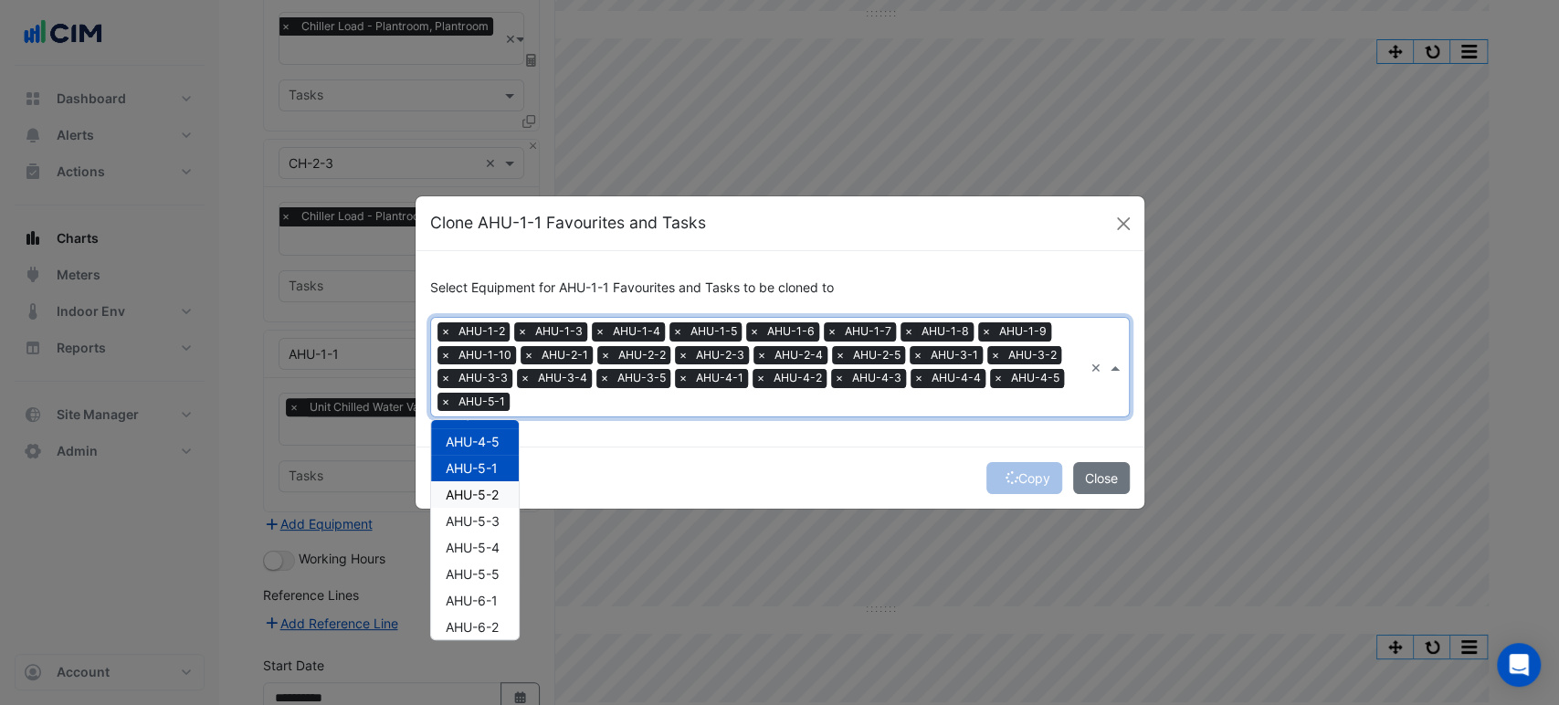
click at [480, 488] on span "AHU-5-2" at bounding box center [472, 495] width 53 height 16
click at [486, 521] on span "AHU-5-3" at bounding box center [473, 521] width 54 height 16
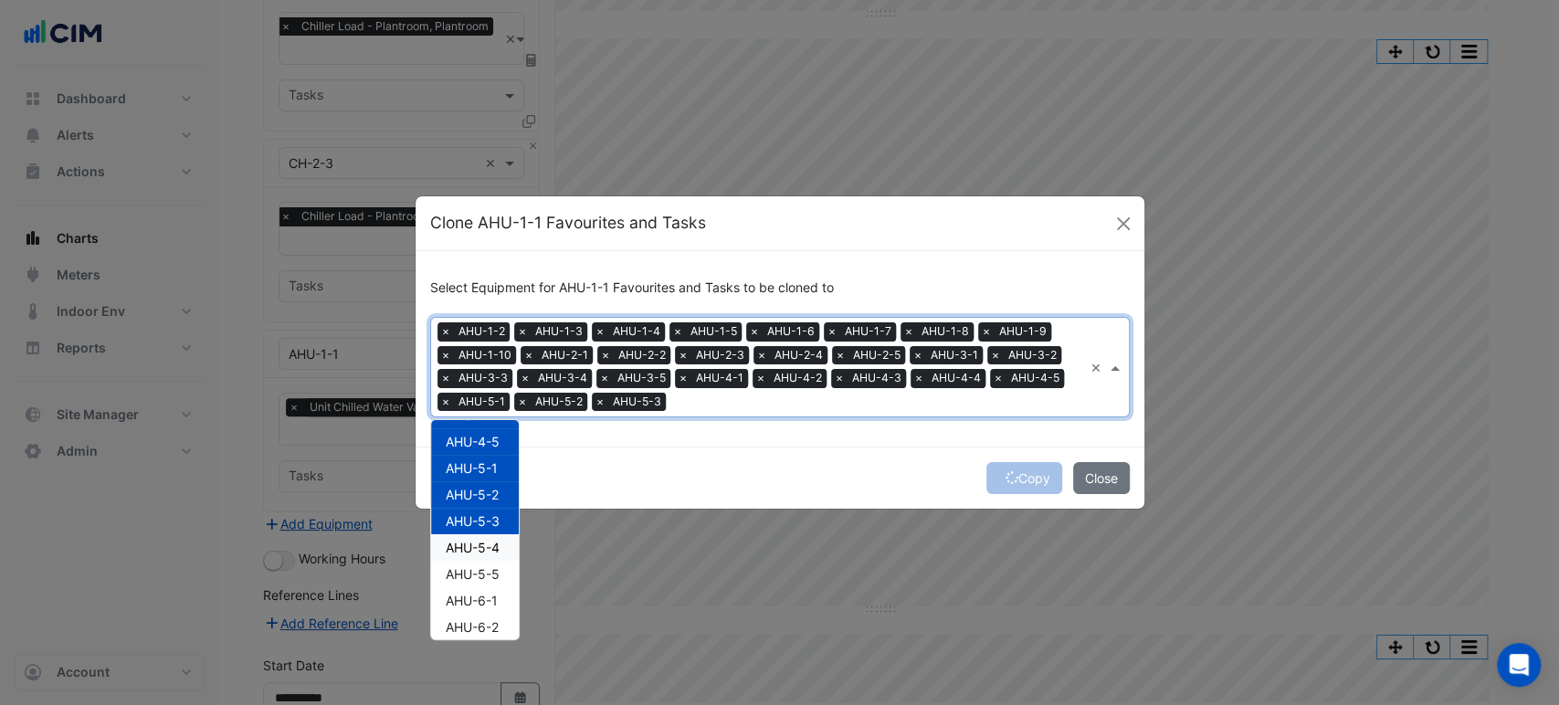
click at [486, 549] on span "AHU-5-4" at bounding box center [473, 548] width 54 height 16
drag, startPoint x: 478, startPoint y: 568, endPoint x: 482, endPoint y: 590, distance: 22.2
click at [478, 570] on span "AHU-5-5" at bounding box center [473, 574] width 54 height 16
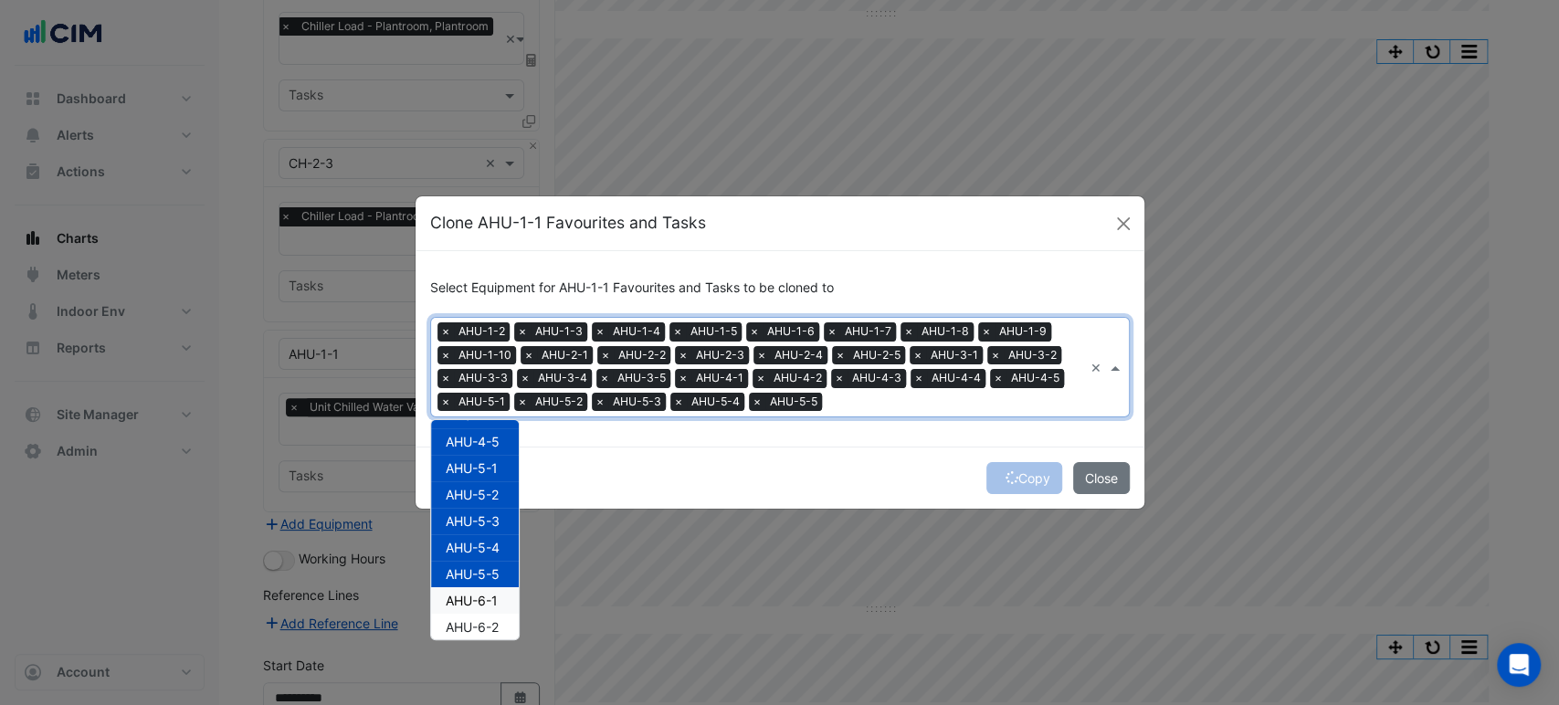
click at [482, 599] on span "AHU-6-1" at bounding box center [472, 601] width 52 height 16
click at [487, 626] on span "AHU-6-2" at bounding box center [472, 627] width 53 height 16
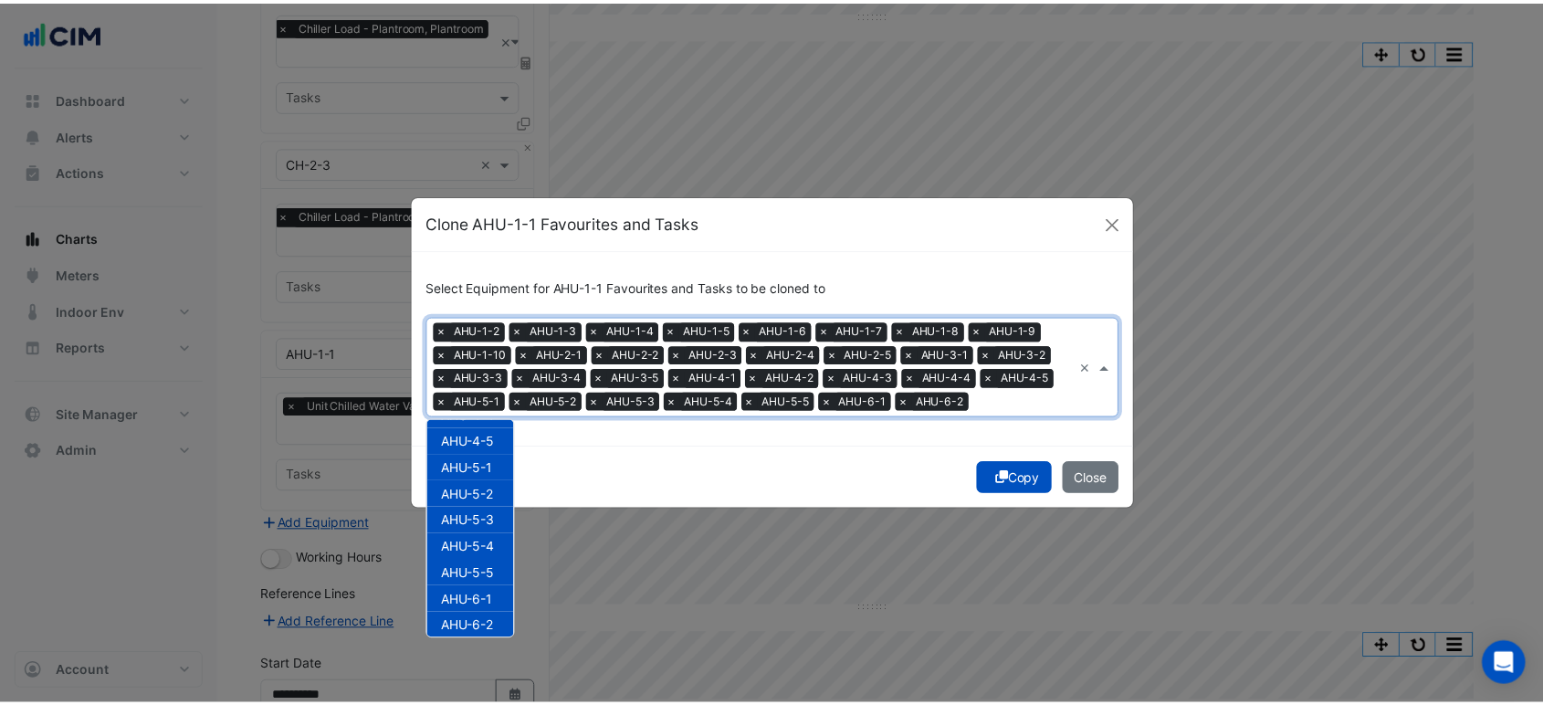
scroll to position [668, 0]
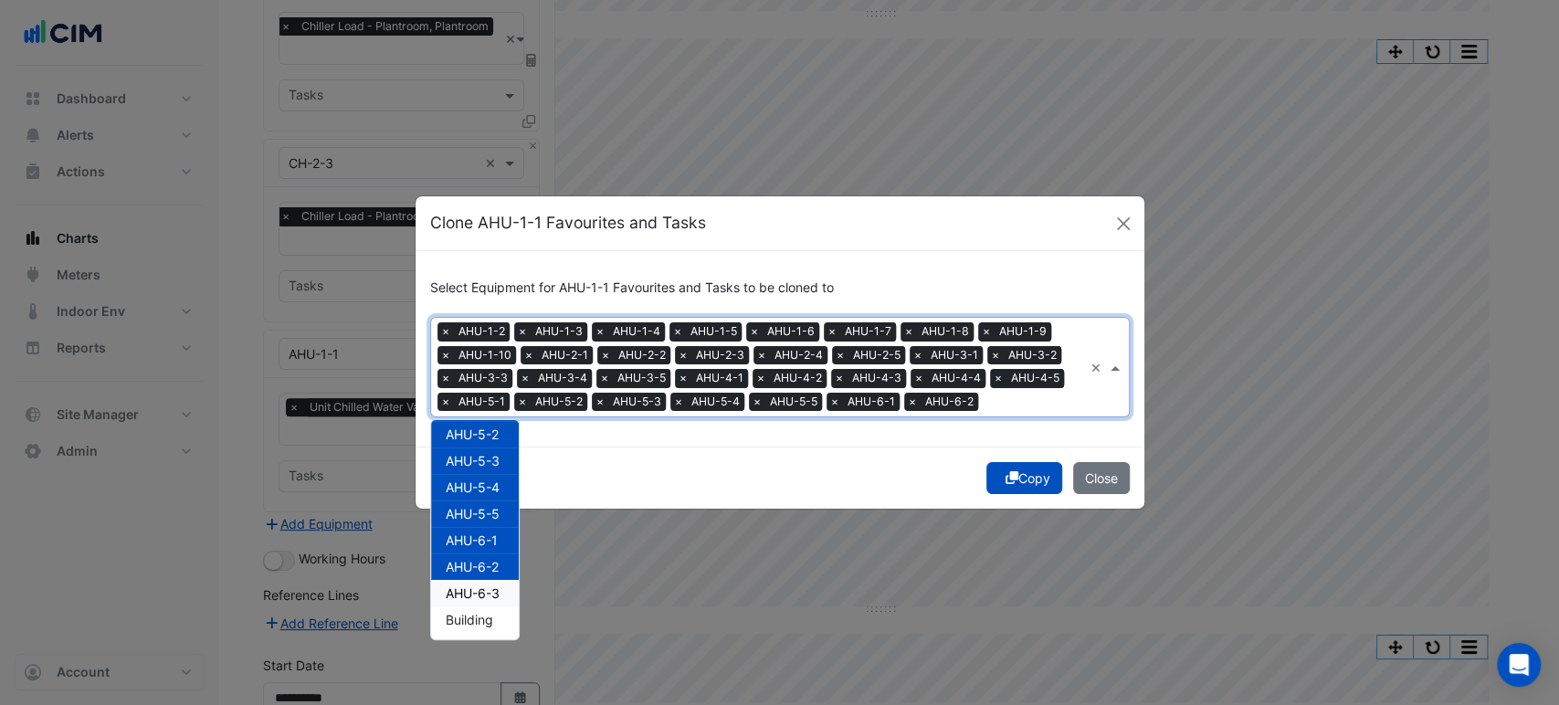
click at [492, 580] on div "AHU-6-3" at bounding box center [475, 593] width 88 height 26
click at [615, 466] on div "Copy Close" at bounding box center [779, 478] width 729 height 62
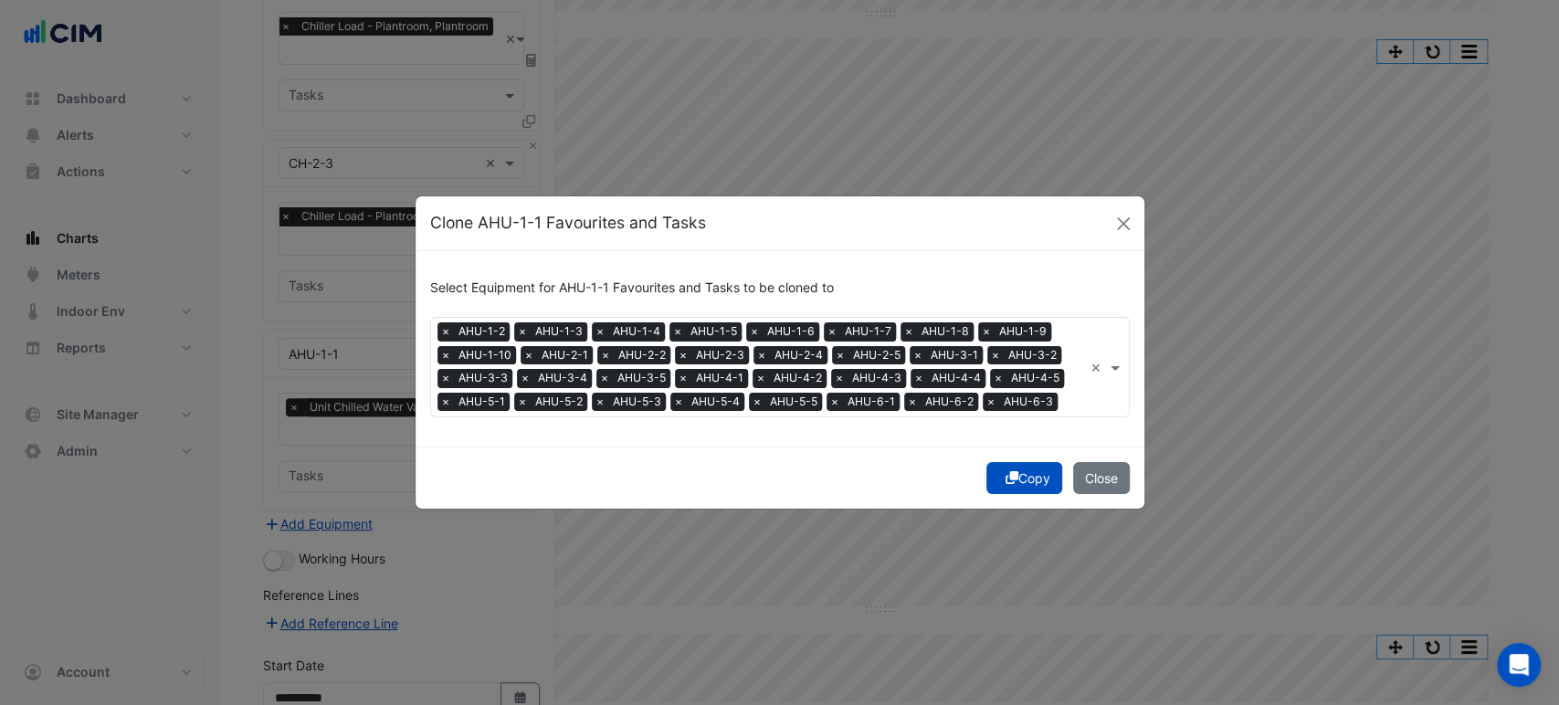
click at [1024, 473] on button "Copy" at bounding box center [1024, 478] width 76 height 32
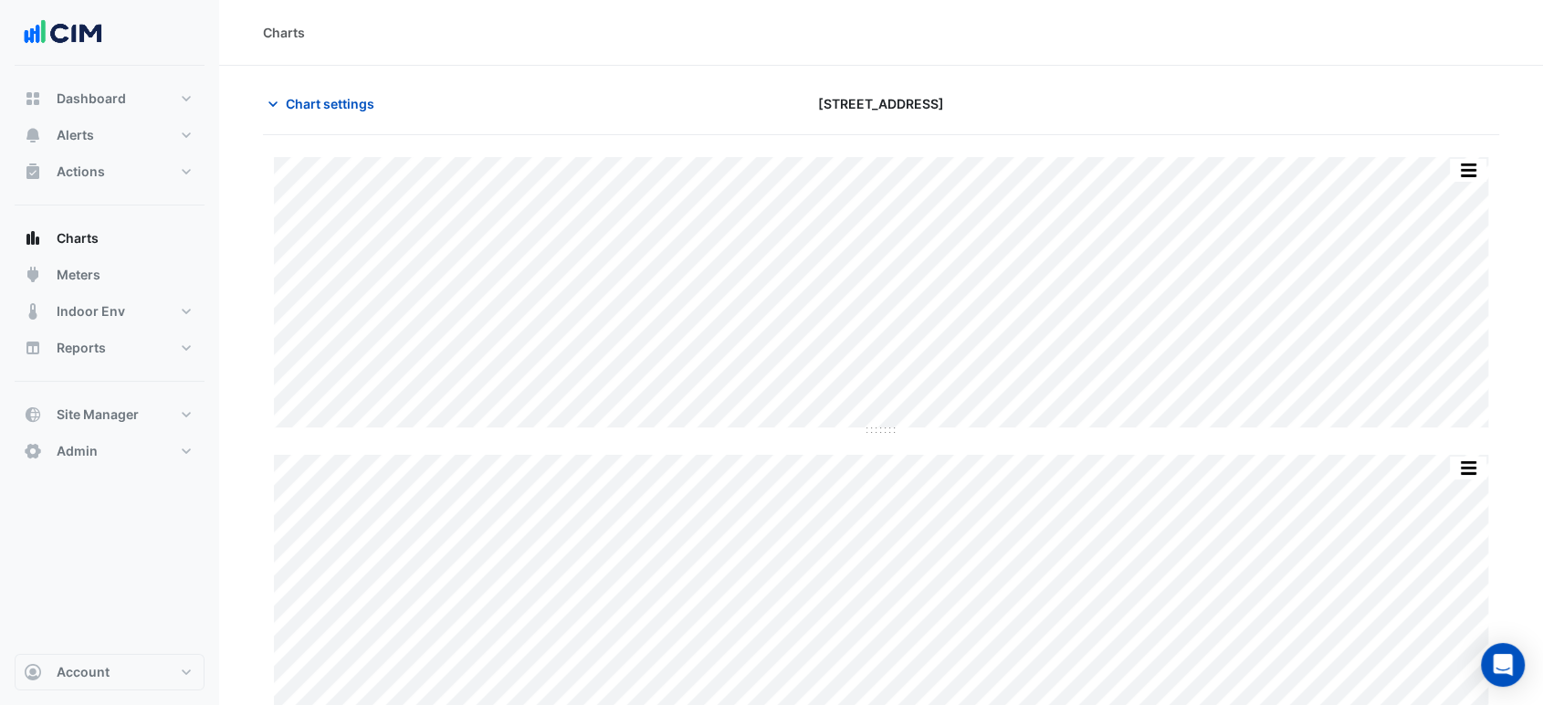
scroll to position [405, 0]
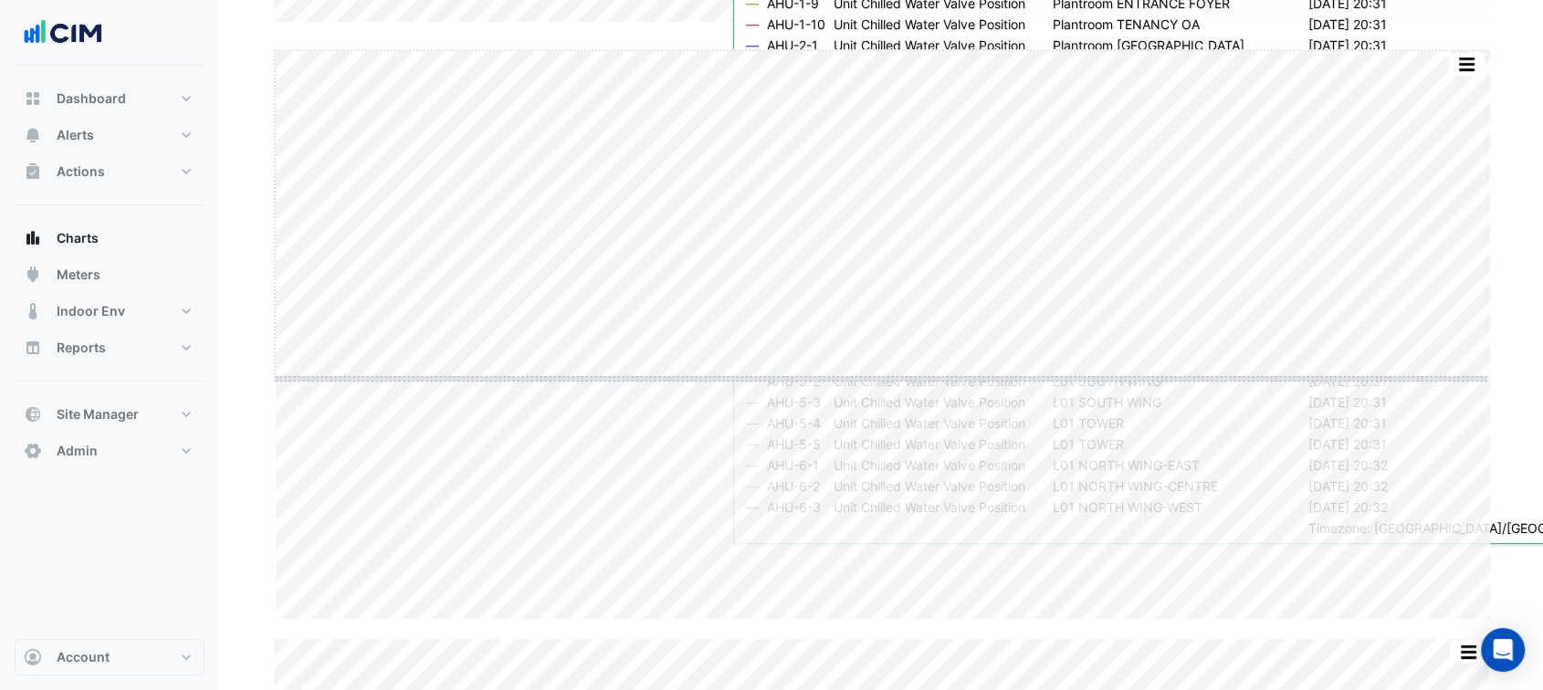
drag, startPoint x: 876, startPoint y: 619, endPoint x: 899, endPoint y: 374, distance: 245.8
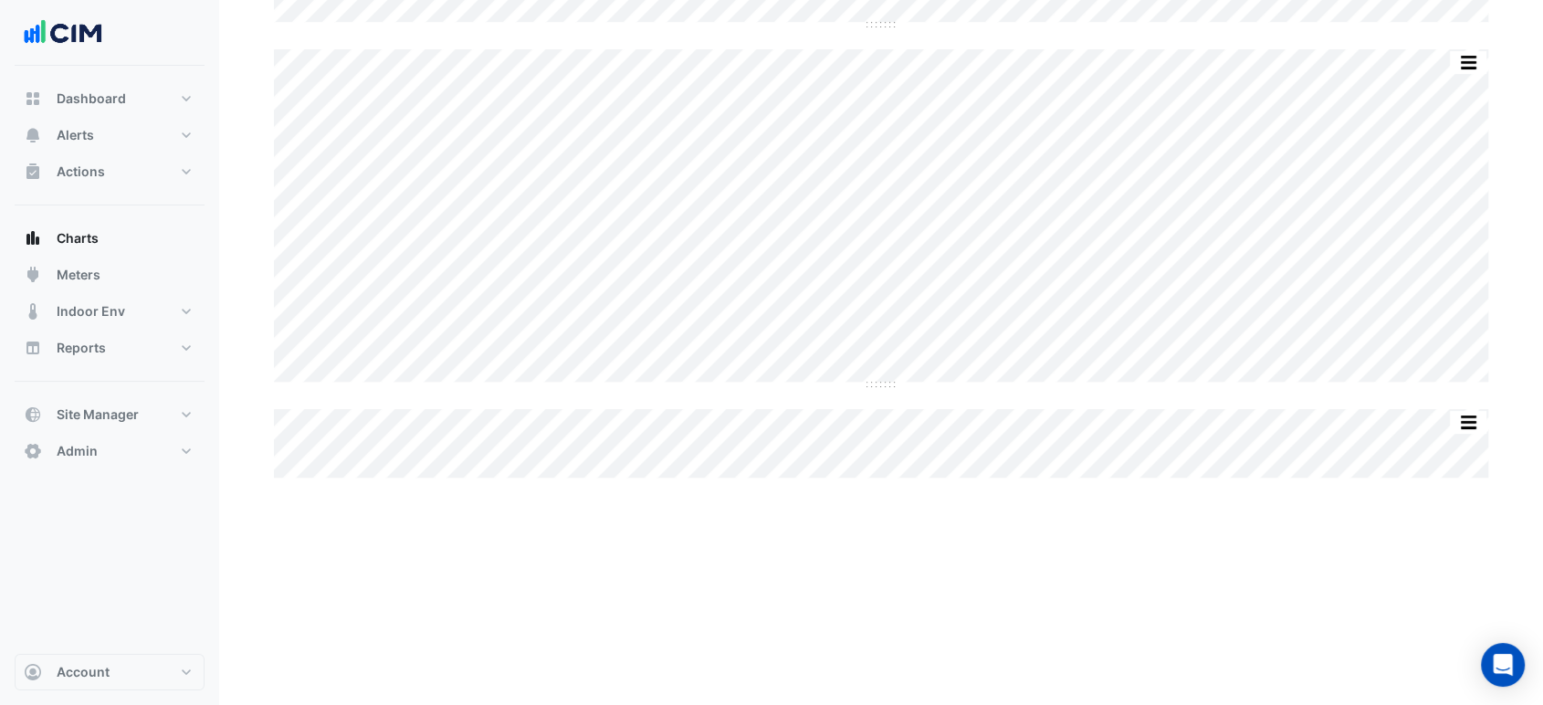
scroll to position [203, 0]
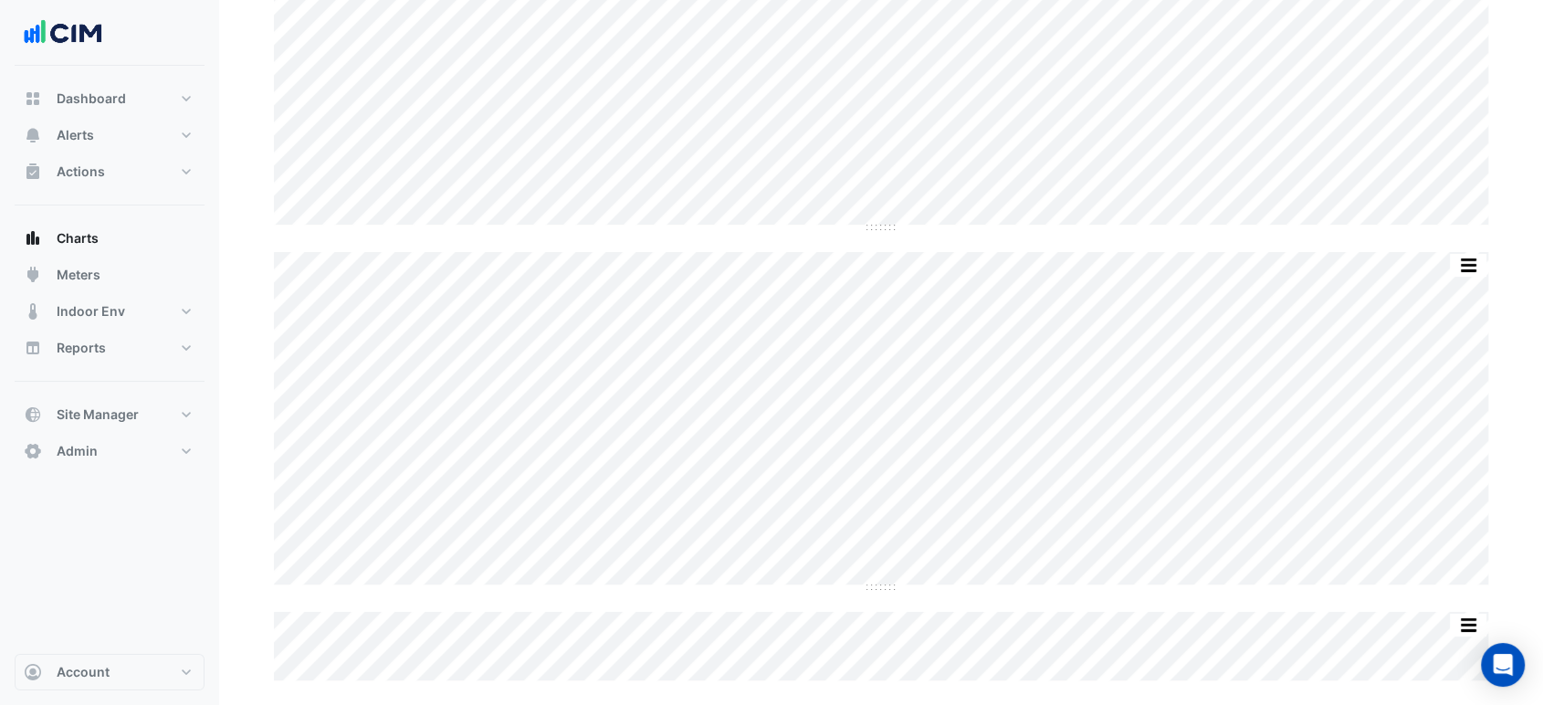
click at [884, 232] on div "Split by Equip Split All Split None Print Save as JPEG Save as PNG Pivot Data T…" at bounding box center [881, 317] width 1236 height 726
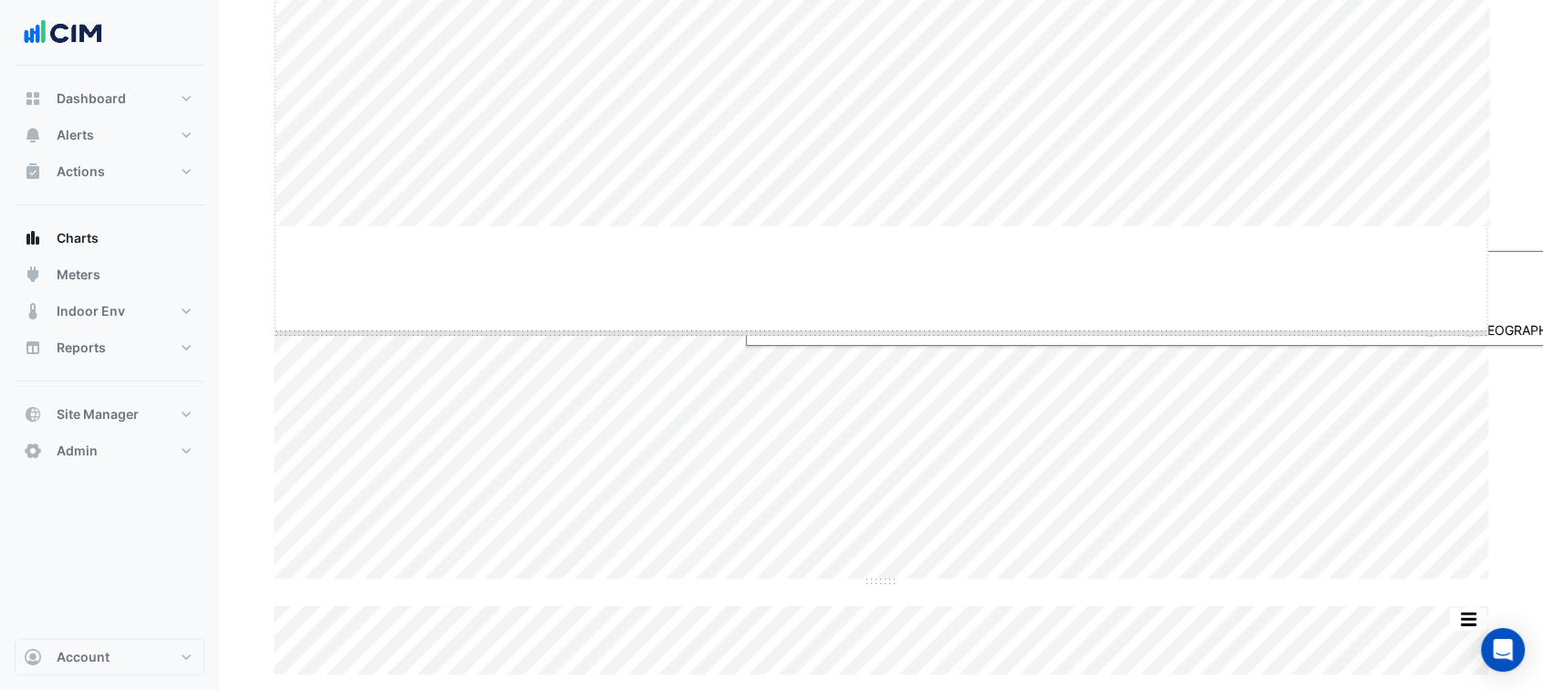
drag, startPoint x: 884, startPoint y: 225, endPoint x: 873, endPoint y: 322, distance: 98.3
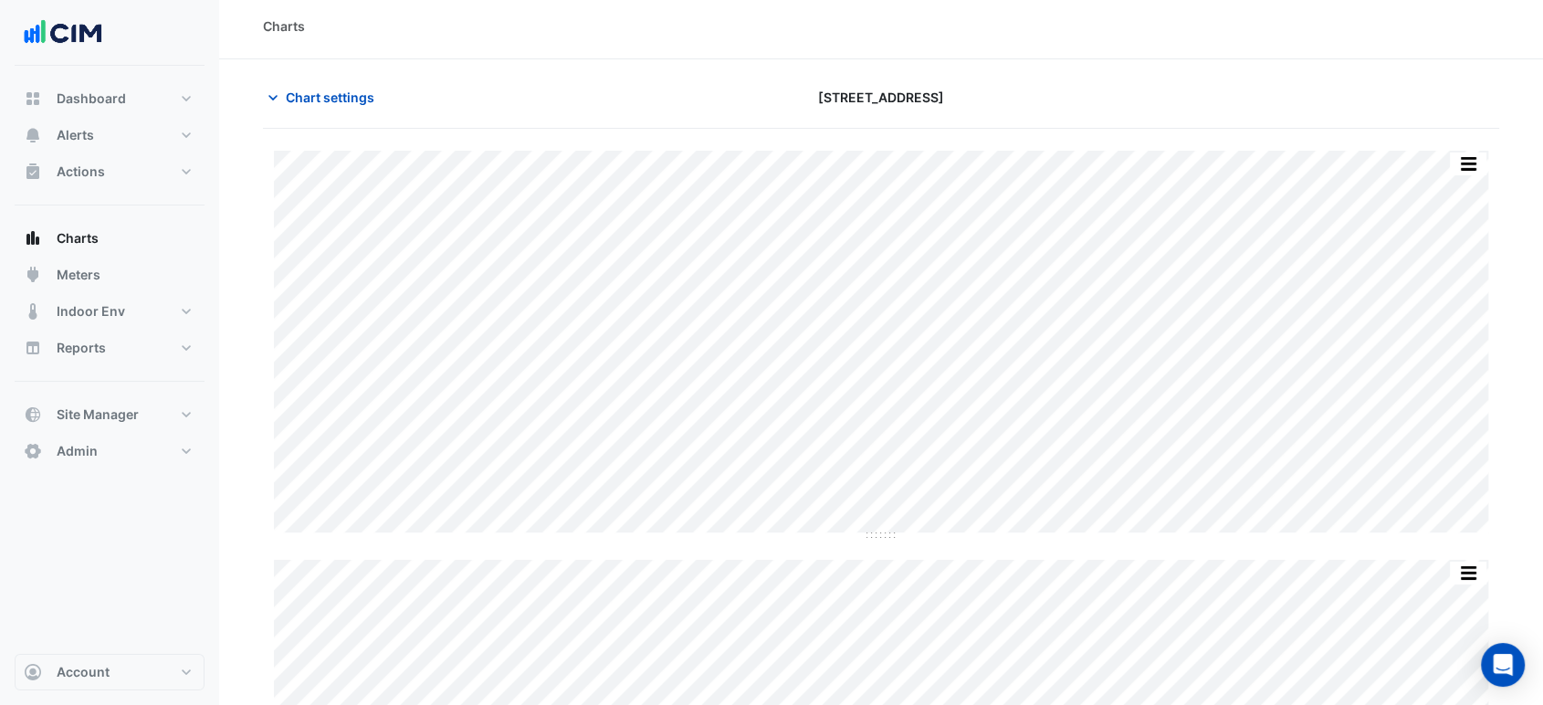
scroll to position [0, 0]
click at [1476, 100] on div at bounding box center [1300, 104] width 419 height 32
click at [1446, 174] on button "button" at bounding box center [1432, 170] width 37 height 23
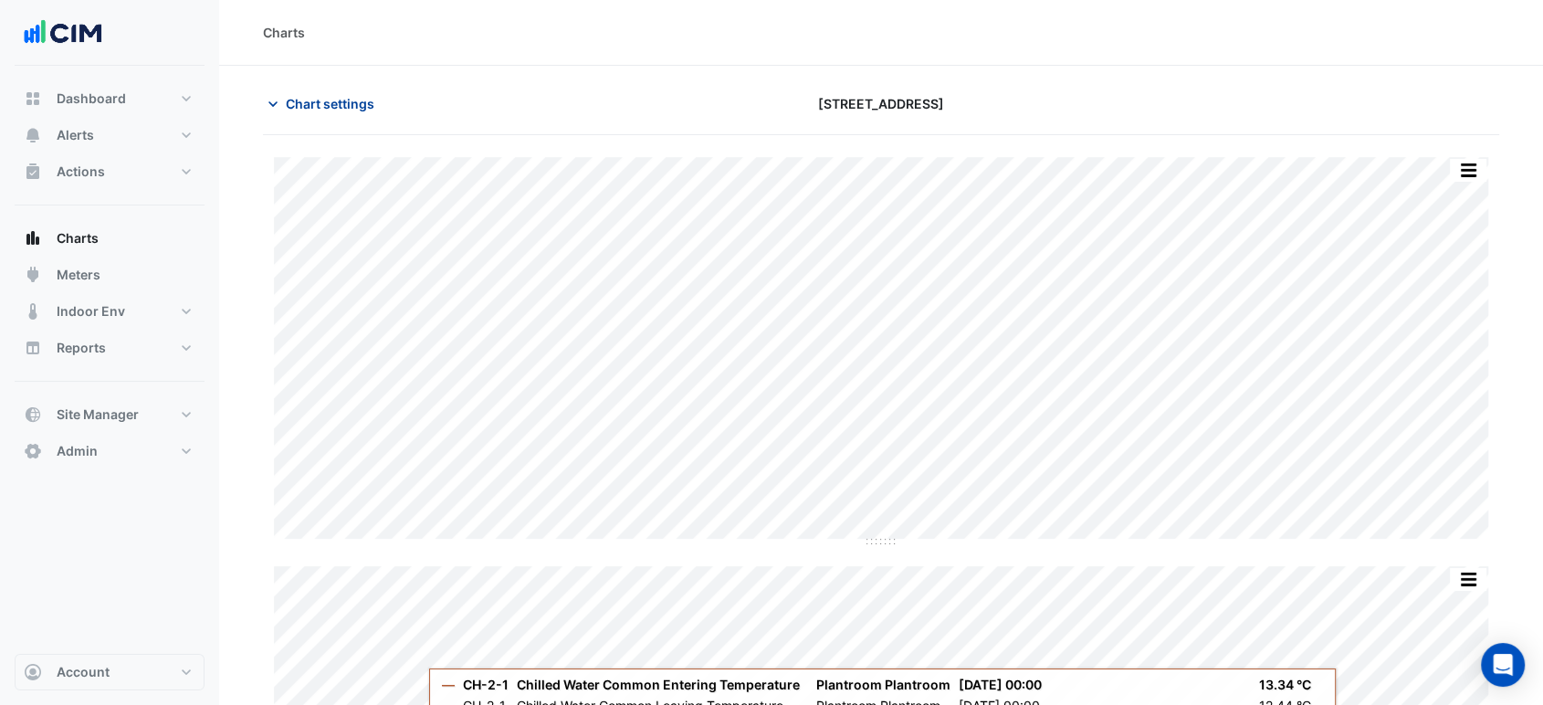
click at [318, 106] on span "Chart settings" at bounding box center [330, 103] width 89 height 19
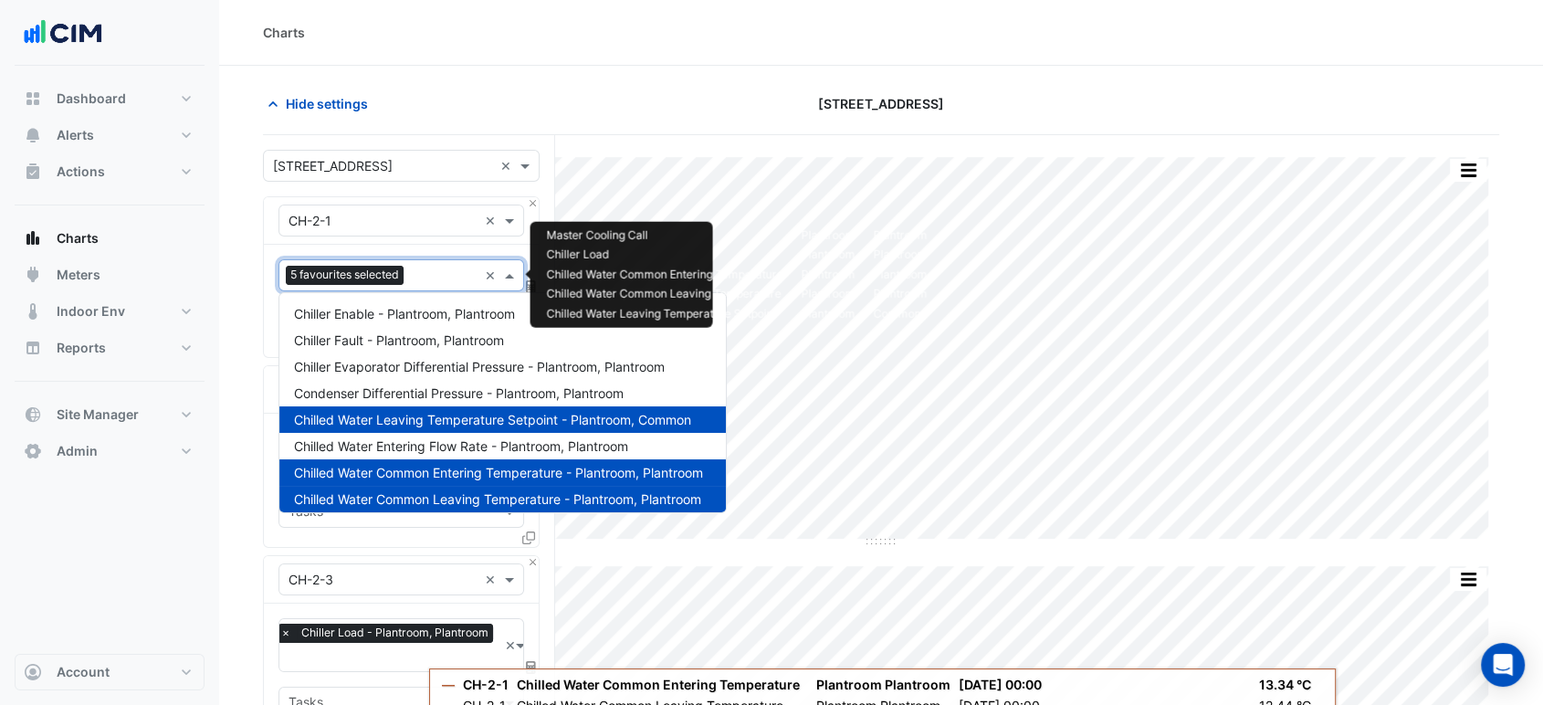
click at [428, 275] on input "text" at bounding box center [444, 277] width 67 height 19
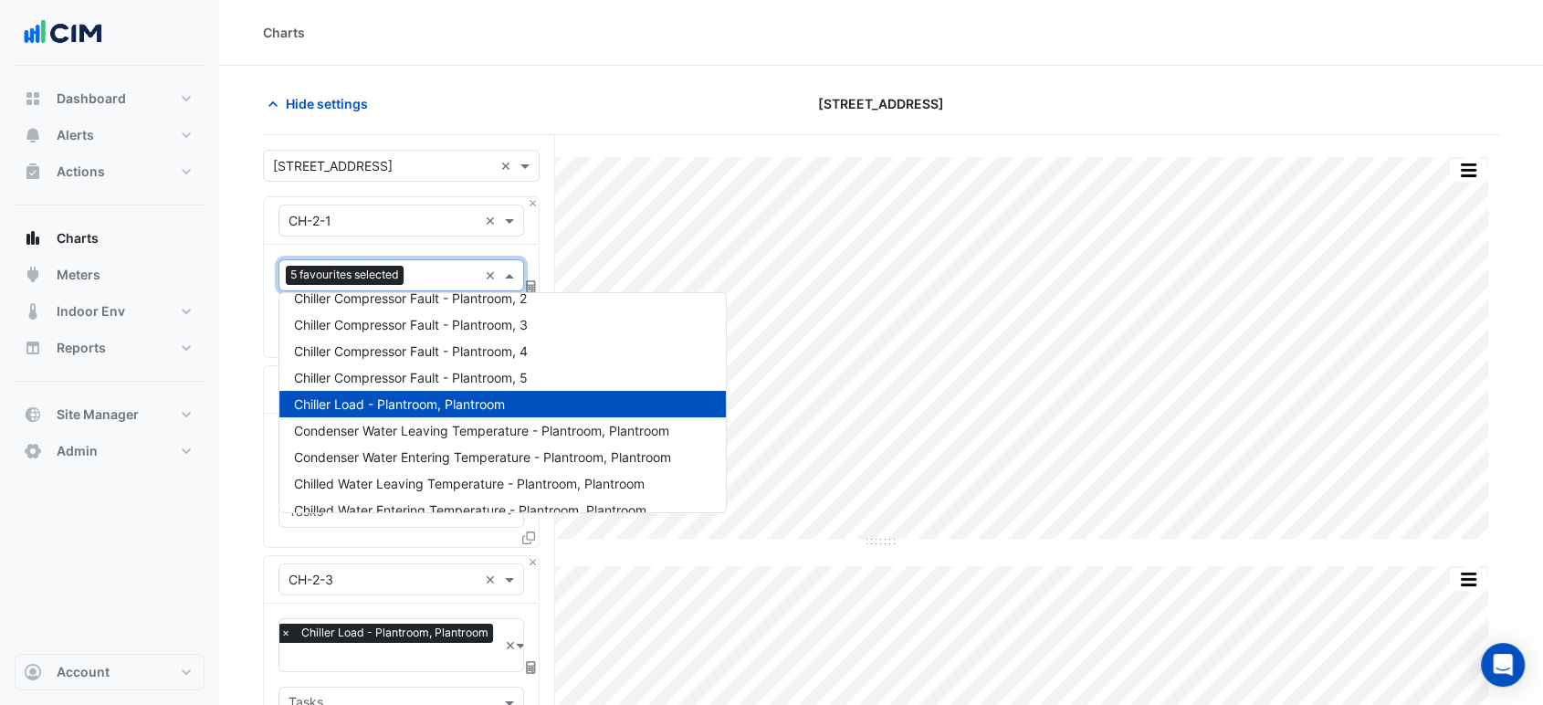
scroll to position [65, 0]
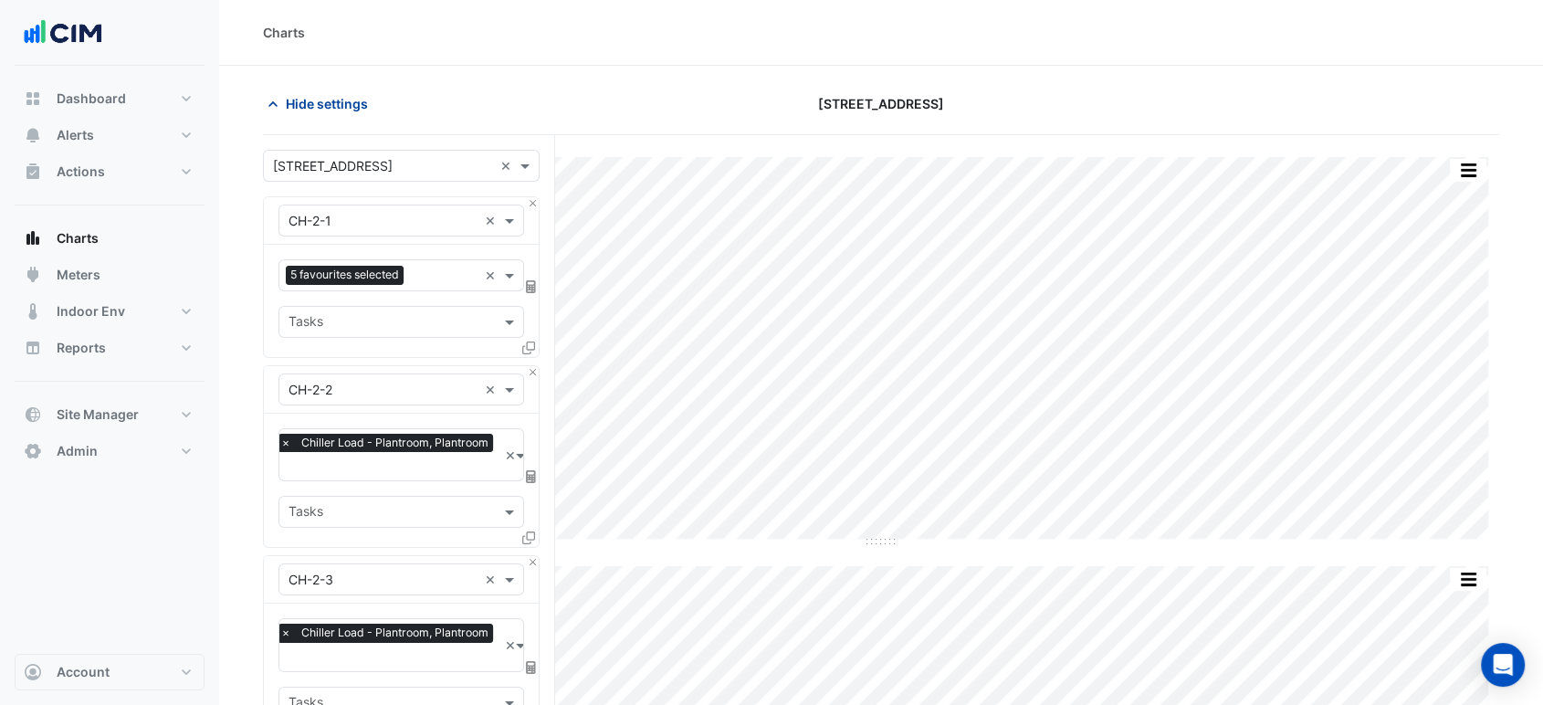
click at [321, 104] on span "Hide settings" at bounding box center [327, 103] width 82 height 19
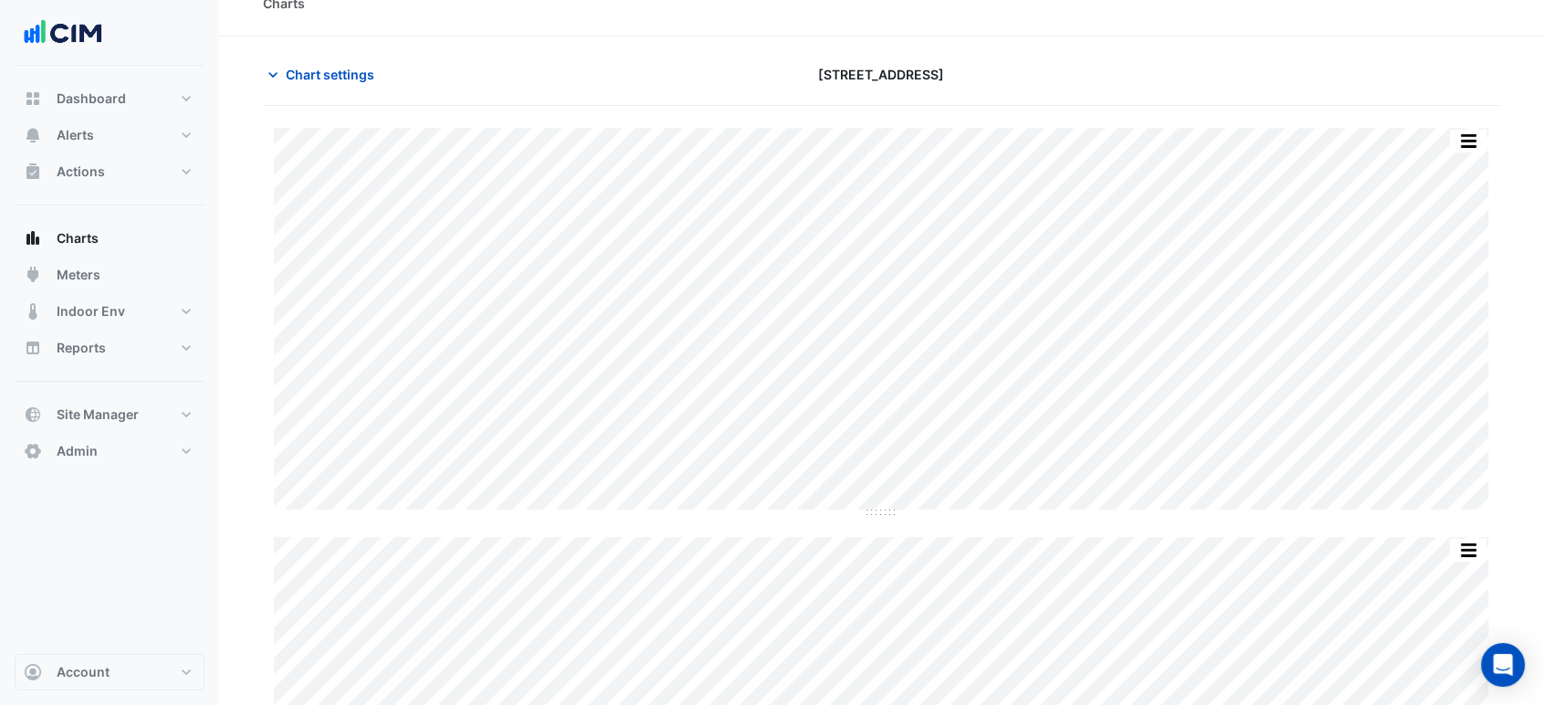
scroll to position [0, 0]
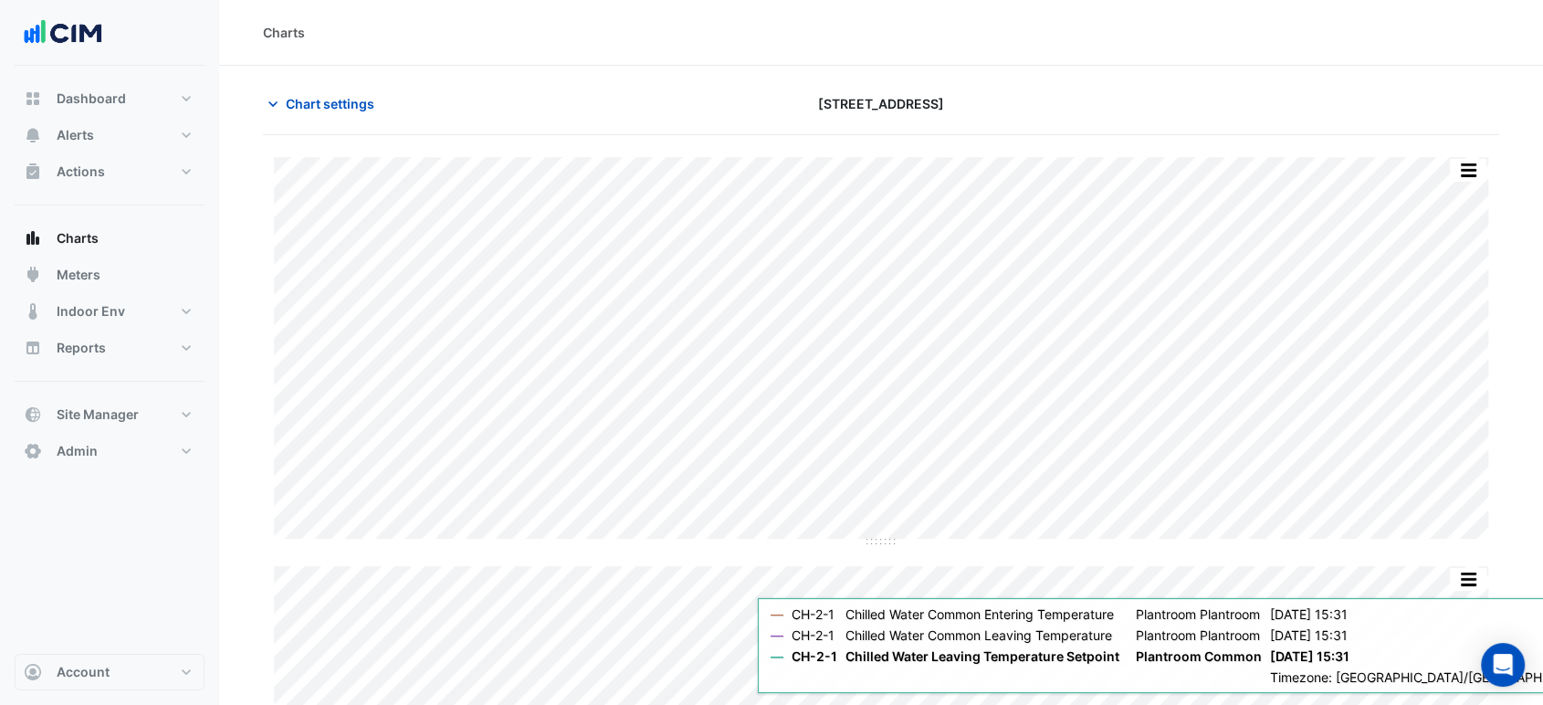
click at [750, 62] on div "Charts" at bounding box center [881, 33] width 1324 height 66
